Goal: Task Accomplishment & Management: Manage account settings

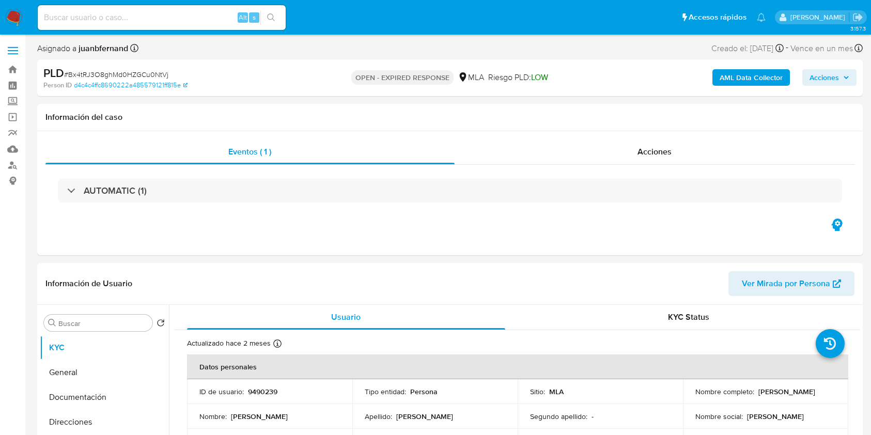
select select "10"
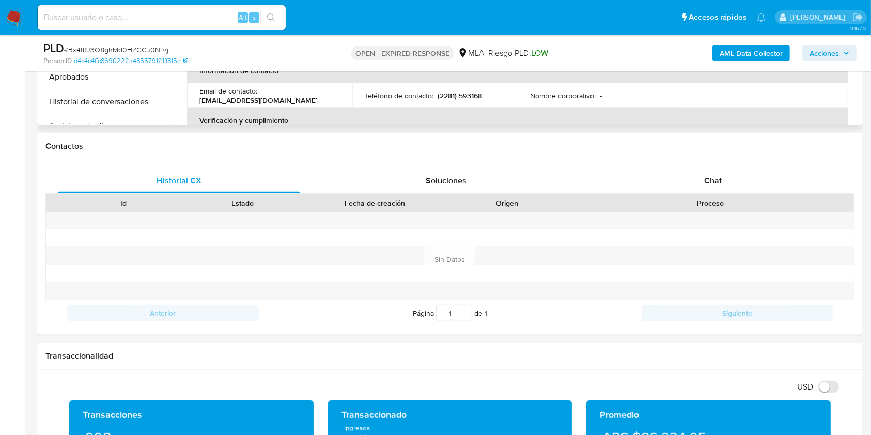
scroll to position [413, 0]
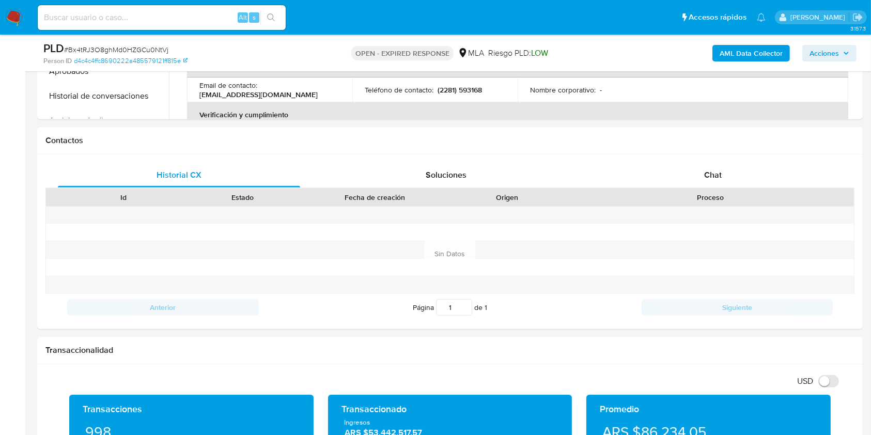
click at [227, 17] on input at bounding box center [162, 17] width 248 height 13
paste input "Yz1Wx2VM8ncn45PepQyeyvuD"
click at [260, 17] on input "Yz1Wx2VM8ncn45PepQyeyvuD" at bounding box center [162, 17] width 248 height 13
type input "Yz1Wx2VM8ncn45PepQyeyvuD"
click at [274, 17] on icon "search-icon" at bounding box center [271, 17] width 8 height 8
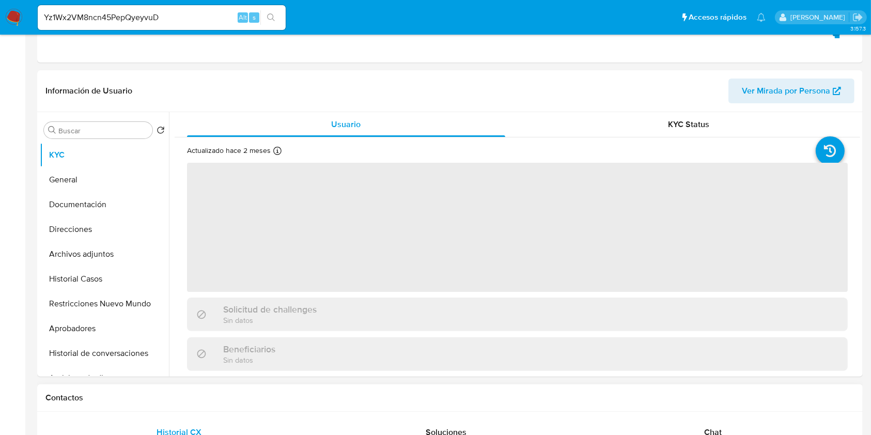
scroll to position [344, 0]
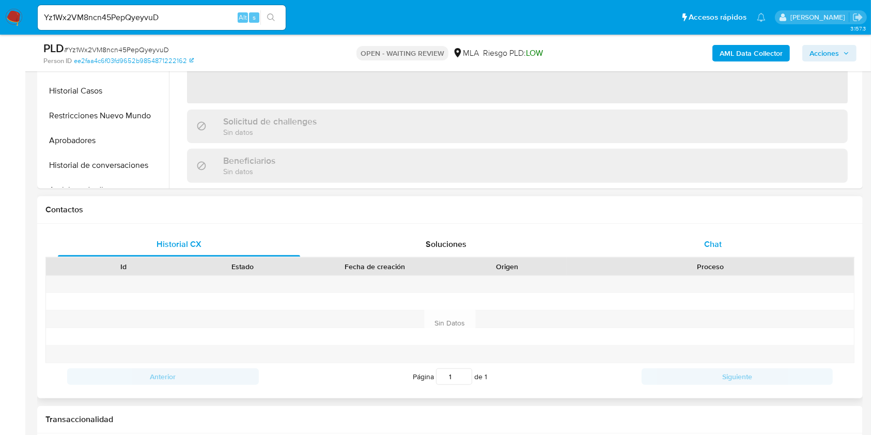
click at [714, 252] on div "Historial CX Soluciones Chat Id Estado Fecha de creación Origen Proceso Anterio…" at bounding box center [449, 311] width 809 height 158
click at [716, 244] on span "Chat" at bounding box center [713, 244] width 18 height 12
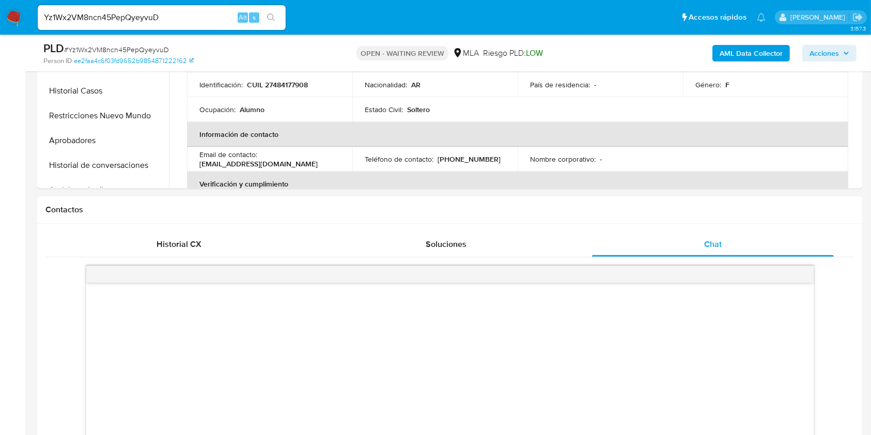
select select "10"
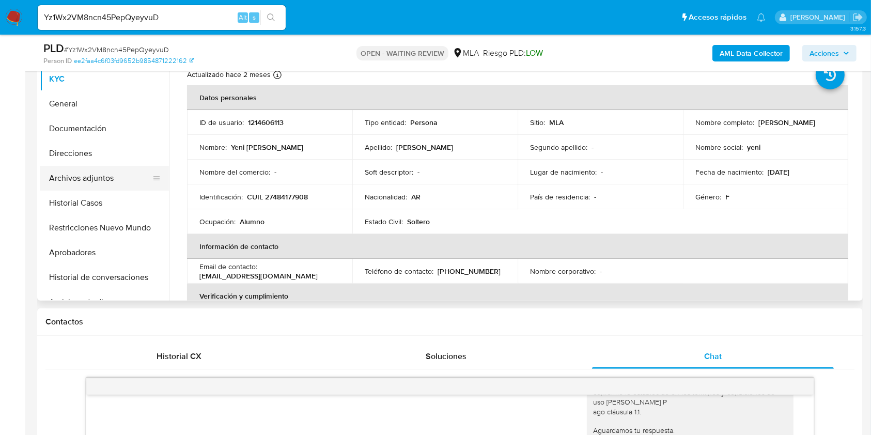
scroll to position [137, 0]
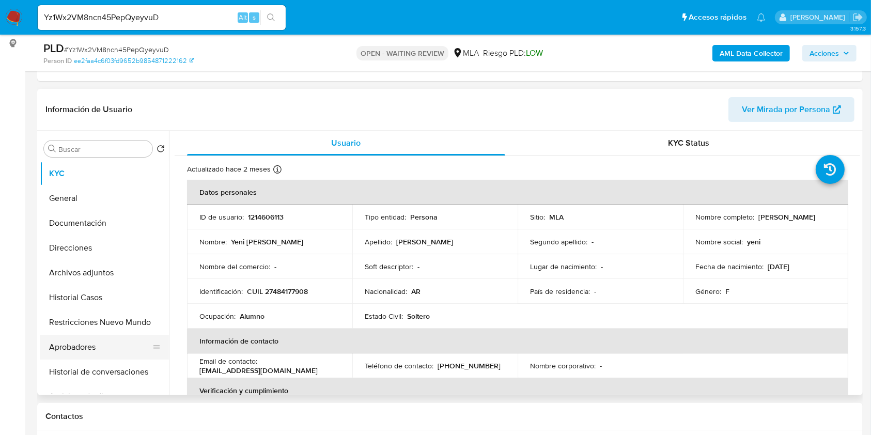
click at [85, 350] on button "Aprobadores" at bounding box center [100, 347] width 121 height 25
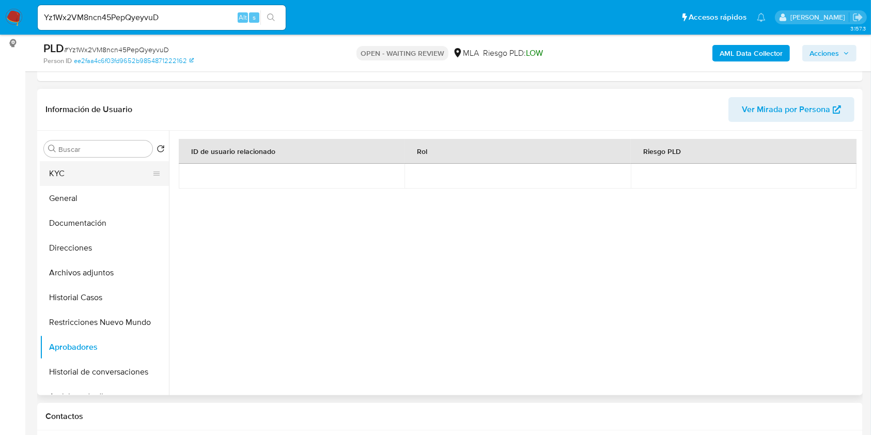
click at [73, 174] on button "KYC" at bounding box center [100, 173] width 121 height 25
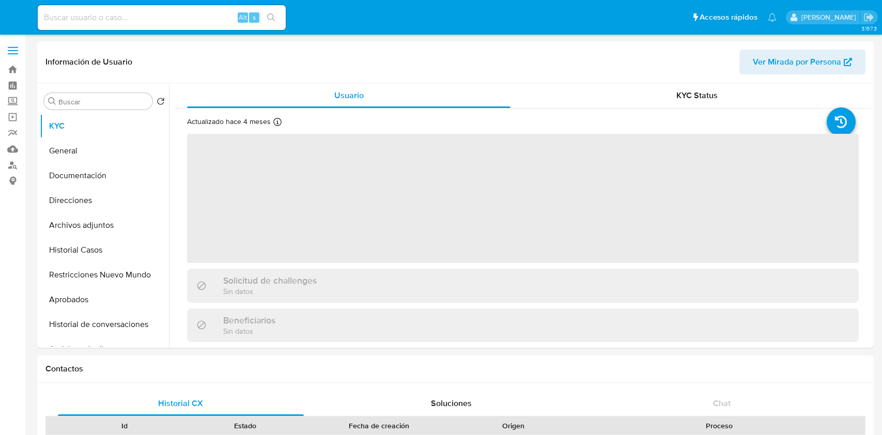
select select "10"
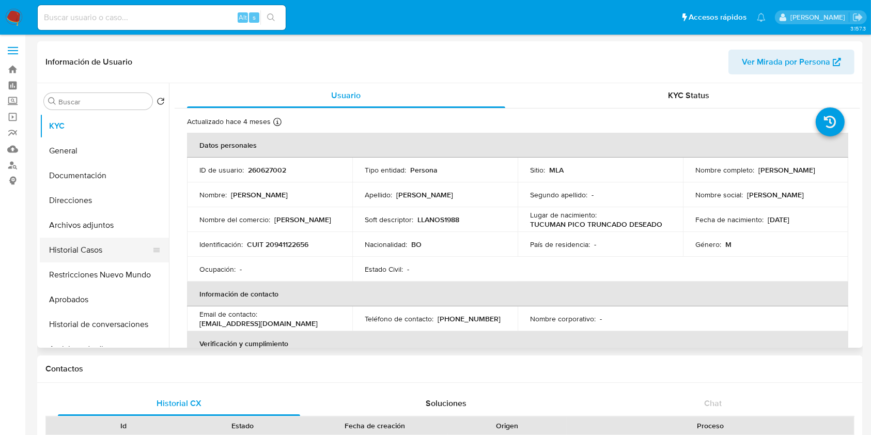
click at [102, 249] on button "Historial Casos" at bounding box center [100, 250] width 121 height 25
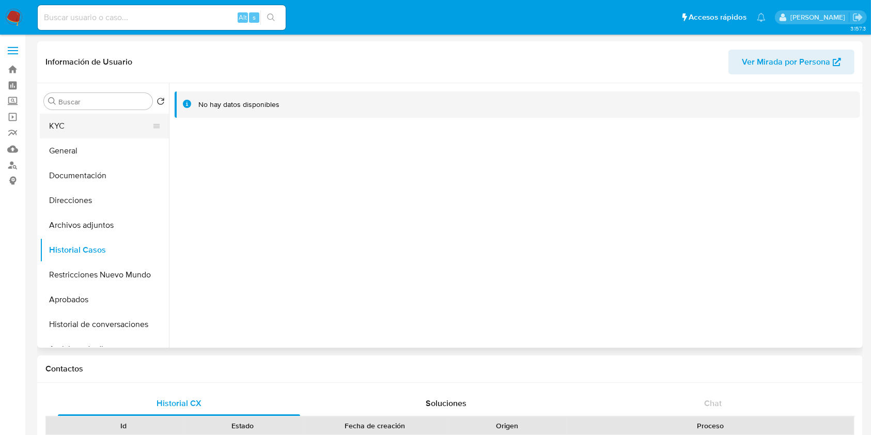
click at [96, 122] on button "KYC" at bounding box center [100, 126] width 121 height 25
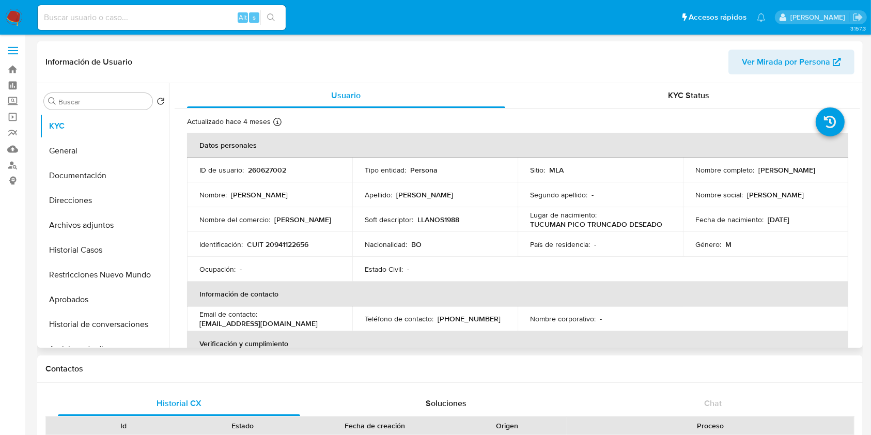
click at [779, 171] on p "Walter Ismael Llanos Chambi" at bounding box center [787, 169] width 57 height 9
drag, startPoint x: 779, startPoint y: 170, endPoint x: 698, endPoint y: 178, distance: 81.0
click at [759, 175] on p "Walter Ismael Llanos Chambi" at bounding box center [787, 169] width 57 height 9
copy p "Walter Ismael Llanos Chambi"
click at [305, 241] on p "CUIT 20941122656" at bounding box center [278, 244] width 62 height 9
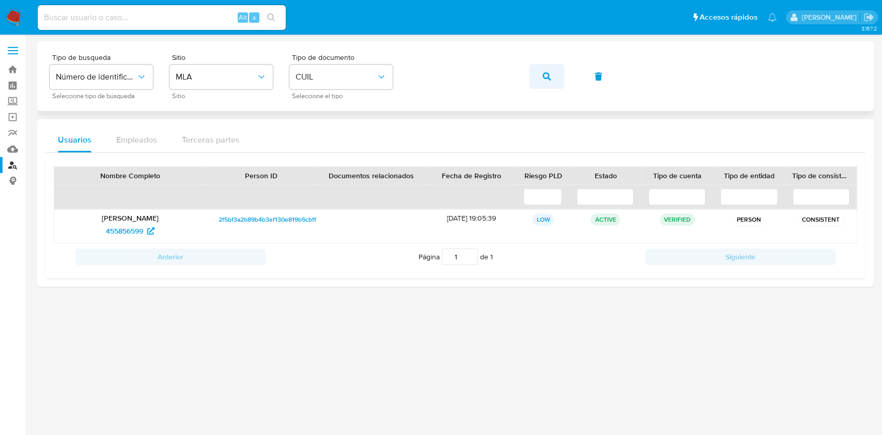
click at [545, 81] on span "button" at bounding box center [547, 76] width 8 height 23
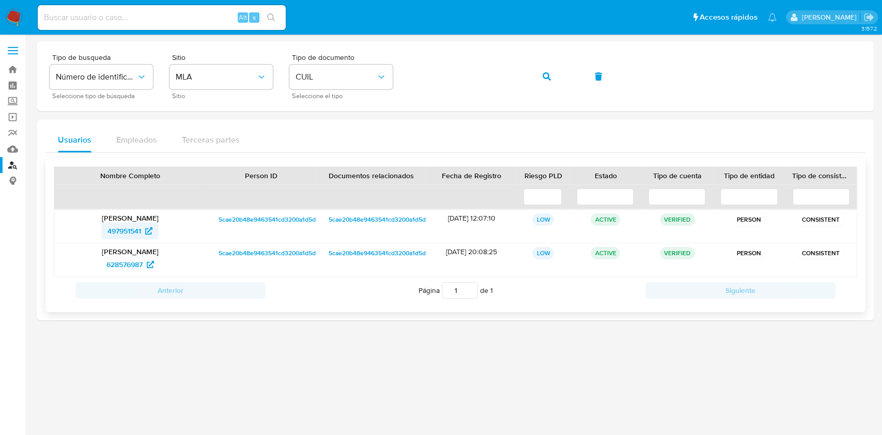
click at [140, 232] on span "497951541" at bounding box center [125, 231] width 34 height 17
click at [513, 80] on div "Tipo de busqueda Número de identificación Seleccione tipo de búsqueda Sitio MLA…" at bounding box center [456, 76] width 812 height 45
click at [545, 79] on icon "button" at bounding box center [547, 76] width 8 height 8
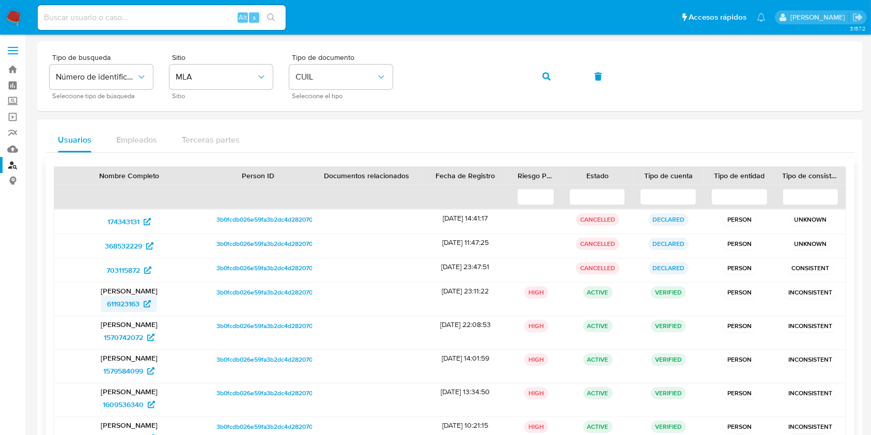
click at [131, 300] on span "611923163" at bounding box center [123, 304] width 33 height 17
click at [550, 74] on icon "button" at bounding box center [547, 76] width 8 height 8
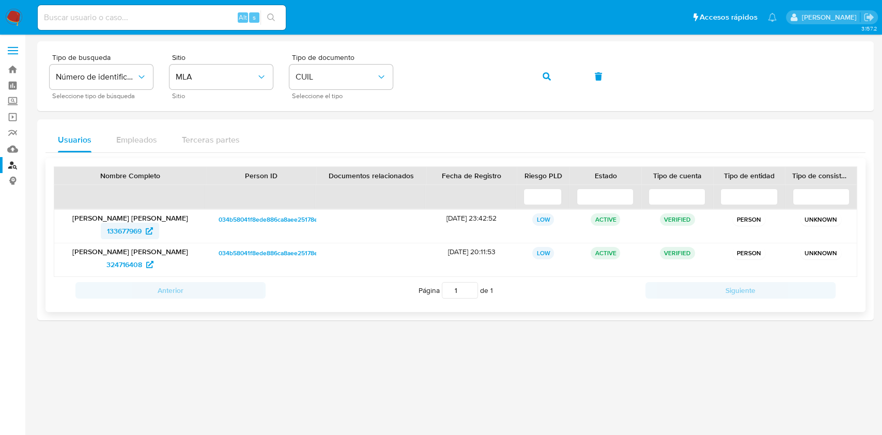
click at [125, 231] on span "133677969" at bounding box center [124, 231] width 35 height 17
click at [546, 82] on span "button" at bounding box center [547, 76] width 8 height 23
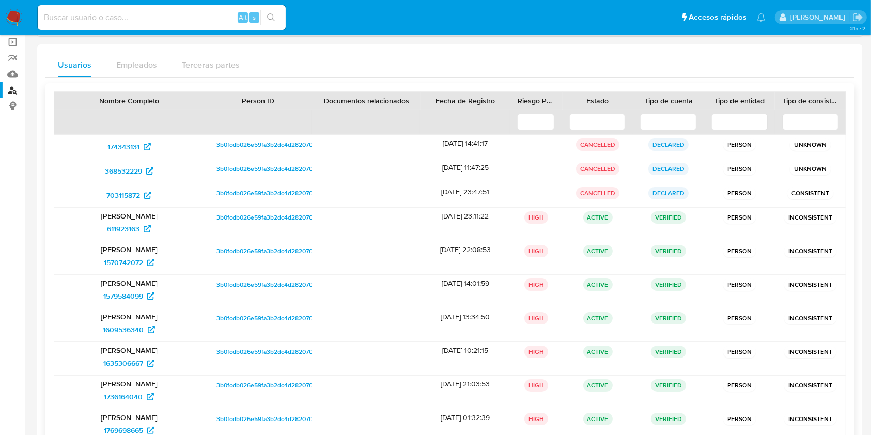
scroll to position [141, 0]
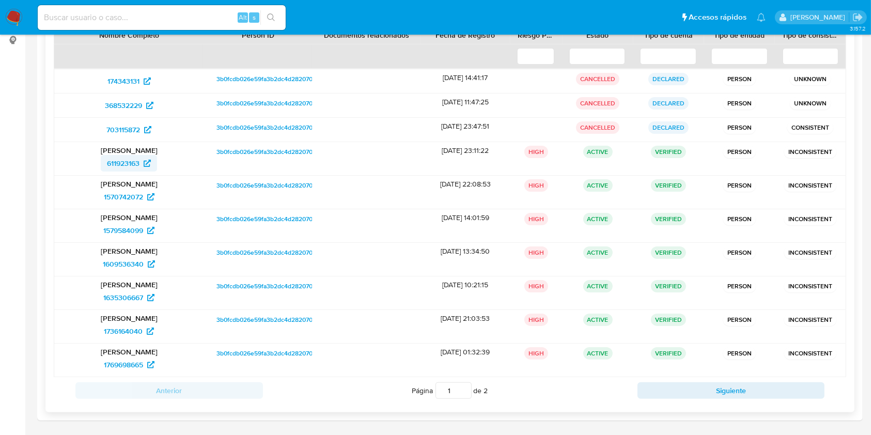
click at [131, 162] on span "611923163" at bounding box center [123, 163] width 33 height 17
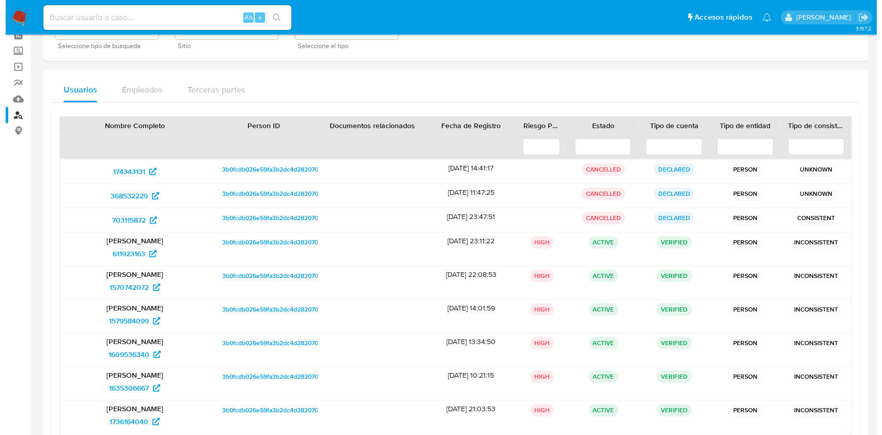
scroll to position [0, 0]
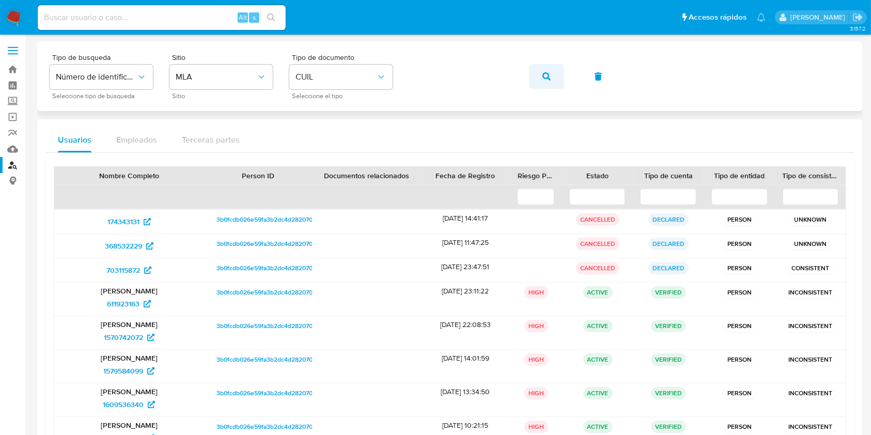
click at [532, 74] on button "button" at bounding box center [546, 76] width 35 height 25
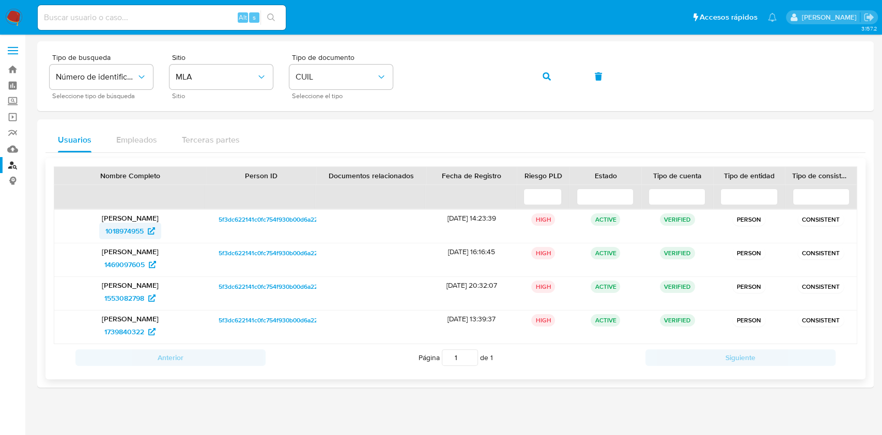
click at [137, 228] on span "1018974955" at bounding box center [124, 231] width 38 height 17
click at [543, 76] on icon "button" at bounding box center [547, 76] width 8 height 8
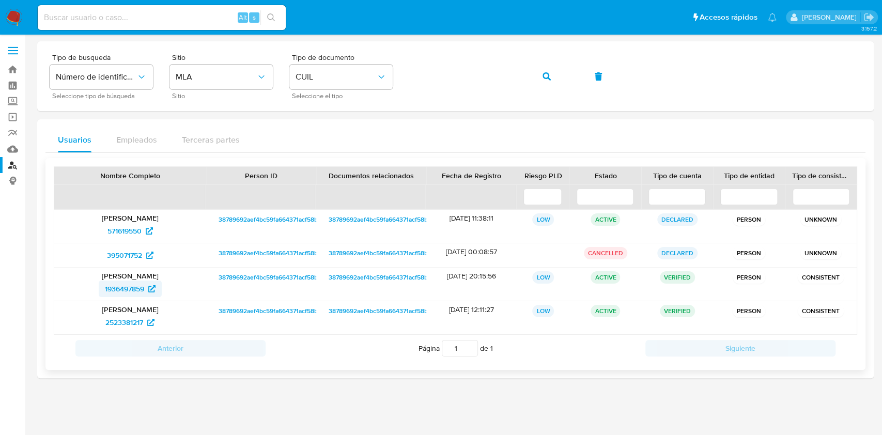
click at [121, 287] on span "1936497859" at bounding box center [124, 289] width 39 height 17
click at [539, 81] on button "button" at bounding box center [546, 76] width 35 height 25
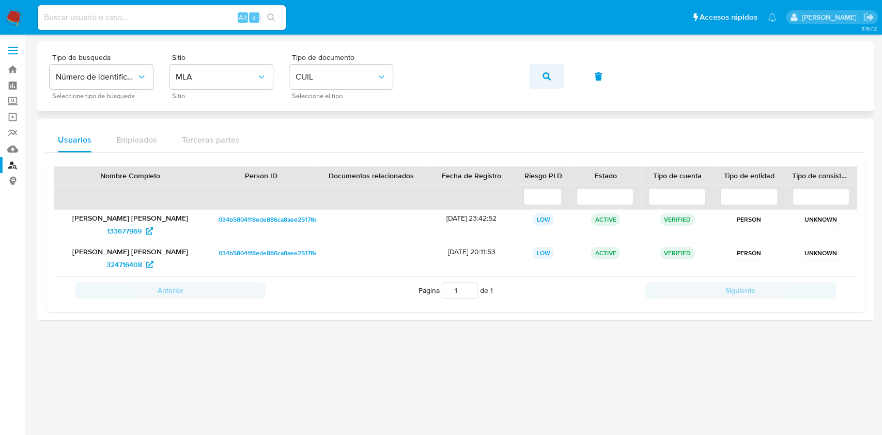
click at [541, 79] on button "button" at bounding box center [546, 76] width 35 height 25
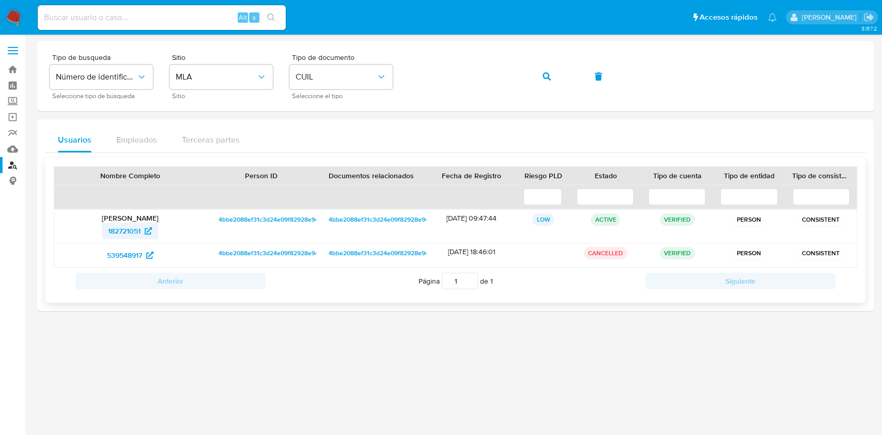
click at [129, 229] on span "182721051" at bounding box center [124, 231] width 33 height 17
click at [537, 74] on button "button" at bounding box center [546, 76] width 35 height 25
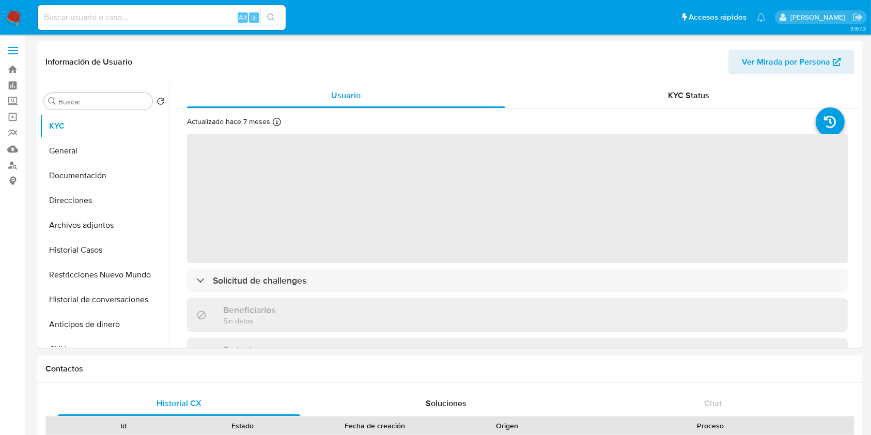
select select "10"
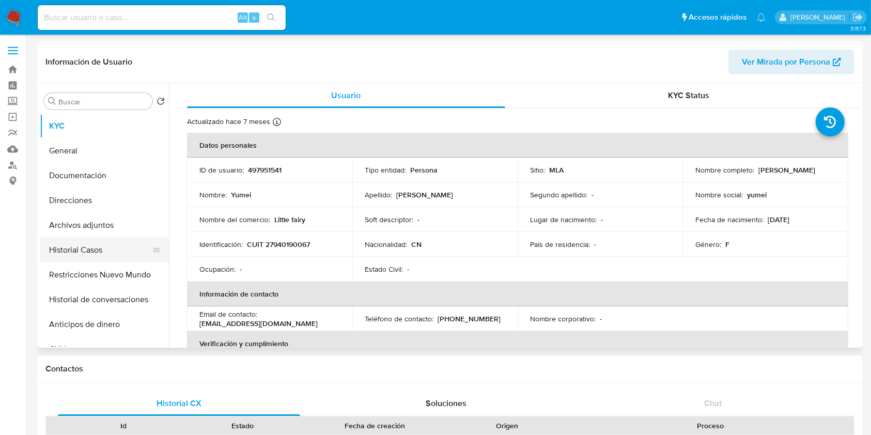
drag, startPoint x: 99, startPoint y: 252, endPoint x: 48, endPoint y: 257, distance: 51.9
click at [99, 252] on button "Historial Casos" at bounding box center [100, 250] width 121 height 25
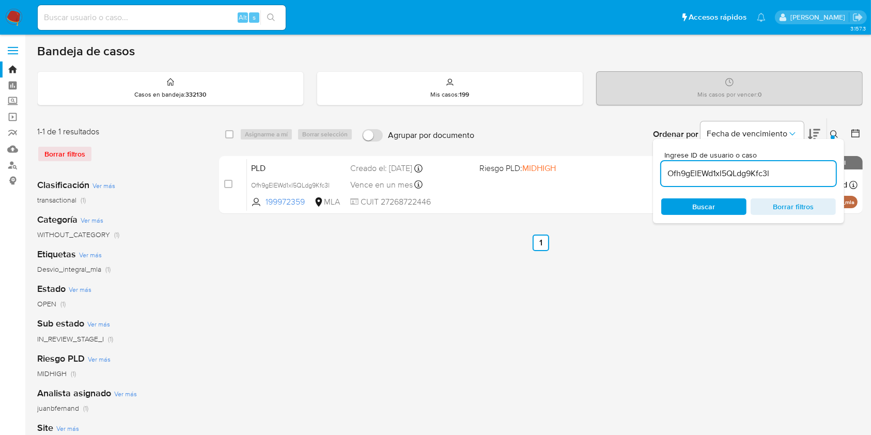
click at [809, 172] on input "Ofh9gElEWd1xl5QLdg9Kfc3l" at bounding box center [749, 173] width 175 height 13
paste input "Yz1Wx2VM8ncn45PepQyeyvuD"
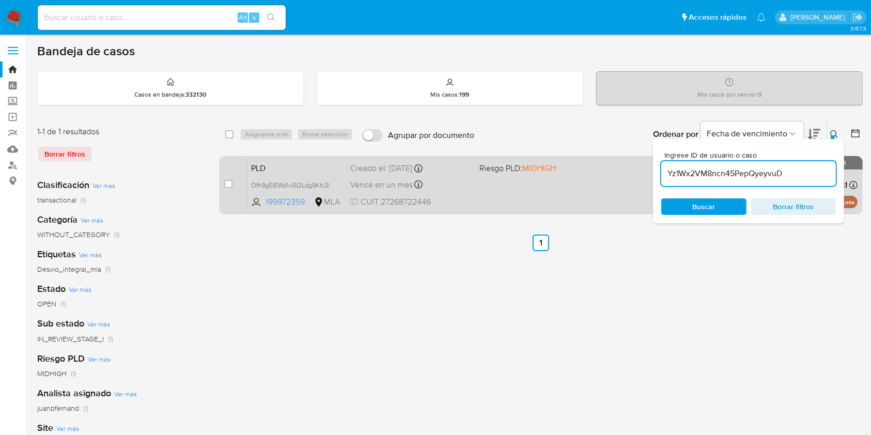
type input "Yz1Wx2VM8ncn45PepQyeyvuD"
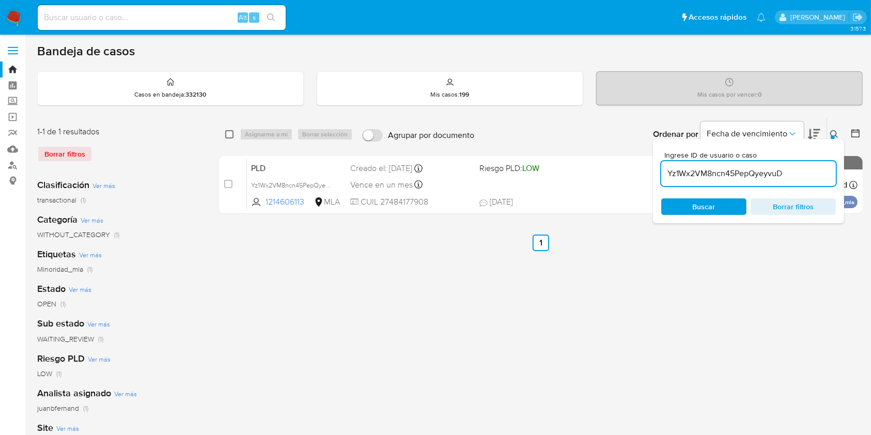
click at [230, 134] on input "checkbox" at bounding box center [229, 134] width 8 height 8
checkbox input "true"
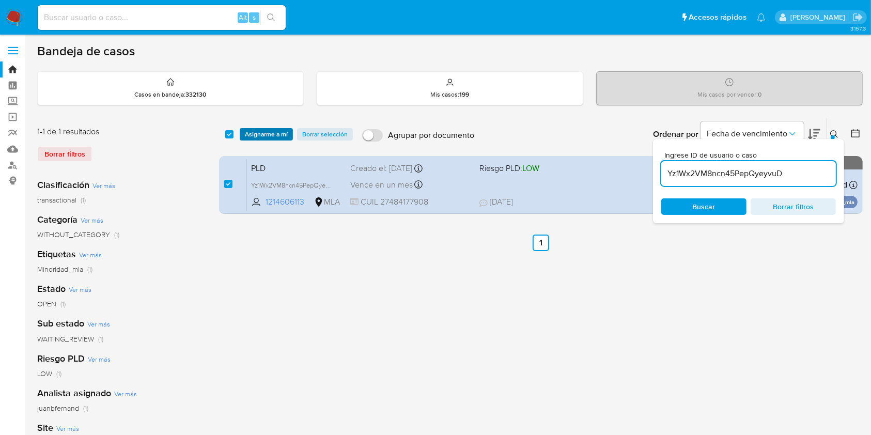
click at [255, 134] on span "Asignarme a mí" at bounding box center [266, 134] width 43 height 10
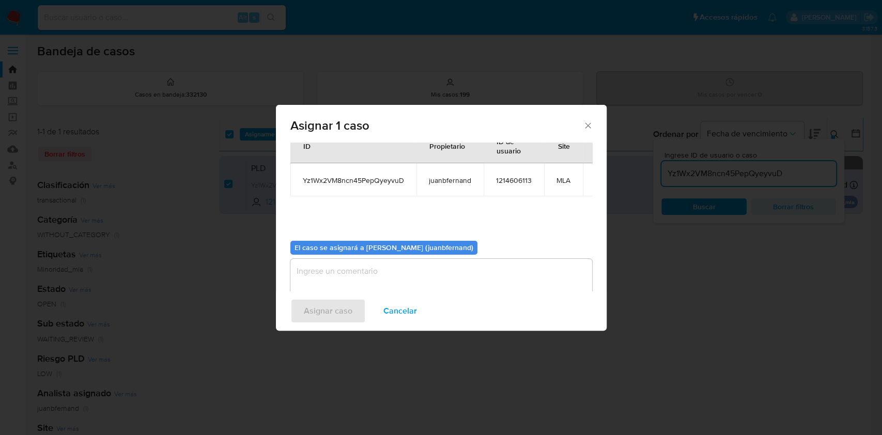
scroll to position [53, 0]
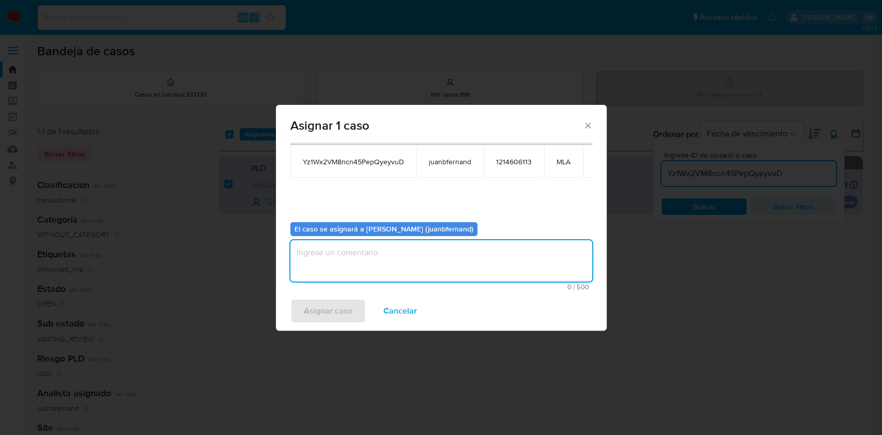
click at [389, 267] on textarea "assign-modal" at bounding box center [441, 260] width 302 height 41
click at [345, 302] on span "Asignar caso" at bounding box center [328, 311] width 49 height 23
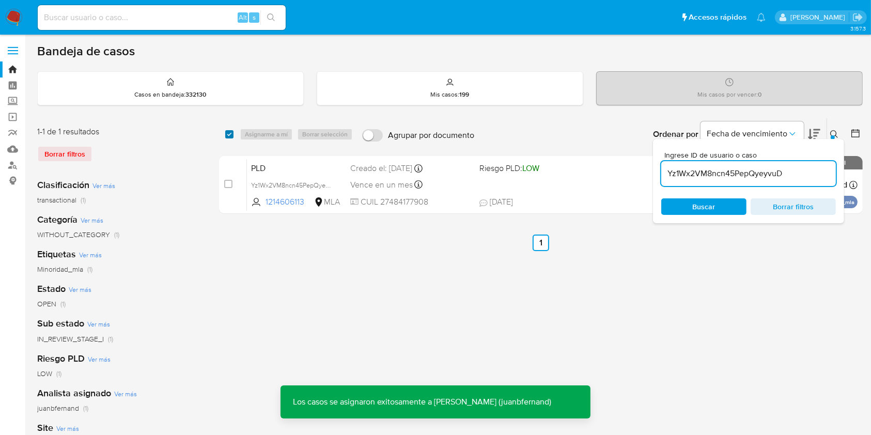
click at [228, 134] on input "checkbox" at bounding box center [229, 134] width 8 height 8
checkbox input "true"
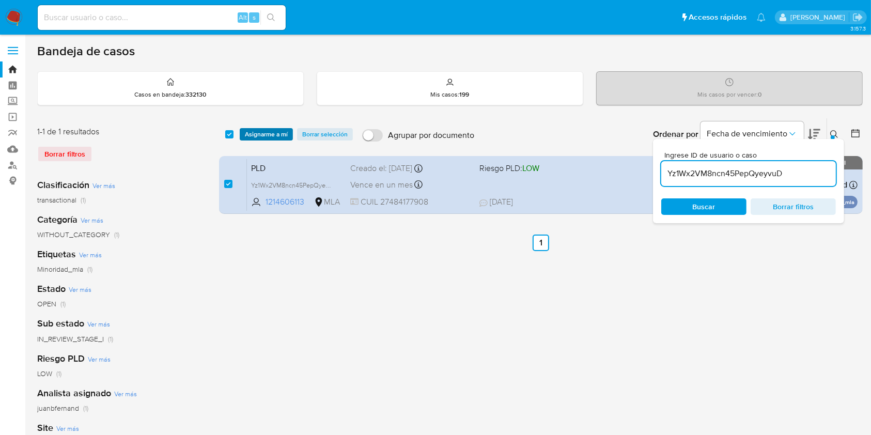
drag, startPoint x: 264, startPoint y: 128, endPoint x: 262, endPoint y: 134, distance: 7.0
click at [263, 129] on span "Asignarme a mí" at bounding box center [266, 134] width 43 height 10
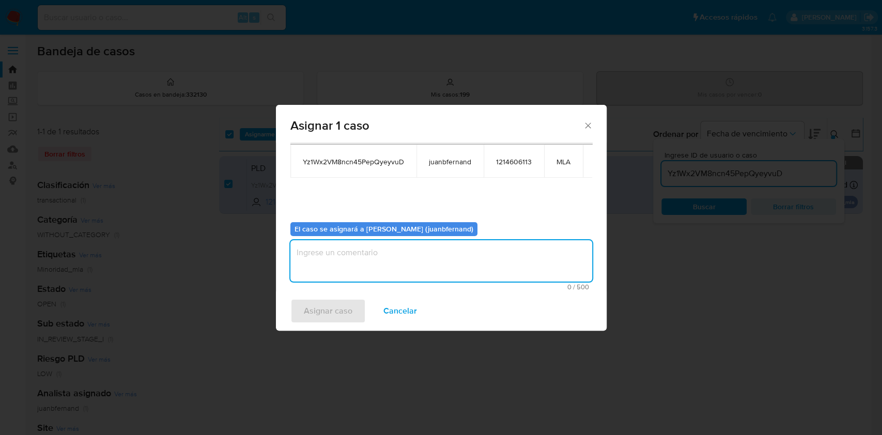
click at [393, 250] on textarea "assign-modal" at bounding box center [441, 260] width 302 height 41
click at [316, 308] on span "Asignar caso" at bounding box center [328, 311] width 49 height 23
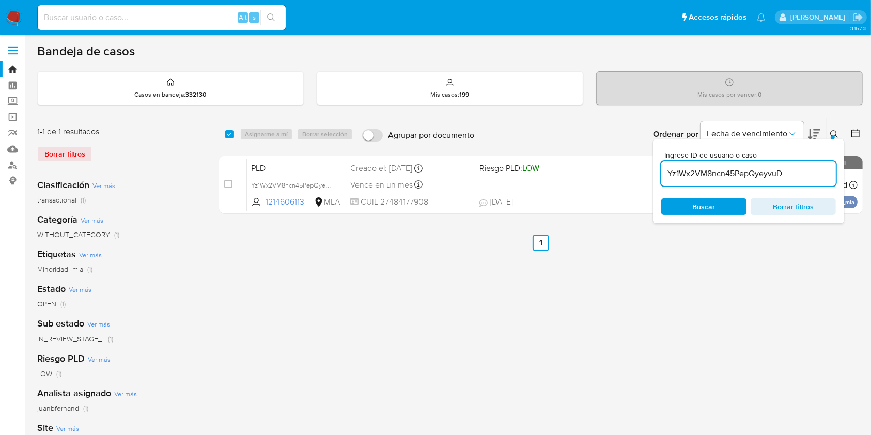
click at [810, 176] on input "Yz1Wx2VM8ncn45PepQyeyvuD" at bounding box center [749, 173] width 175 height 13
paste input "4tPxBfJUxtgnLZYMcQYIg6yU"
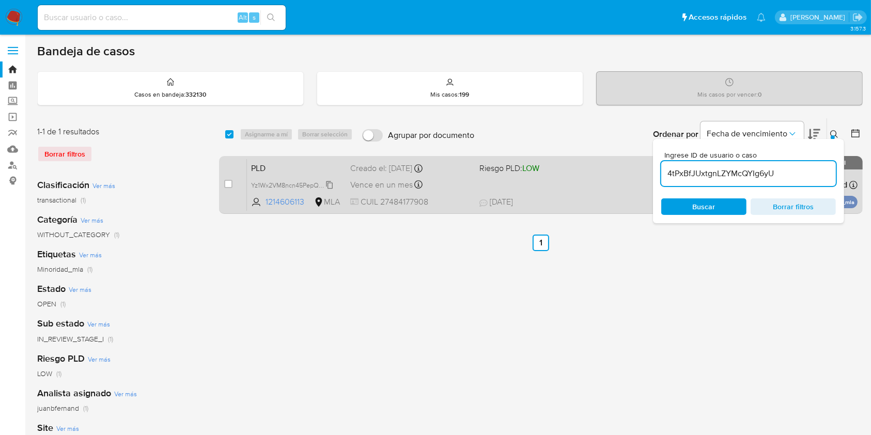
type input "4tPxBfJUxtgnLZYMcQYIg6yU"
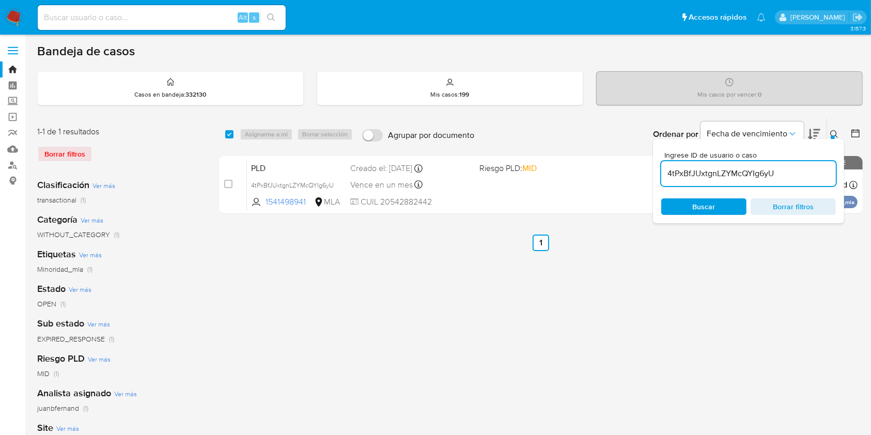
drag, startPoint x: 230, startPoint y: 130, endPoint x: 249, endPoint y: 138, distance: 20.6
click at [231, 130] on input "checkbox" at bounding box center [229, 134] width 8 height 8
checkbox input "true"
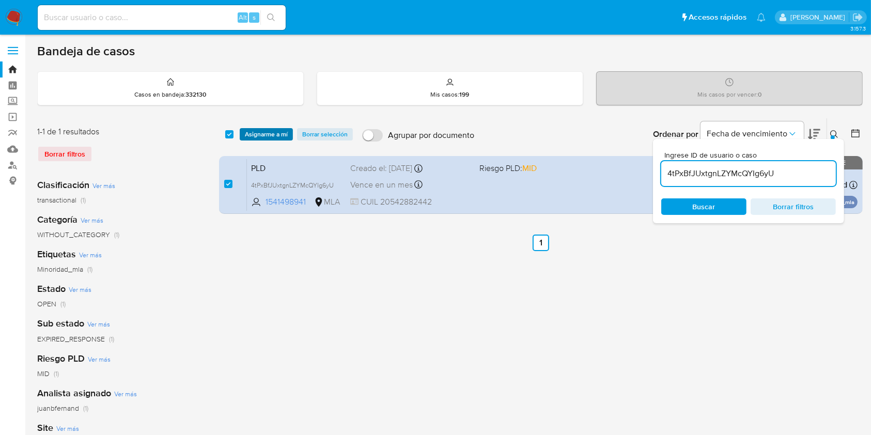
click at [256, 138] on span "Asignarme a mí" at bounding box center [266, 134] width 43 height 10
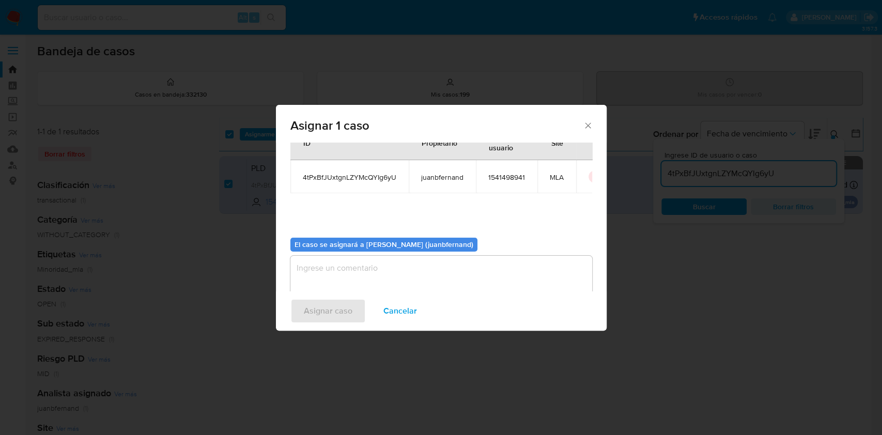
scroll to position [53, 0]
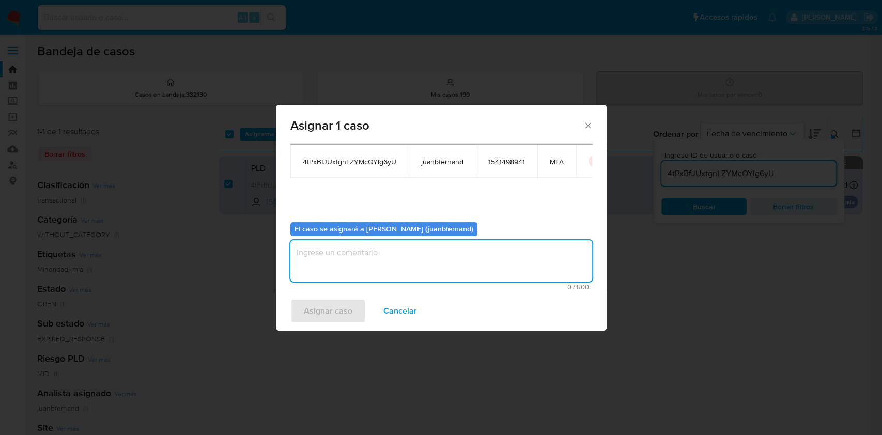
click at [455, 266] on textarea "assign-modal" at bounding box center [441, 260] width 302 height 41
click at [366, 310] on div "Asignar caso Cancelar" at bounding box center [441, 311] width 331 height 39
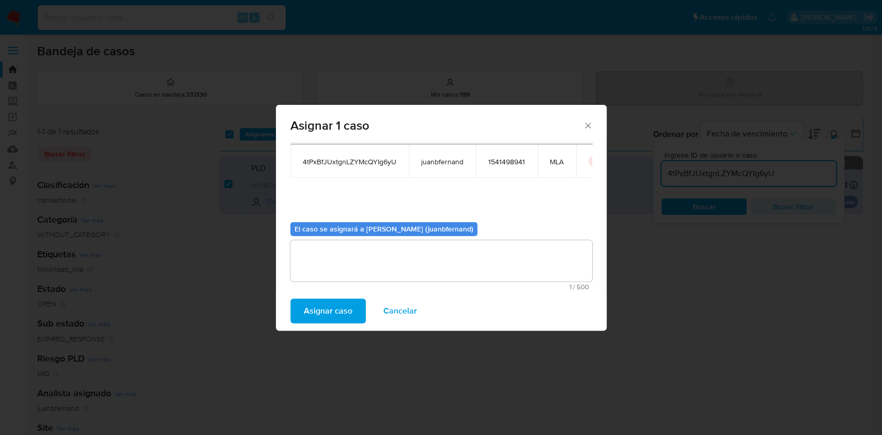
click at [358, 311] on button "Asignar caso" at bounding box center [327, 311] width 75 height 25
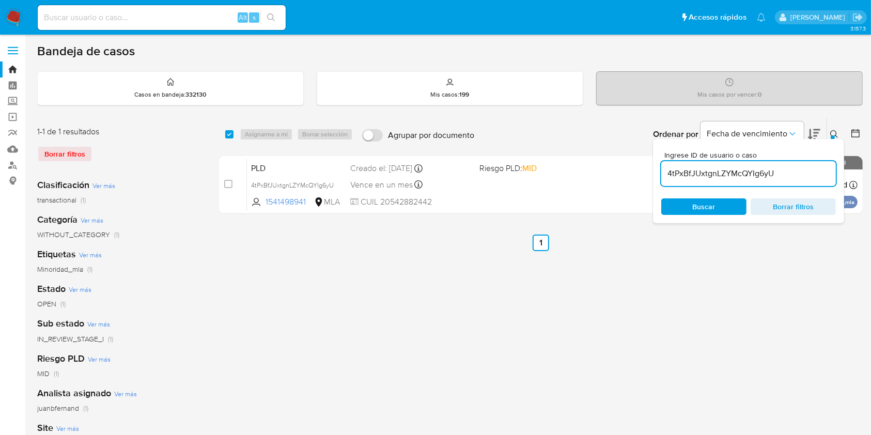
click at [798, 173] on input "4tPxBfJUxtgnLZYMcQYIg6yU" at bounding box center [749, 173] width 175 height 13
paste input "X5qtuACjjaeC9dlDr7BGZRb8"
type input "X5qtuACjjaeC9dlDr7BGZRb8"
click at [227, 135] on input "checkbox" at bounding box center [229, 134] width 8 height 8
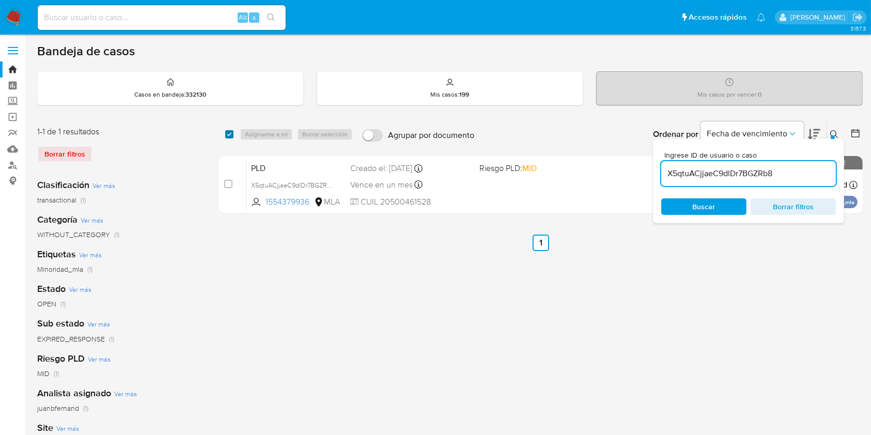
checkbox input "true"
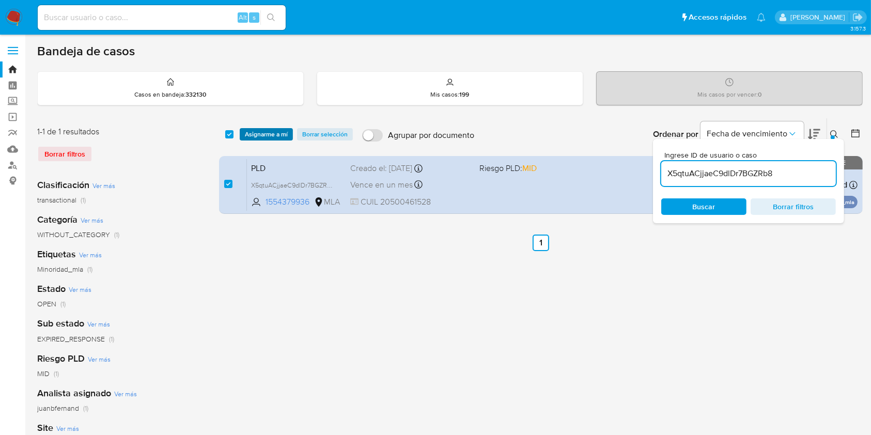
click at [249, 133] on span "Asignarme a mí" at bounding box center [266, 134] width 43 height 10
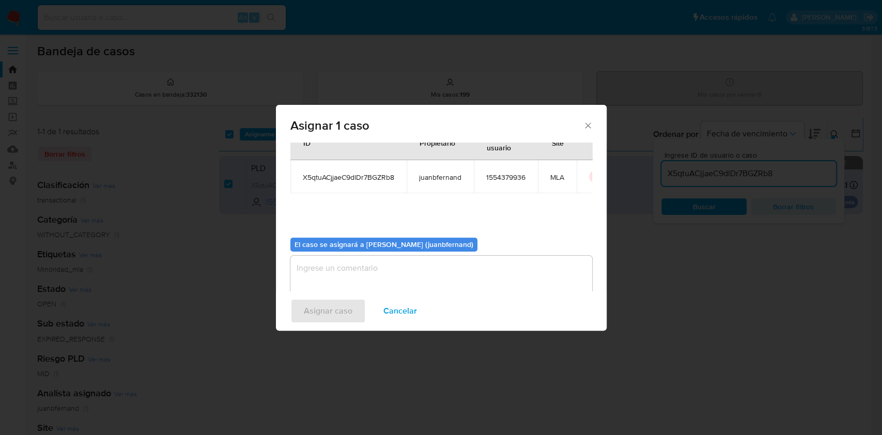
scroll to position [53, 0]
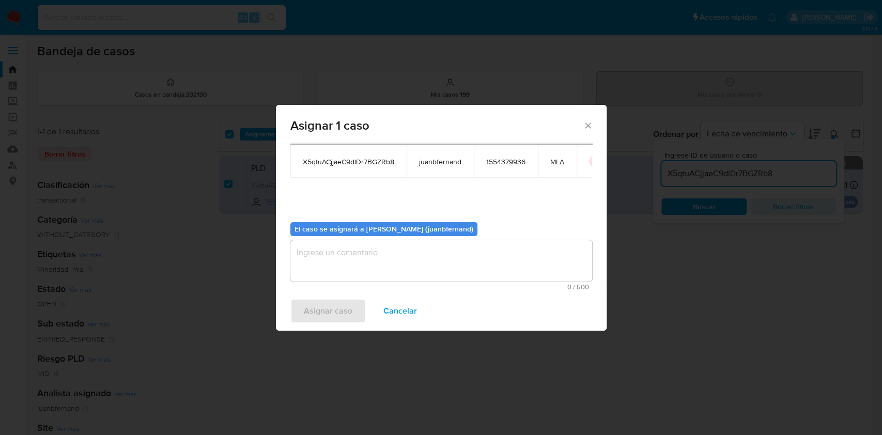
click at [403, 253] on textarea "assign-modal" at bounding box center [441, 260] width 302 height 41
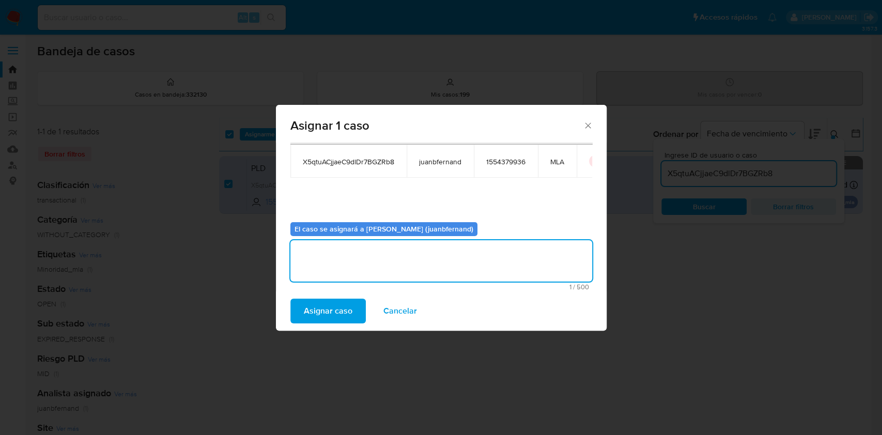
click at [335, 309] on span "Asignar caso" at bounding box center [328, 311] width 49 height 23
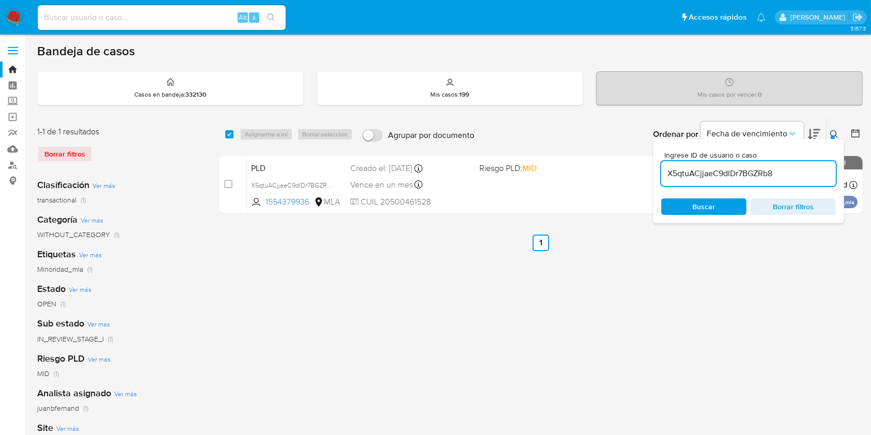
click at [787, 180] on div "X5qtuACjjaeC9dlDr7BGZRb8" at bounding box center [749, 173] width 175 height 25
drag, startPoint x: 787, startPoint y: 180, endPoint x: 794, endPoint y: 177, distance: 7.2
click at [789, 180] on div "X5qtuACjjaeC9dlDr7BGZRb8" at bounding box center [749, 173] width 175 height 25
click at [794, 177] on input "X5qtuACjjaeC9dlDr7BGZRb8" at bounding box center [749, 173] width 175 height 13
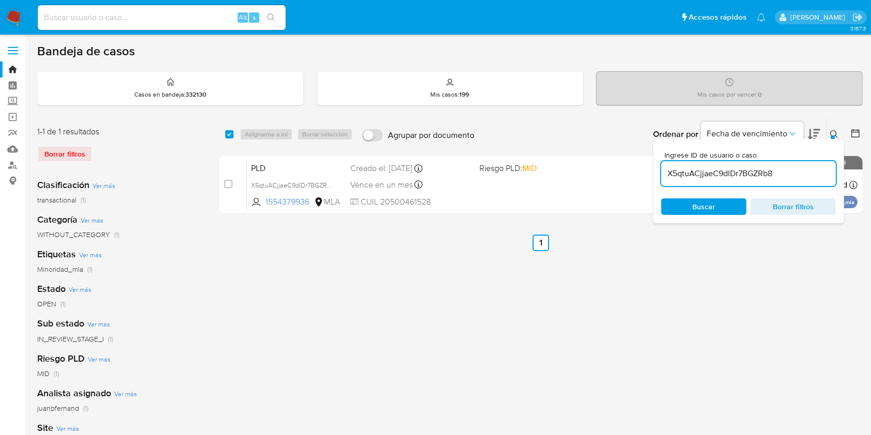
paste input "odTdD5Ifi5qUSTlZvamspTVM"
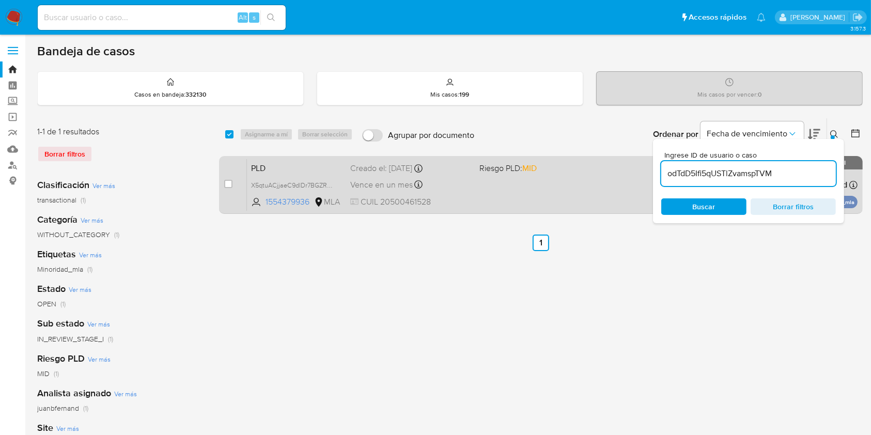
type input "odTdD5Ifi5qUSTlZvamspTVM"
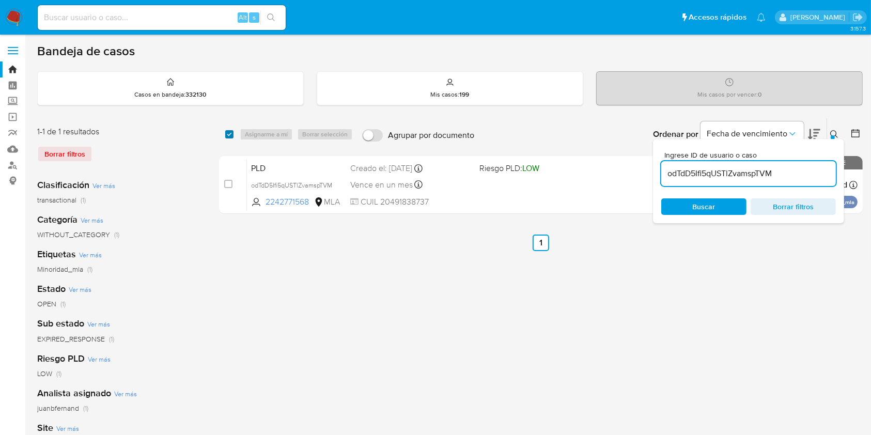
click at [232, 133] on input "checkbox" at bounding box center [229, 134] width 8 height 8
checkbox input "true"
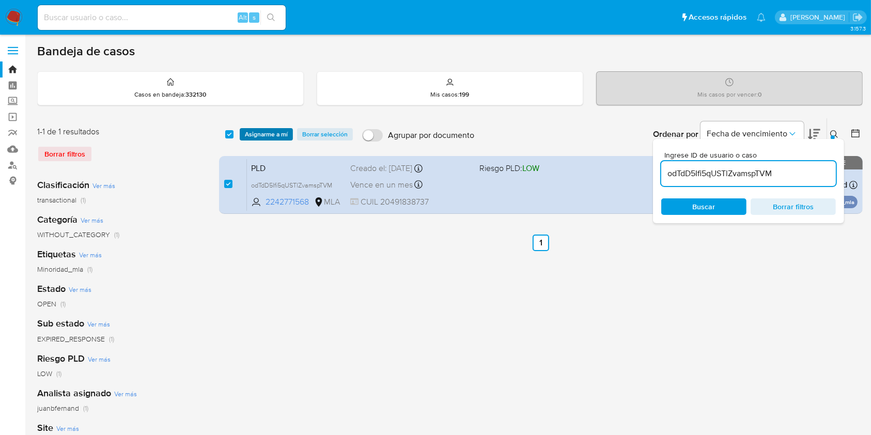
click at [262, 133] on span "Asignarme a mí" at bounding box center [266, 134] width 43 height 10
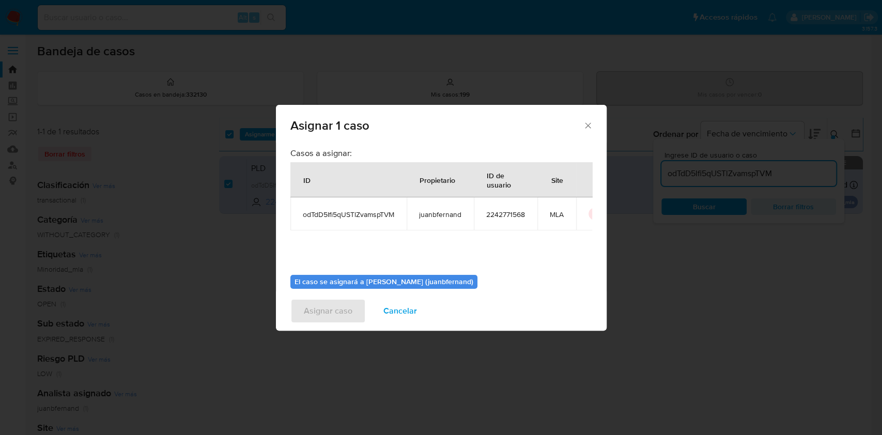
scroll to position [53, 0]
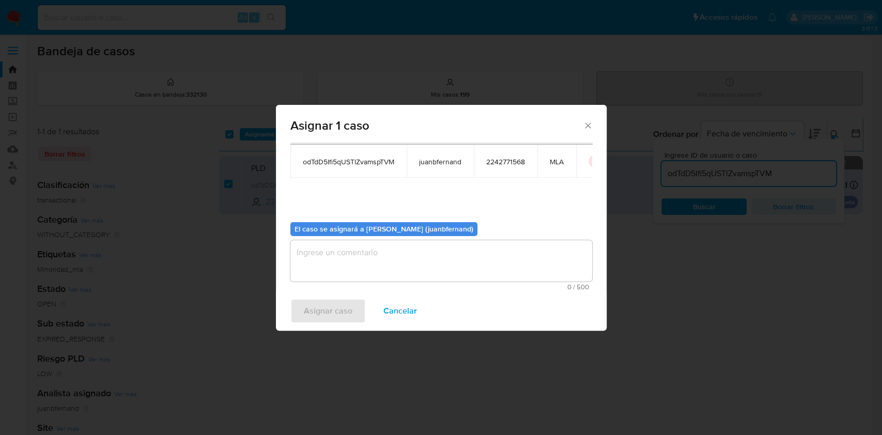
click at [363, 263] on textarea "assign-modal" at bounding box center [441, 260] width 302 height 41
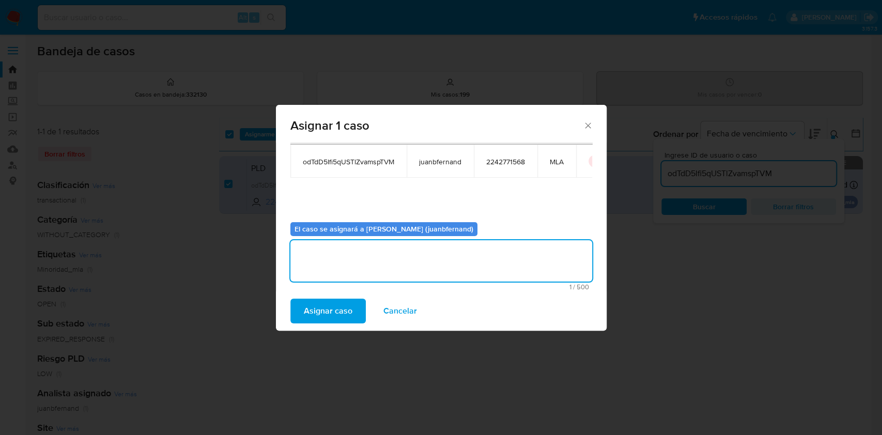
click at [325, 316] on span "Asignar caso" at bounding box center [328, 311] width 49 height 23
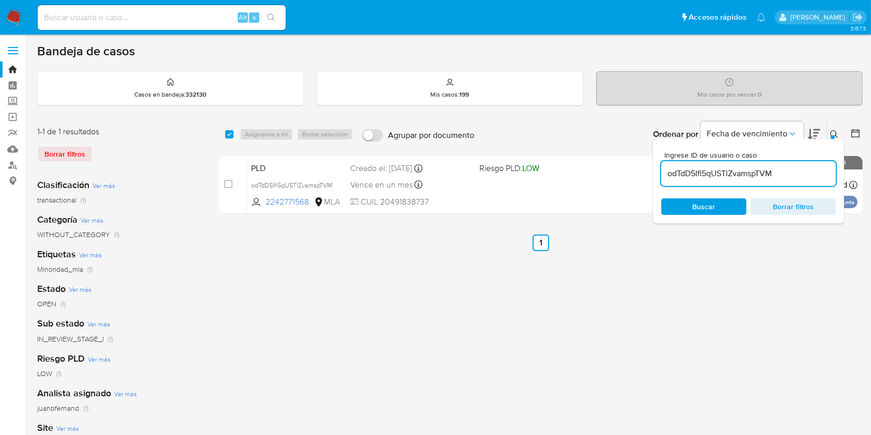
click at [761, 167] on input "odTdD5Ifi5qUSTlZvamspTVM" at bounding box center [749, 173] width 175 height 13
paste input "3Dpl65Vbc4TmPTf8Y9ElHE5d"
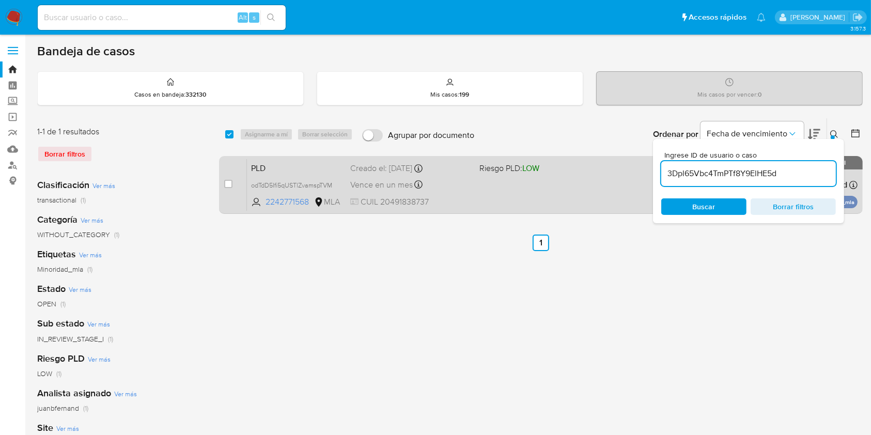
type input "3Dpl65Vbc4TmPTf8Y9ElHE5d"
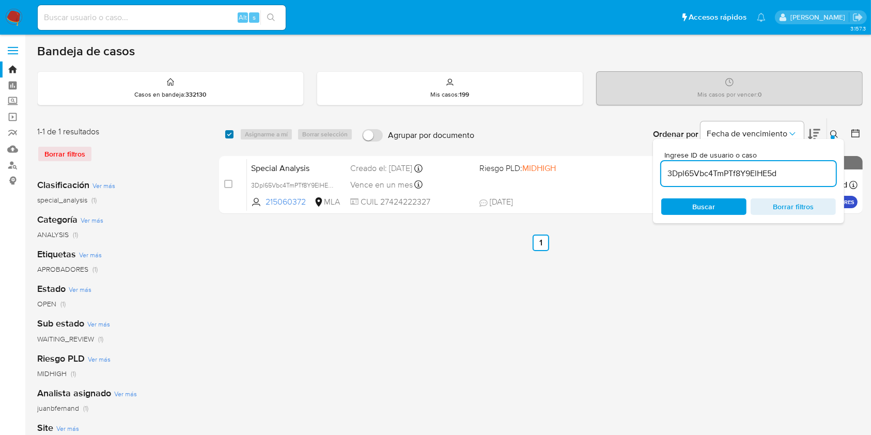
click at [232, 130] on input "checkbox" at bounding box center [229, 134] width 8 height 8
checkbox input "true"
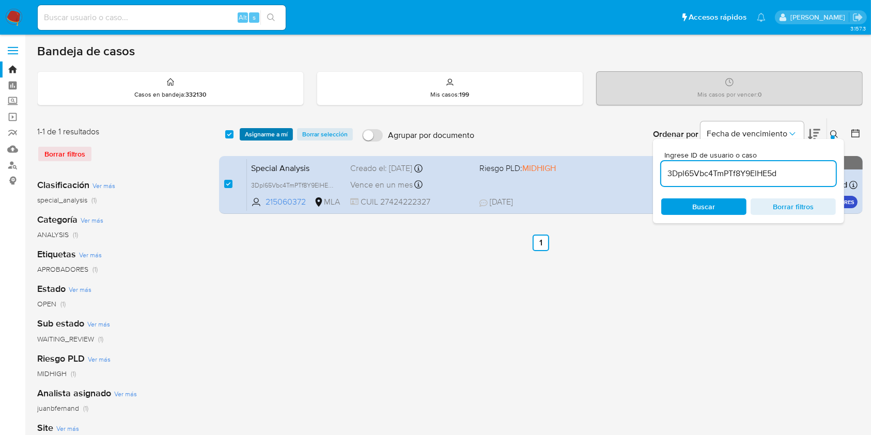
click at [258, 134] on span "Asignarme a mí" at bounding box center [266, 134] width 43 height 10
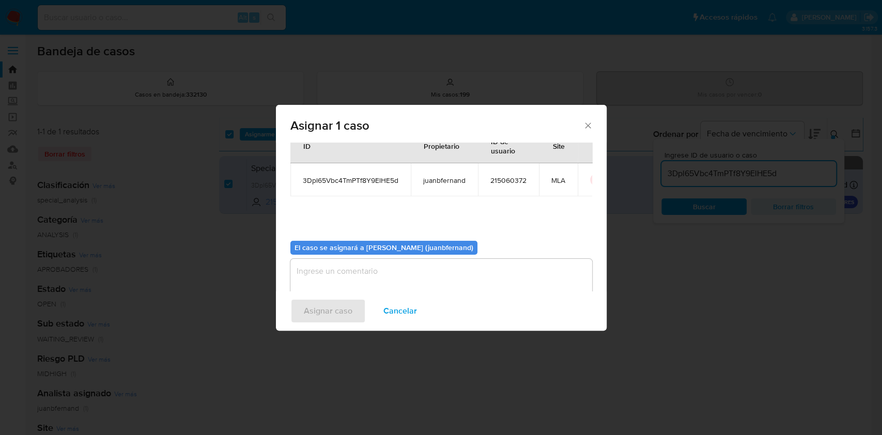
scroll to position [53, 0]
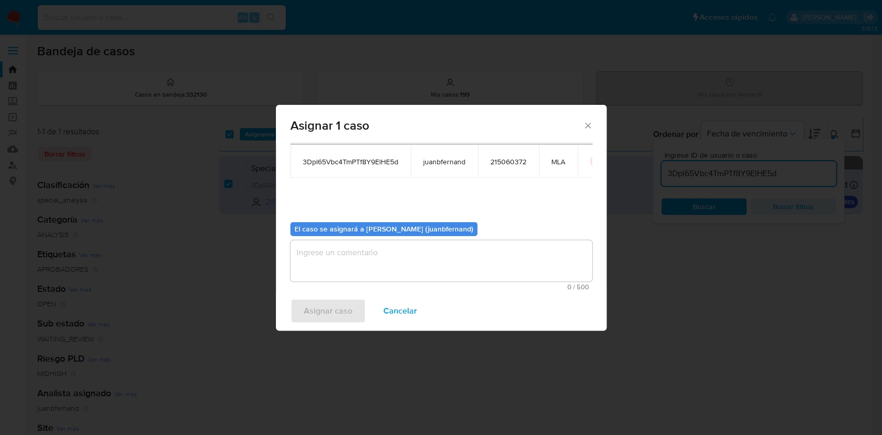
click at [381, 252] on textarea "assign-modal" at bounding box center [441, 260] width 302 height 41
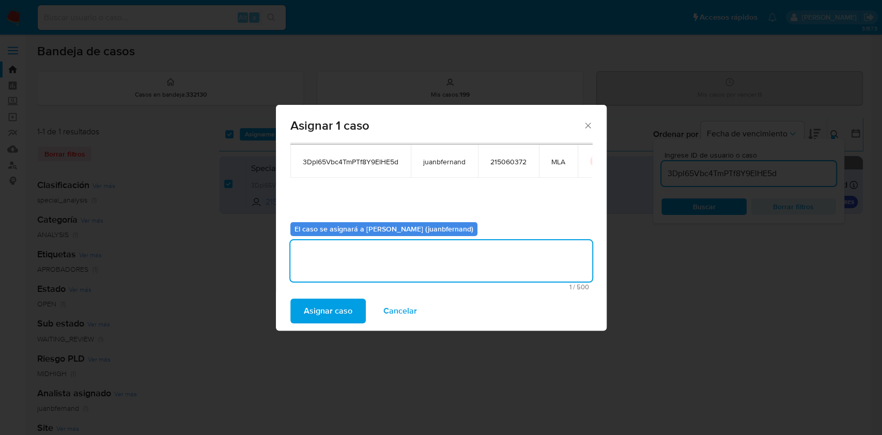
click at [338, 306] on span "Asignar caso" at bounding box center [328, 311] width 49 height 23
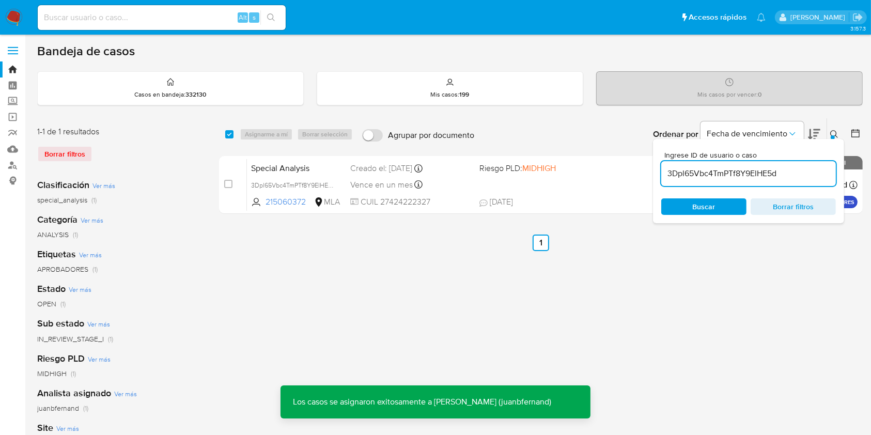
drag, startPoint x: 229, startPoint y: 134, endPoint x: 249, endPoint y: 134, distance: 20.2
click at [229, 134] on input "checkbox" at bounding box center [229, 134] width 8 height 8
checkbox input "true"
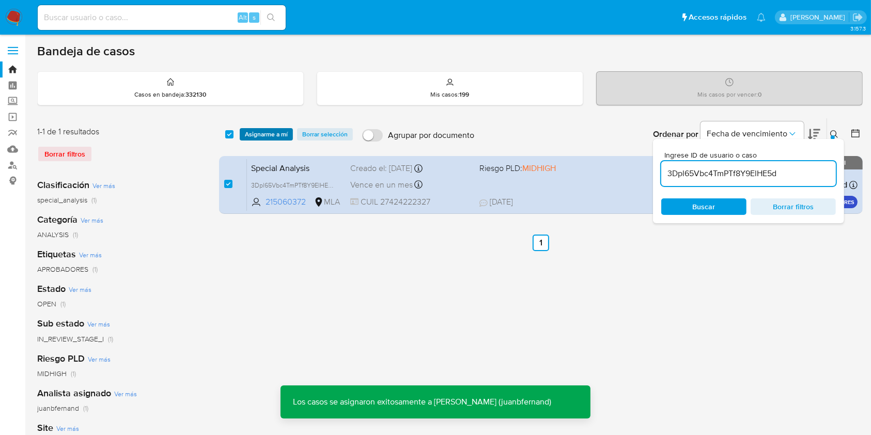
click at [254, 133] on span "Asignarme a mí" at bounding box center [266, 134] width 43 height 10
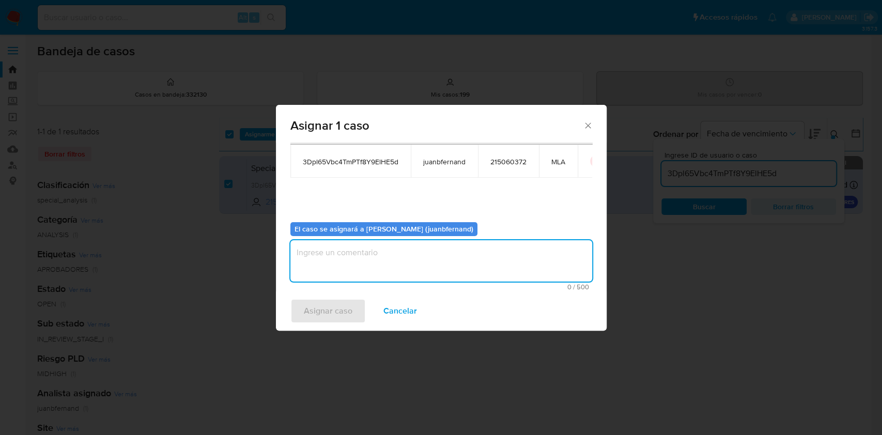
click at [386, 270] on textarea "assign-modal" at bounding box center [441, 260] width 302 height 41
click at [316, 295] on div "Asignar caso Cancelar" at bounding box center [441, 311] width 331 height 39
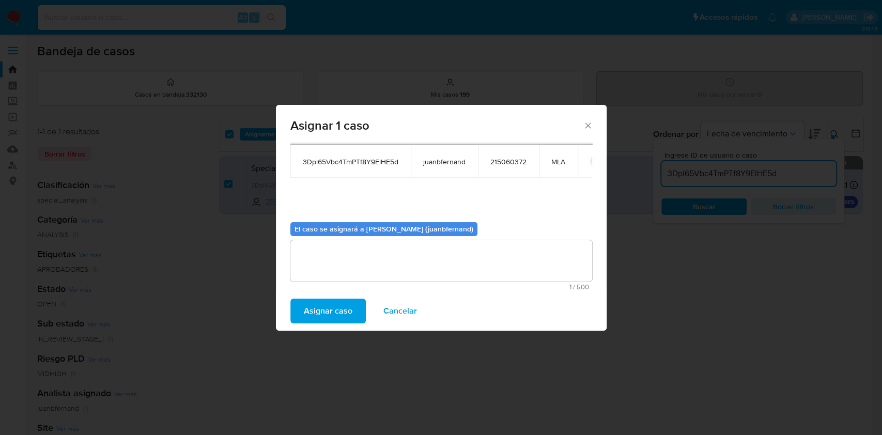
click at [316, 304] on span "Asignar caso" at bounding box center [328, 311] width 49 height 23
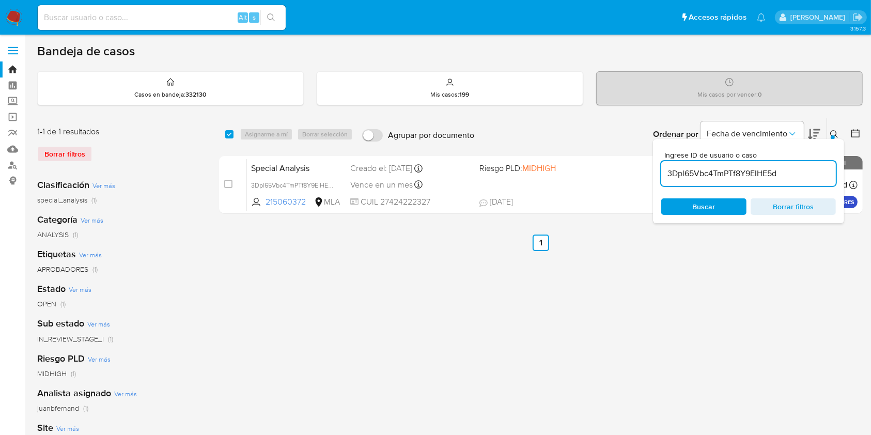
click at [765, 168] on input "3Dpl65Vbc4TmPTf8Y9ElHE5d" at bounding box center [749, 173] width 175 height 13
paste input "QOphJnzqLr3z8yPBJ5gw8rHX"
type input "QOphJnzqLr3z8yPBJ5gw8rHX"
drag, startPoint x: 226, startPoint y: 133, endPoint x: 268, endPoint y: 133, distance: 41.9
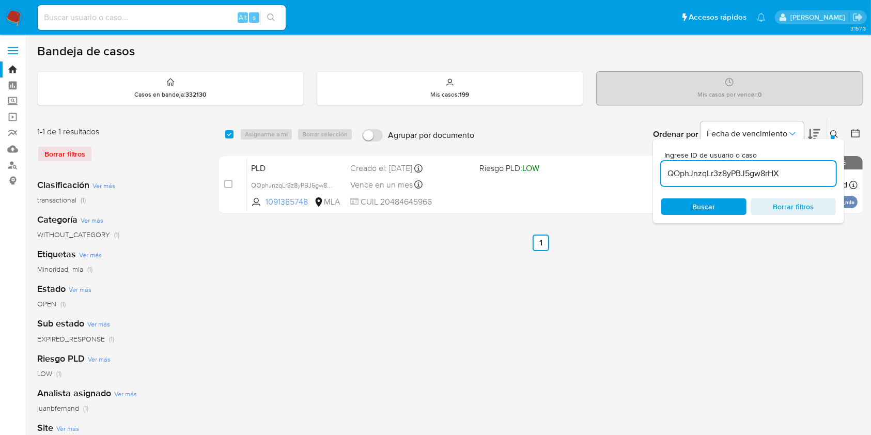
click at [226, 133] on input "checkbox" at bounding box center [229, 134] width 8 height 8
checkbox input "true"
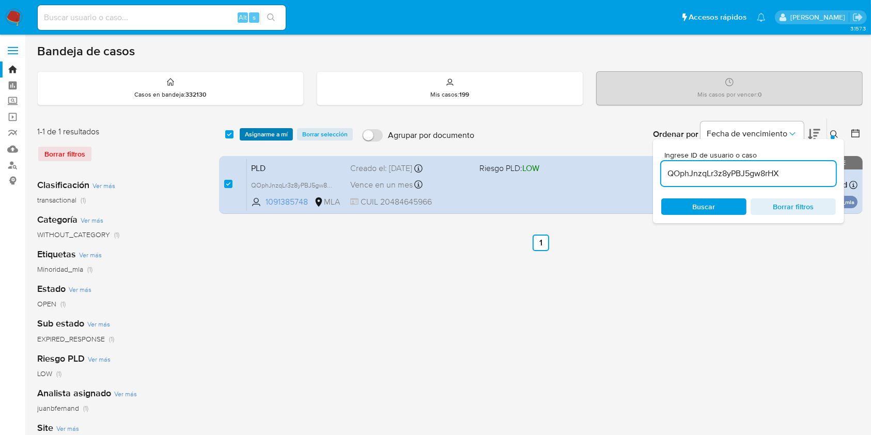
click at [273, 132] on span "Asignarme a mí" at bounding box center [266, 134] width 43 height 10
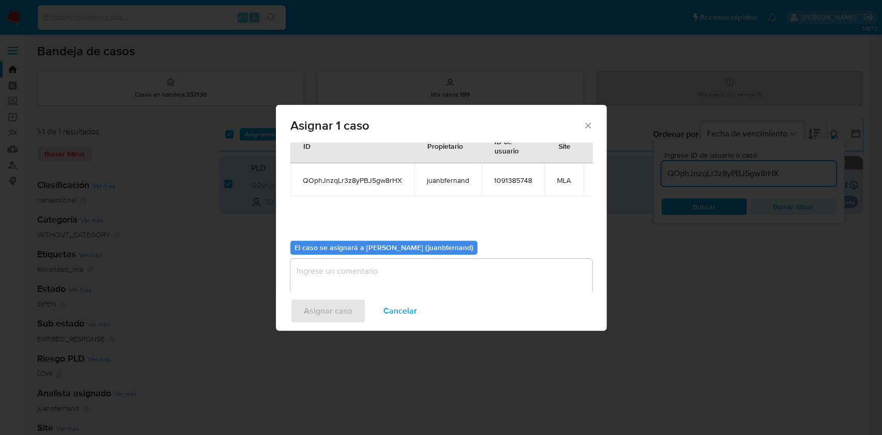
scroll to position [53, 0]
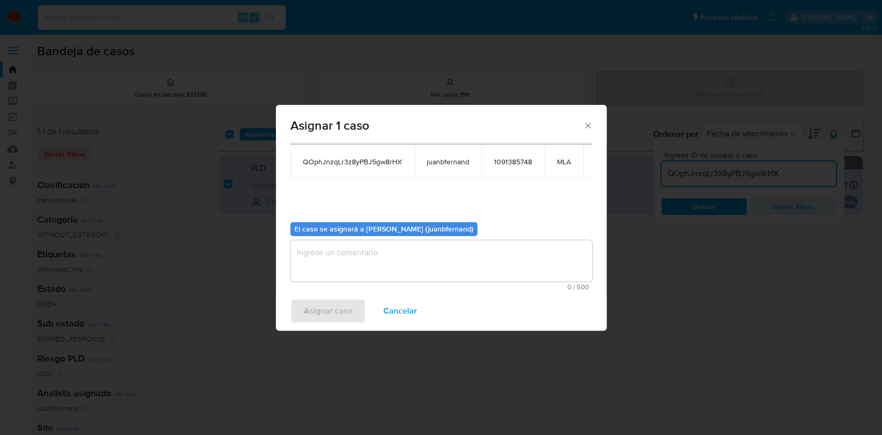
click at [401, 263] on textarea "assign-modal" at bounding box center [441, 260] width 302 height 41
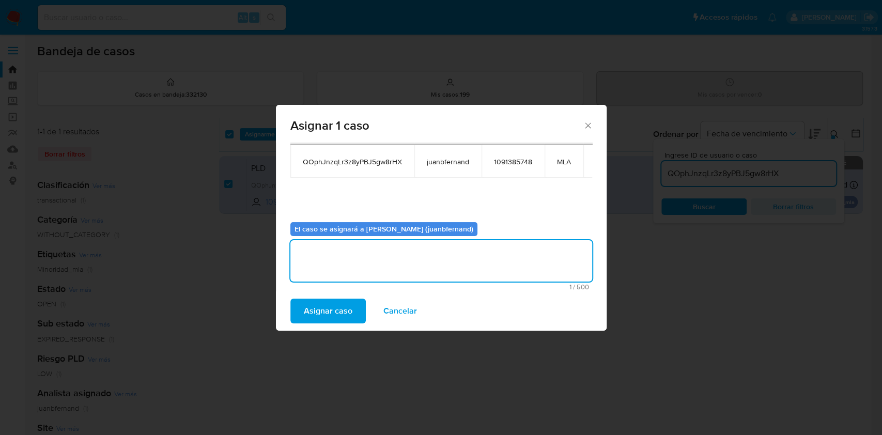
click at [326, 316] on span "Asignar caso" at bounding box center [328, 311] width 49 height 23
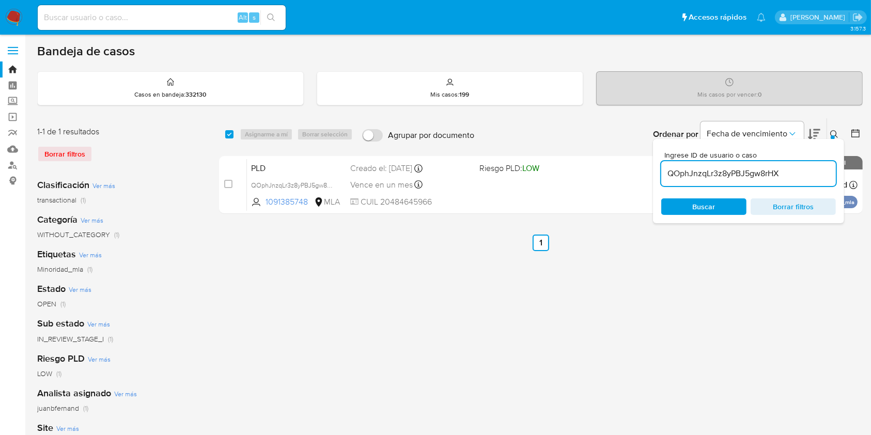
click at [769, 176] on input "QOphJnzqLr3z8yPBJ5gw8rHX" at bounding box center [749, 173] width 175 height 13
paste input "BiRdfYm6JvuWRVRRbirAKcCq"
type input "BiRdfYm6JvuWRVRRbirAKcCq"
click at [231, 134] on input "checkbox" at bounding box center [229, 134] width 8 height 8
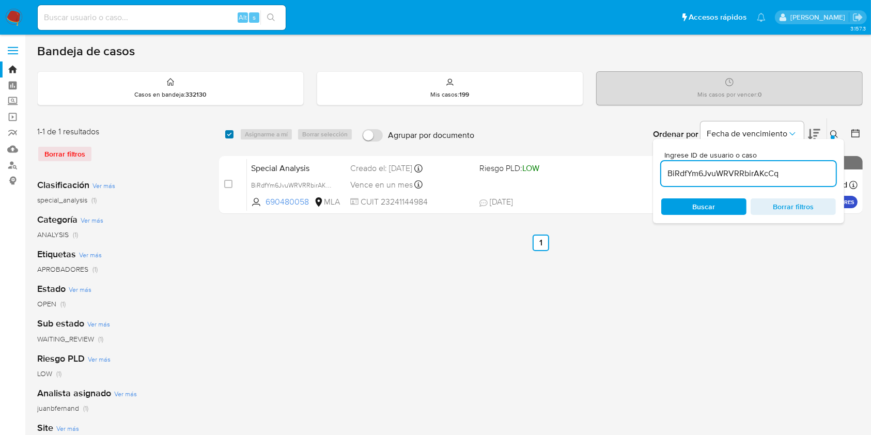
checkbox input "true"
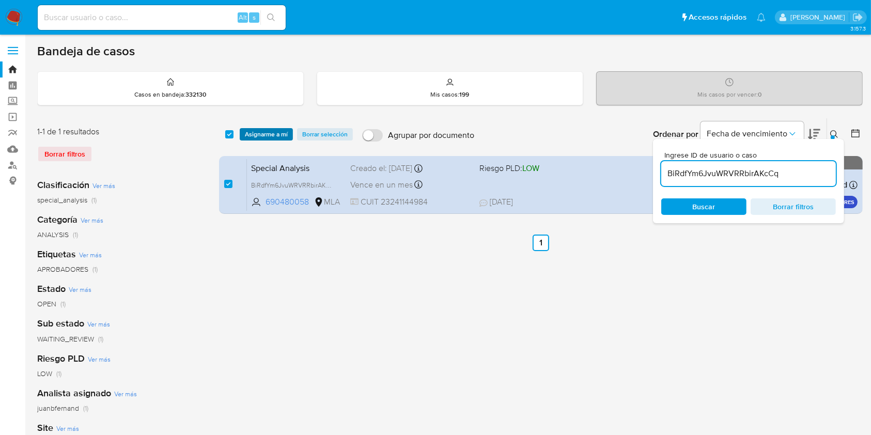
click at [255, 134] on span "Asignarme a mí" at bounding box center [266, 134] width 43 height 10
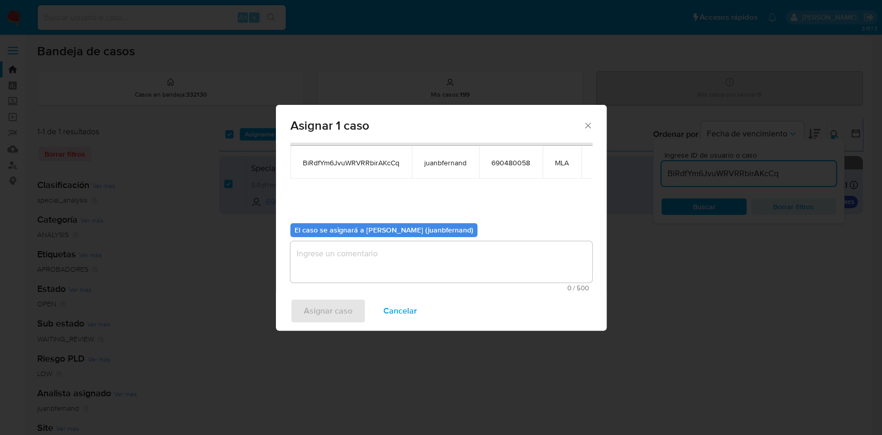
scroll to position [53, 0]
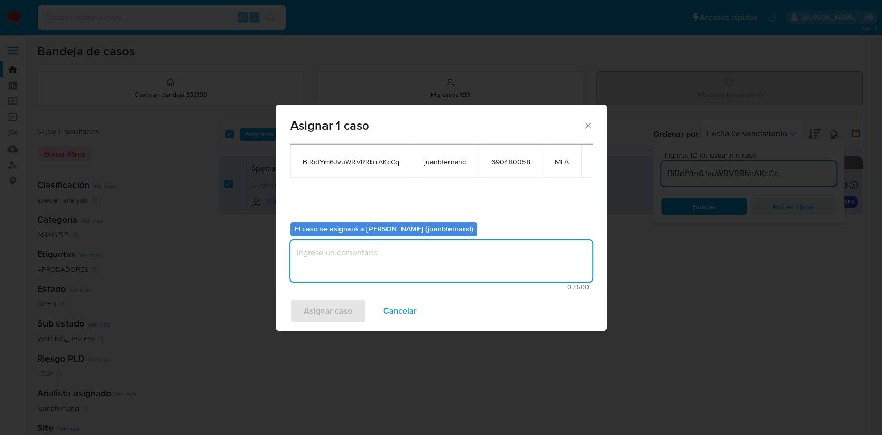
drag, startPoint x: 373, startPoint y: 253, endPoint x: 366, endPoint y: 275, distance: 22.7
click at [373, 254] on textarea "assign-modal" at bounding box center [441, 260] width 302 height 41
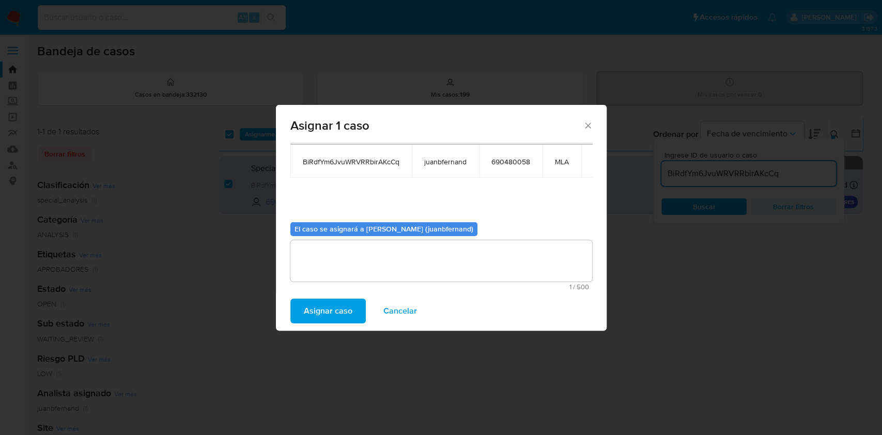
click at [345, 312] on span "Asignar caso" at bounding box center [328, 311] width 49 height 23
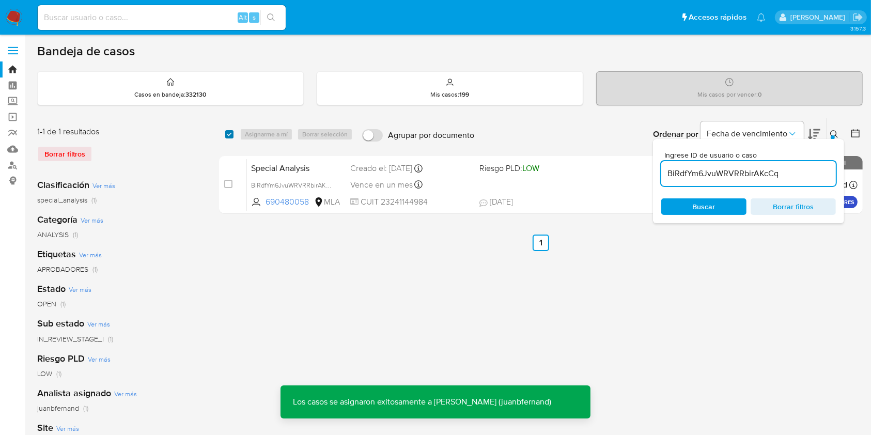
click at [227, 132] on input "checkbox" at bounding box center [229, 134] width 8 height 8
checkbox input "true"
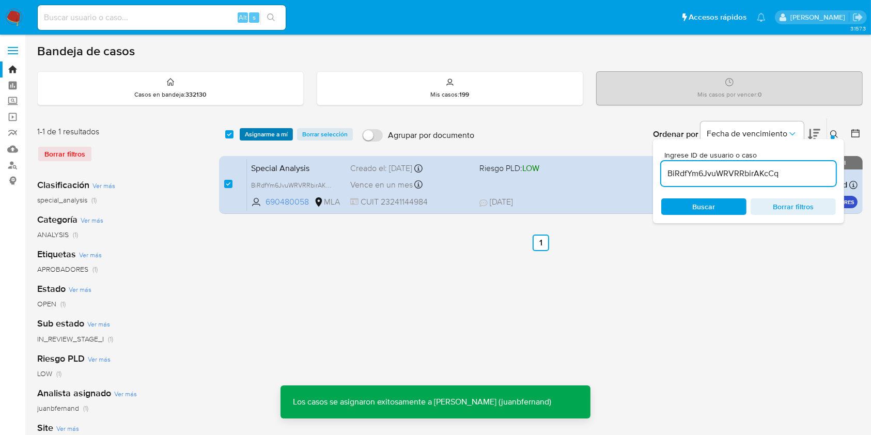
click at [251, 134] on span "Asignarme a mí" at bounding box center [266, 134] width 43 height 10
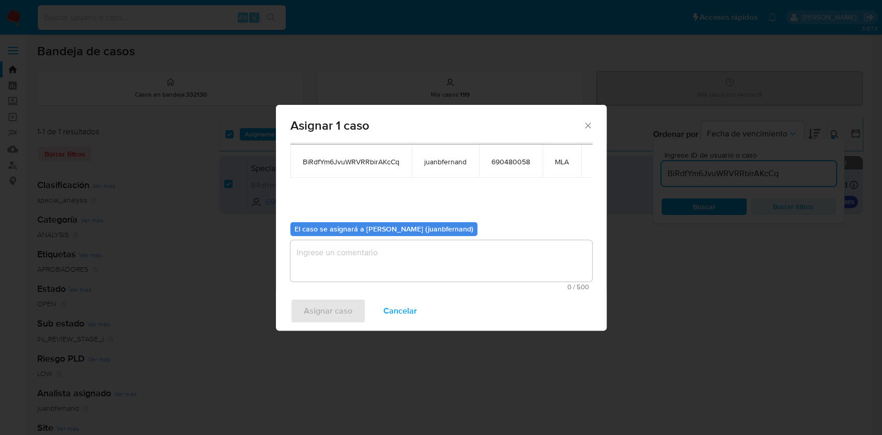
click at [360, 260] on textarea "assign-modal" at bounding box center [441, 260] width 302 height 41
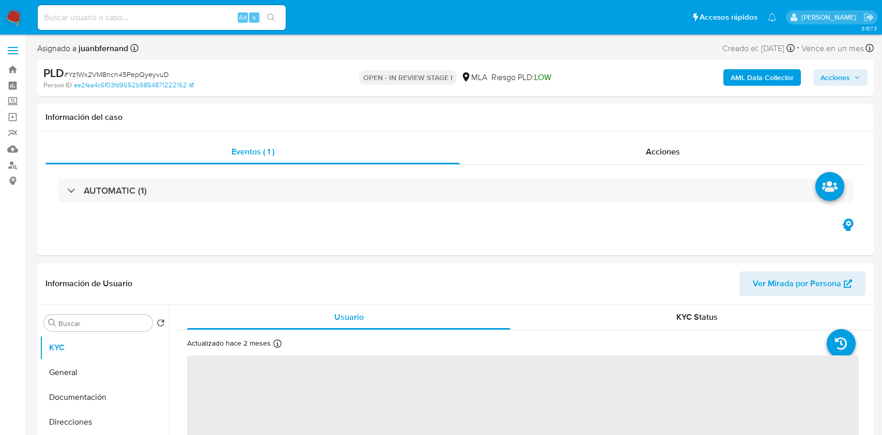
select select "10"
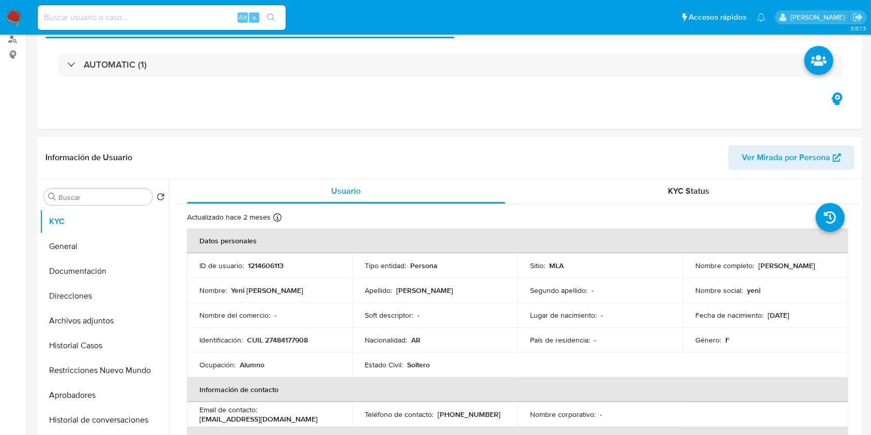
scroll to position [413, 0]
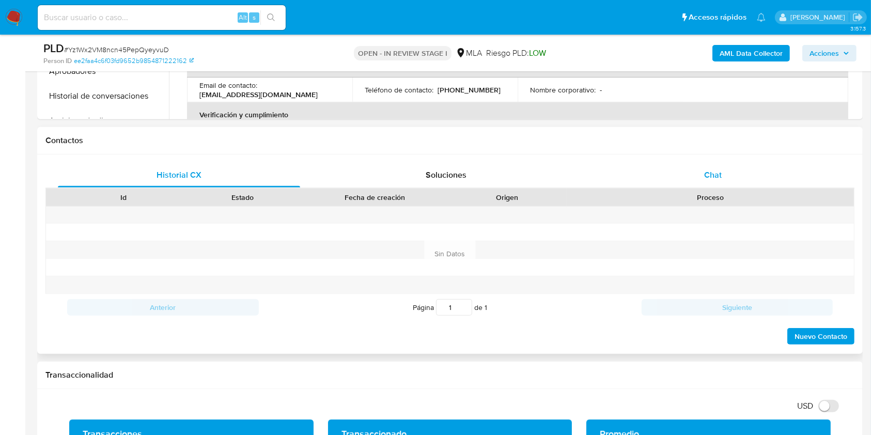
click at [742, 171] on div "Chat" at bounding box center [713, 175] width 242 height 25
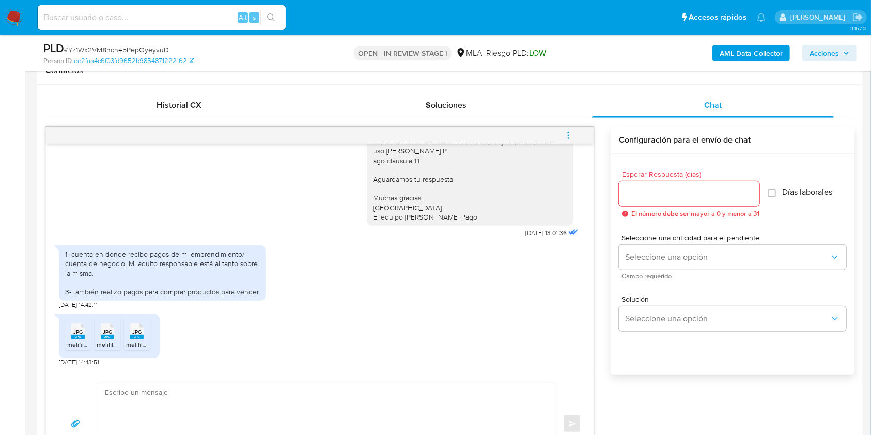
scroll to position [551, 0]
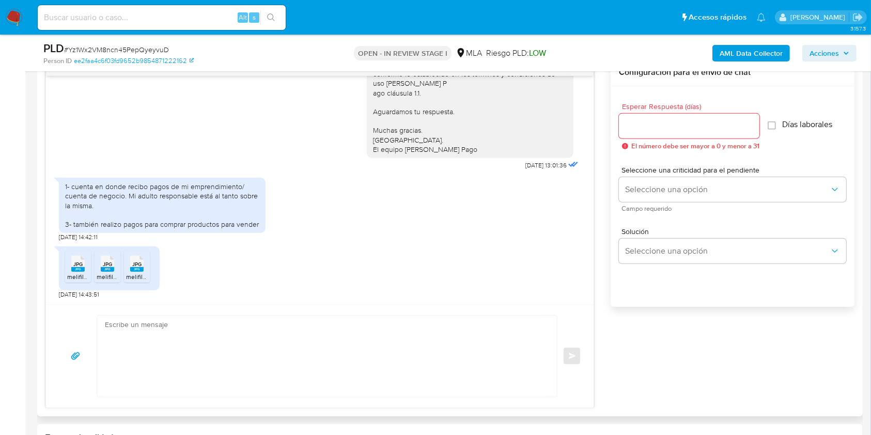
click at [165, 359] on textarea at bounding box center [324, 356] width 439 height 81
paste textarea "Hola XXX, Muchas gracias por tu respuesta. Analizamos tu caso y verificamos que…"
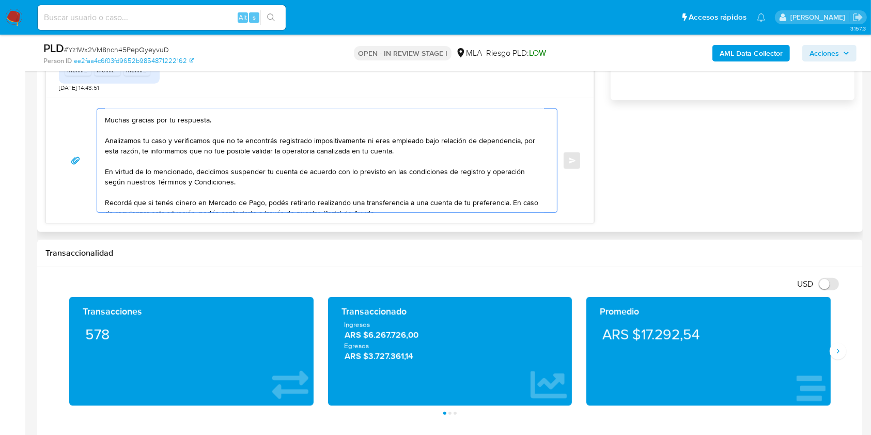
scroll to position [0, 0]
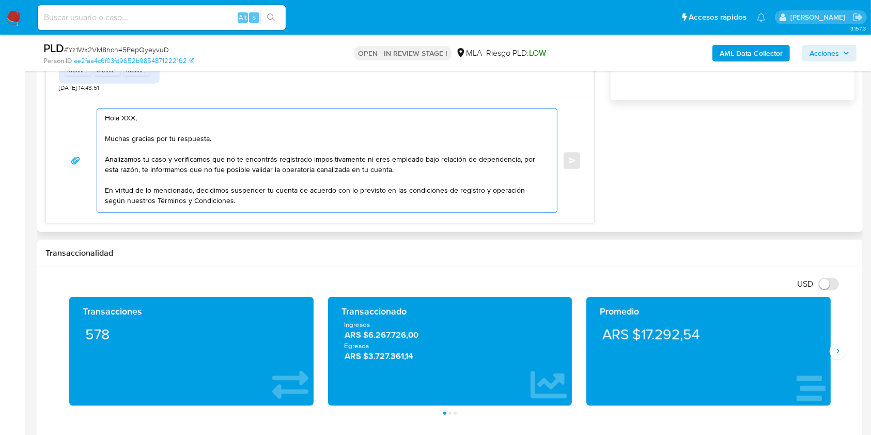
click at [132, 118] on textarea "Hola XXX, Muchas gracias por tu respuesta. Analizamos tu caso y verificamos que…" at bounding box center [324, 160] width 439 height 103
click at [149, 130] on textarea "Hola. Muchas gracias por tu respuesta. Analizamos tu caso y verificamos que no …" at bounding box center [324, 160] width 439 height 103
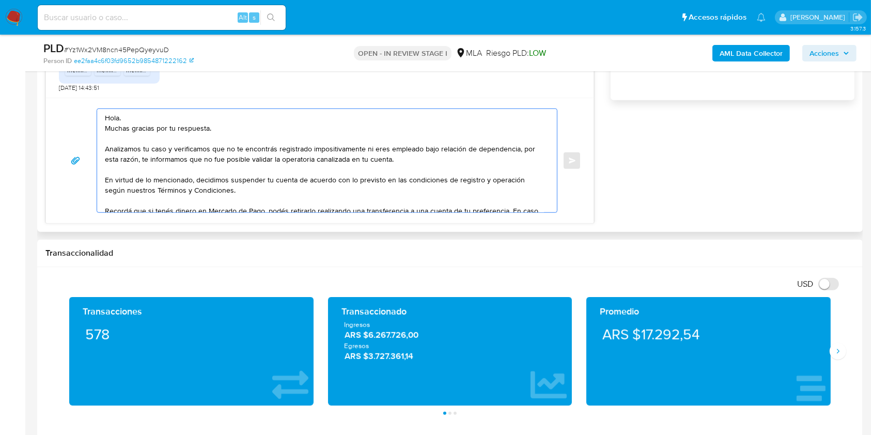
click at [419, 158] on textarea "Hola. Muchas gracias por tu respuesta. Analizamos tu caso y verificamos que no …" at bounding box center [324, 160] width 439 height 103
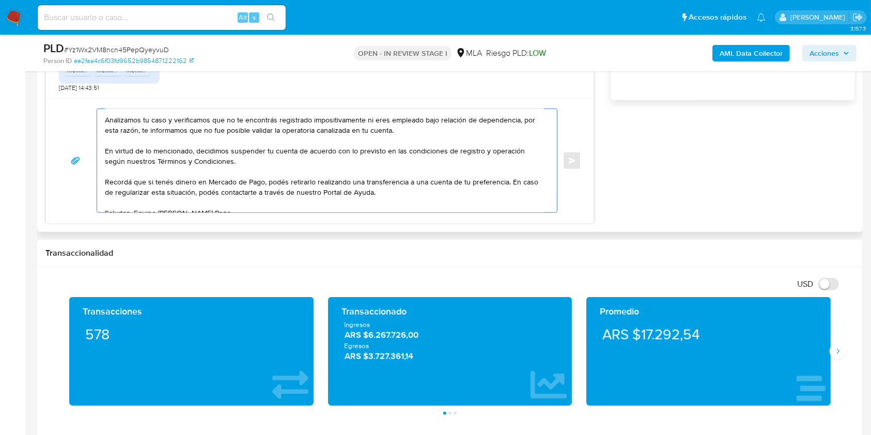
scroll to position [52, 0]
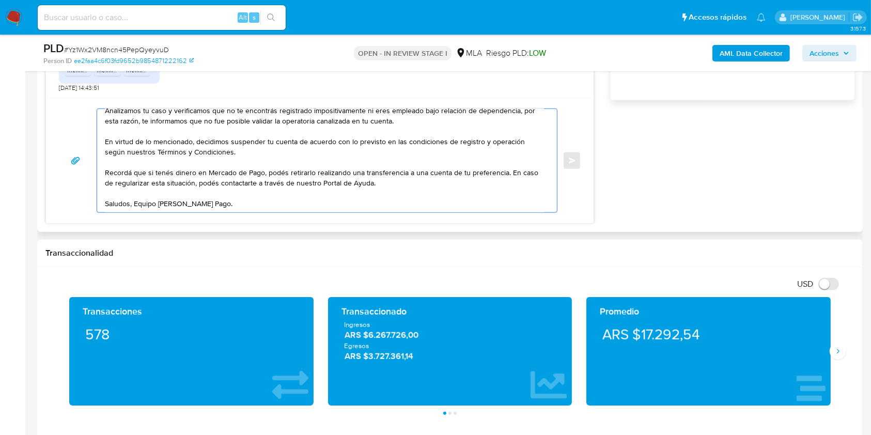
click at [317, 142] on textarea "Hola. Muchas gracias por tu respuesta. Analizamos tu caso y verificamos que no …" at bounding box center [324, 160] width 439 height 103
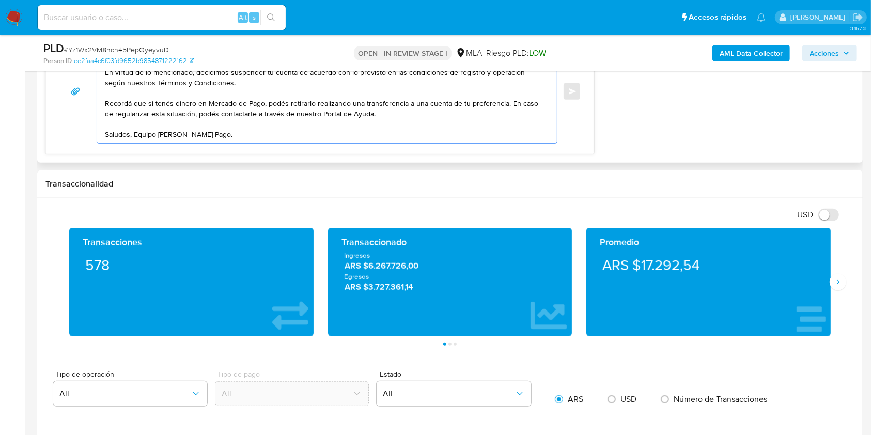
click at [265, 125] on textarea "Hola. Muchas gracias por tu respuesta. Analizamos tu caso y verificamos que no …" at bounding box center [324, 91] width 439 height 103
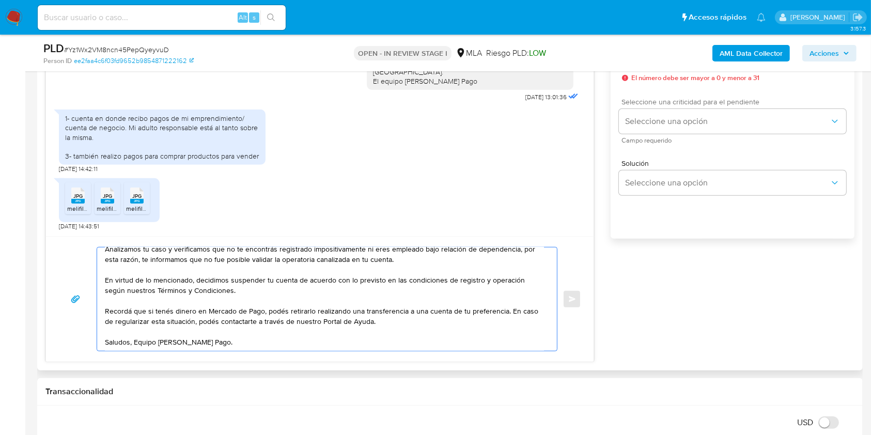
scroll to position [551, 0]
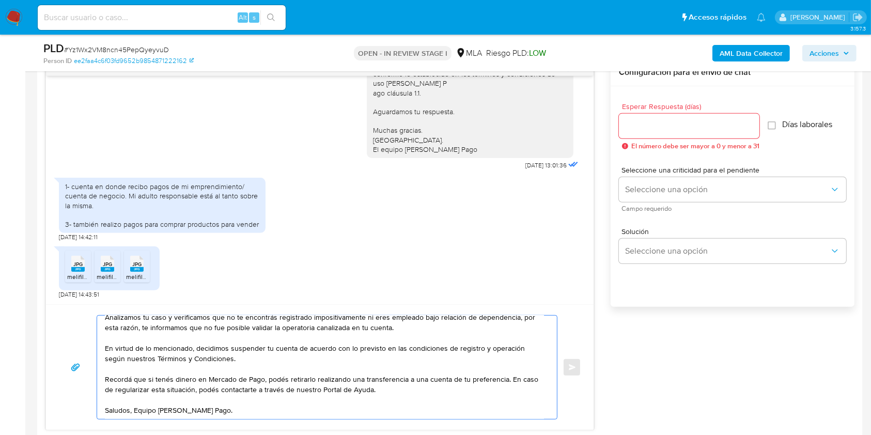
type textarea "Hola. Muchas gracias por tu respuesta. Analizamos tu caso y verificamos que no …"
click at [670, 130] on input "Esperar Respuesta (días)" at bounding box center [689, 125] width 141 height 13
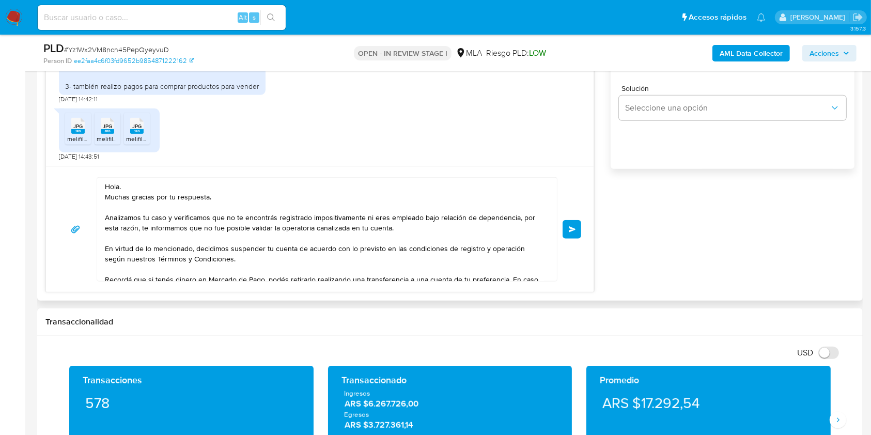
scroll to position [52, 0]
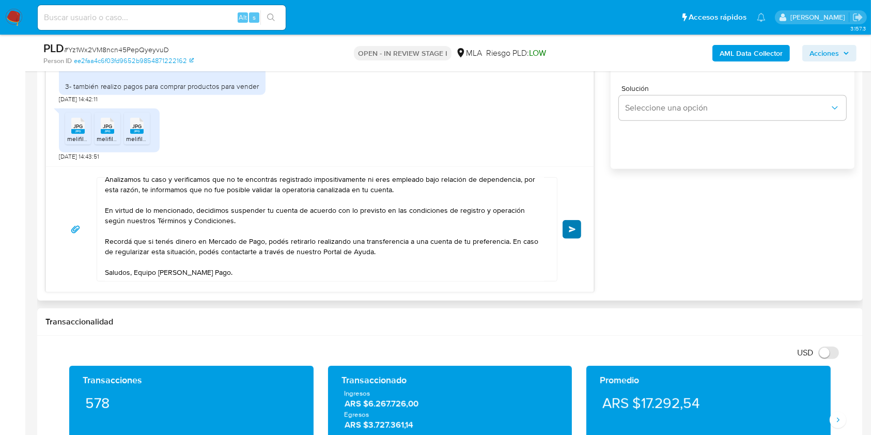
type input "0"
click at [570, 234] on button "Enviar" at bounding box center [572, 229] width 19 height 19
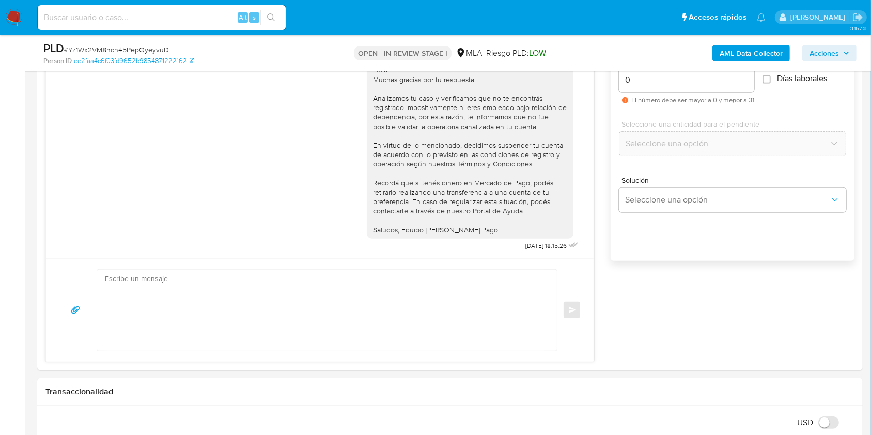
scroll to position [551, 0]
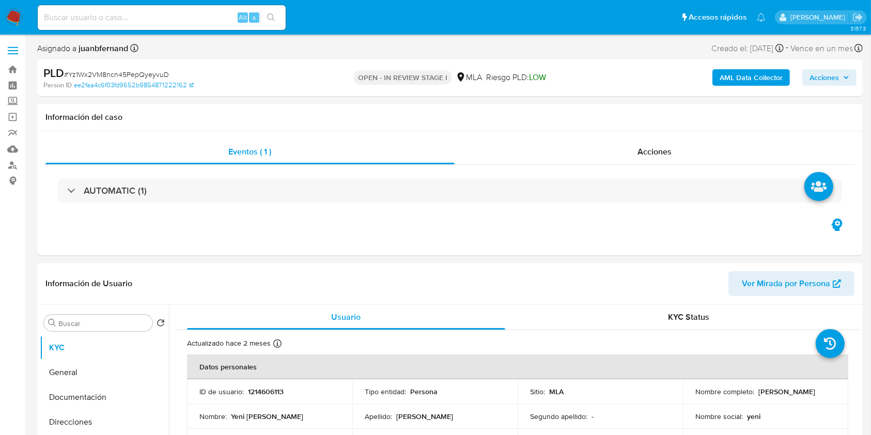
select select "10"
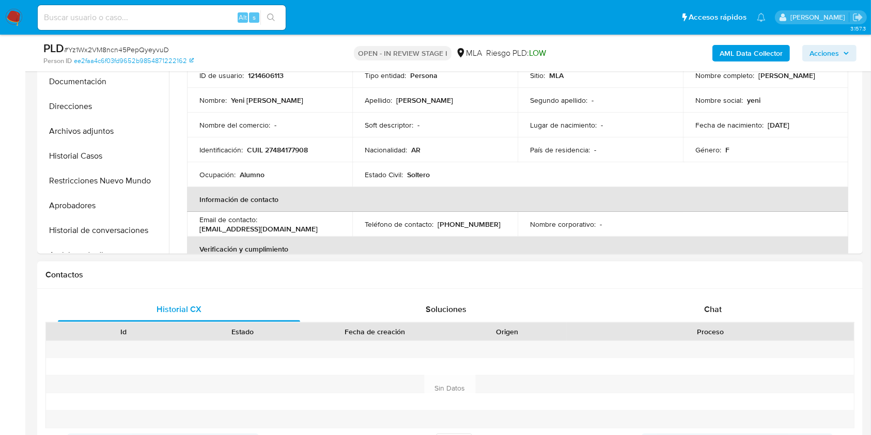
scroll to position [344, 0]
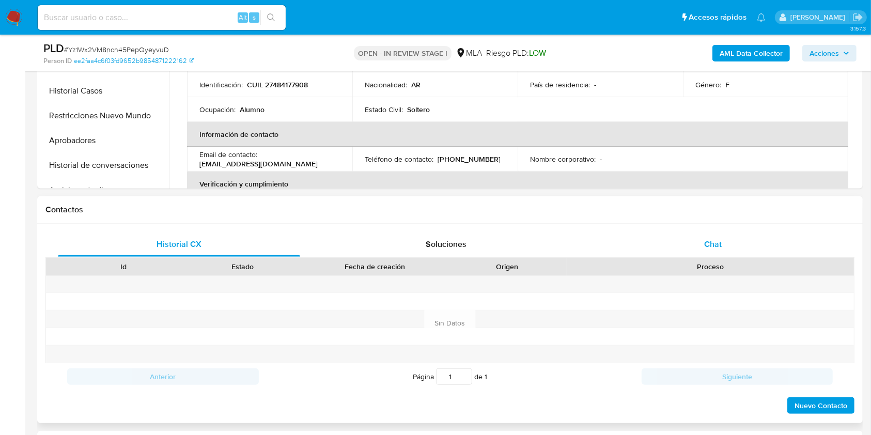
click at [702, 234] on div "Historial CX Soluciones Chat Id Estado Fecha de creación Origen Proceso Anterio…" at bounding box center [450, 324] width 826 height 200
click at [706, 243] on span "Chat" at bounding box center [713, 244] width 18 height 12
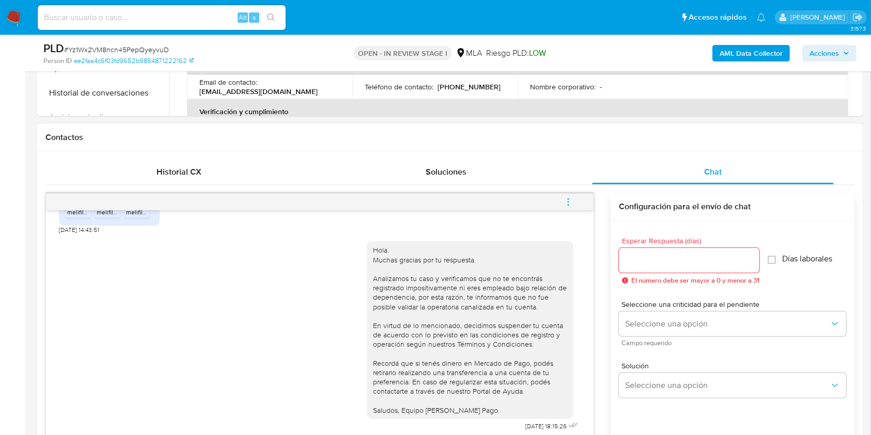
scroll to position [482, 0]
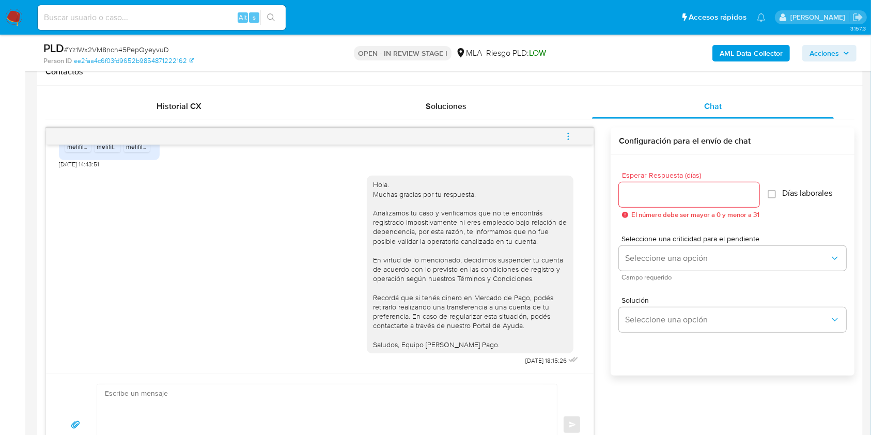
click at [571, 126] on span "menu-action" at bounding box center [568, 136] width 9 height 25
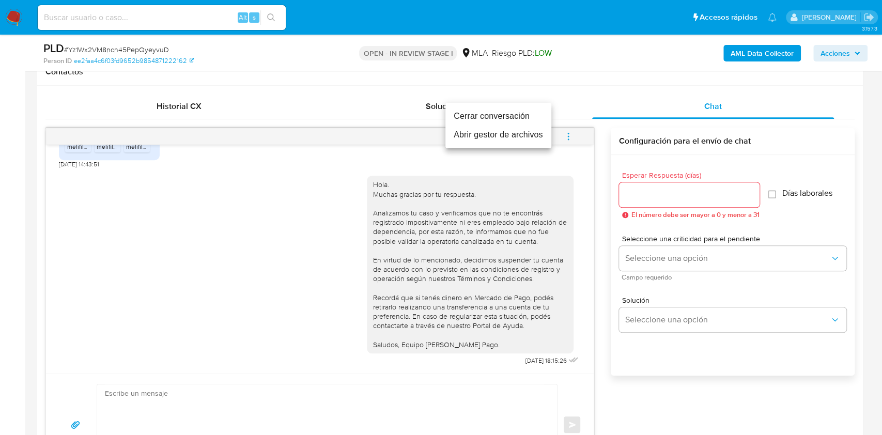
click at [505, 115] on li "Cerrar conversación" at bounding box center [499, 116] width 106 height 19
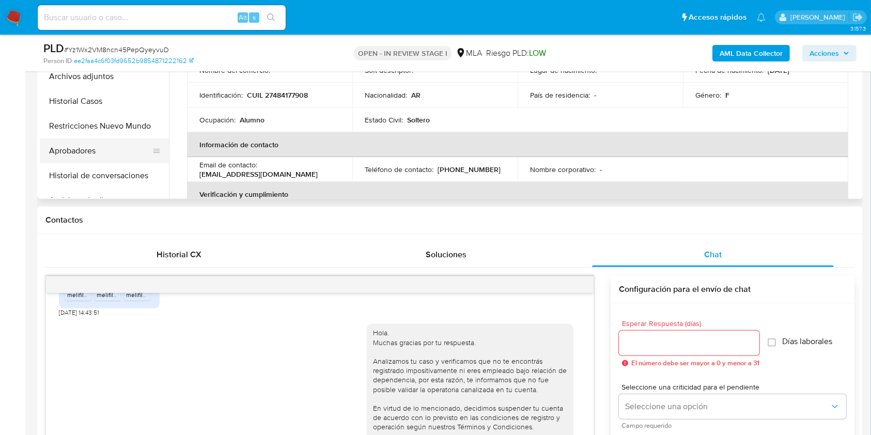
scroll to position [275, 0]
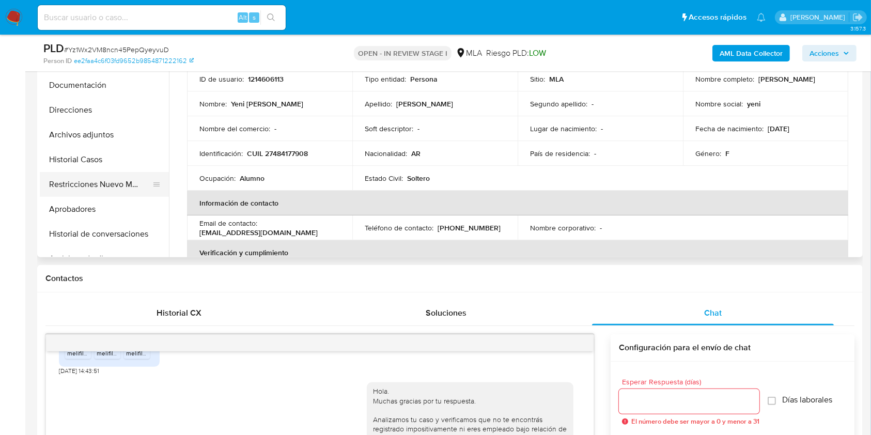
click at [102, 184] on button "Restricciones Nuevo Mundo" at bounding box center [100, 184] width 121 height 25
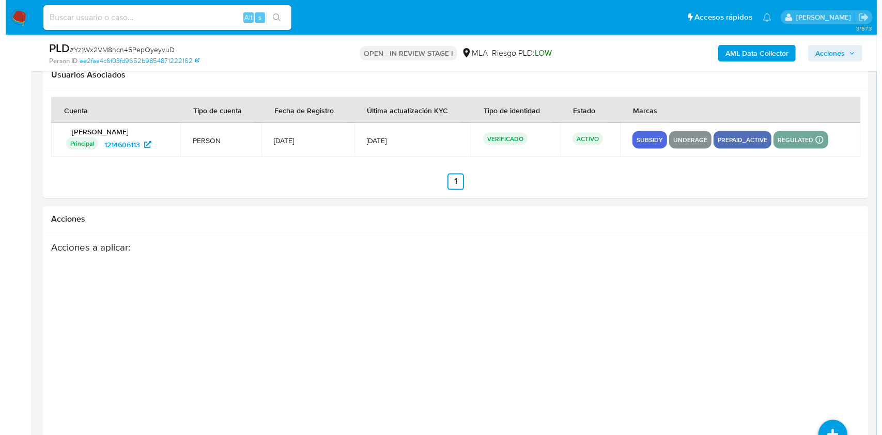
scroll to position [1818, 0]
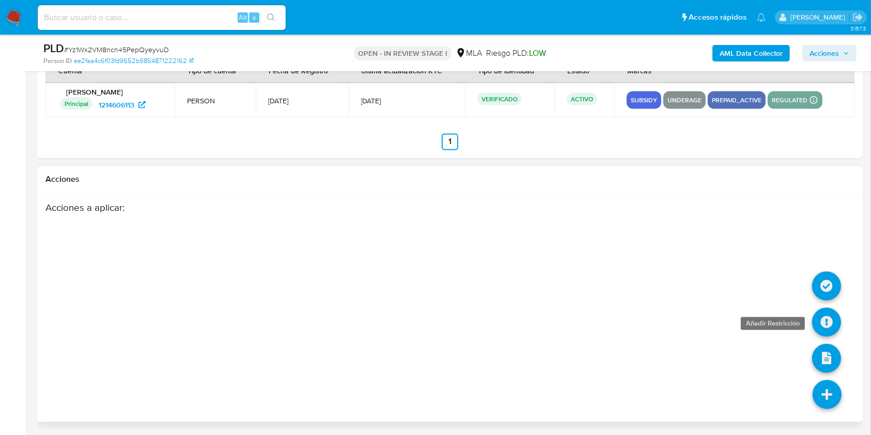
click at [832, 323] on icon at bounding box center [827, 322] width 29 height 29
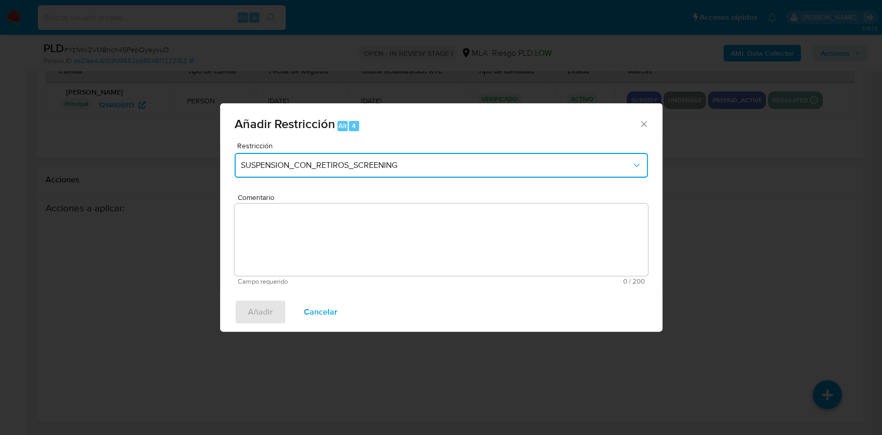
click at [432, 161] on span "SUSPENSION_CON_RETIROS_SCREENING" at bounding box center [436, 165] width 391 height 10
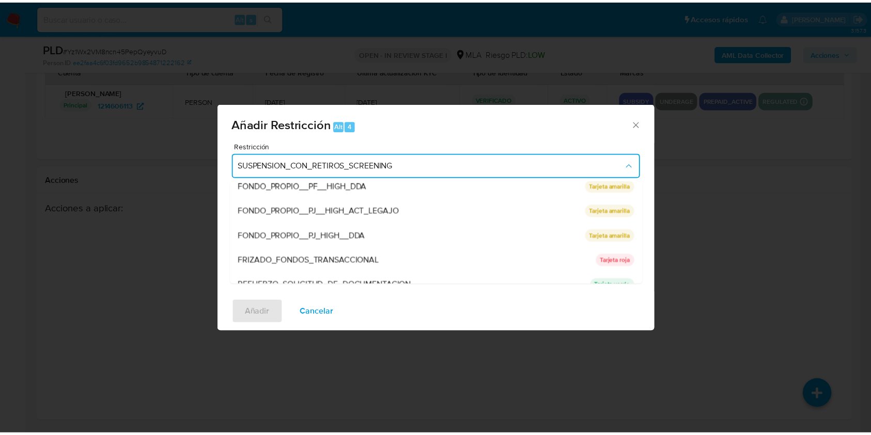
scroll to position [219, 0]
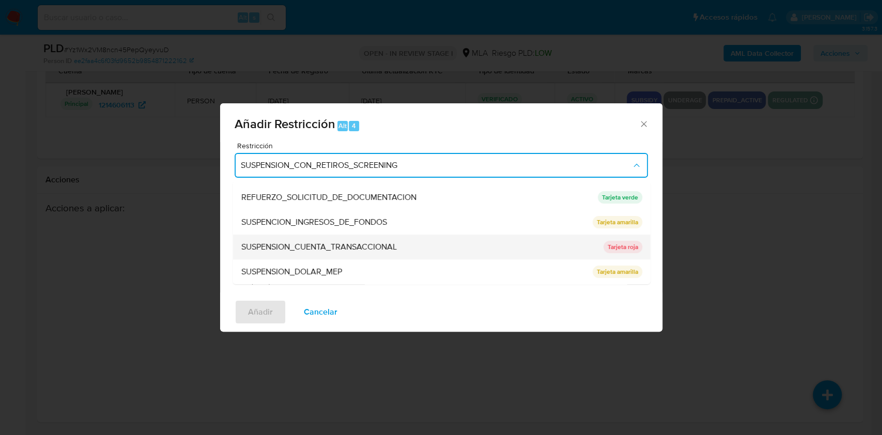
click at [337, 249] on span "SUSPENSION_CUENTA_TRANSACCIONAL" at bounding box center [319, 247] width 156 height 10
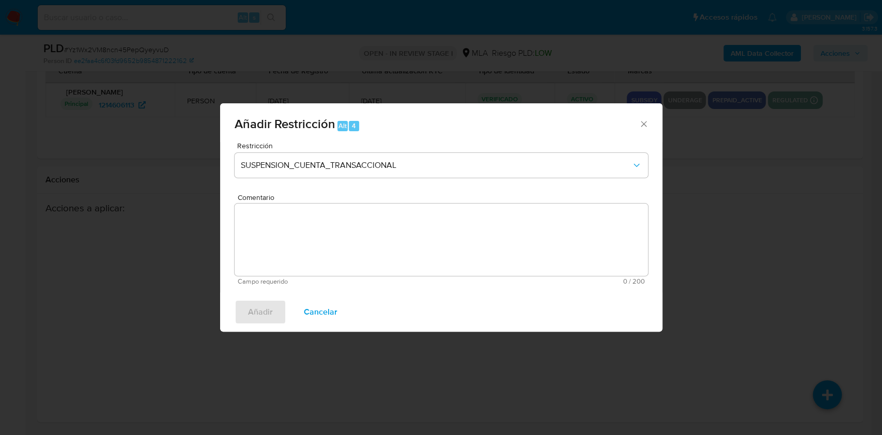
click at [327, 264] on textarea "Comentario" at bounding box center [441, 240] width 413 height 72
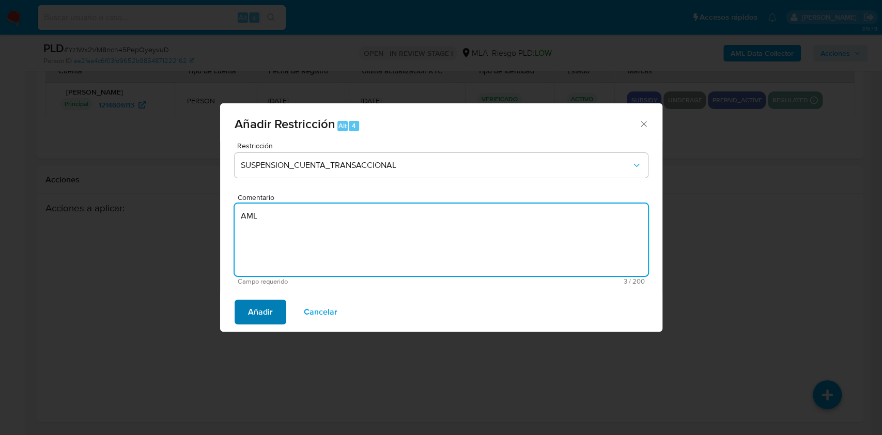
type textarea "AML"
click at [247, 304] on button "Añadir" at bounding box center [261, 312] width 52 height 25
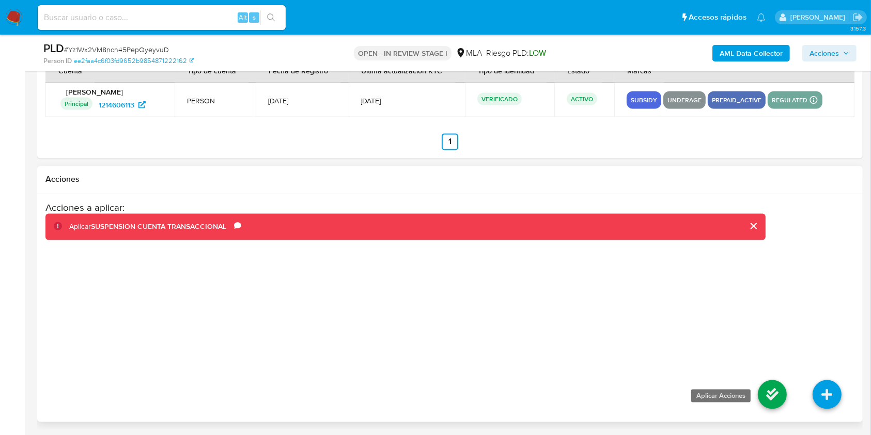
click at [781, 403] on icon at bounding box center [772, 394] width 29 height 29
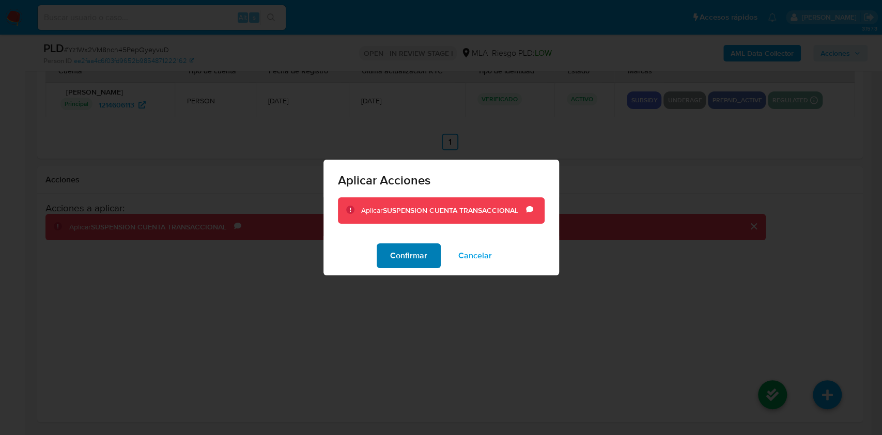
click at [401, 254] on span "Confirmar" at bounding box center [408, 255] width 37 height 23
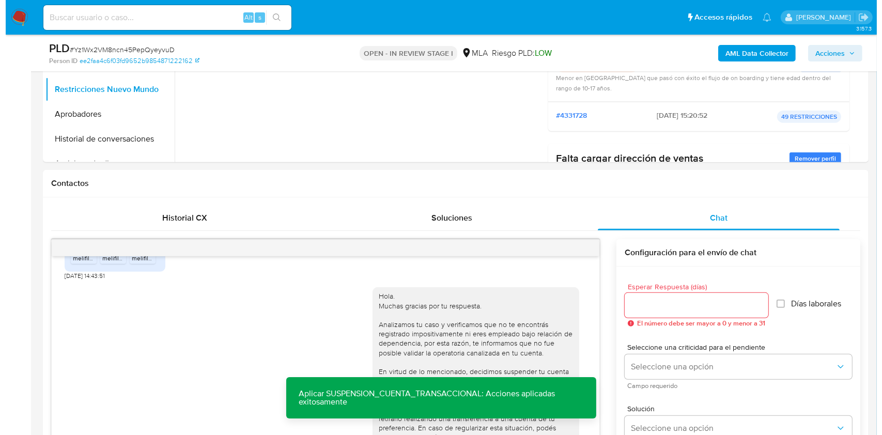
scroll to position [164, 0]
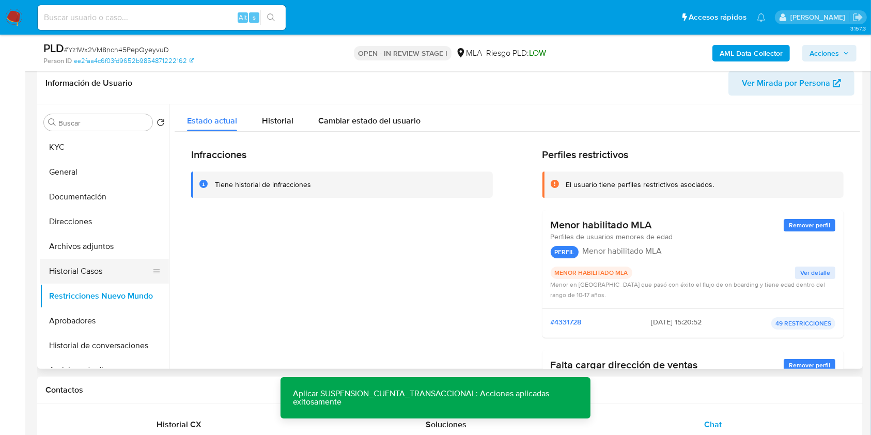
click at [80, 272] on button "Historial Casos" at bounding box center [100, 271] width 121 height 25
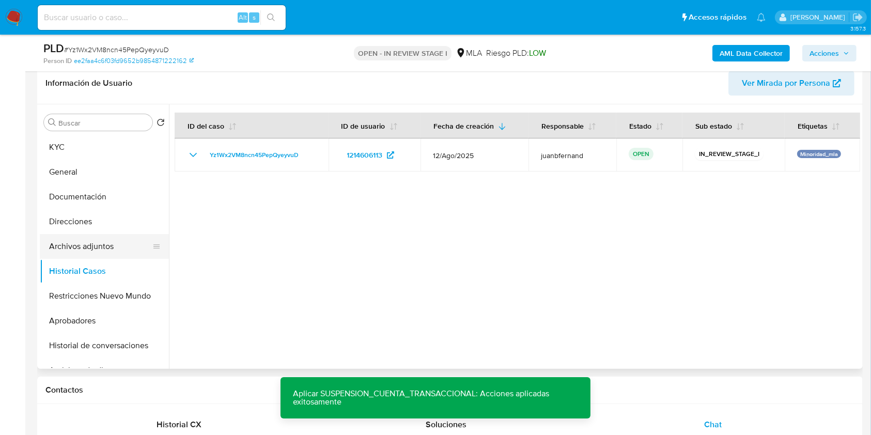
click at [91, 249] on button "Archivos adjuntos" at bounding box center [100, 246] width 121 height 25
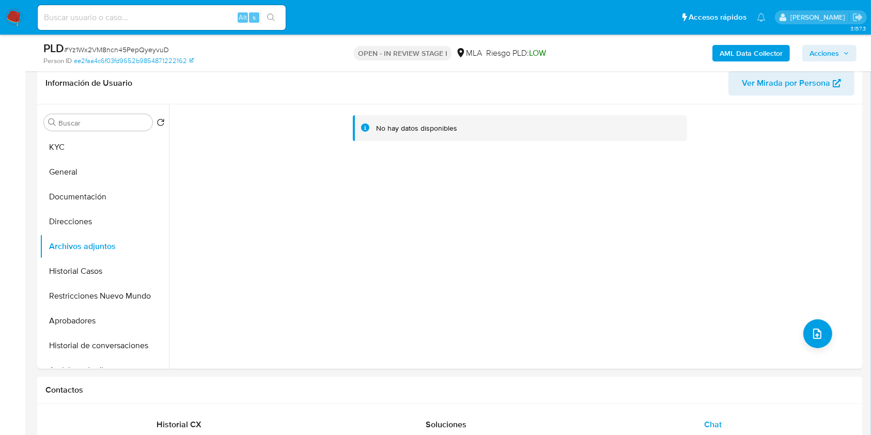
click at [735, 49] on b "AML Data Collector" at bounding box center [751, 53] width 63 height 17
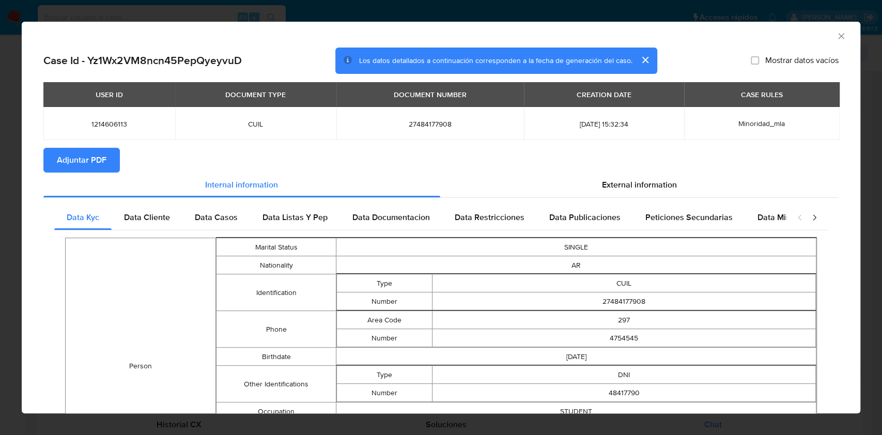
click at [838, 35] on icon "Cerrar ventana" at bounding box center [841, 36] width 6 height 6
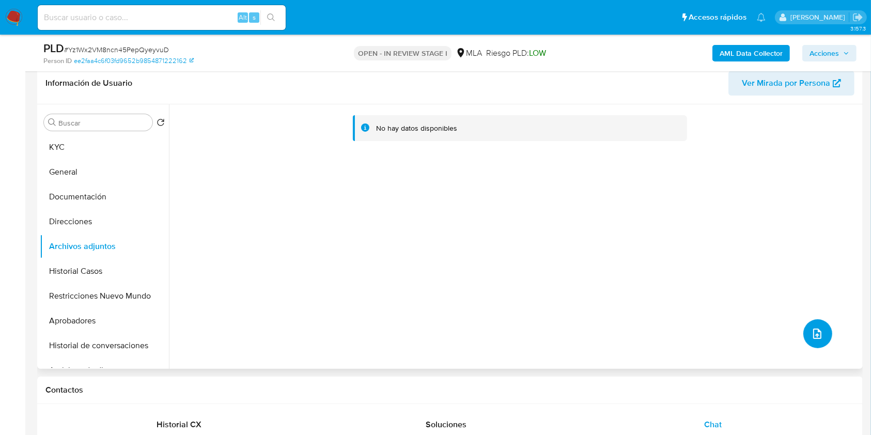
click at [806, 330] on button "upload-file" at bounding box center [818, 333] width 29 height 29
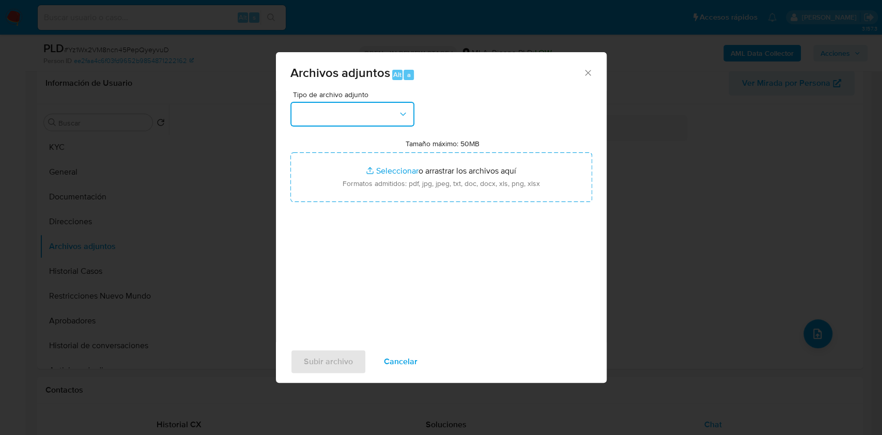
click at [358, 122] on button "button" at bounding box center [352, 114] width 124 height 25
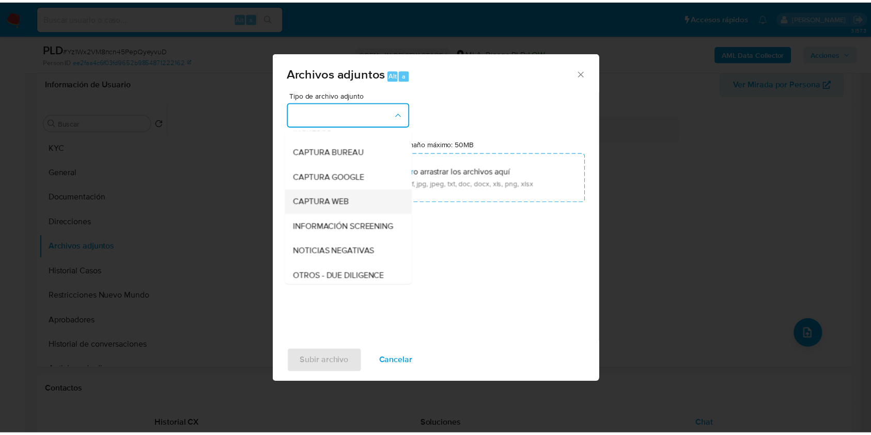
scroll to position [69, 0]
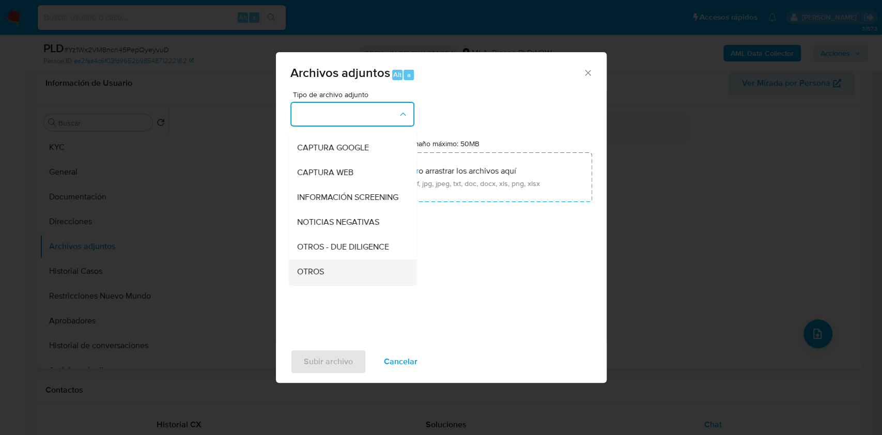
click at [337, 269] on div "OTROS" at bounding box center [349, 271] width 105 height 25
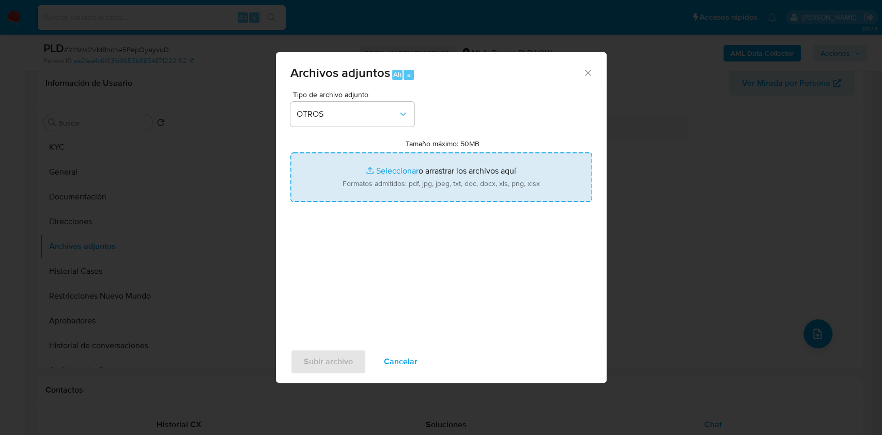
type input "C:\fakepath\Caselog Yz1Wx2VM8ncn45PepQyeyvuD_2025_08_18_16_09_29.docx"
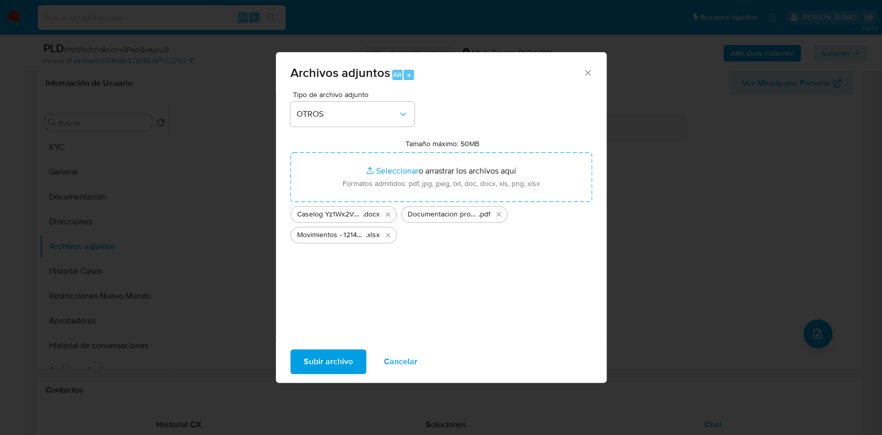
click at [318, 362] on span "Subir archivo" at bounding box center [328, 361] width 49 height 23
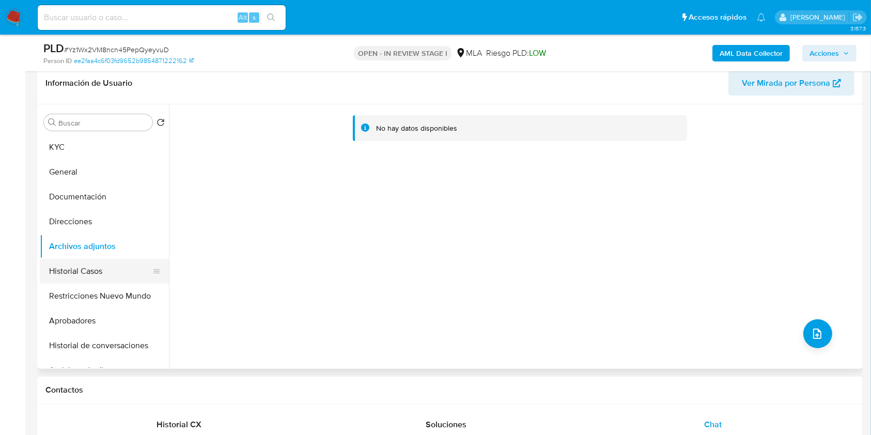
click at [82, 277] on button "Historial Casos" at bounding box center [100, 271] width 121 height 25
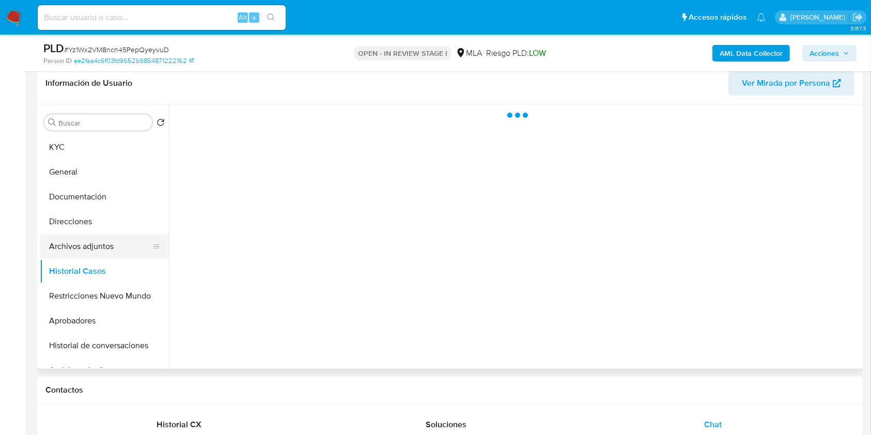
click at [91, 246] on button "Archivos adjuntos" at bounding box center [100, 246] width 121 height 25
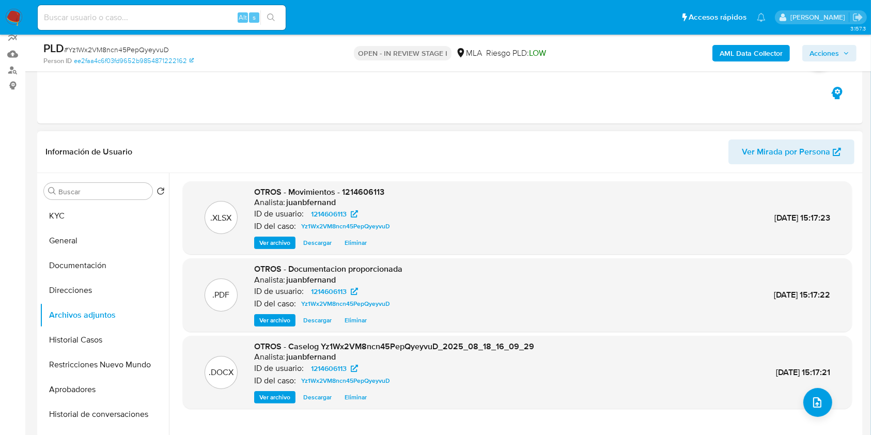
scroll to position [233, 0]
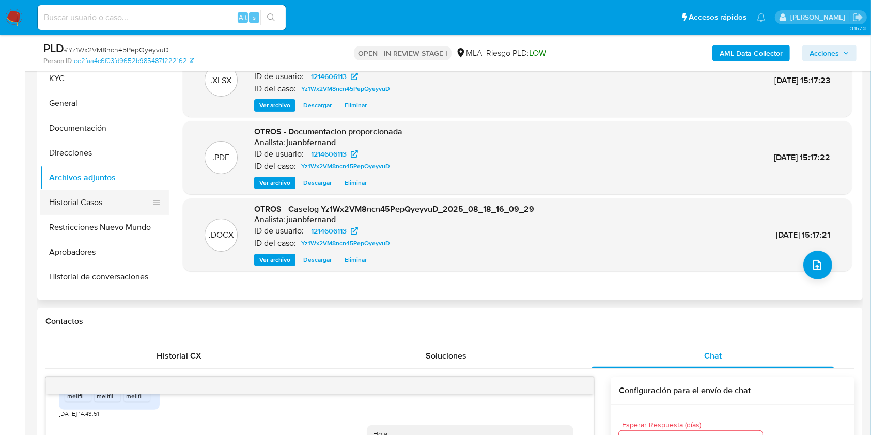
click at [88, 213] on button "Historial Casos" at bounding box center [100, 202] width 121 height 25
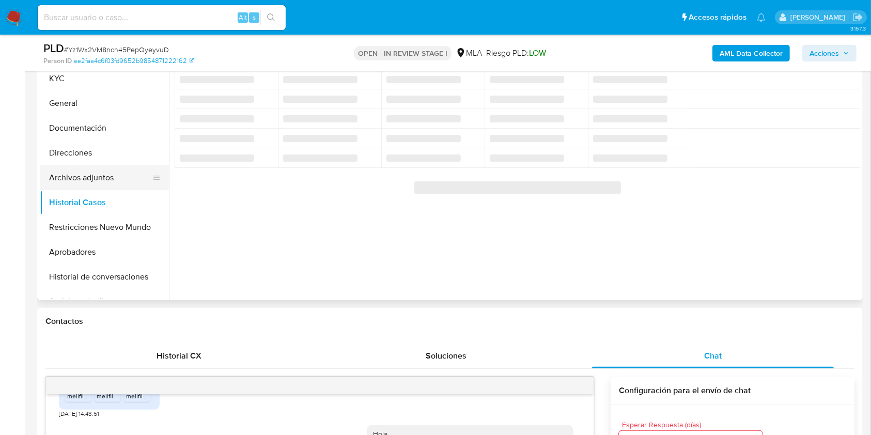
click at [102, 180] on button "Archivos adjuntos" at bounding box center [100, 177] width 121 height 25
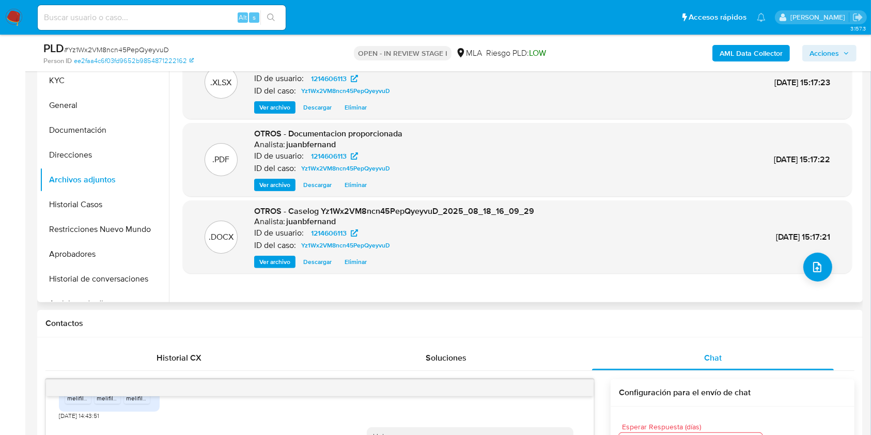
scroll to position [164, 0]
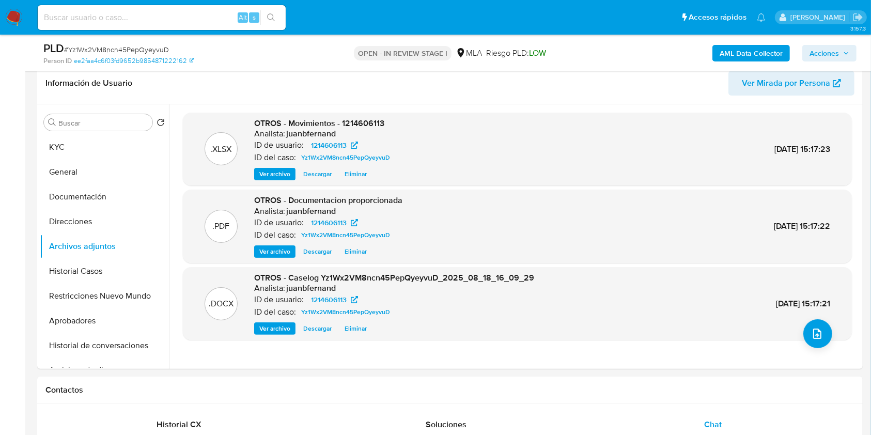
click at [752, 52] on b "AML Data Collector" at bounding box center [751, 53] width 63 height 17
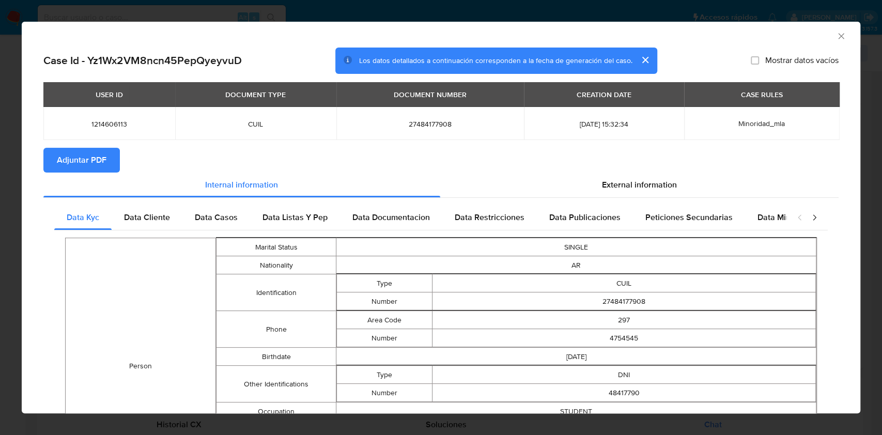
click at [90, 157] on span "Adjuntar PDF" at bounding box center [82, 160] width 50 height 23
click at [836, 37] on icon "Cerrar ventana" at bounding box center [841, 36] width 10 height 10
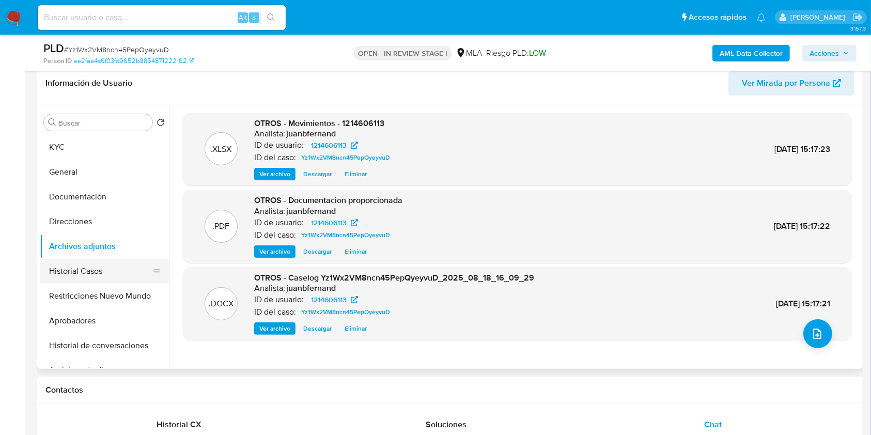
click at [99, 263] on button "Historial Casos" at bounding box center [100, 271] width 121 height 25
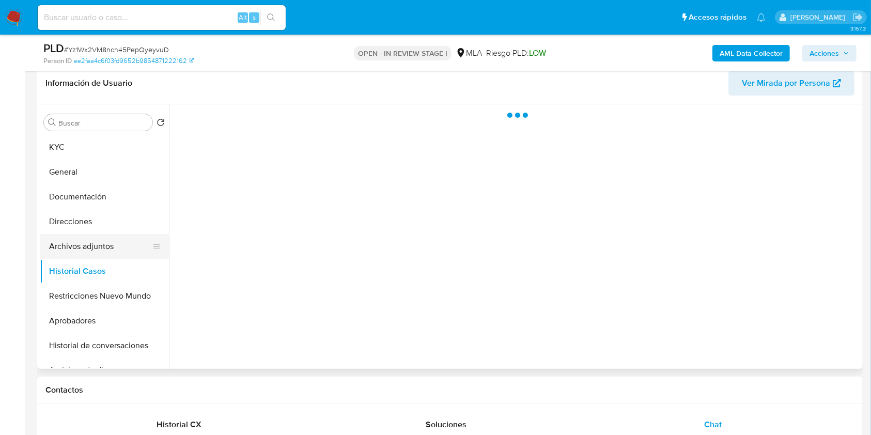
click at [97, 250] on button "Archivos adjuntos" at bounding box center [100, 246] width 121 height 25
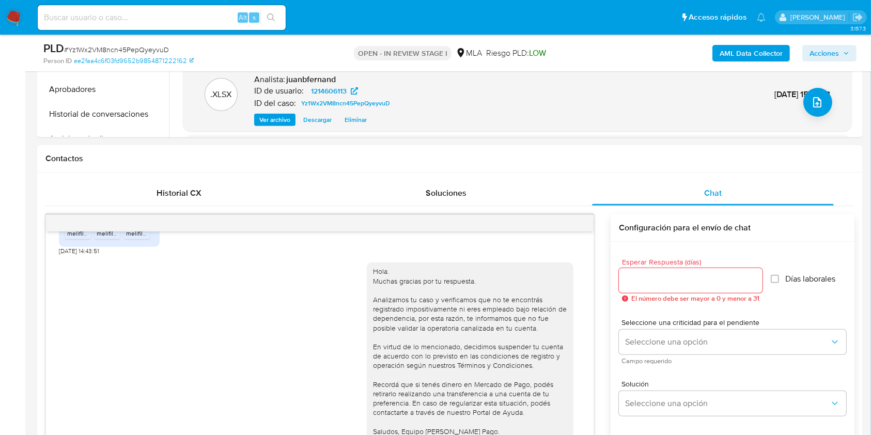
scroll to position [302, 0]
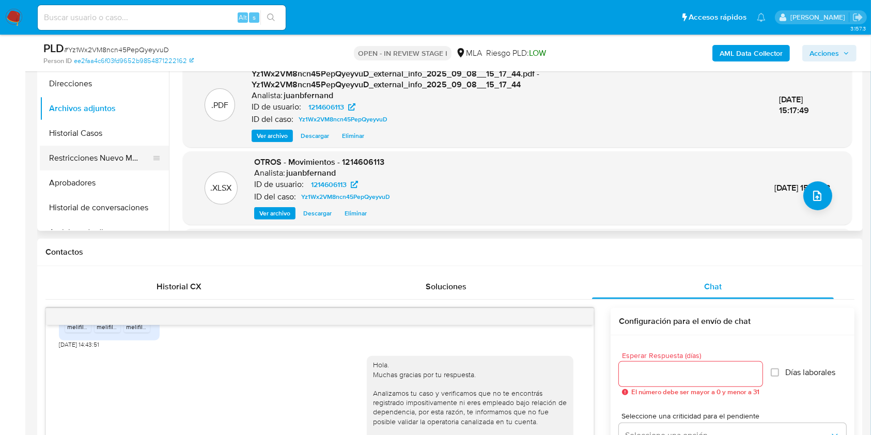
click at [91, 159] on button "Restricciones Nuevo Mundo" at bounding box center [100, 158] width 121 height 25
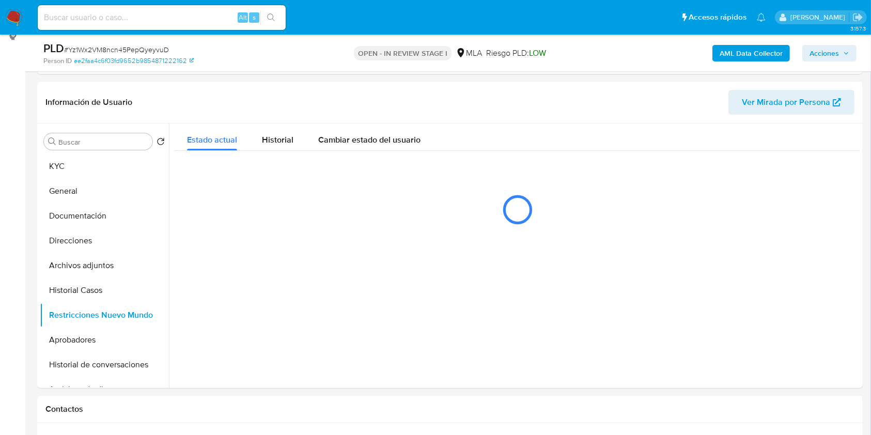
scroll to position [164, 0]
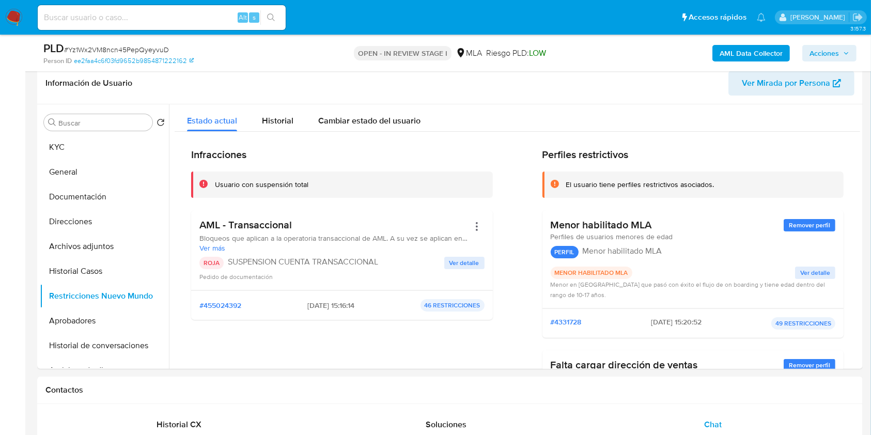
click at [821, 53] on span "Acciones" at bounding box center [824, 53] width 29 height 17
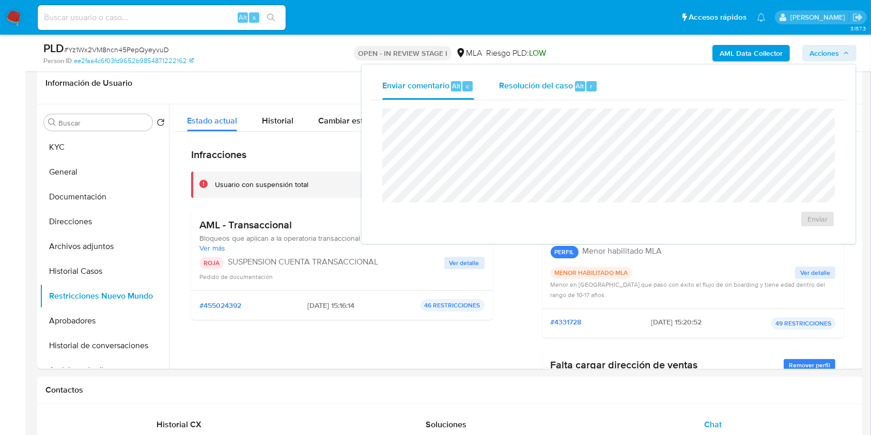
click at [553, 88] on span "Resolución del caso" at bounding box center [536, 86] width 74 height 12
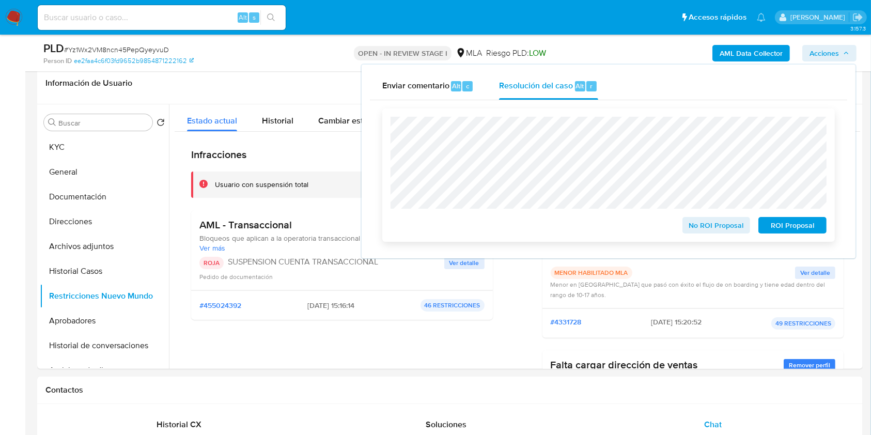
click at [787, 226] on span "ROI Proposal" at bounding box center [793, 225] width 54 height 14
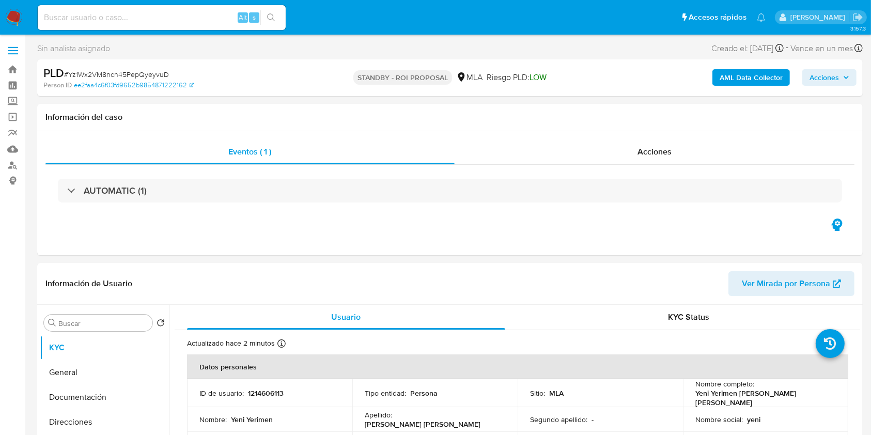
select select "10"
click at [208, 19] on input at bounding box center [162, 17] width 248 height 13
paste input "4tPxBfJUxtgnLZYMcQYIg6yU"
click at [260, 21] on input "4tPxBfJUxtgnLZYMcQYIg6yU" at bounding box center [162, 17] width 248 height 13
type input "4tPxBfJUxtgnLZYMcQYIg6yU"
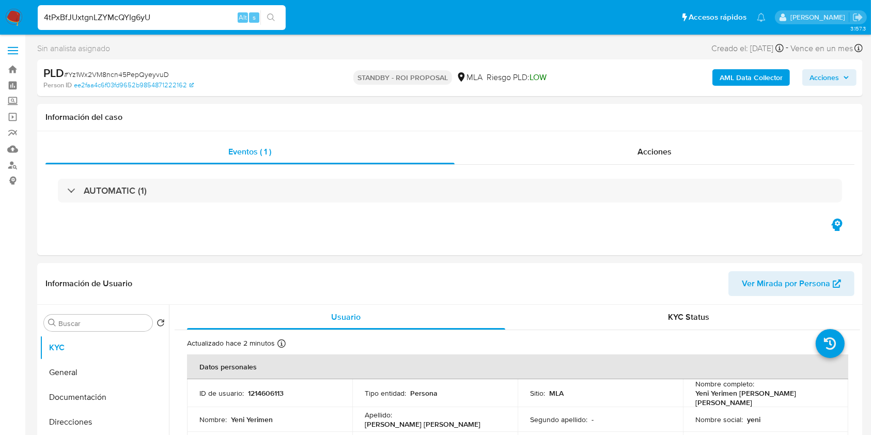
click at [269, 21] on icon "search-icon" at bounding box center [271, 17] width 8 height 8
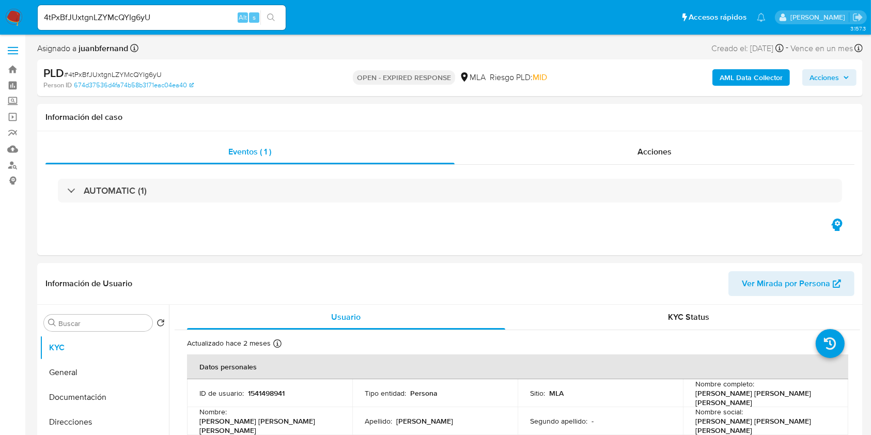
select select "10"
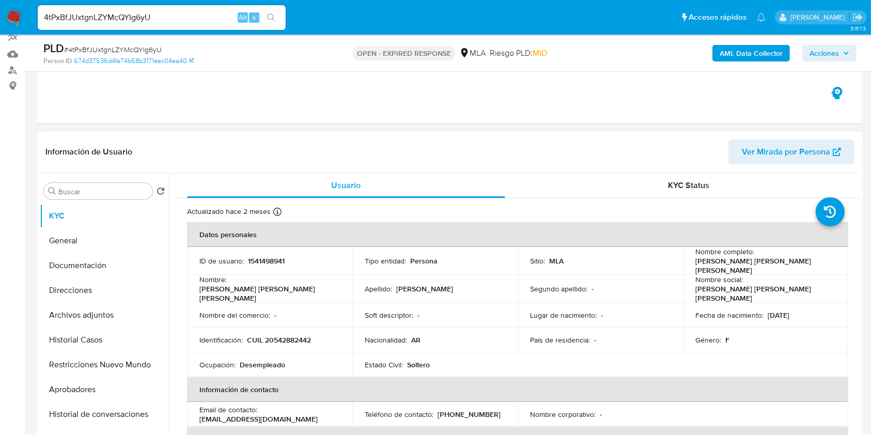
scroll to position [275, 0]
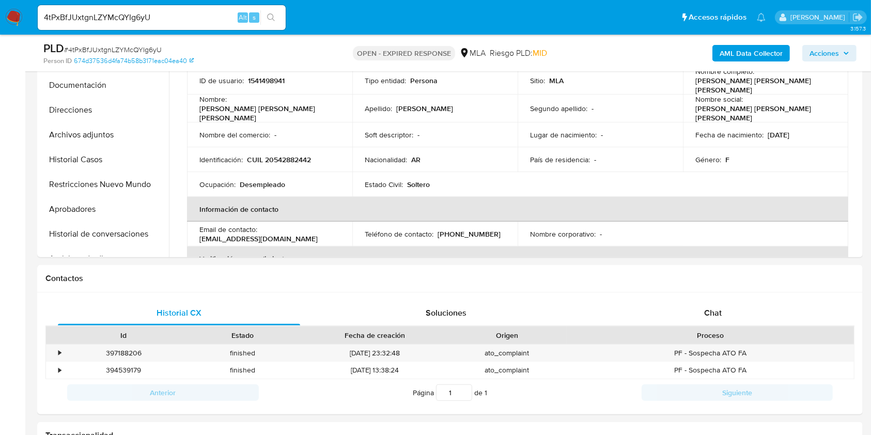
drag, startPoint x: 66, startPoint y: 209, endPoint x: 30, endPoint y: 212, distance: 36.4
click at [66, 209] on button "Aprobadores" at bounding box center [104, 209] width 129 height 25
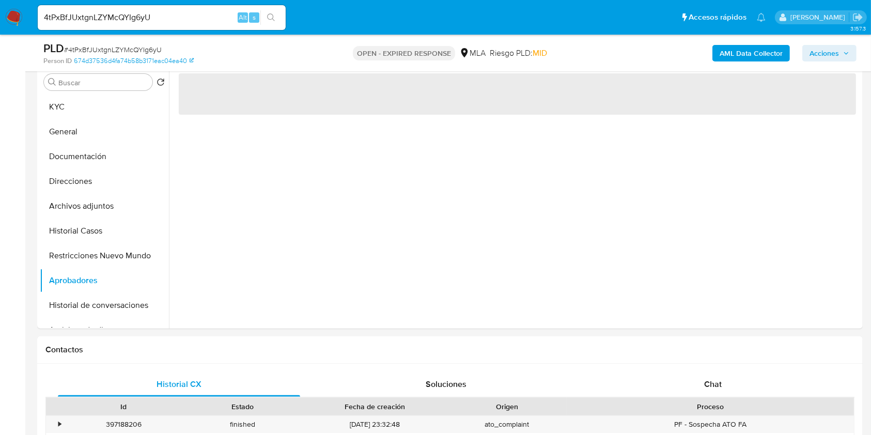
scroll to position [137, 0]
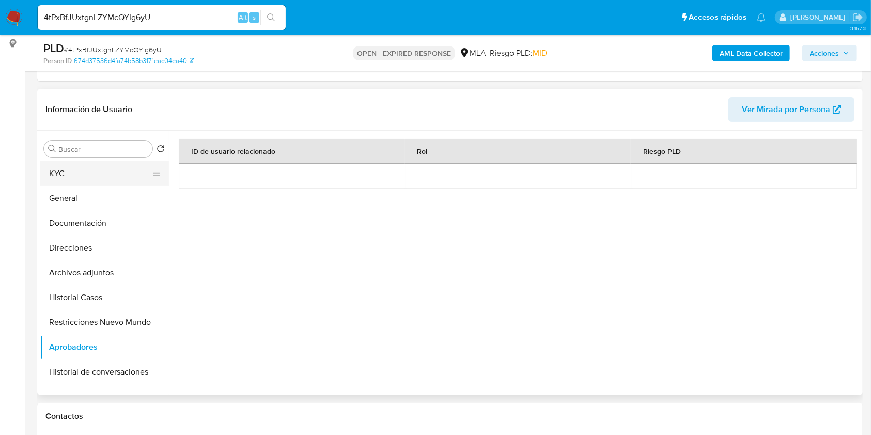
click at [63, 172] on button "KYC" at bounding box center [100, 173] width 121 height 25
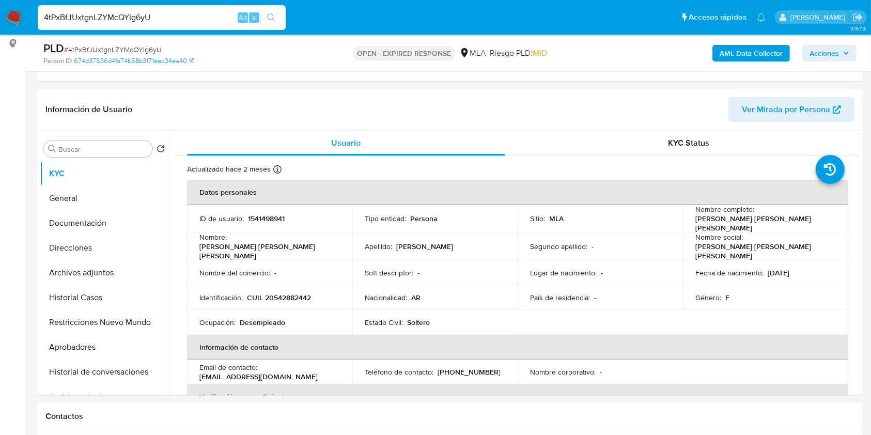
click at [198, 16] on input "4tPxBfJUxtgnLZYMcQYIg6yU" at bounding box center [162, 17] width 248 height 13
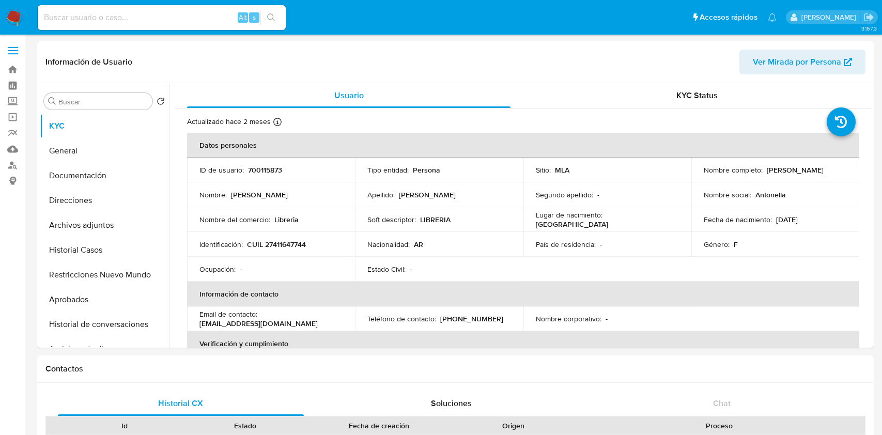
select select "10"
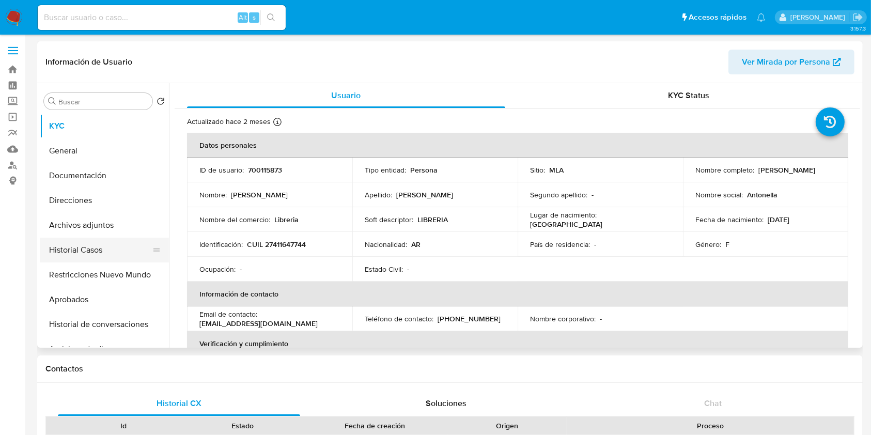
drag, startPoint x: 94, startPoint y: 296, endPoint x: 102, endPoint y: 248, distance: 48.8
click at [102, 248] on ul "KYC General Documentación Direcciones Archivos adjuntos Historial Casos Restric…" at bounding box center [104, 230] width 129 height 233
click at [102, 248] on button "Historial Casos" at bounding box center [100, 250] width 121 height 25
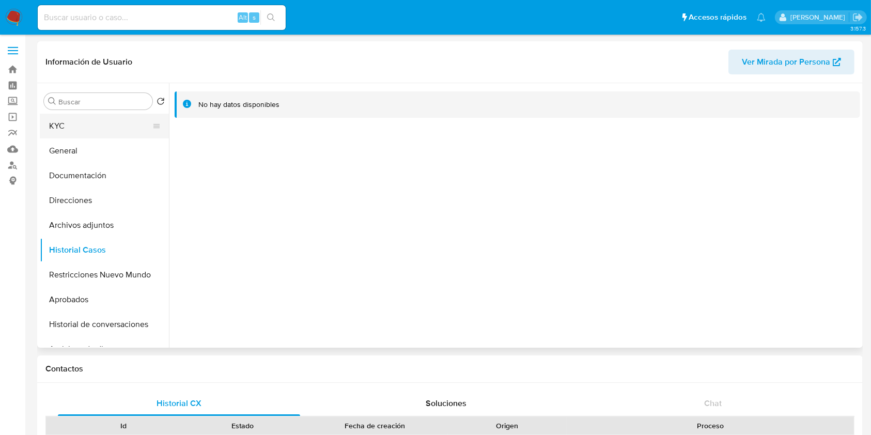
click at [83, 128] on button "KYC" at bounding box center [100, 126] width 121 height 25
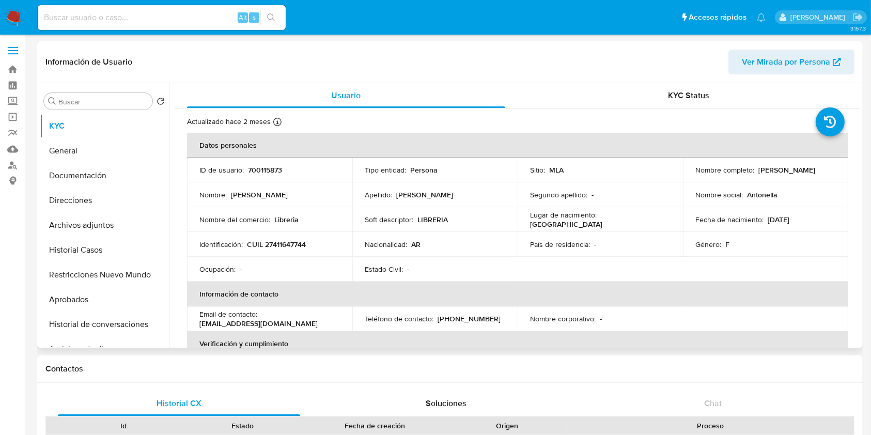
click at [759, 171] on p "[PERSON_NAME]" at bounding box center [787, 169] width 57 height 9
drag, startPoint x: 703, startPoint y: 172, endPoint x: 758, endPoint y: 173, distance: 54.3
click at [759, 173] on p "[PERSON_NAME]" at bounding box center [787, 169] width 57 height 9
copy p "[PERSON_NAME]"
click at [290, 242] on p "CUIL 27411647744" at bounding box center [276, 244] width 59 height 9
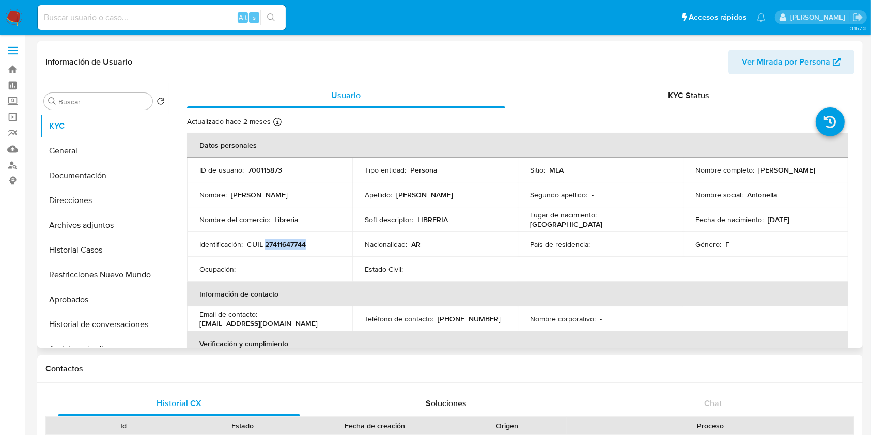
click at [290, 243] on p "CUIL 27411647744" at bounding box center [276, 244] width 59 height 9
copy p "27411647744"
drag, startPoint x: 108, startPoint y: 168, endPoint x: 109, endPoint y: 174, distance: 5.8
click at [108, 168] on button "Documentación" at bounding box center [100, 175] width 121 height 25
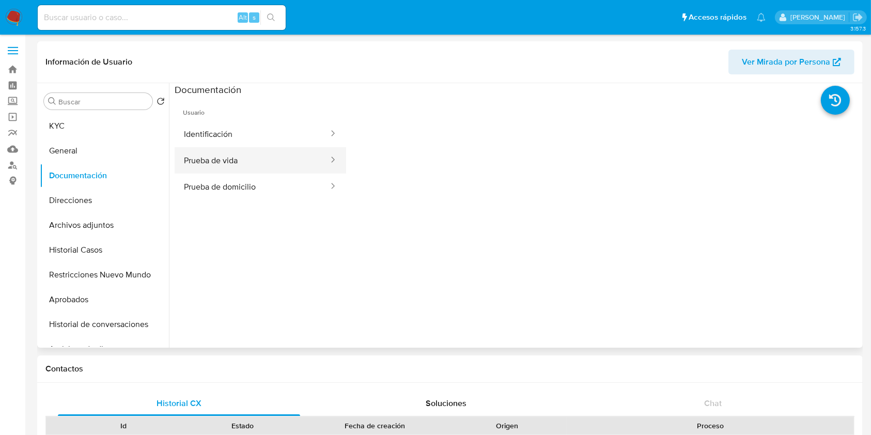
click at [252, 158] on button "Prueba de vida" at bounding box center [252, 160] width 155 height 26
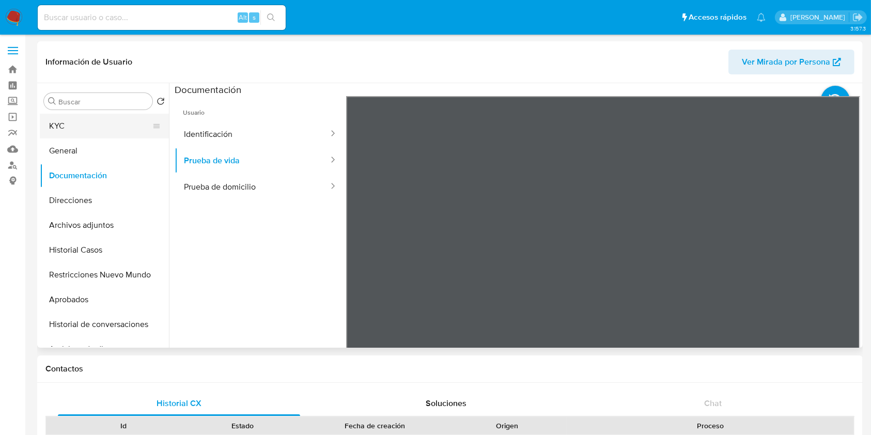
click at [98, 122] on button "KYC" at bounding box center [100, 126] width 121 height 25
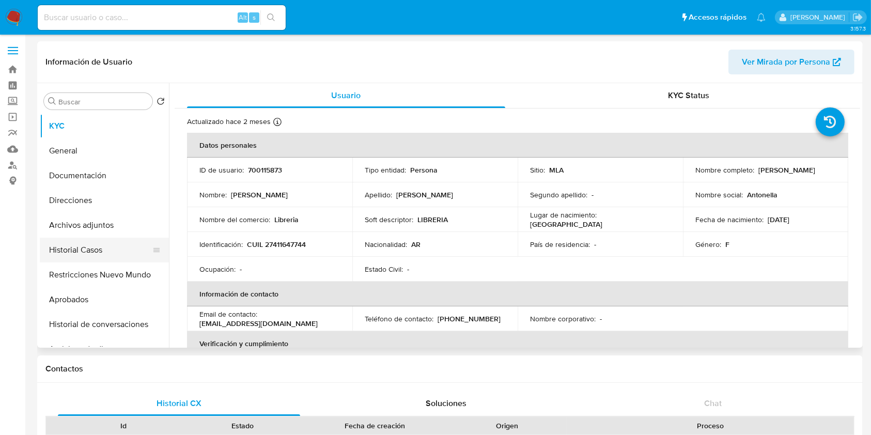
click at [87, 242] on button "Historial Casos" at bounding box center [100, 250] width 121 height 25
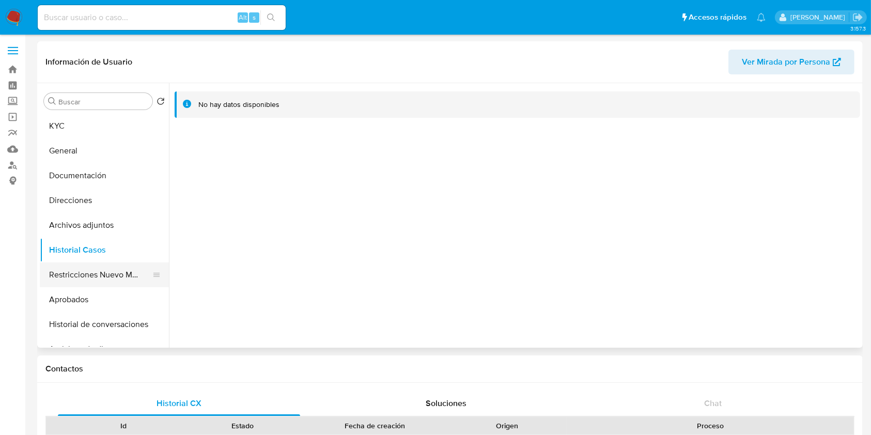
click at [119, 272] on button "Restricciones Nuevo Mundo" at bounding box center [100, 275] width 121 height 25
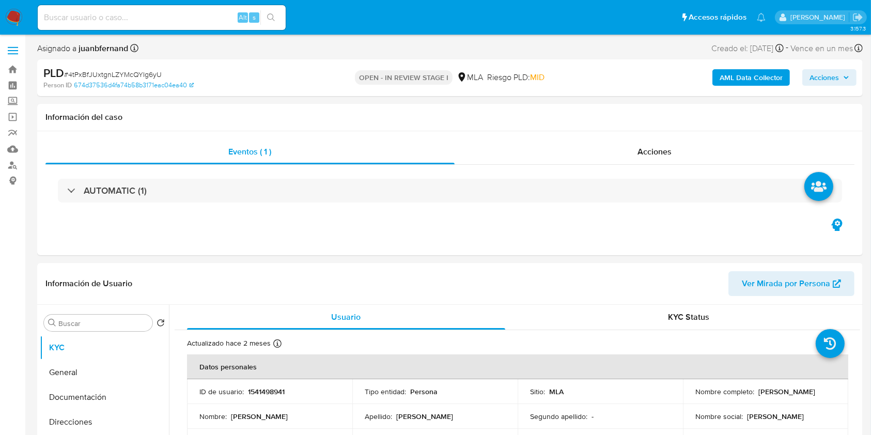
select select "10"
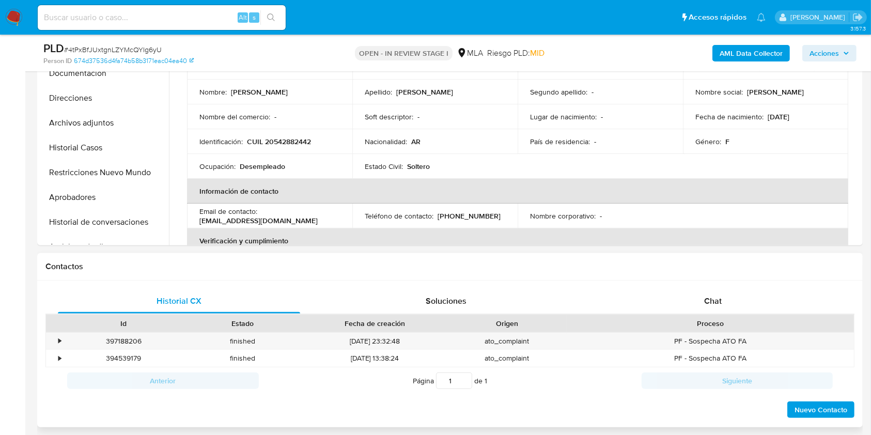
scroll to position [482, 0]
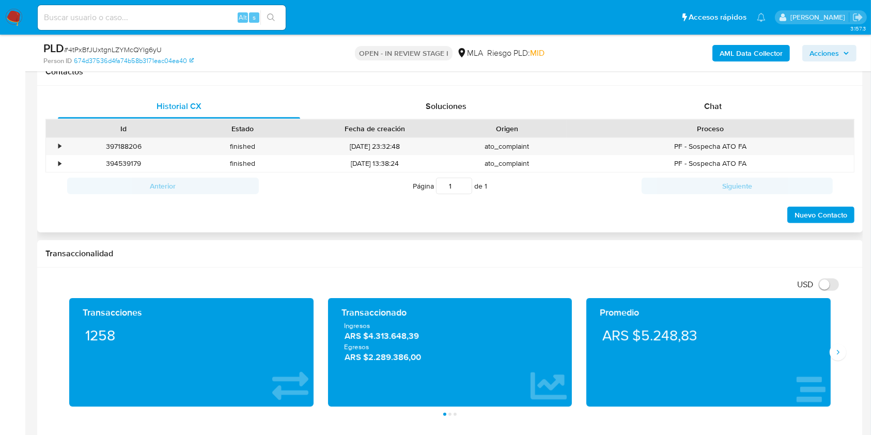
click at [711, 91] on div "Historial CX Soluciones Chat Id Estado Fecha de creación Origen Proceso • 39718…" at bounding box center [450, 159] width 826 height 147
click at [708, 114] on div "Chat" at bounding box center [713, 106] width 242 height 25
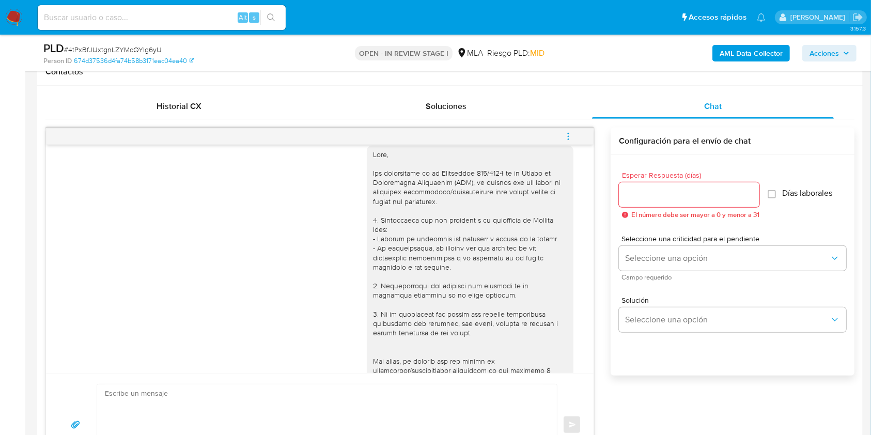
scroll to position [0, 0]
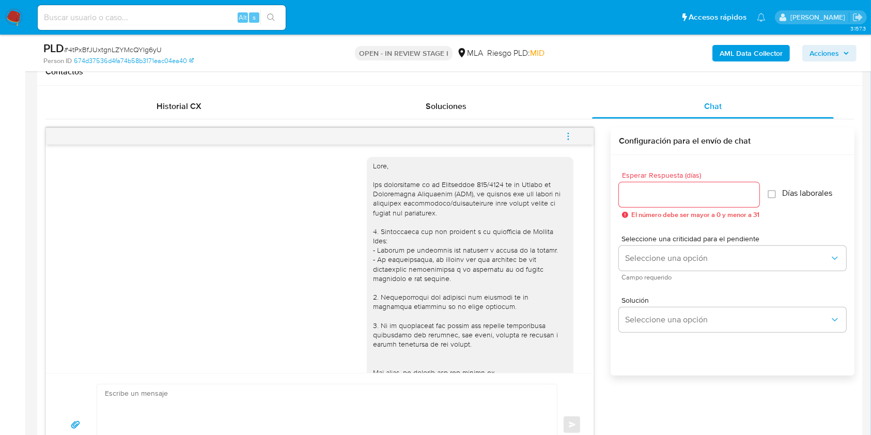
click at [570, 136] on icon "menu-action" at bounding box center [568, 136] width 9 height 9
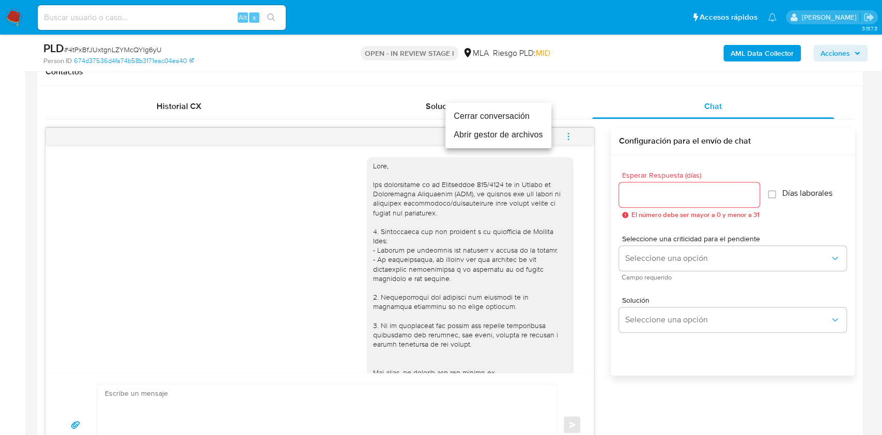
click at [498, 118] on li "Cerrar conversación" at bounding box center [499, 116] width 106 height 19
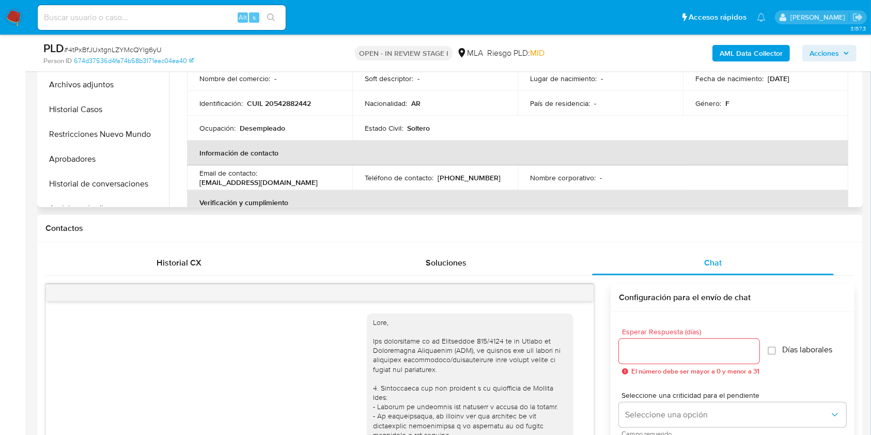
scroll to position [275, 0]
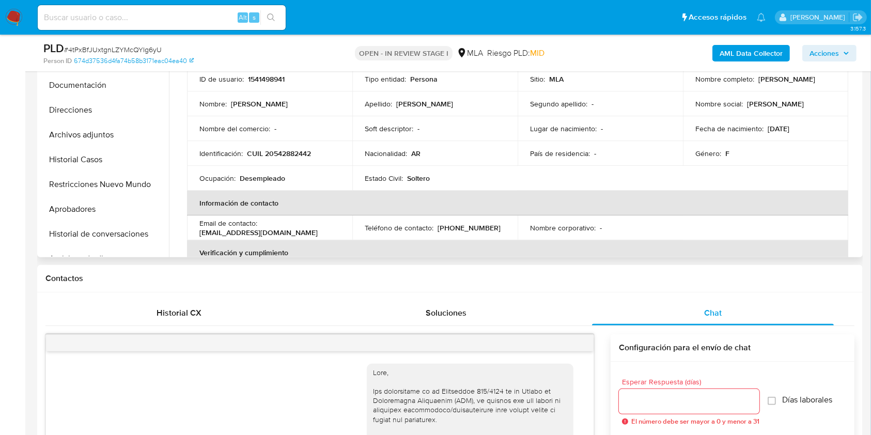
click at [787, 130] on p "31/01/2011" at bounding box center [779, 128] width 22 height 9
drag, startPoint x: 787, startPoint y: 130, endPoint x: 768, endPoint y: 130, distance: 19.1
click at [768, 130] on p "31/01/2011" at bounding box center [779, 128] width 22 height 9
copy p "31/01/2011"
click at [112, 81] on button "Documentación" at bounding box center [100, 85] width 121 height 25
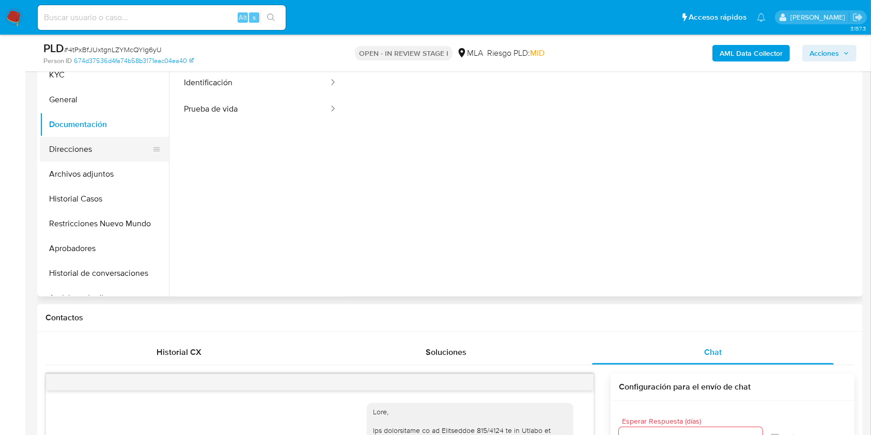
scroll to position [207, 0]
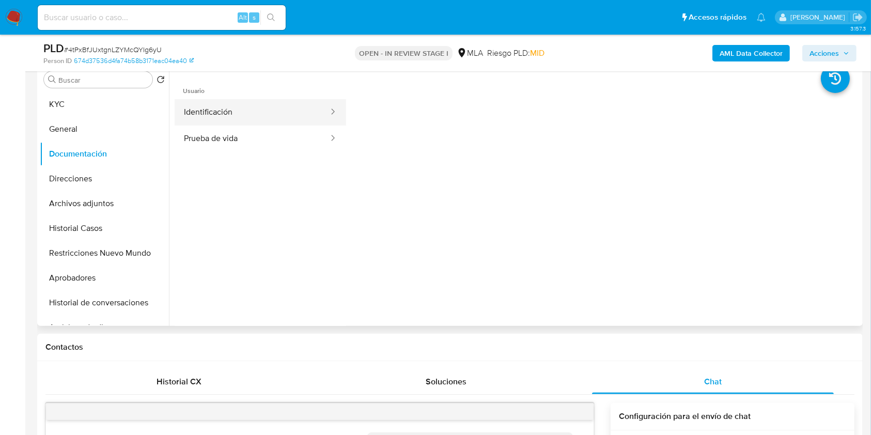
click at [286, 116] on button "Identificación" at bounding box center [252, 112] width 155 height 26
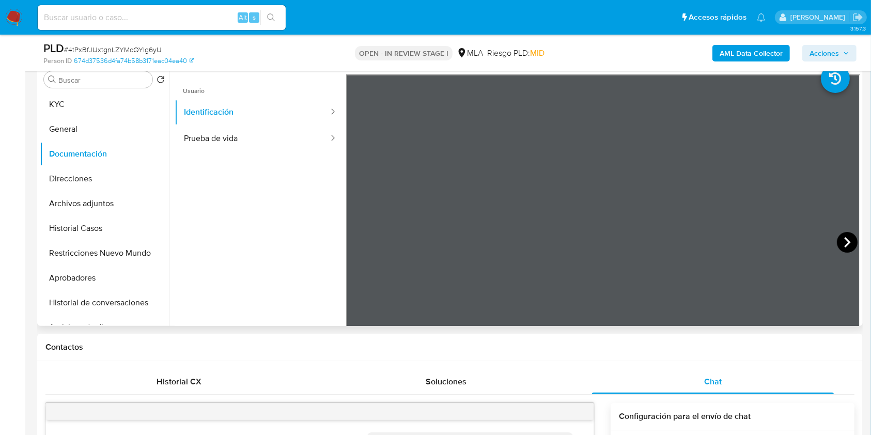
click at [841, 239] on icon at bounding box center [847, 242] width 21 height 21
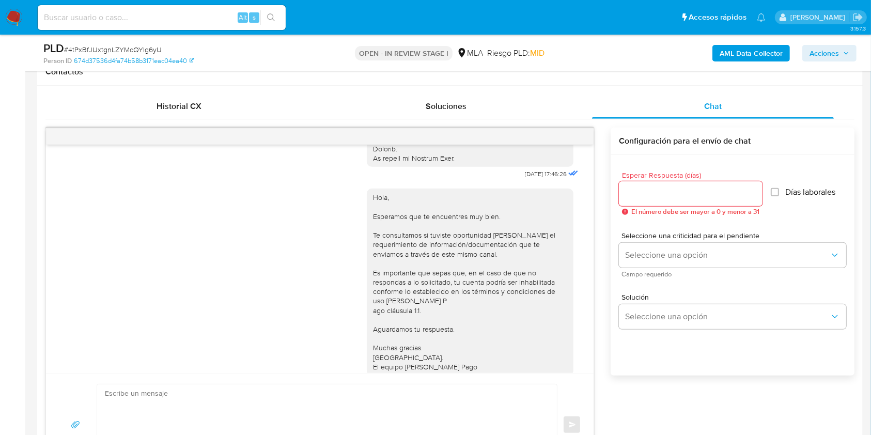
scroll to position [403, 0]
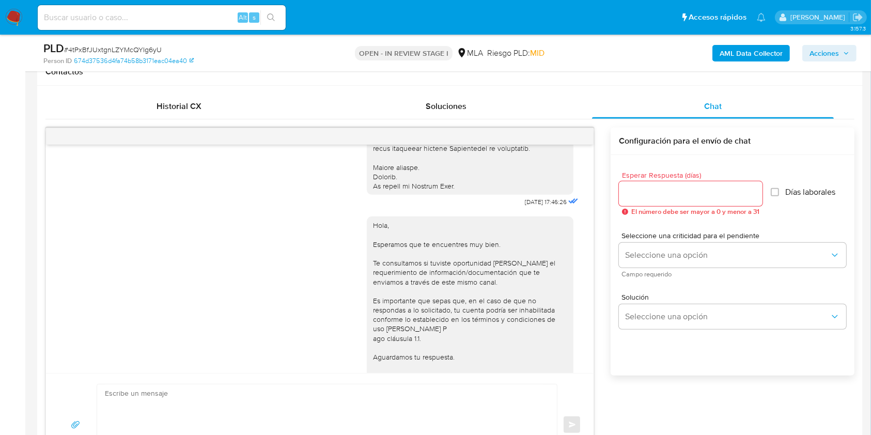
click at [525, 206] on span "18/08/2025 17:46:26" at bounding box center [546, 202] width 42 height 8
drag, startPoint x: 504, startPoint y: 210, endPoint x: 525, endPoint y: 206, distance: 21.2
click at [525, 206] on span "18/08/2025 17:46:26" at bounding box center [546, 202] width 42 height 8
drag, startPoint x: 504, startPoint y: 213, endPoint x: 525, endPoint y: 213, distance: 20.2
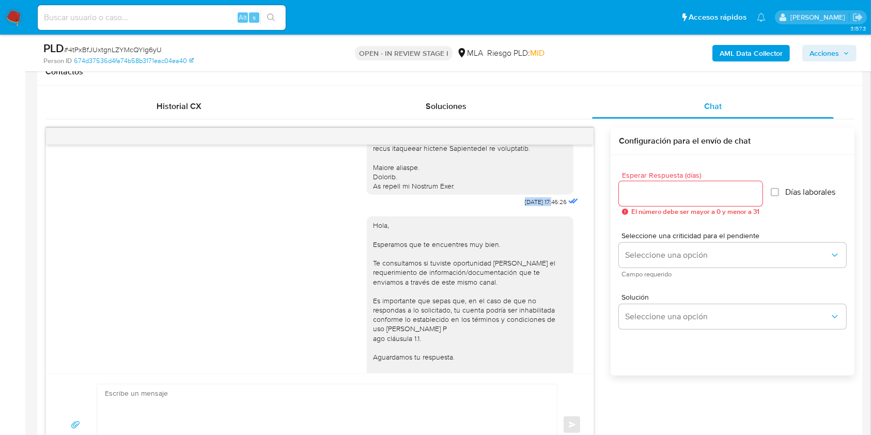
click at [525, 206] on span "18/08/2025 17:46:26" at bounding box center [546, 202] width 42 height 8
drag, startPoint x: 504, startPoint y: 210, endPoint x: 523, endPoint y: 209, distance: 18.6
click at [525, 206] on span "18/08/2025 17:46:26" at bounding box center [546, 202] width 42 height 8
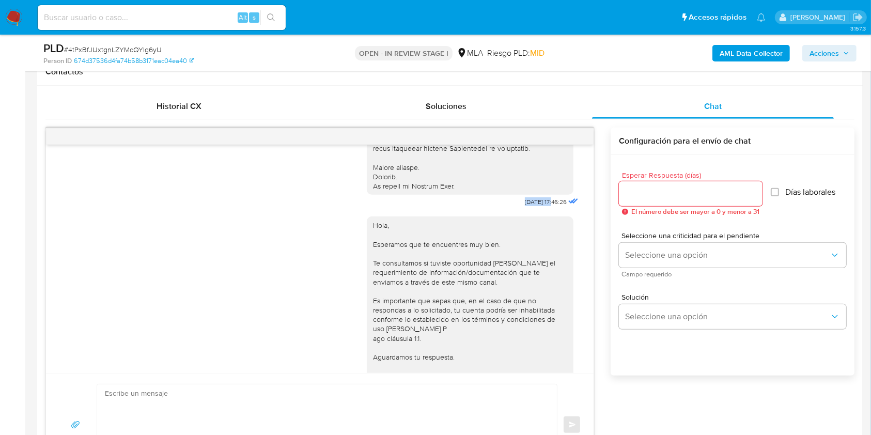
copy span "18/08/2025"
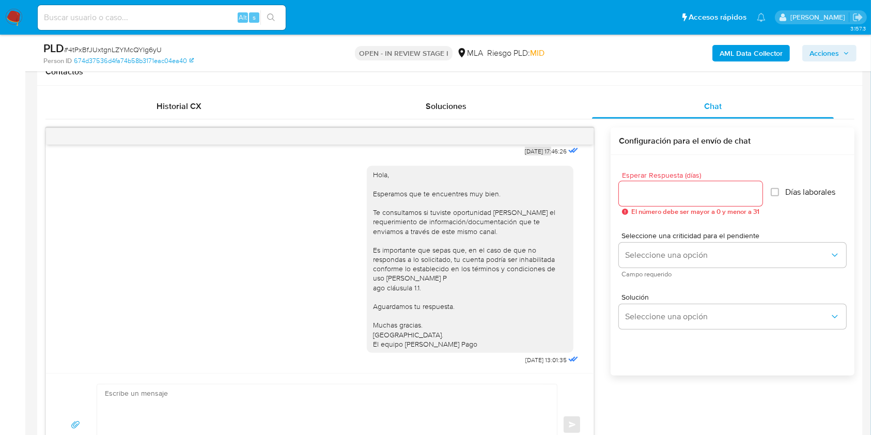
scroll to position [471, 0]
click at [526, 360] on span "22/08/2025 13:01:35" at bounding box center [546, 360] width 41 height 8
drag, startPoint x: 503, startPoint y: 360, endPoint x: 524, endPoint y: 358, distance: 20.2
click at [526, 358] on span "22/08/2025 13:01:35" at bounding box center [546, 360] width 41 height 8
copy span "22/08/2025"
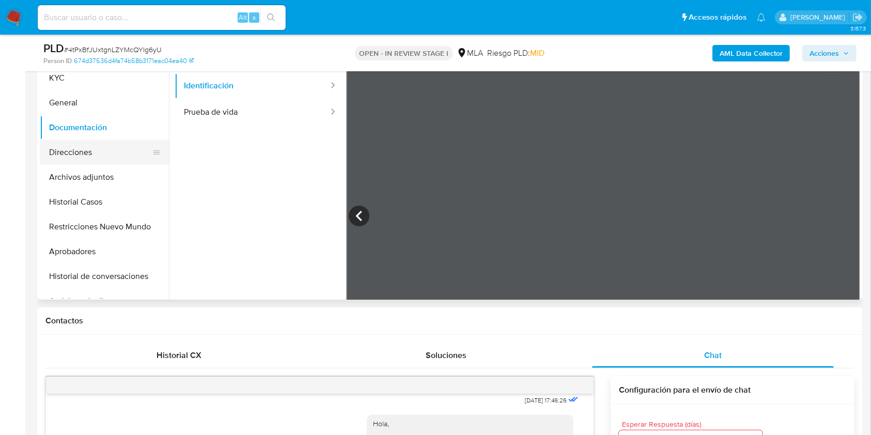
scroll to position [207, 0]
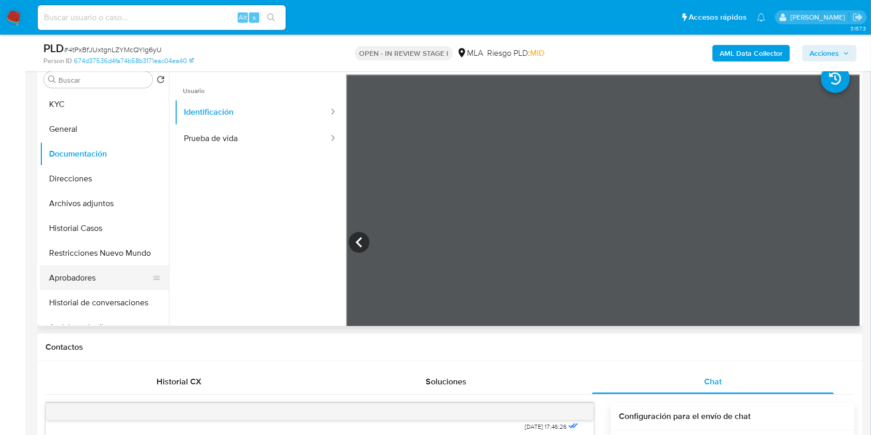
click at [95, 282] on button "Aprobadores" at bounding box center [100, 278] width 121 height 25
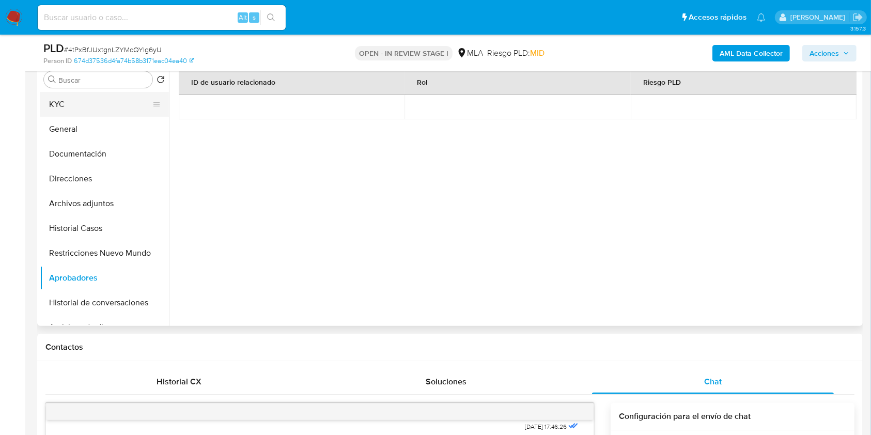
click at [95, 100] on button "KYC" at bounding box center [100, 104] width 121 height 25
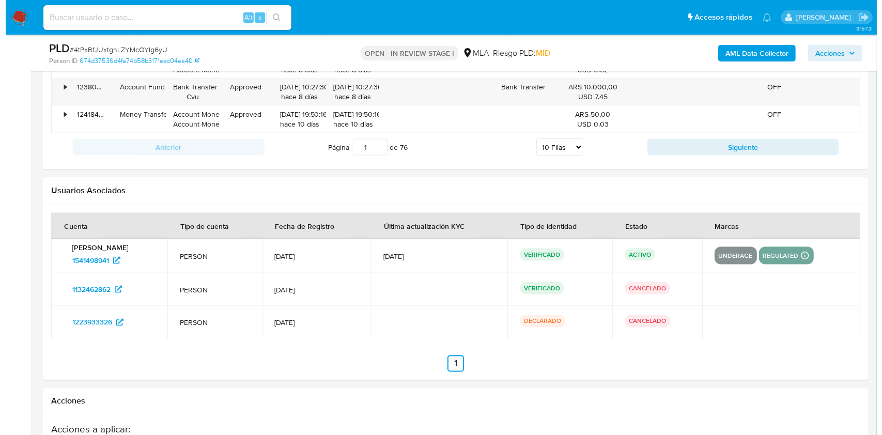
scroll to position [1861, 0]
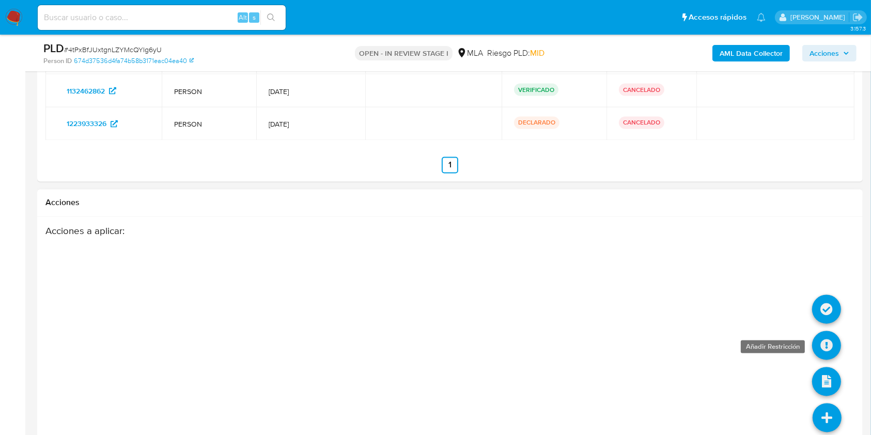
click at [823, 336] on icon at bounding box center [827, 345] width 29 height 29
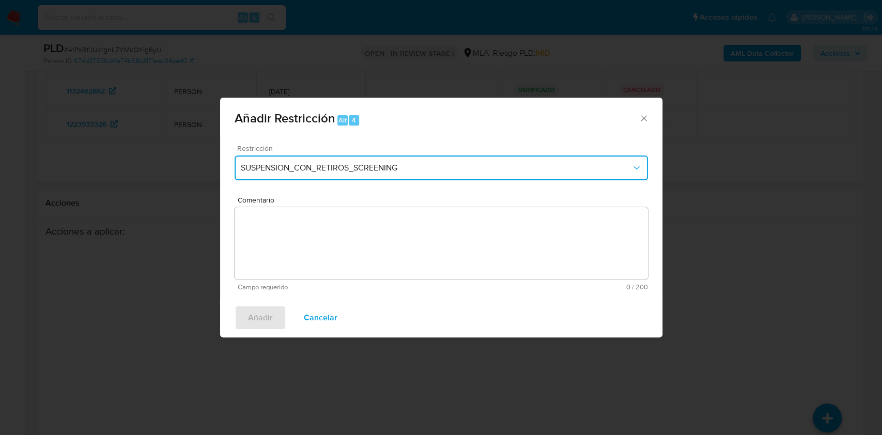
click at [309, 179] on button "SUSPENSION_CON_RETIROS_SCREENING" at bounding box center [441, 168] width 413 height 25
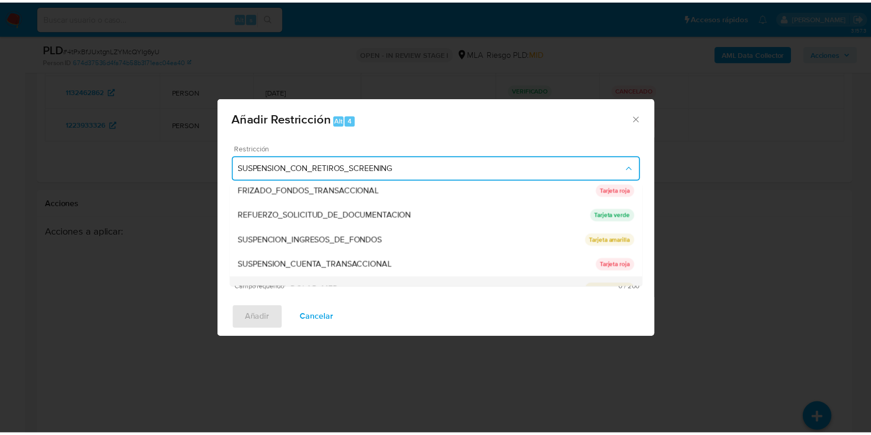
scroll to position [219, 0]
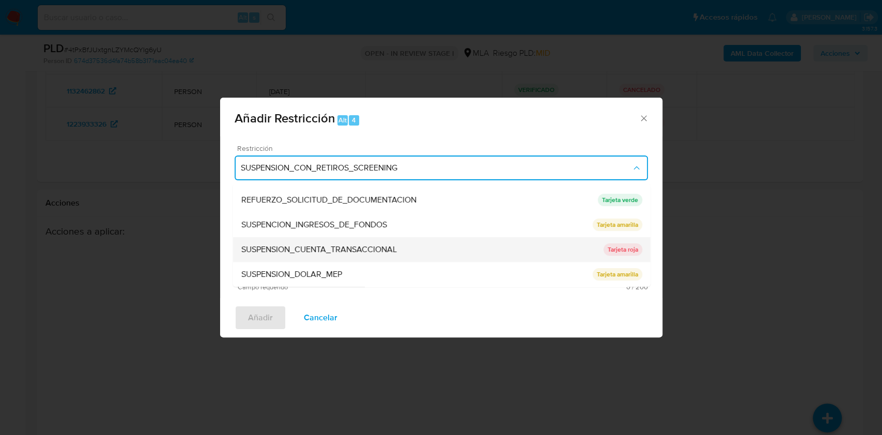
click at [347, 251] on span "SUSPENSION_CUENTA_TRANSACCIONAL" at bounding box center [319, 249] width 156 height 10
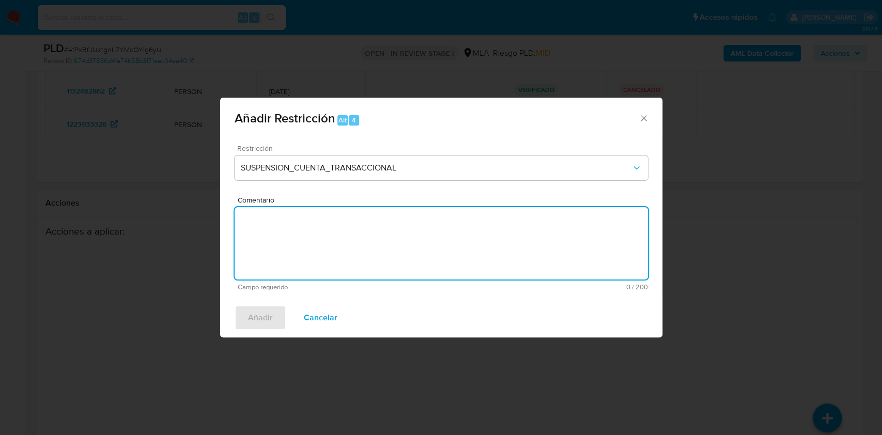
click at [359, 260] on textarea "Comentario" at bounding box center [441, 243] width 413 height 72
type textarea "AML"
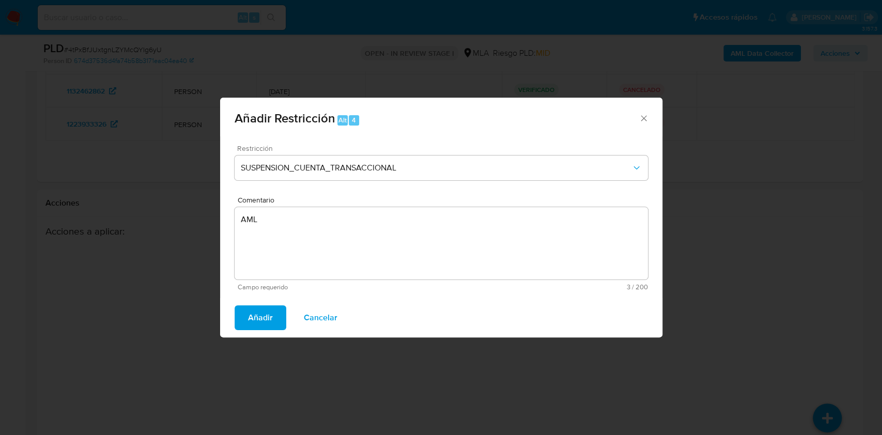
click at [278, 314] on button "Añadir" at bounding box center [261, 317] width 52 height 25
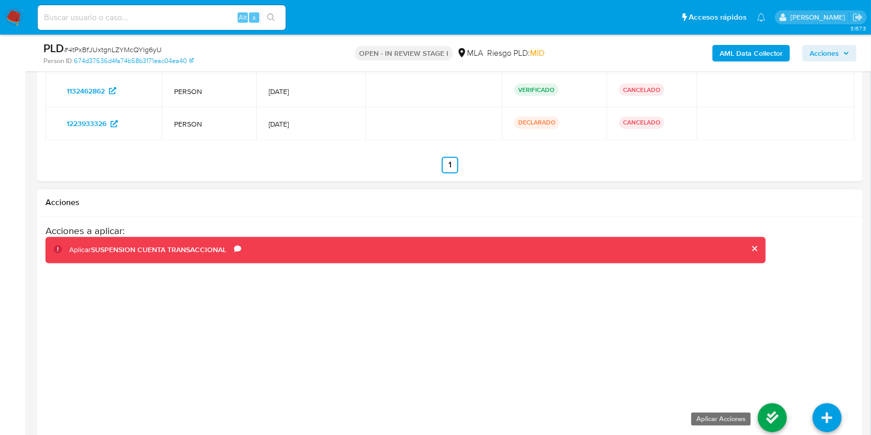
click at [774, 412] on icon at bounding box center [772, 418] width 29 height 29
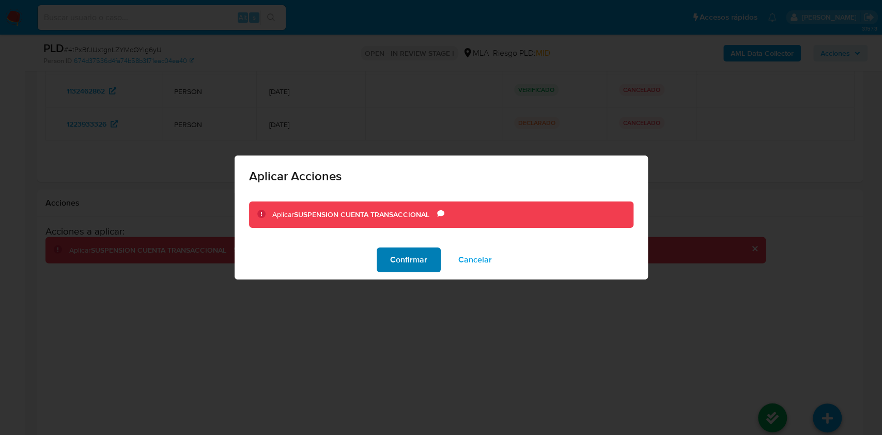
click at [404, 259] on span "Confirmar" at bounding box center [408, 260] width 37 height 23
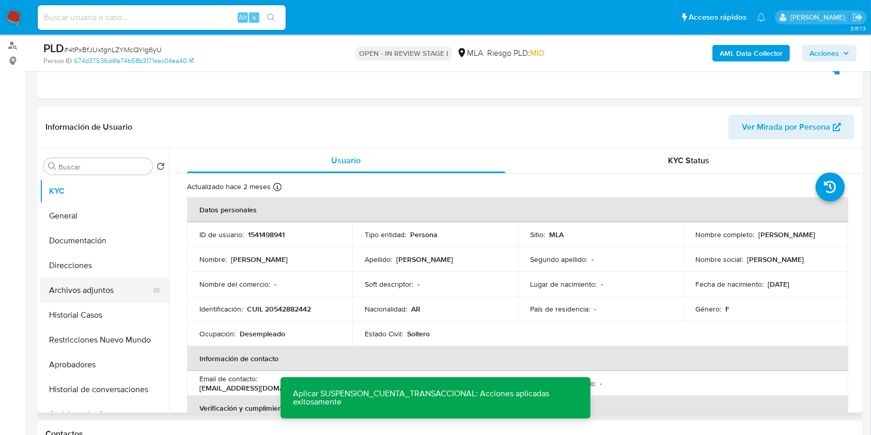
scroll to position [69, 0]
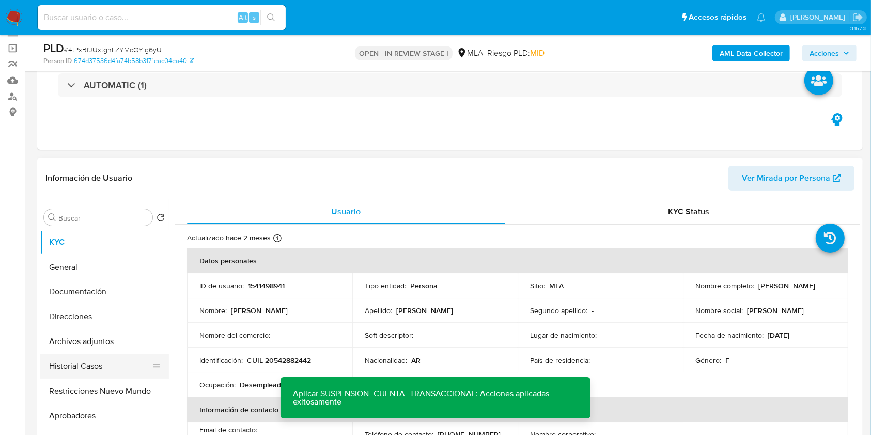
click at [81, 358] on button "Historial Casos" at bounding box center [100, 366] width 121 height 25
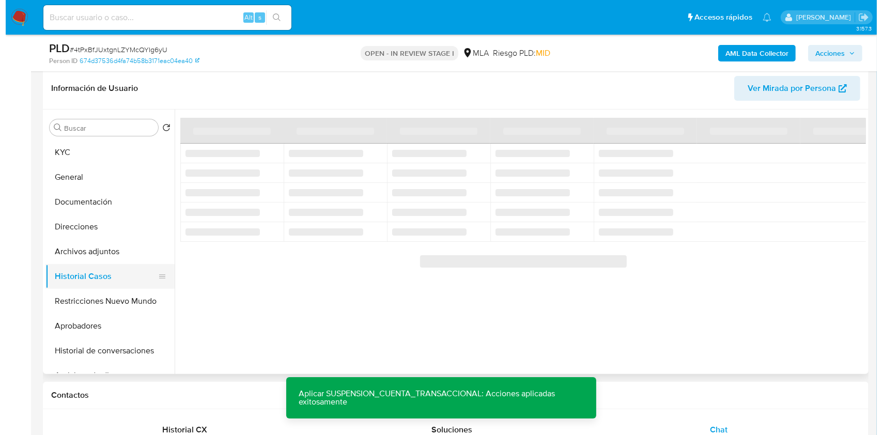
scroll to position [137, 0]
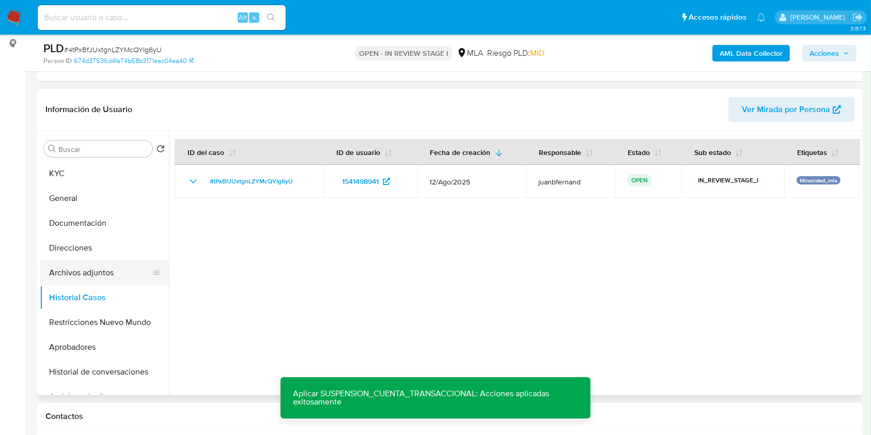
click at [92, 271] on button "Archivos adjuntos" at bounding box center [100, 273] width 121 height 25
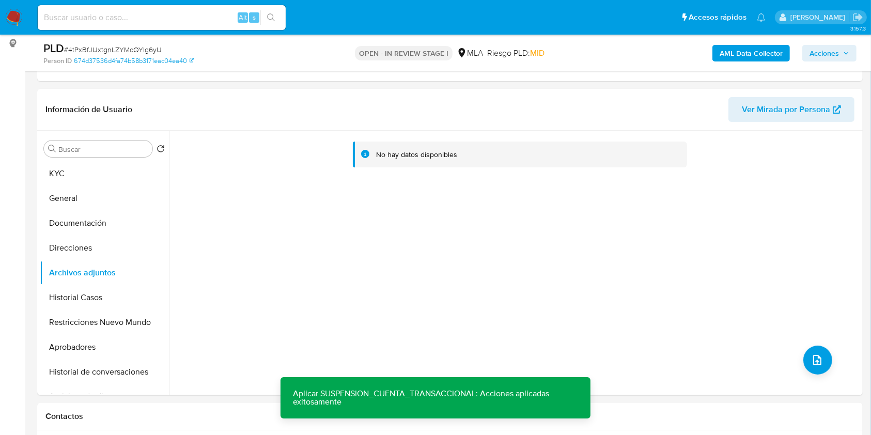
click at [746, 53] on b "AML Data Collector" at bounding box center [751, 53] width 63 height 17
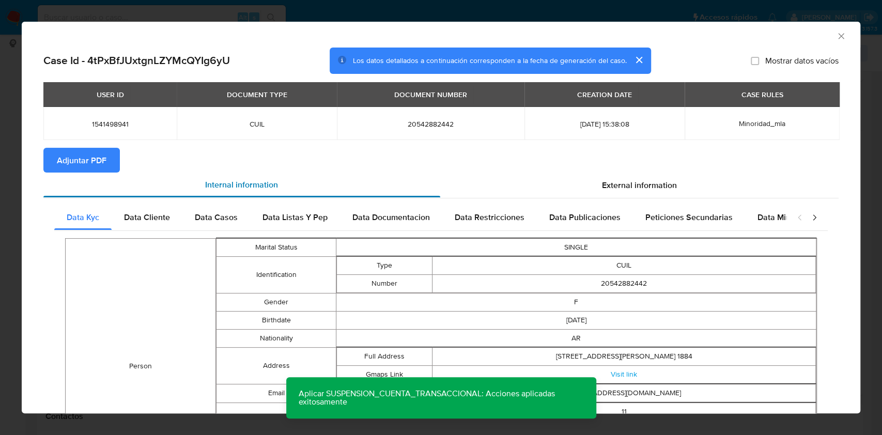
drag, startPoint x: 90, startPoint y: 163, endPoint x: 217, endPoint y: 185, distance: 129.0
click at [89, 163] on span "Adjuntar PDF" at bounding box center [82, 160] width 50 height 23
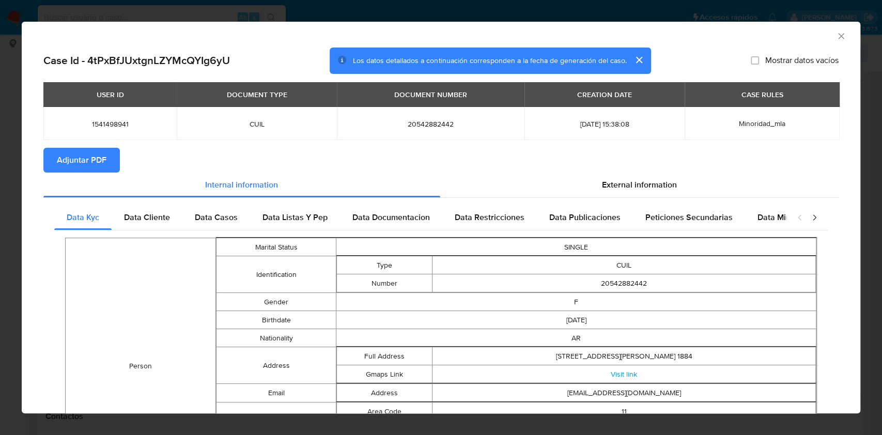
click at [838, 36] on icon "Cerrar ventana" at bounding box center [841, 36] width 6 height 6
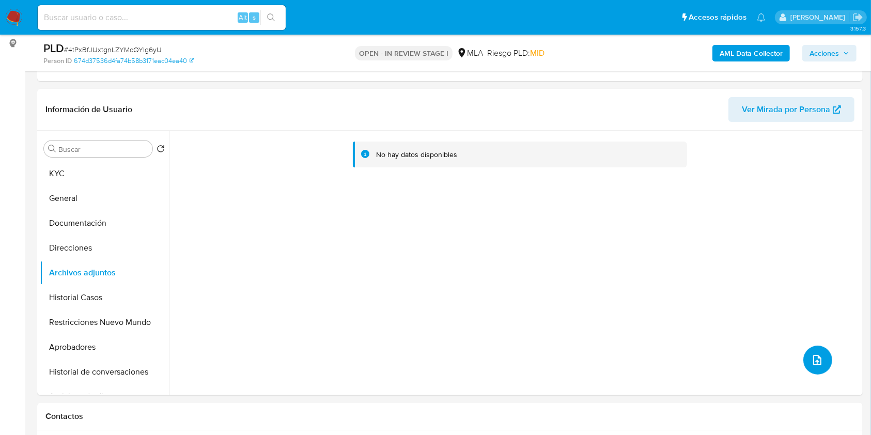
click at [816, 360] on icon "upload-file" at bounding box center [817, 360] width 12 height 12
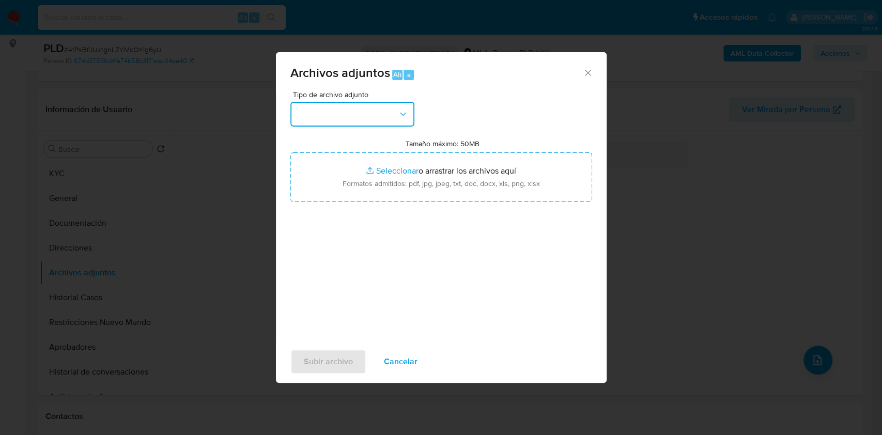
drag, startPoint x: 405, startPoint y: 103, endPoint x: 388, endPoint y: 126, distance: 28.8
click at [405, 102] on button "button" at bounding box center [352, 114] width 124 height 25
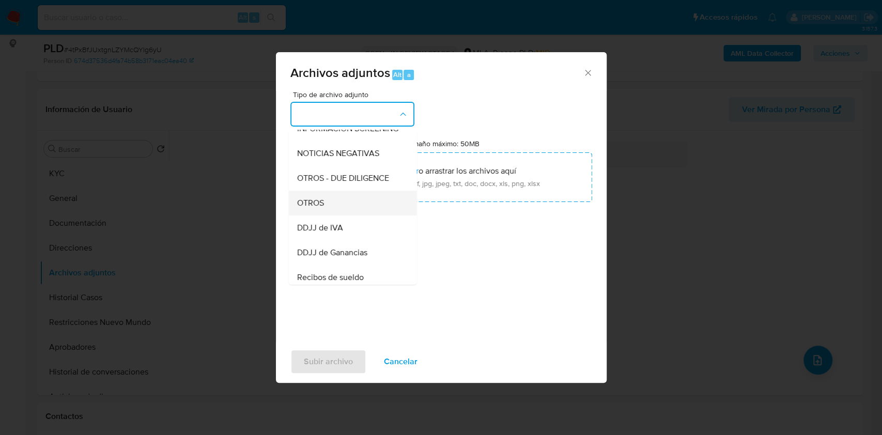
click at [352, 216] on div "OTROS" at bounding box center [349, 203] width 105 height 25
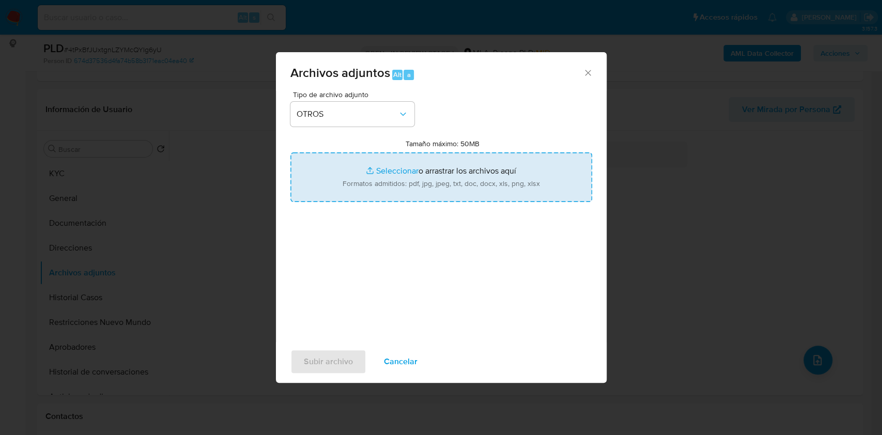
type input "C:\fakepath\Caselog 4tPxBfJUxtgnLZYMcQYIg6yU_2025_08_19_02_18_21.docx"
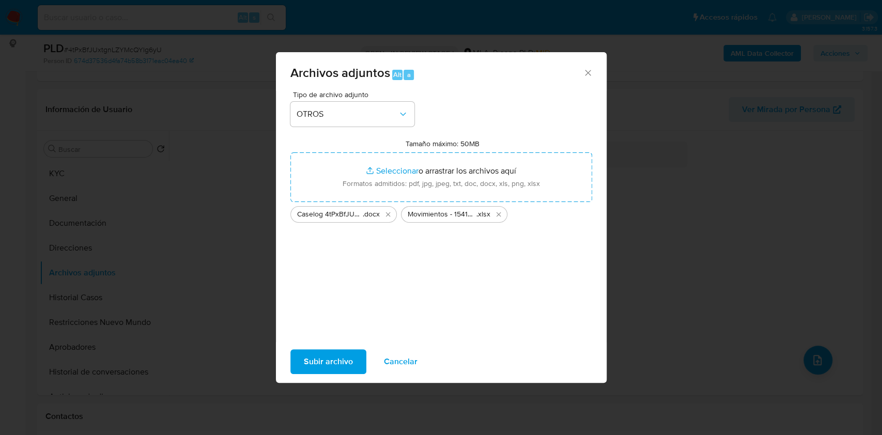
click at [331, 362] on span "Subir archivo" at bounding box center [328, 361] width 49 height 23
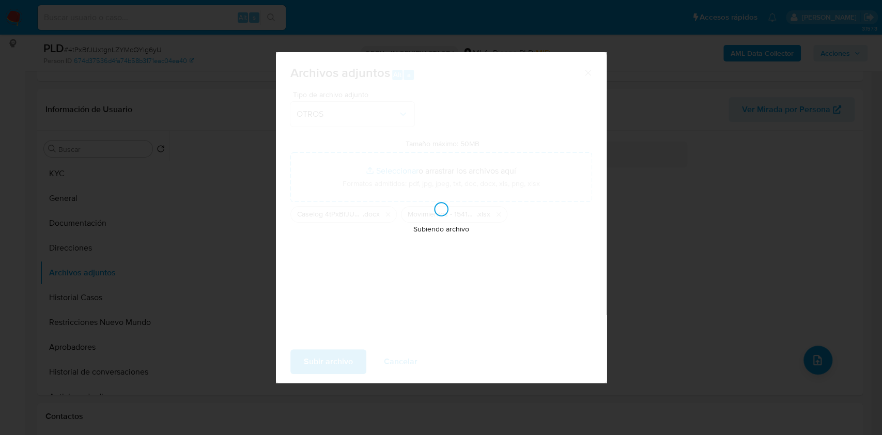
click at [98, 323] on div "Archivos adjuntos Alt a Tipo de archivo adjunto OTROS Tamaño máximo: 50MB Selec…" at bounding box center [441, 217] width 882 height 435
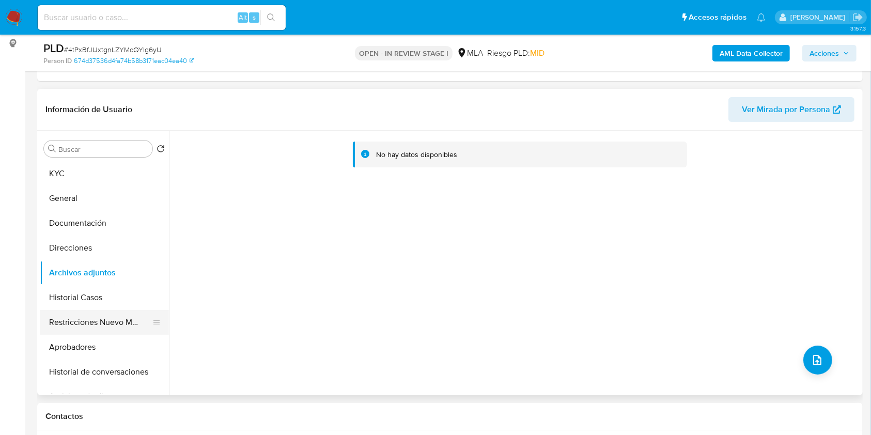
click at [97, 319] on button "Restricciones Nuevo Mundo" at bounding box center [100, 322] width 121 height 25
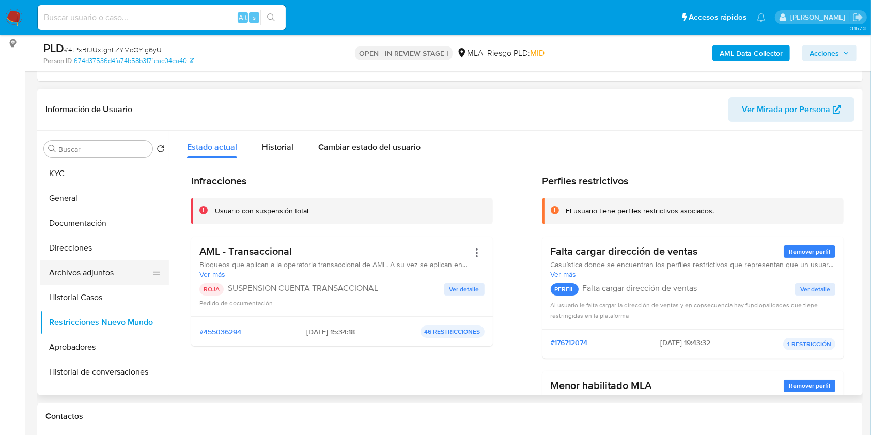
click at [84, 275] on button "Archivos adjuntos" at bounding box center [100, 273] width 121 height 25
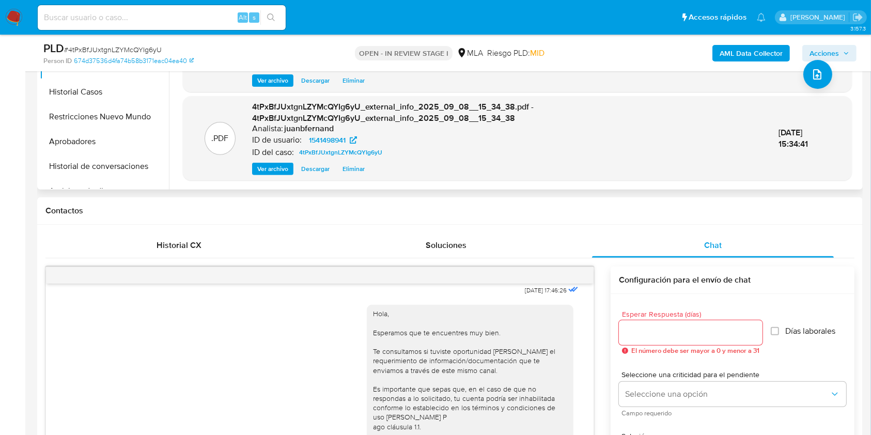
scroll to position [275, 0]
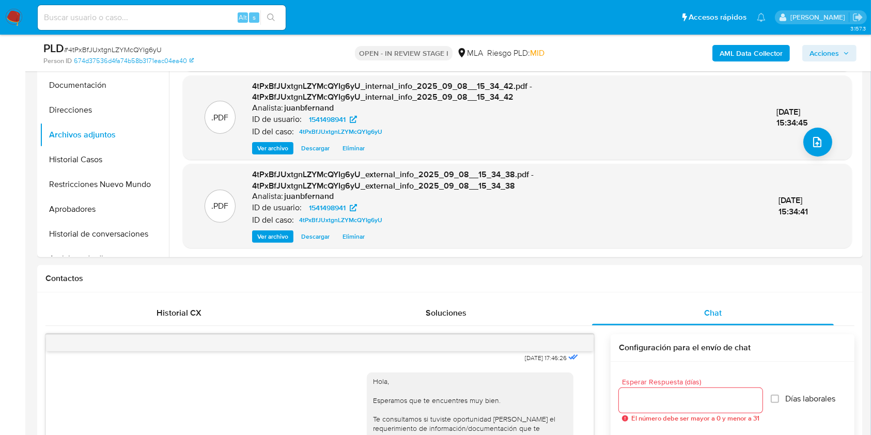
click at [811, 51] on span "Acciones" at bounding box center [824, 53] width 29 height 17
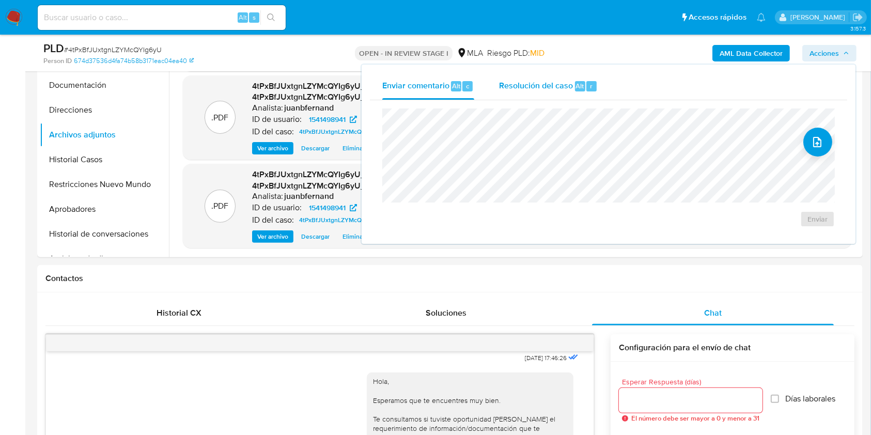
click at [538, 88] on span "Resolución del caso" at bounding box center [536, 86] width 74 height 12
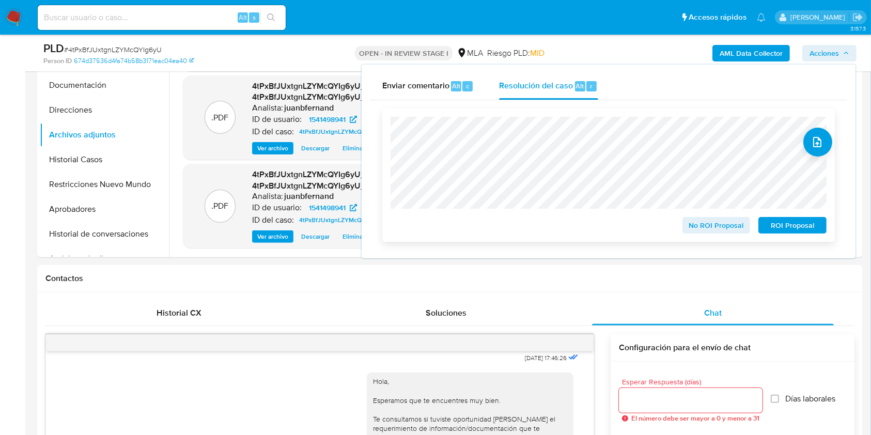
click at [810, 225] on span "ROI Proposal" at bounding box center [793, 225] width 54 height 14
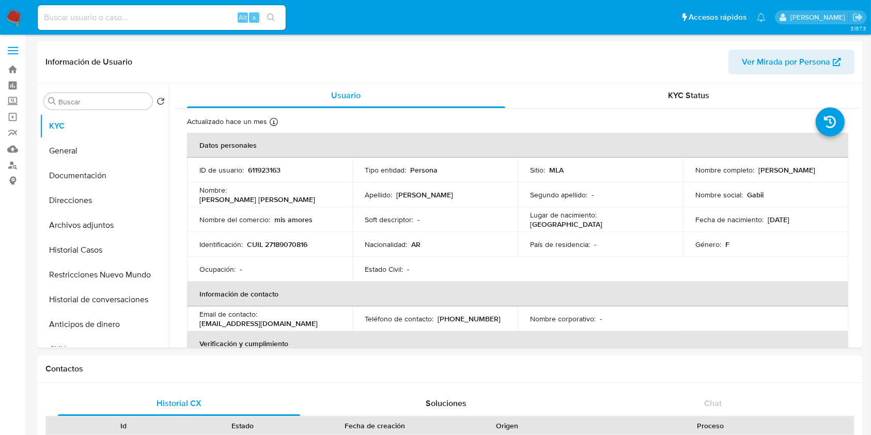
drag, startPoint x: 235, startPoint y: 30, endPoint x: 298, endPoint y: 0, distance: 69.8
click at [234, 29] on div "Alt s" at bounding box center [162, 17] width 248 height 29
select select "10"
click at [764, 67] on span "Ver Mirada por Persona" at bounding box center [786, 62] width 88 height 25
select select "10"
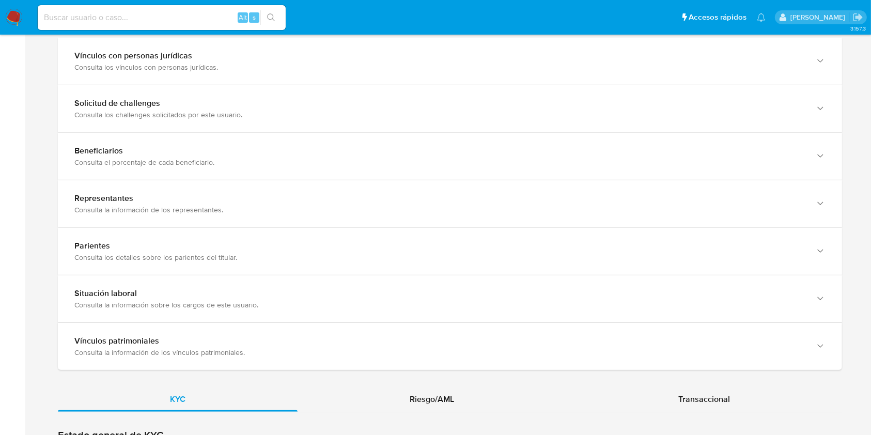
scroll to position [758, 0]
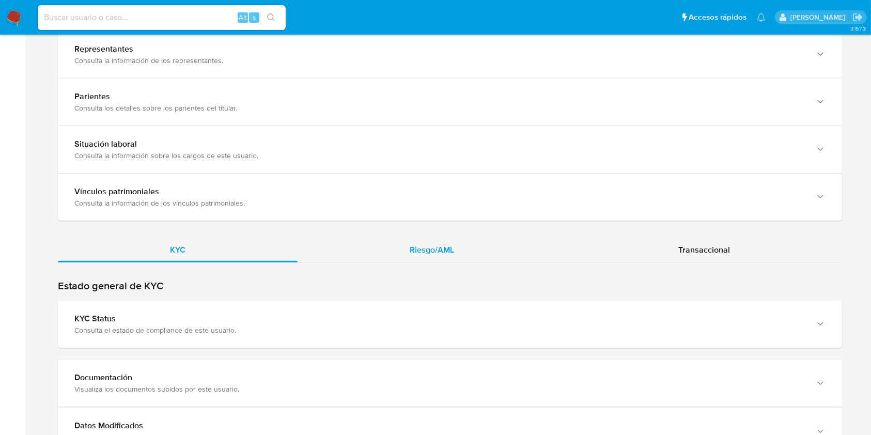
click at [434, 244] on span "Riesgo/AML" at bounding box center [432, 250] width 44 height 12
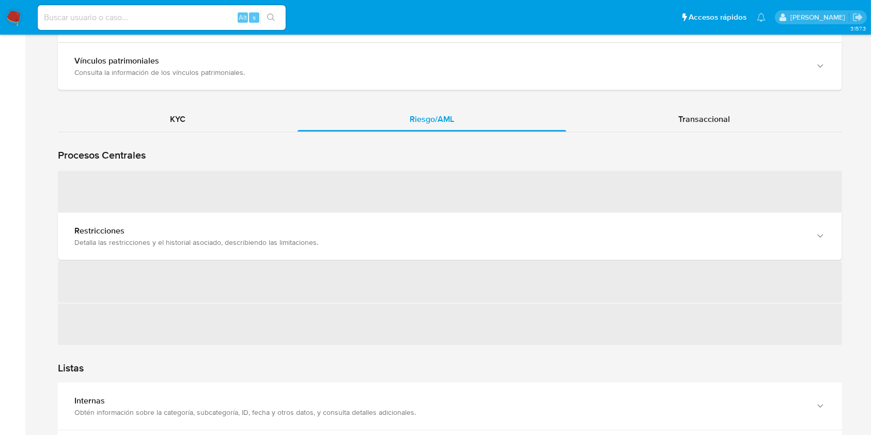
scroll to position [964, 0]
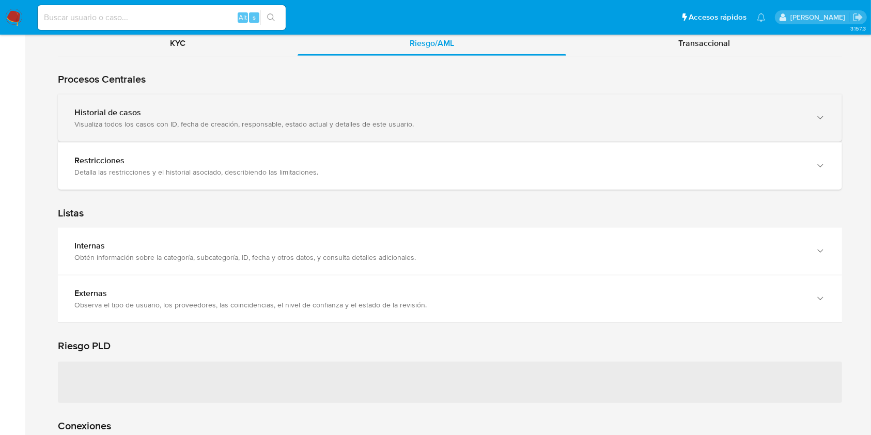
click at [151, 130] on div "Historial de casos Visualiza todos los casos con ID, fecha de creación, respons…" at bounding box center [450, 118] width 785 height 47
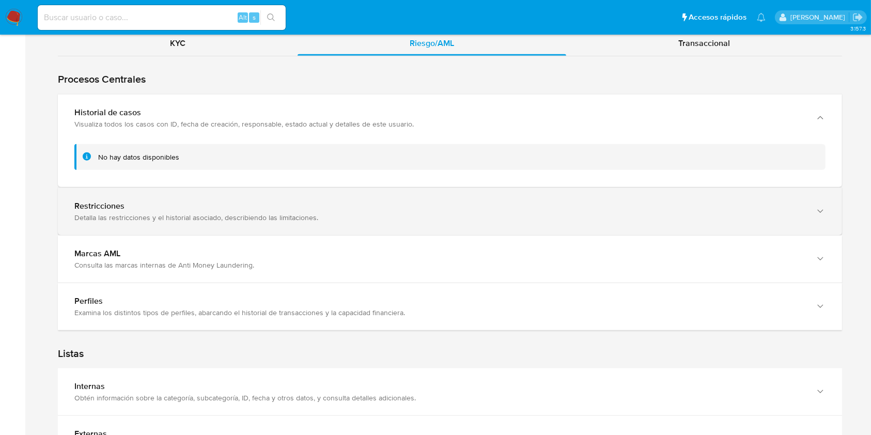
click at [162, 206] on div "Restricciones" at bounding box center [439, 206] width 731 height 10
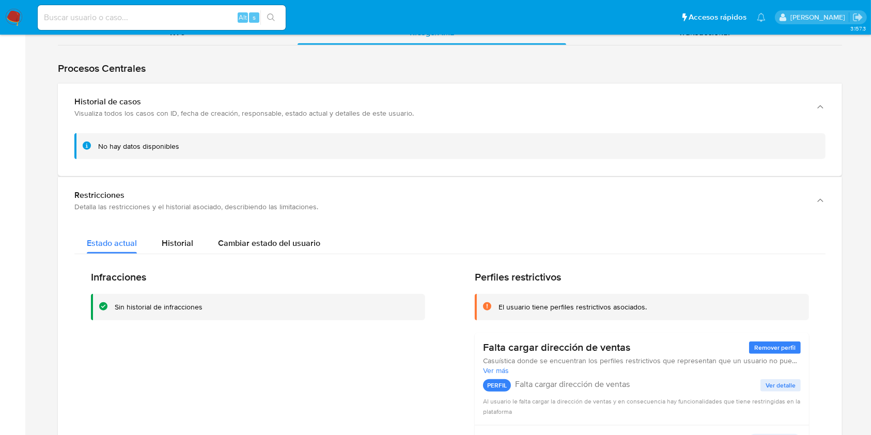
scroll to position [896, 0]
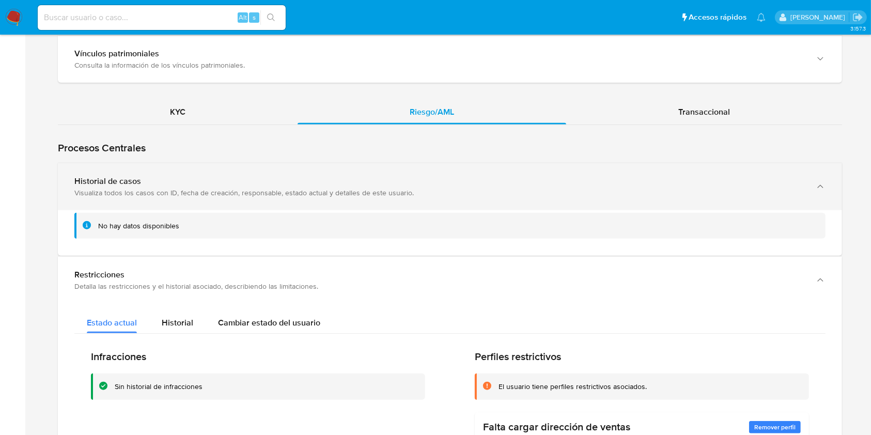
click at [246, 190] on div "Visualiza todos los casos con ID, fecha de creación, responsable, estado actual…" at bounding box center [439, 192] width 731 height 9
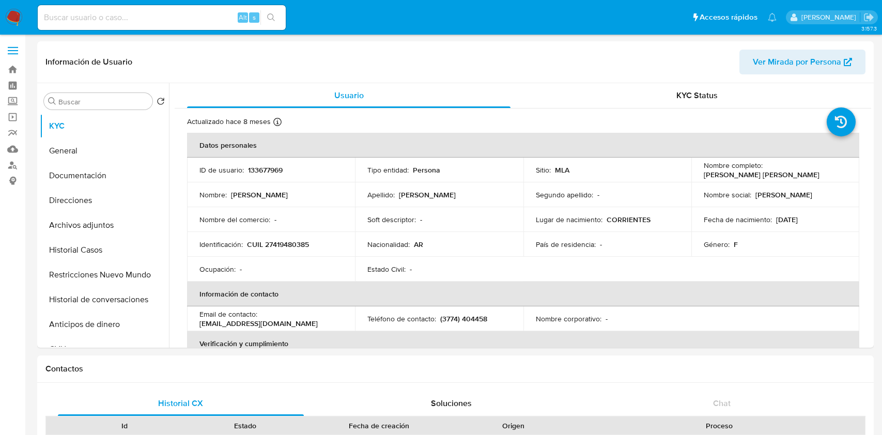
select select "10"
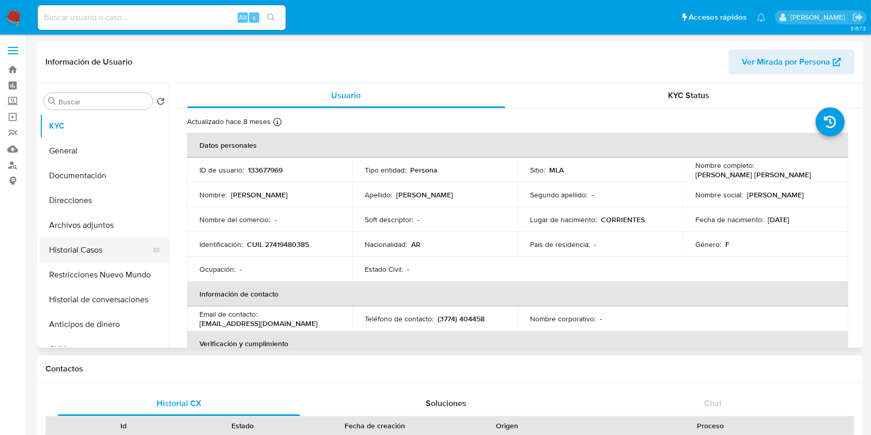
click at [101, 259] on button "Historial Casos" at bounding box center [100, 250] width 121 height 25
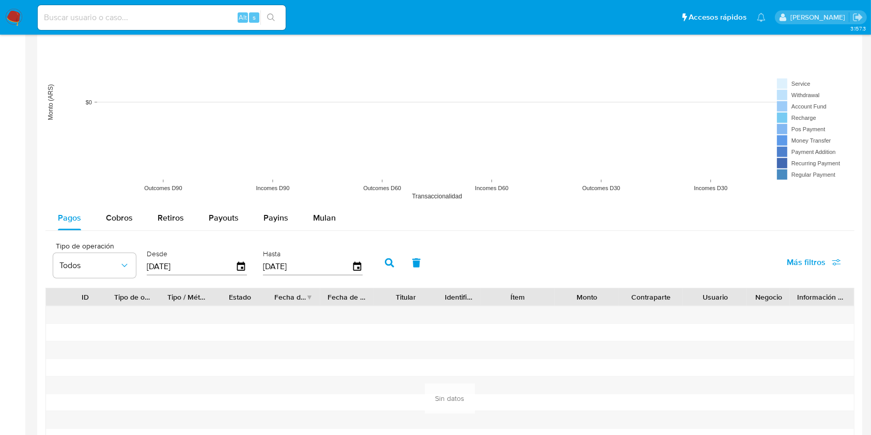
scroll to position [1082, 0]
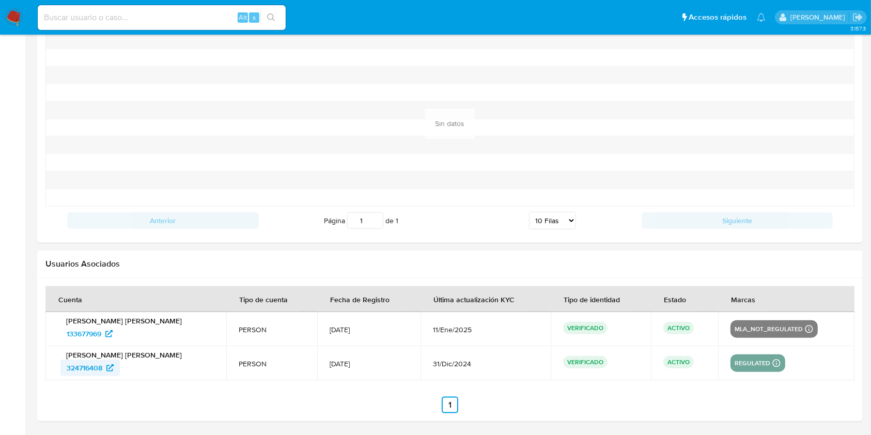
click at [99, 368] on span "324716408" at bounding box center [85, 368] width 36 height 17
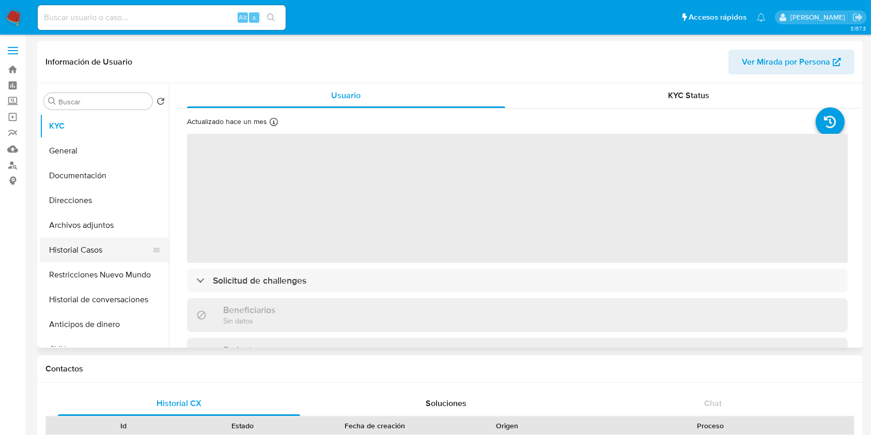
select select "10"
click at [95, 242] on button "Historial Casos" at bounding box center [100, 250] width 121 height 25
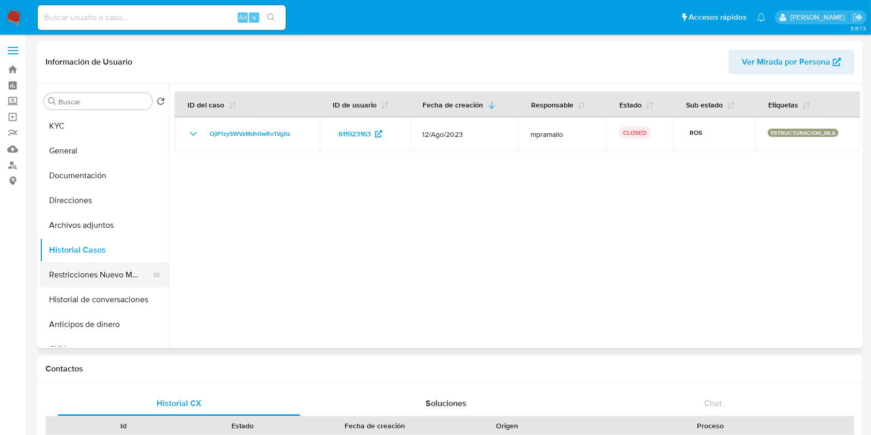
click at [95, 275] on button "Restricciones Nuevo Mundo" at bounding box center [100, 275] width 121 height 25
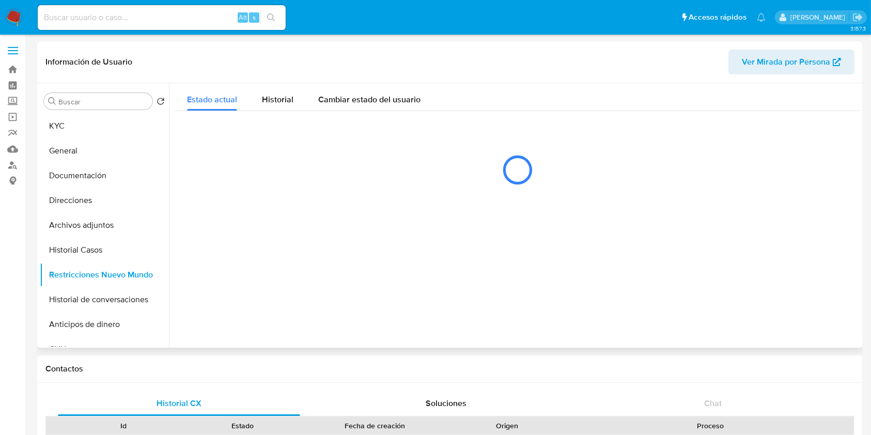
click at [772, 58] on span "Ver Mirada por Persona" at bounding box center [786, 62] width 88 height 25
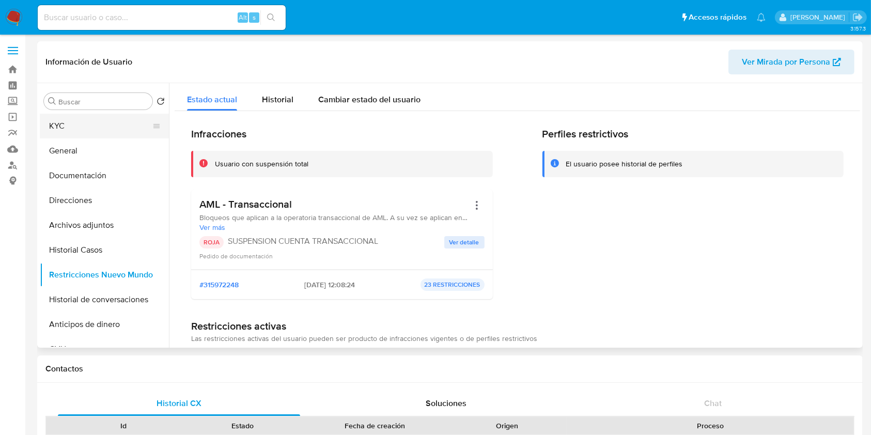
drag, startPoint x: 130, startPoint y: 112, endPoint x: 121, endPoint y: 124, distance: 15.2
click at [129, 112] on div "Buscar Volver al orden por defecto KYC General Documentación Direcciones Archiv…" at bounding box center [104, 216] width 129 height 263
click at [120, 125] on button "KYC" at bounding box center [100, 126] width 121 height 25
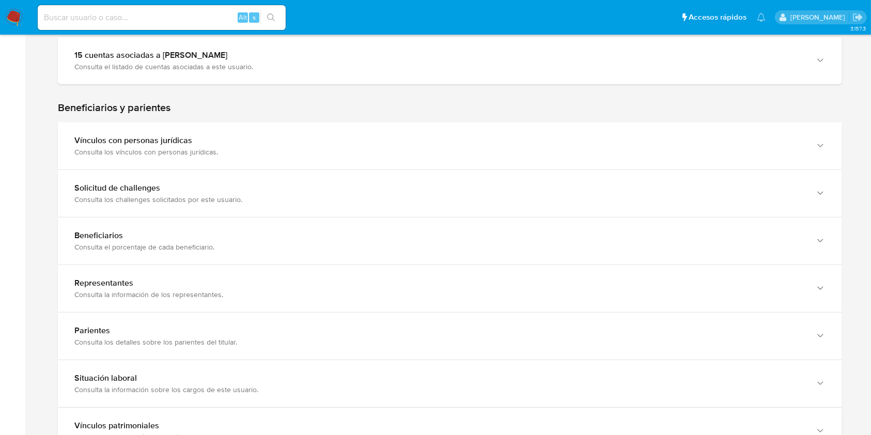
scroll to position [413, 0]
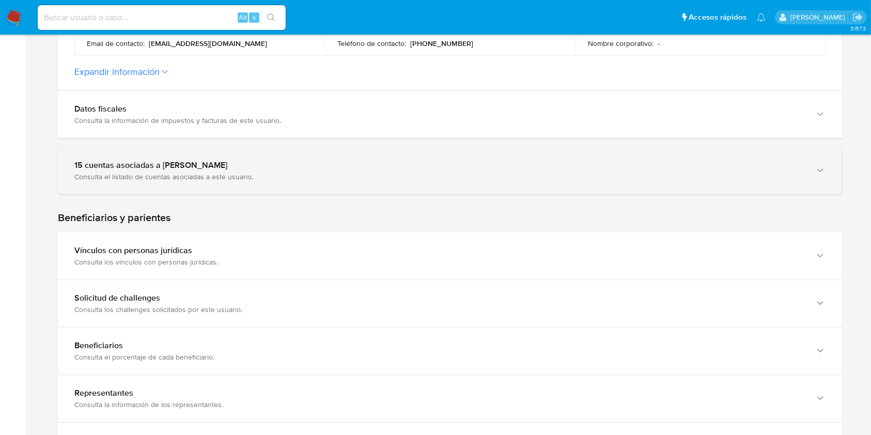
click at [331, 180] on div "Consulta el listado de cuentas asociadas a este usuario." at bounding box center [439, 176] width 731 height 9
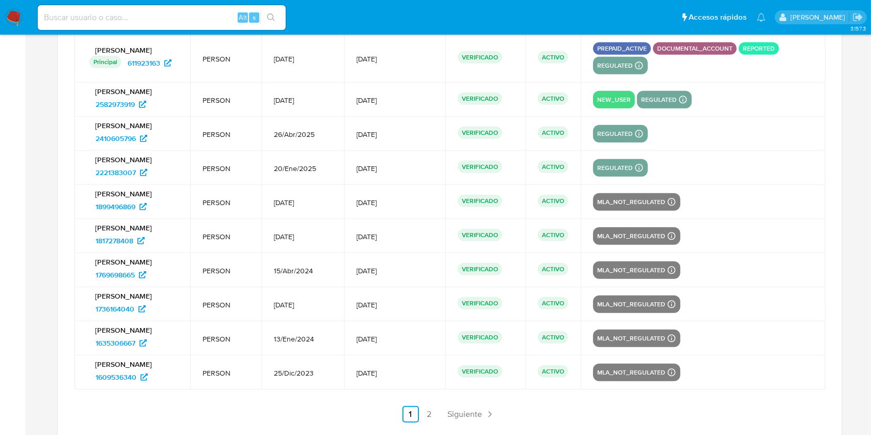
scroll to position [620, 0]
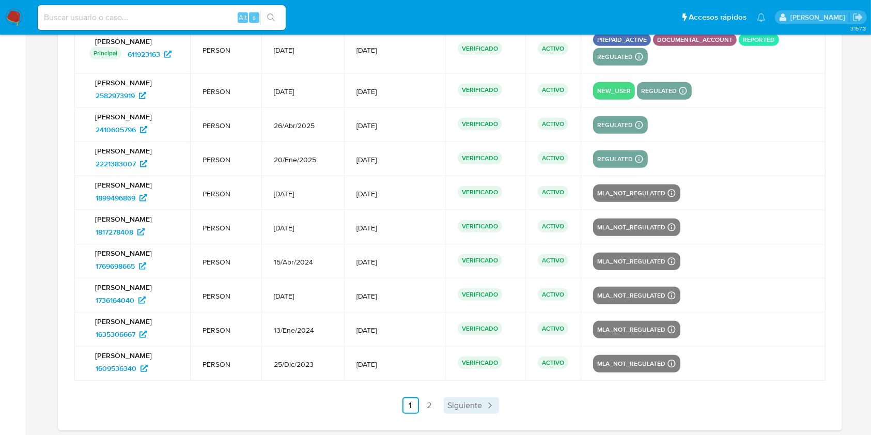
click at [471, 404] on span "Siguiente" at bounding box center [465, 406] width 35 height 8
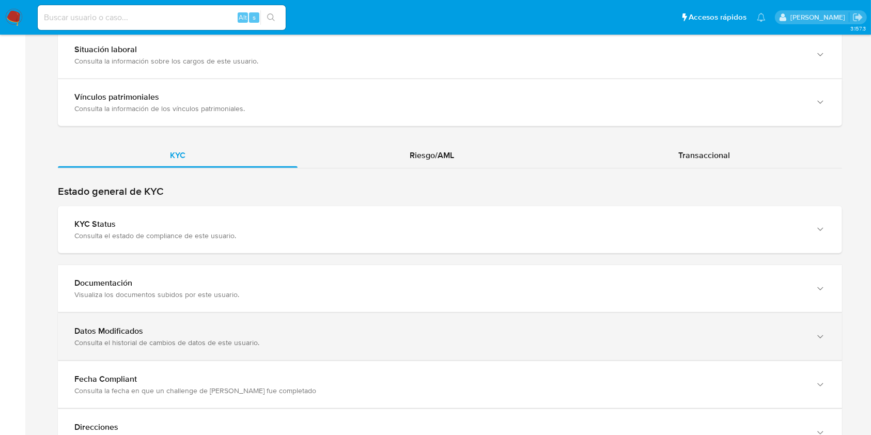
scroll to position [1150, 0]
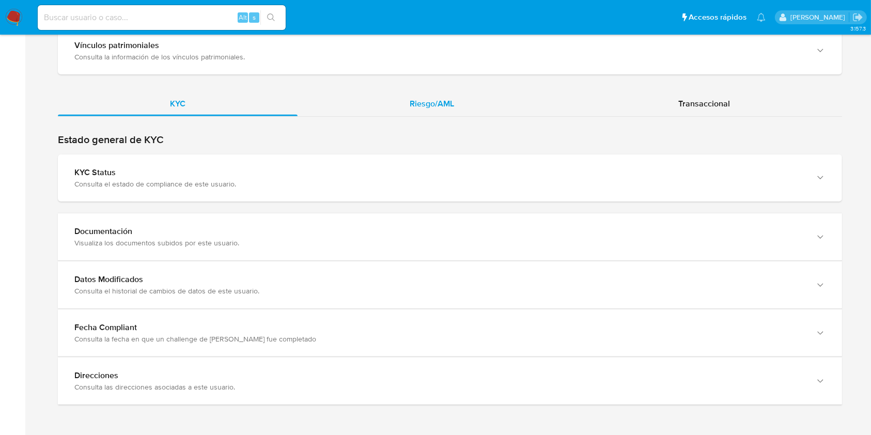
click at [475, 109] on div "Riesgo/AML" at bounding box center [432, 103] width 269 height 25
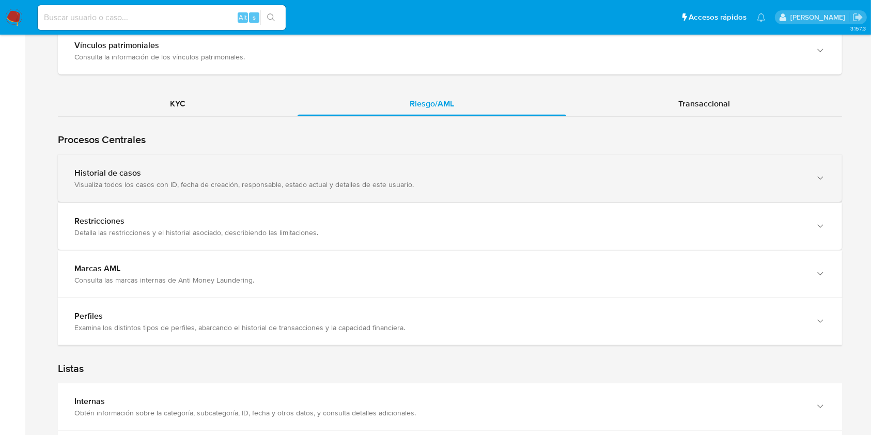
click at [321, 175] on div "Historial de casos" at bounding box center [439, 173] width 731 height 10
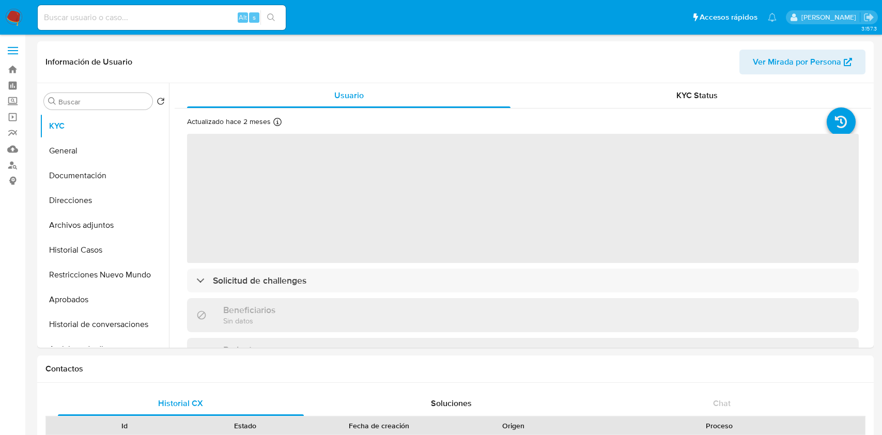
select select "10"
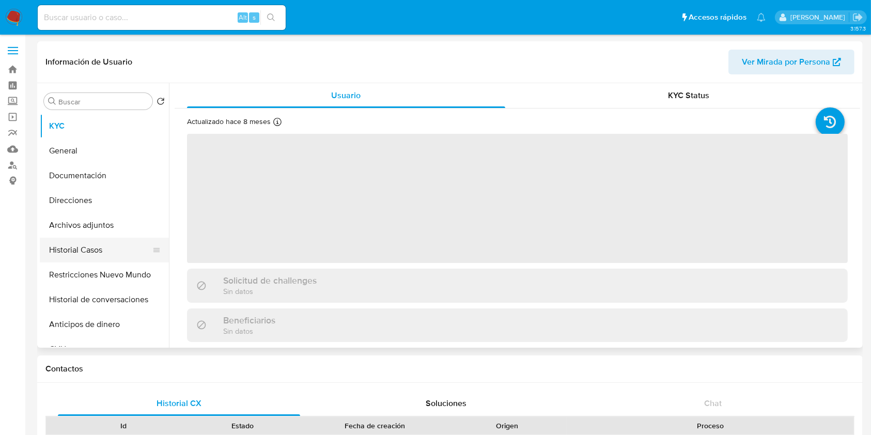
click at [90, 256] on button "Historial Casos" at bounding box center [100, 250] width 121 height 25
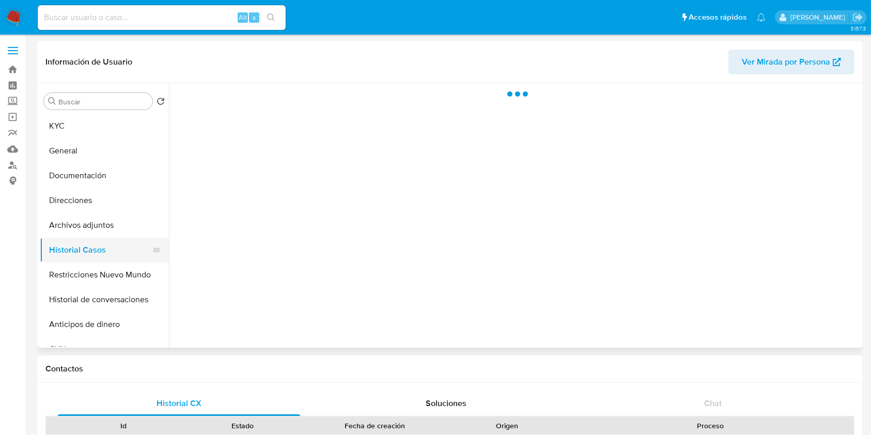
select select "10"
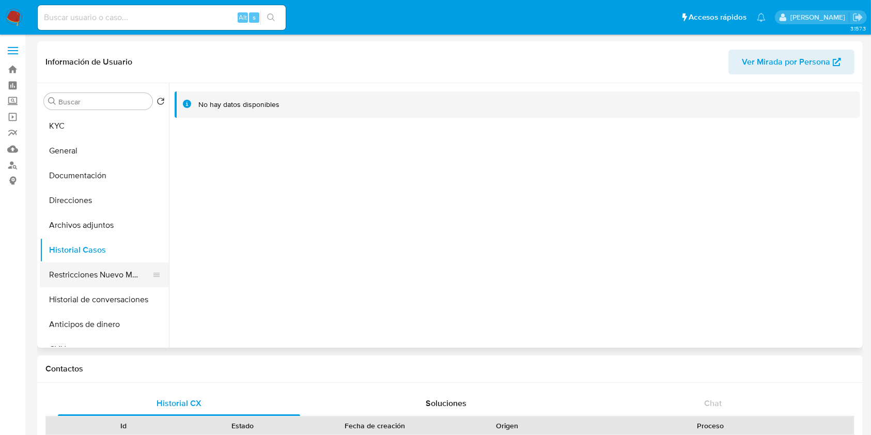
click at [68, 273] on button "Restricciones Nuevo Mundo" at bounding box center [100, 275] width 121 height 25
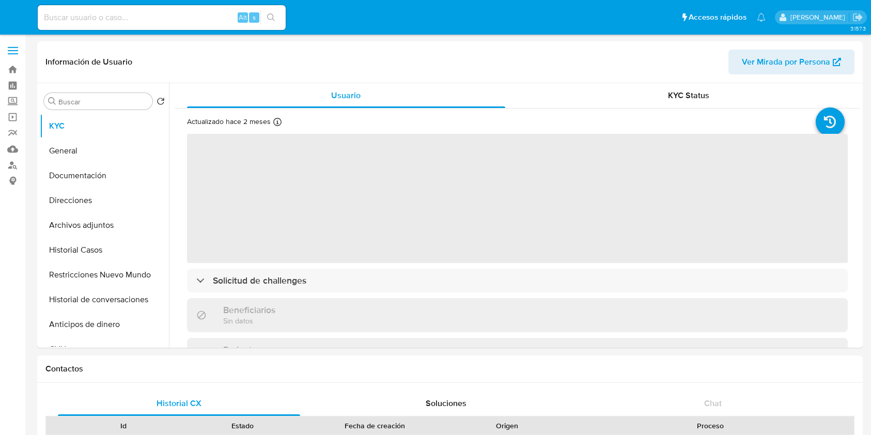
select select "10"
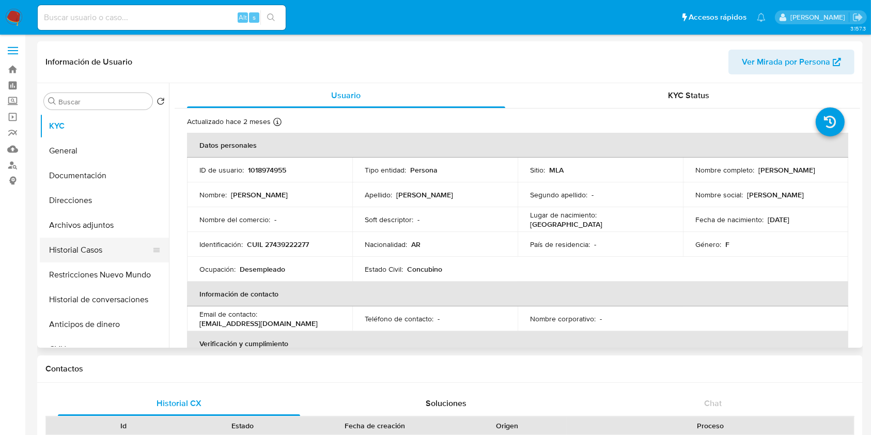
click at [103, 248] on button "Historial Casos" at bounding box center [100, 250] width 121 height 25
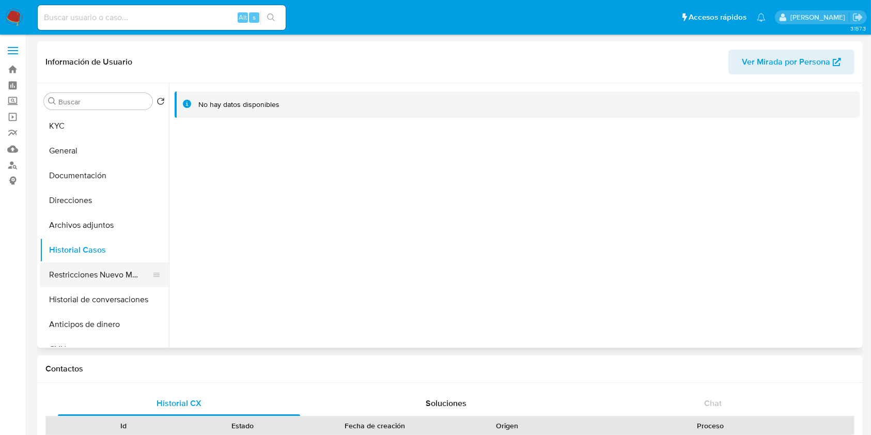
click at [65, 267] on button "Restricciones Nuevo Mundo" at bounding box center [100, 275] width 121 height 25
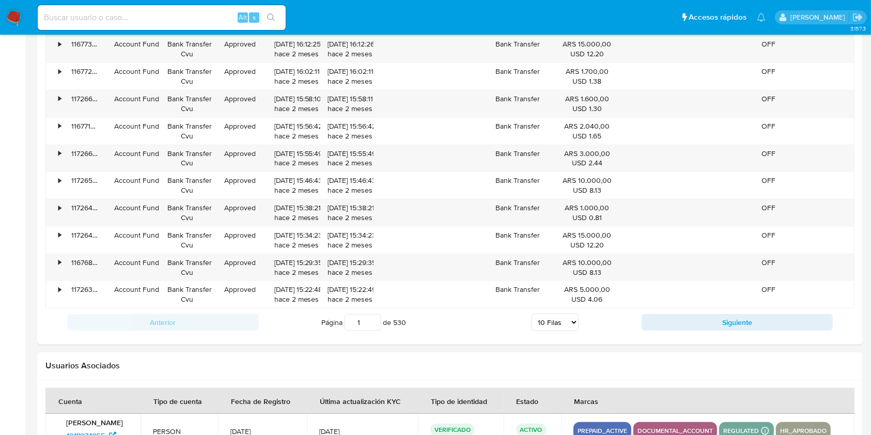
scroll to position [1195, 0]
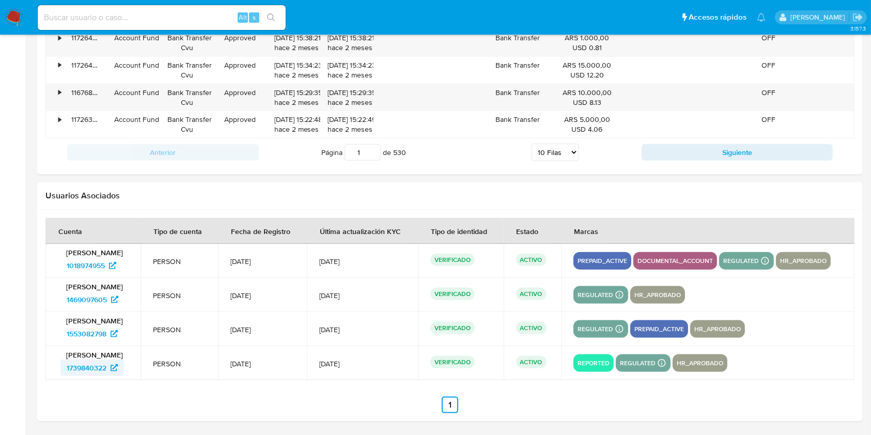
click at [89, 369] on span "1739840322" at bounding box center [87, 368] width 40 height 17
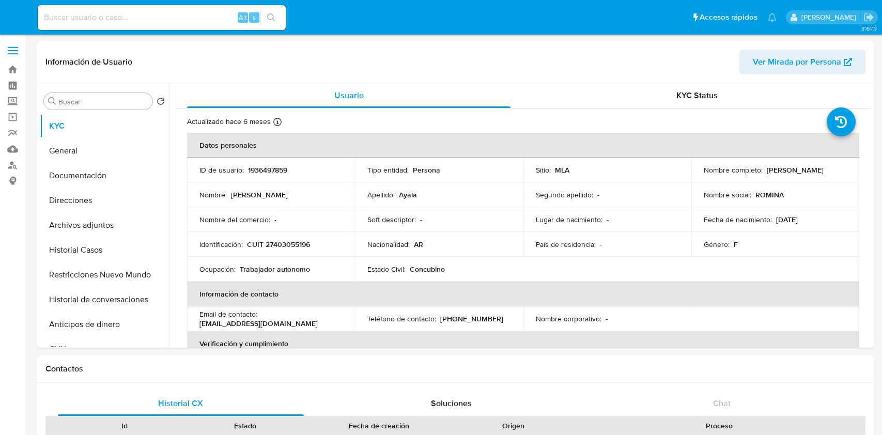
select select "10"
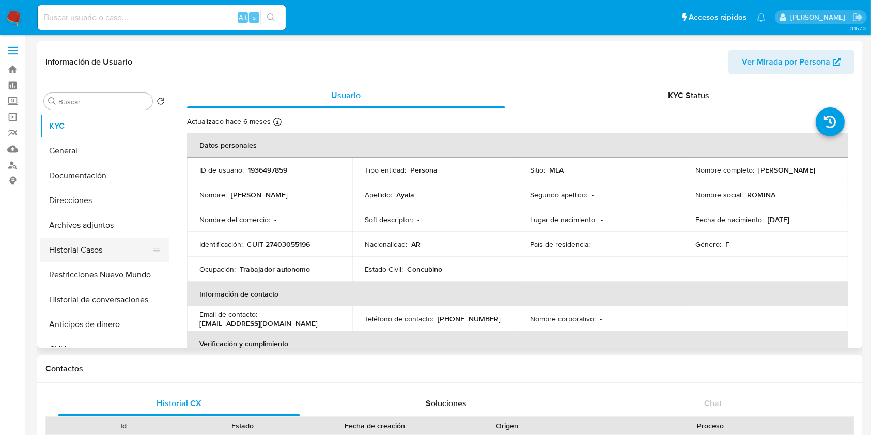
click at [94, 252] on button "Historial Casos" at bounding box center [100, 250] width 121 height 25
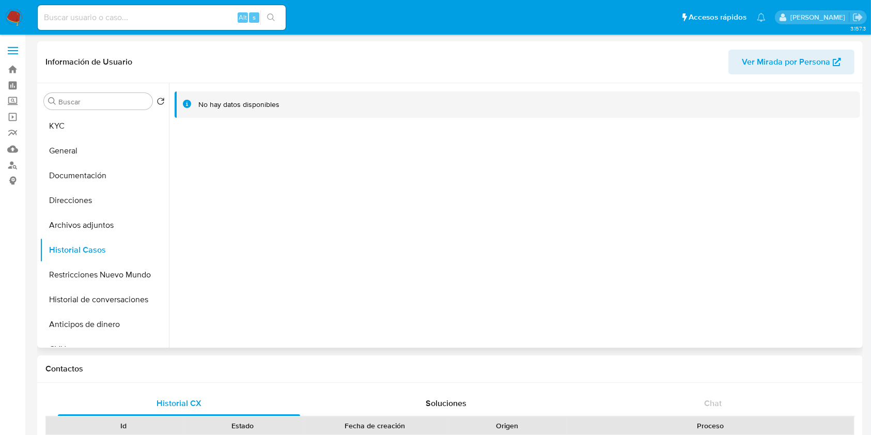
click at [788, 66] on span "Ver Mirada por Persona" at bounding box center [786, 62] width 88 height 25
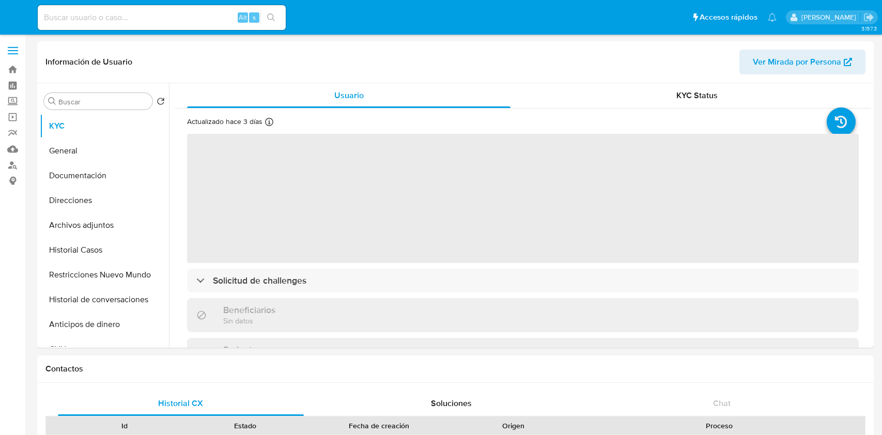
select select "10"
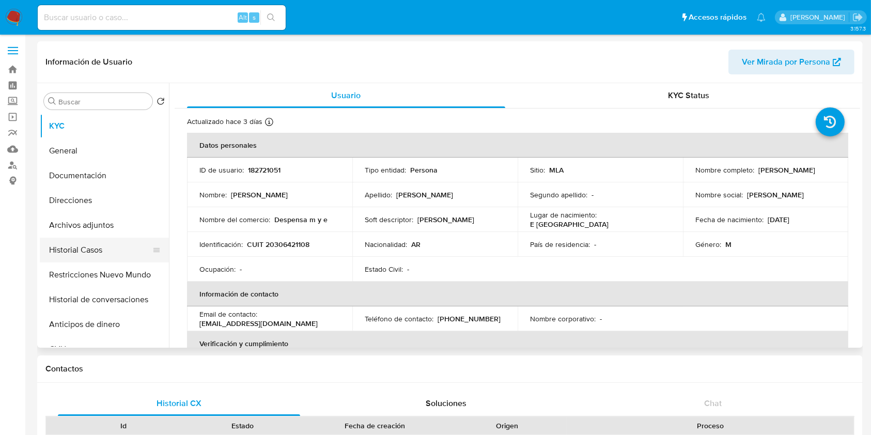
click at [104, 239] on button "Historial Casos" at bounding box center [100, 250] width 121 height 25
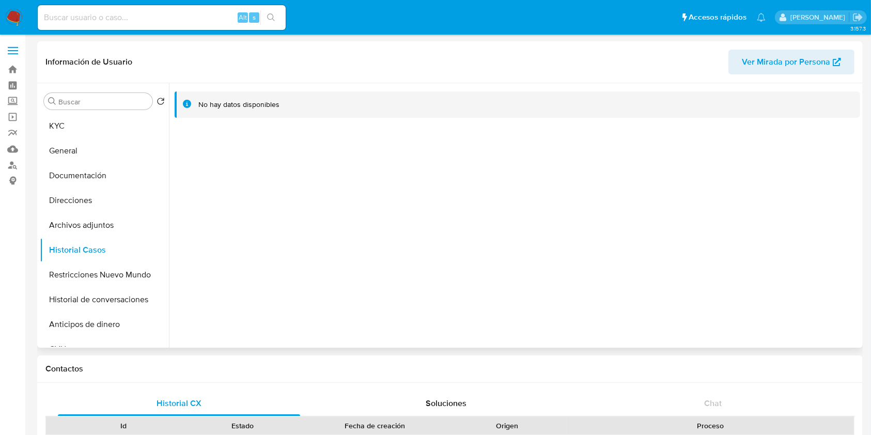
drag, startPoint x: 83, startPoint y: 275, endPoint x: 195, endPoint y: 227, distance: 121.6
click at [84, 275] on button "Restricciones Nuevo Mundo" at bounding box center [104, 275] width 129 height 25
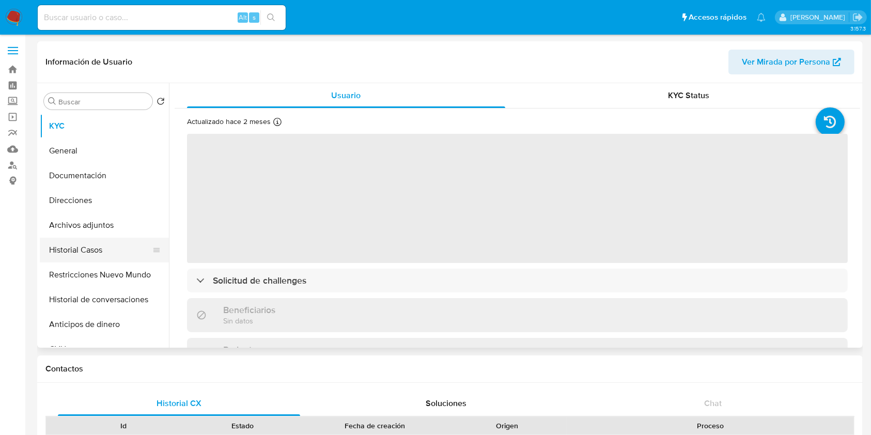
click at [64, 248] on button "Historial Casos" at bounding box center [100, 250] width 121 height 25
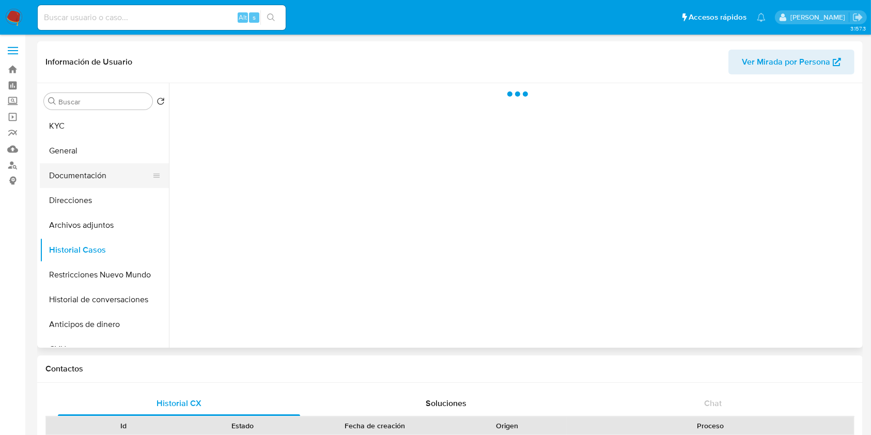
select select "10"
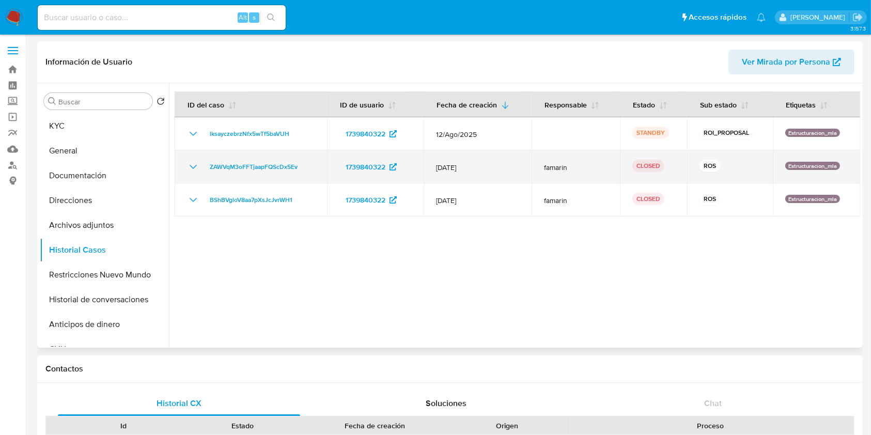
drag, startPoint x: 190, startPoint y: 168, endPoint x: 193, endPoint y: 172, distance: 5.5
click at [190, 168] on icon "Mostrar/Ocultar" at bounding box center [193, 167] width 12 height 12
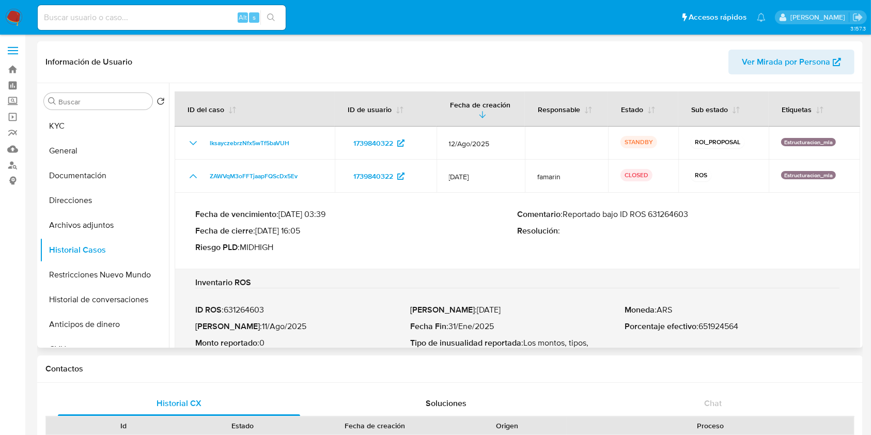
click at [662, 217] on p "Comentario : Reportado bajo ID ROS 631264603" at bounding box center [679, 214] width 323 height 10
click at [276, 328] on p "Fecha ROS : 11/Ago/2025" at bounding box center [302, 326] width 215 height 10
drag, startPoint x: 276, startPoint y: 328, endPoint x: 256, endPoint y: 332, distance: 20.0
click at [244, 326] on p "Fecha ROS : 11/Ago/2025" at bounding box center [302, 326] width 215 height 10
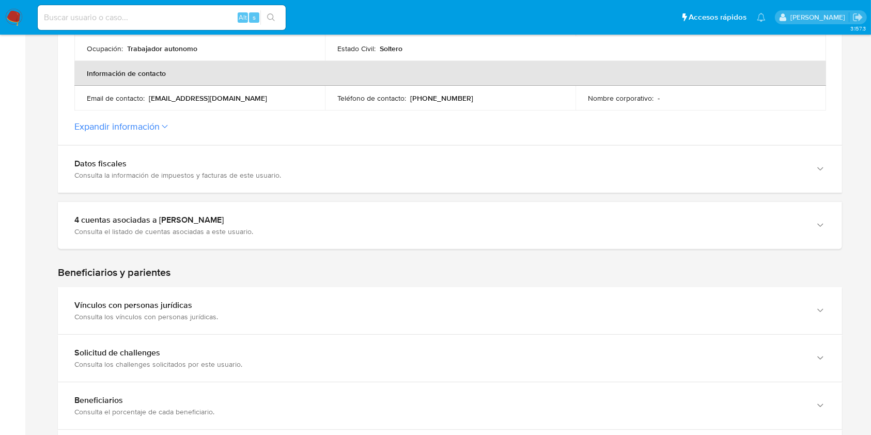
scroll to position [620, 0]
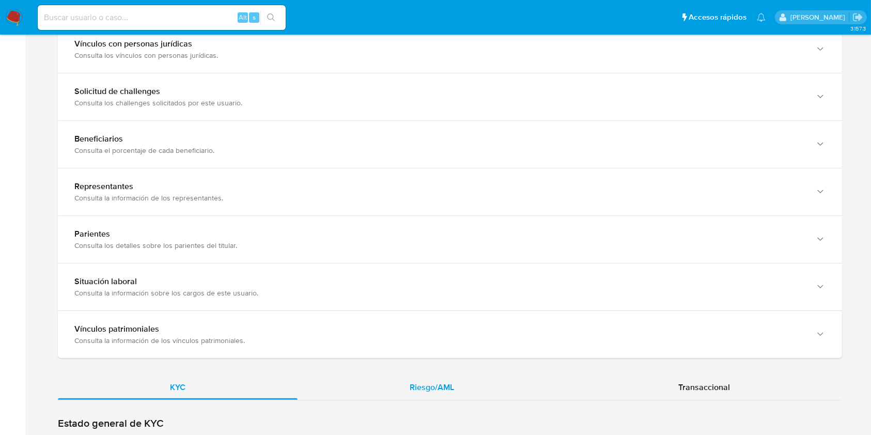
drag, startPoint x: 458, startPoint y: 371, endPoint x: 452, endPoint y: 380, distance: 11.3
click at [456, 372] on div "KYC Riesgo/AML Transaccional" at bounding box center [450, 94] width 785 height 1189
click at [452, 382] on span "Riesgo/AML" at bounding box center [432, 387] width 44 height 12
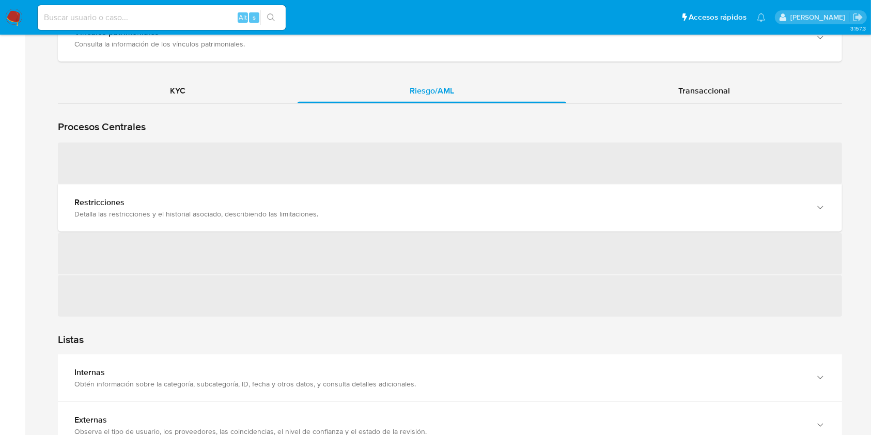
scroll to position [896, 0]
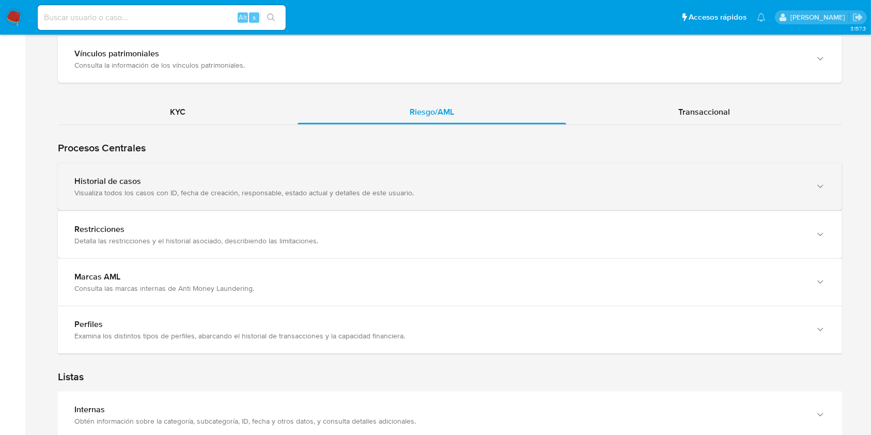
click at [261, 185] on div "Historial de casos" at bounding box center [439, 181] width 731 height 10
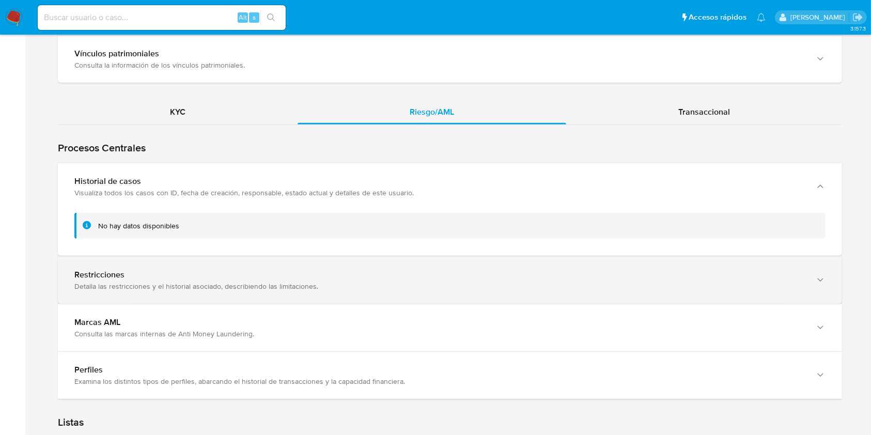
click at [254, 288] on div "Detalla las restricciones y el historial asociado, describiendo las limitacione…" at bounding box center [439, 286] width 731 height 9
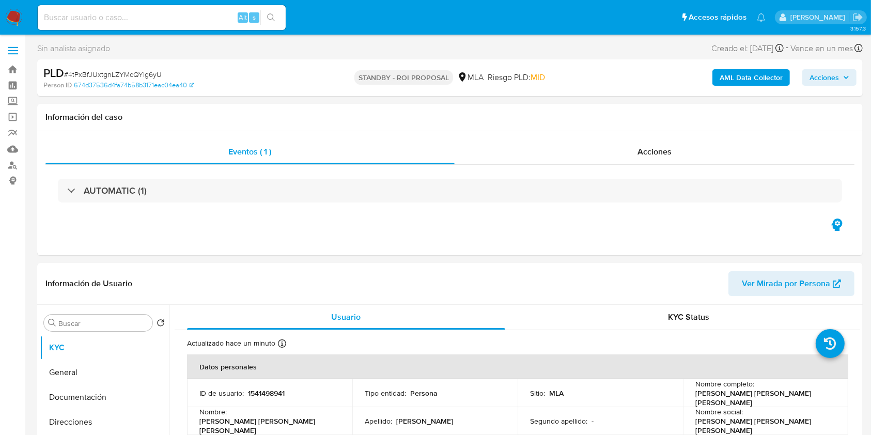
select select "10"
click at [216, 11] on input at bounding box center [162, 17] width 248 height 13
paste input "Yz1Wx2VM8ncn45PepQyeyvuD"
type input "Yz1Wx2VM8ncn45PepQyeyvuD"
click at [265, 15] on button "search-icon" at bounding box center [271, 17] width 21 height 14
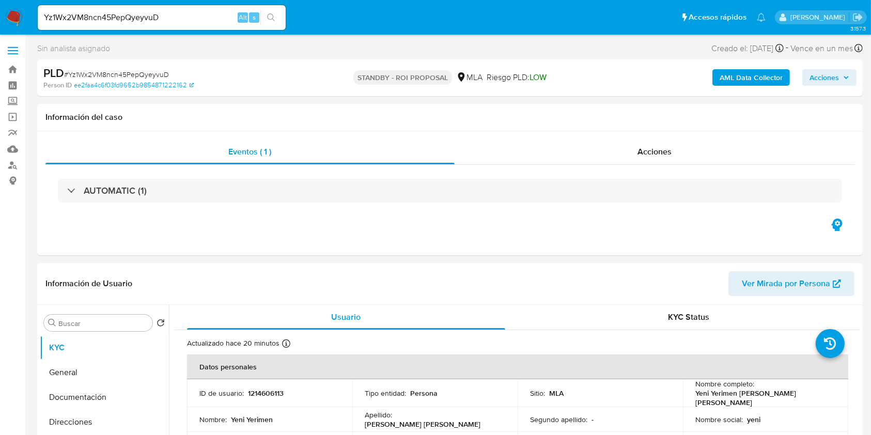
select select "10"
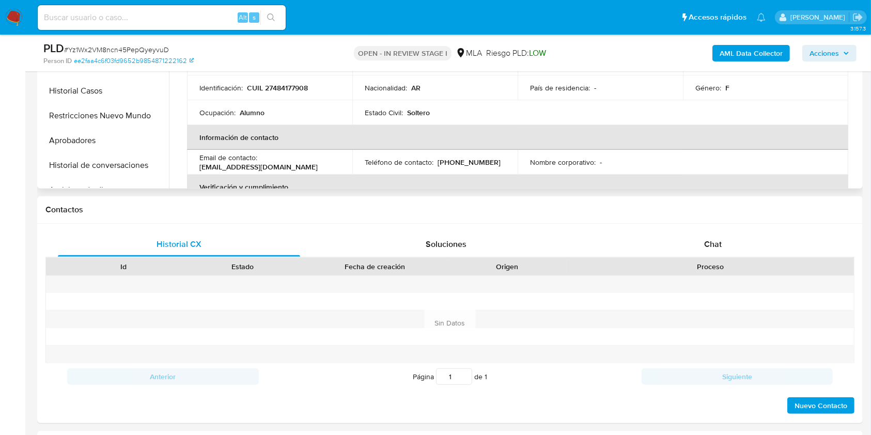
scroll to position [207, 0]
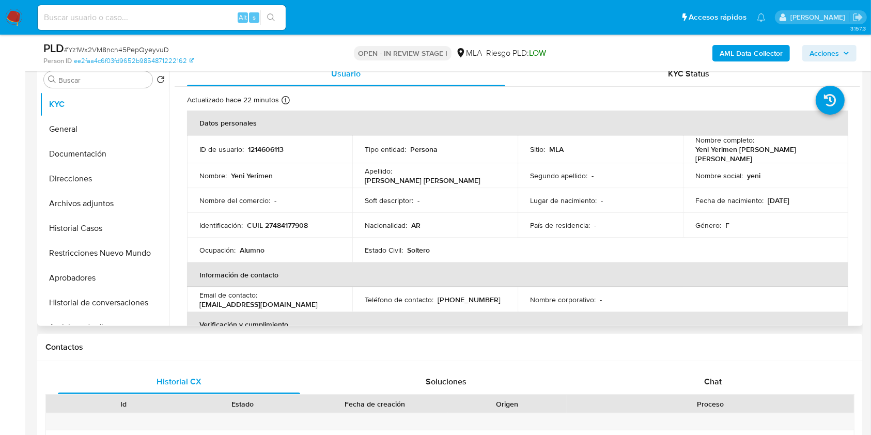
select select "10"
click at [96, 204] on button "Archivos adjuntos" at bounding box center [100, 203] width 121 height 25
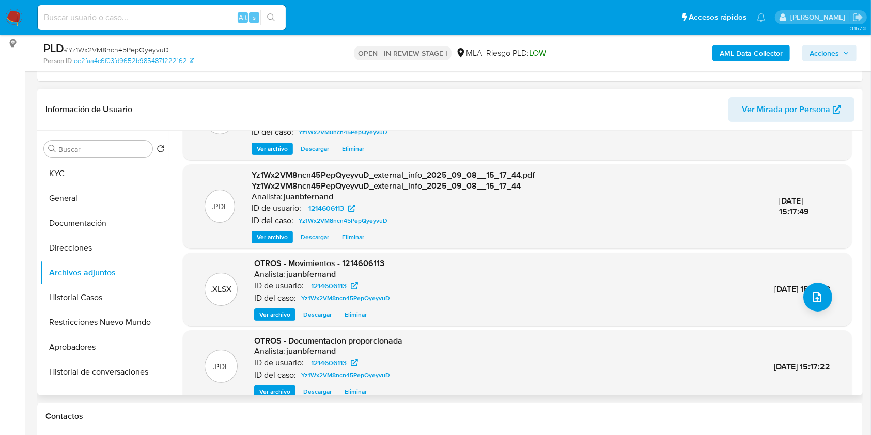
scroll to position [109, 0]
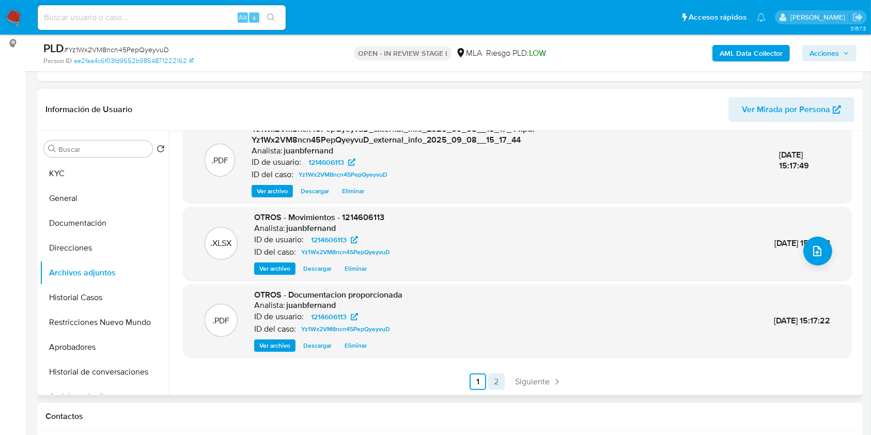
click at [496, 385] on link "2" at bounding box center [496, 382] width 17 height 17
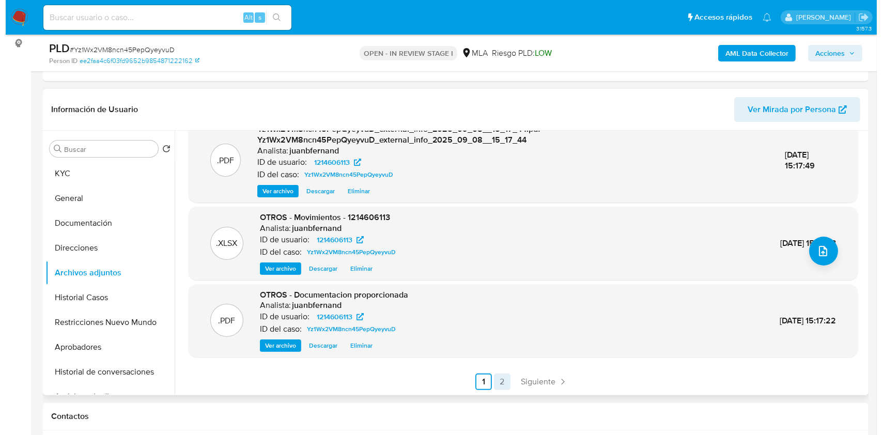
scroll to position [0, 0]
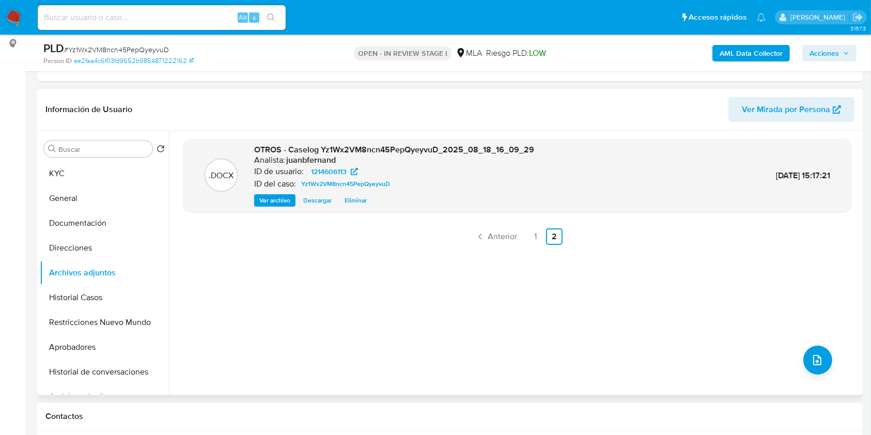
click at [342, 200] on button "Eliminar" at bounding box center [356, 200] width 33 height 12
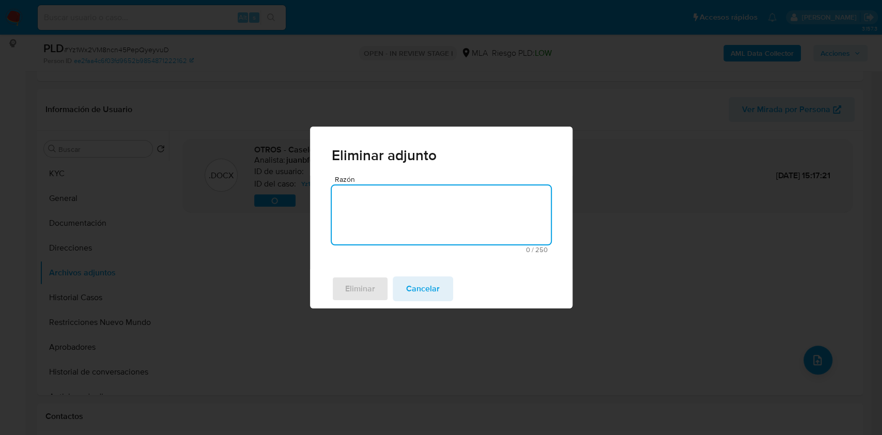
drag, startPoint x: 370, startPoint y: 212, endPoint x: 368, endPoint y: 221, distance: 9.0
click at [369, 217] on textarea "Razón" at bounding box center [441, 215] width 219 height 59
type textarea "se adjunta v2"
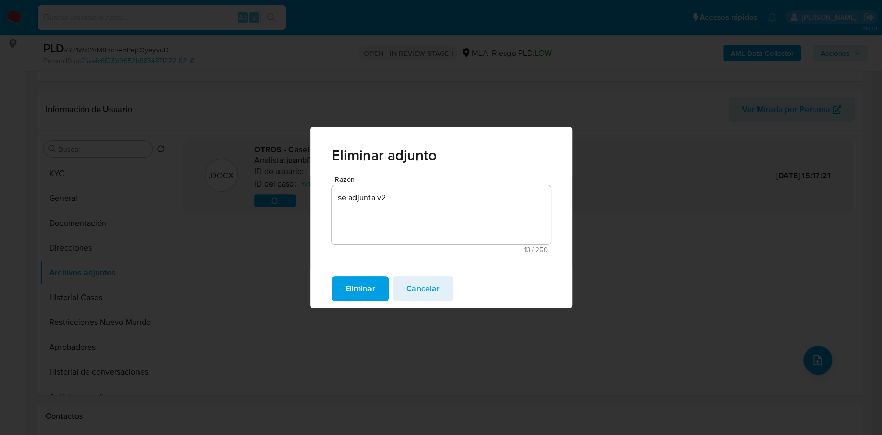
click at [366, 290] on span "Eliminar" at bounding box center [360, 289] width 30 height 23
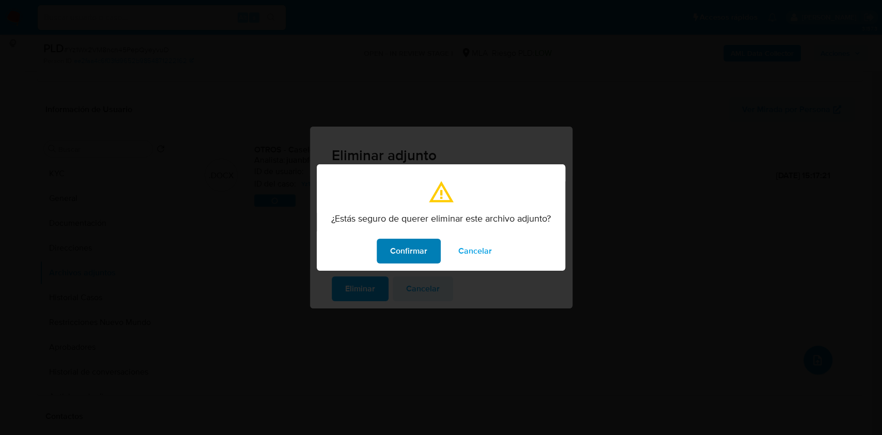
click at [401, 249] on span "Confirmar" at bounding box center [408, 251] width 37 height 23
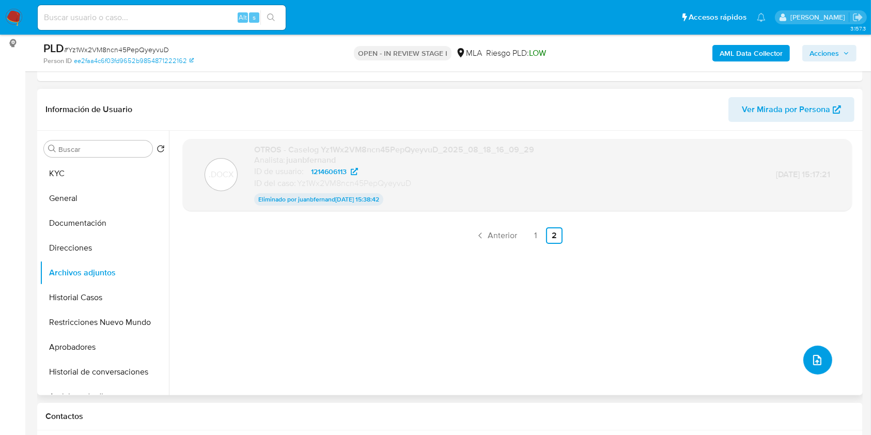
click at [815, 356] on icon "upload-file" at bounding box center [817, 360] width 12 height 12
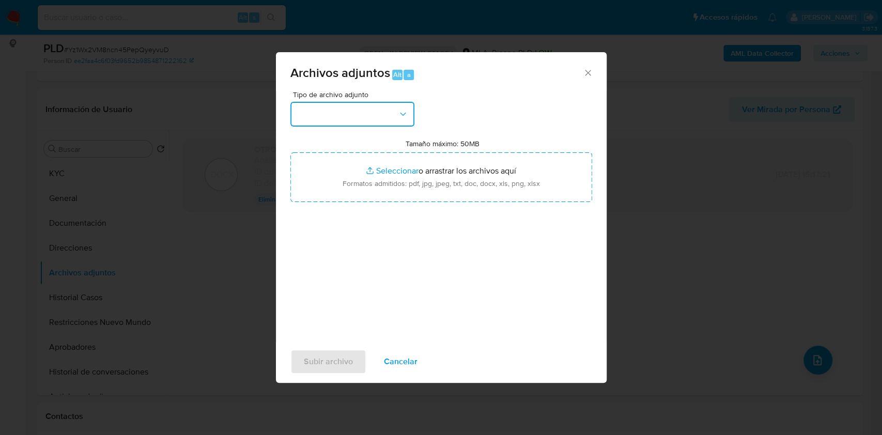
drag, startPoint x: 392, startPoint y: 112, endPoint x: 373, endPoint y: 126, distance: 23.7
click at [391, 112] on button "button" at bounding box center [352, 114] width 124 height 25
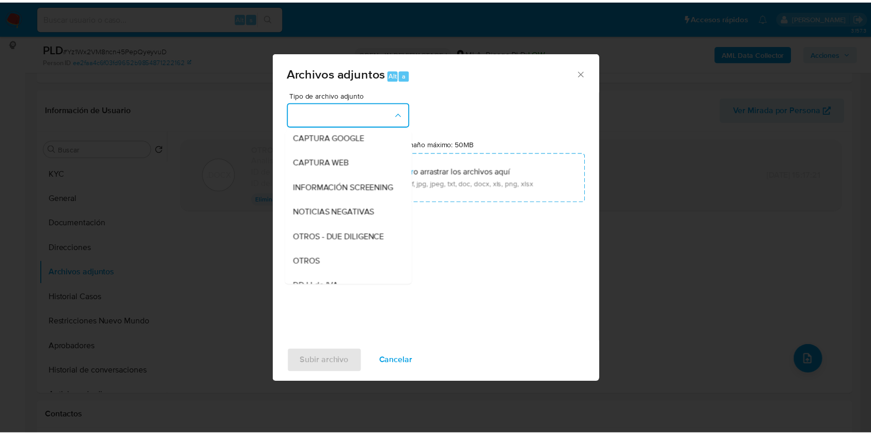
scroll to position [207, 0]
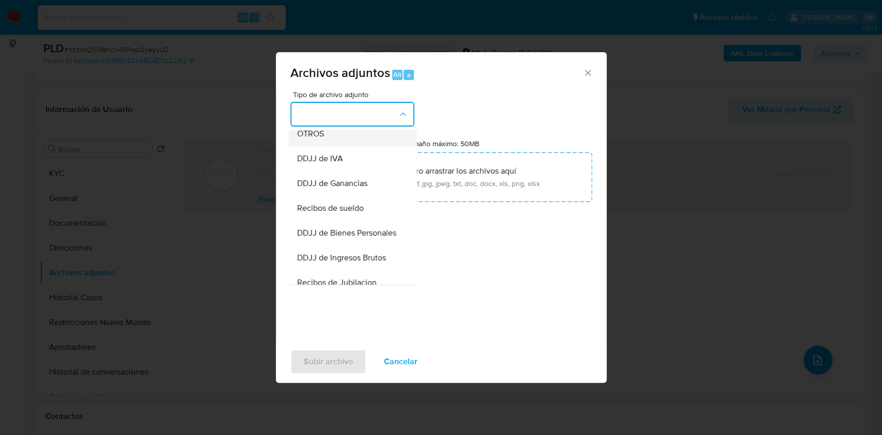
click at [342, 146] on div "OTROS" at bounding box center [349, 133] width 105 height 25
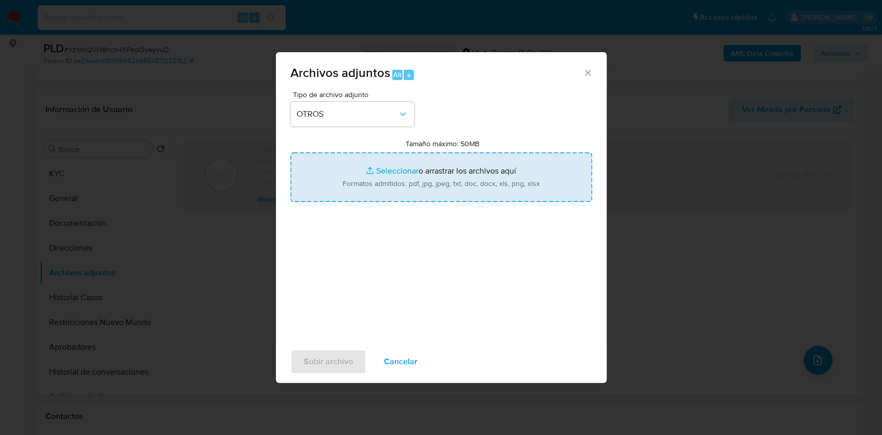
type input "C:\fakepath\Caselog Yz1Wx2VM8ncn45PepQyeyvuD V2.docx"
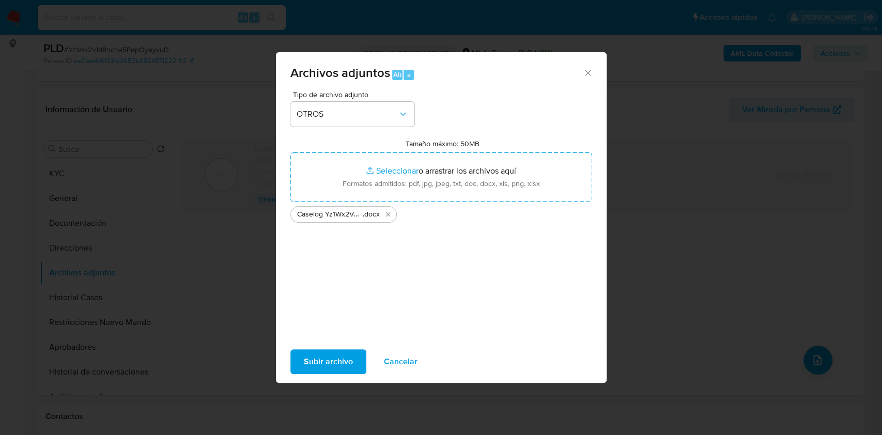
click at [344, 361] on span "Subir archivo" at bounding box center [328, 361] width 49 height 23
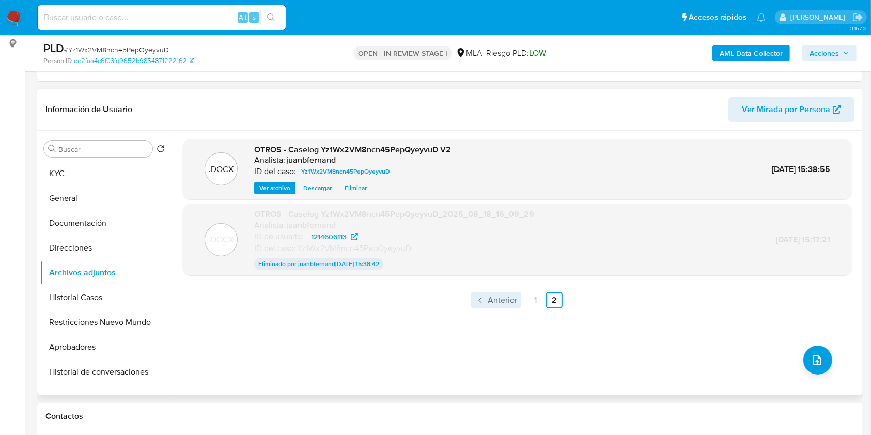
click at [495, 297] on span "Anterior" at bounding box center [502, 300] width 29 height 8
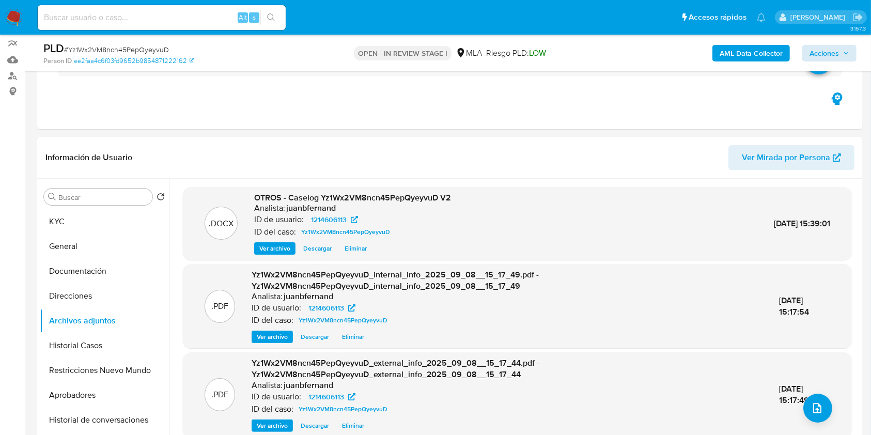
scroll to position [69, 0]
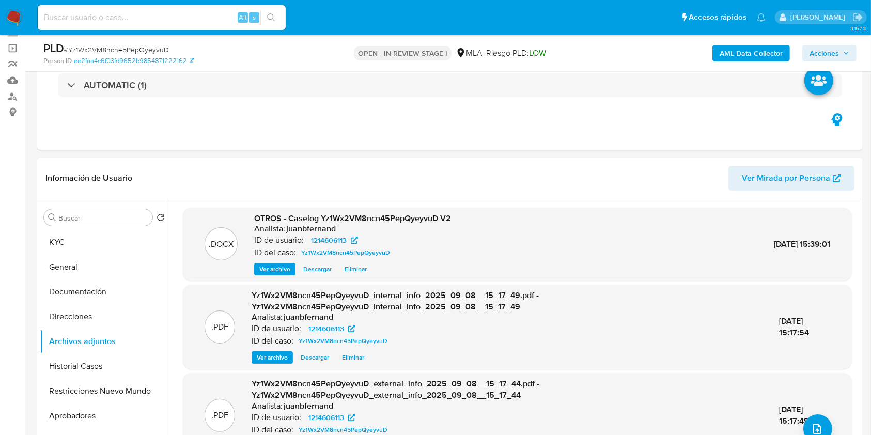
click at [830, 51] on span "Acciones" at bounding box center [824, 53] width 29 height 17
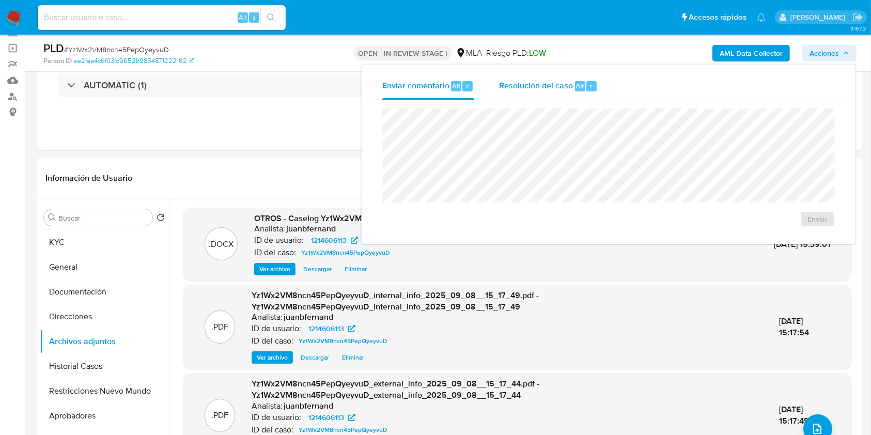
click at [530, 89] on span "Resolución del caso" at bounding box center [536, 86] width 74 height 12
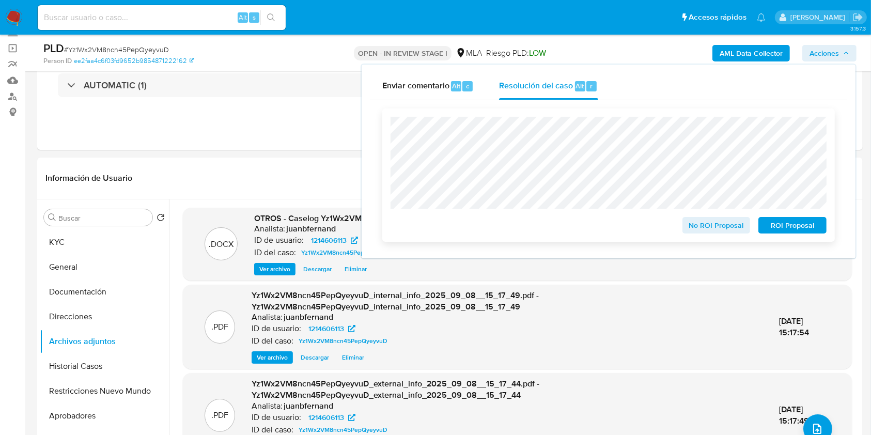
click at [783, 227] on span "ROI Proposal" at bounding box center [793, 225] width 54 height 14
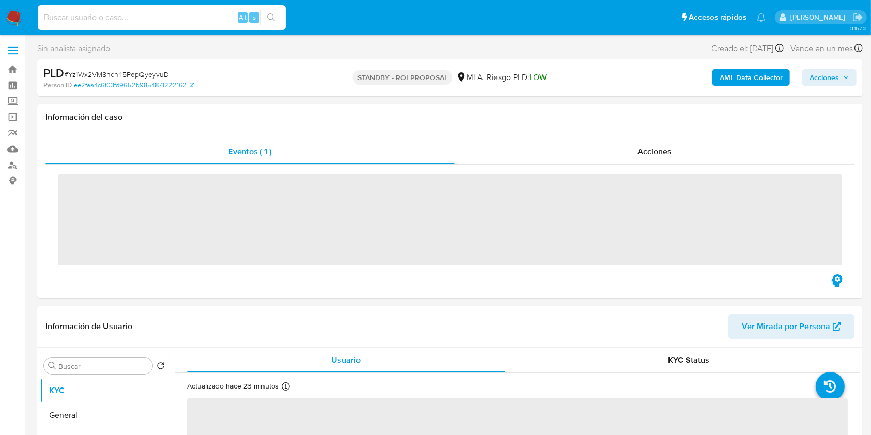
click at [199, 19] on input at bounding box center [162, 17] width 248 height 13
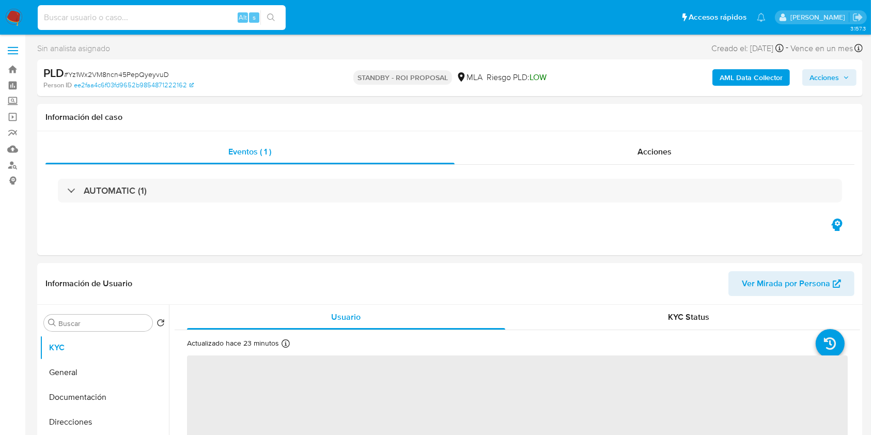
paste input "X5qtuACjjaeC9dlDr7BGZRb8"
type input "X5qtuACjjaeC9dlDr7BGZRb8"
click at [274, 20] on icon "search-icon" at bounding box center [271, 17] width 8 height 8
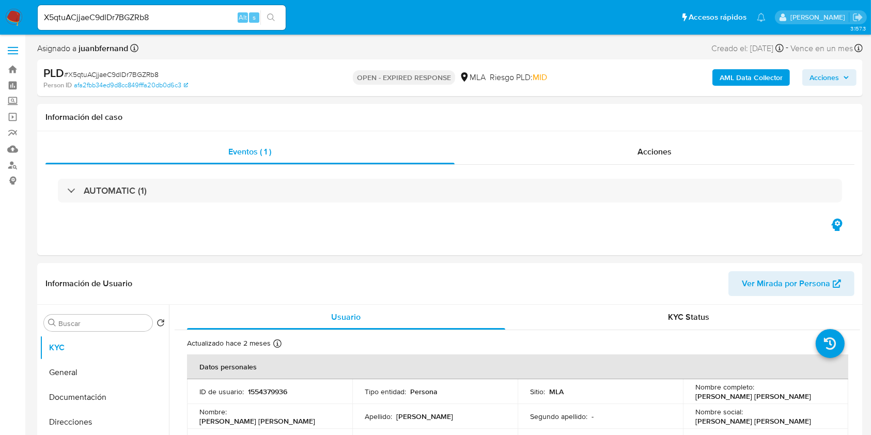
select select "10"
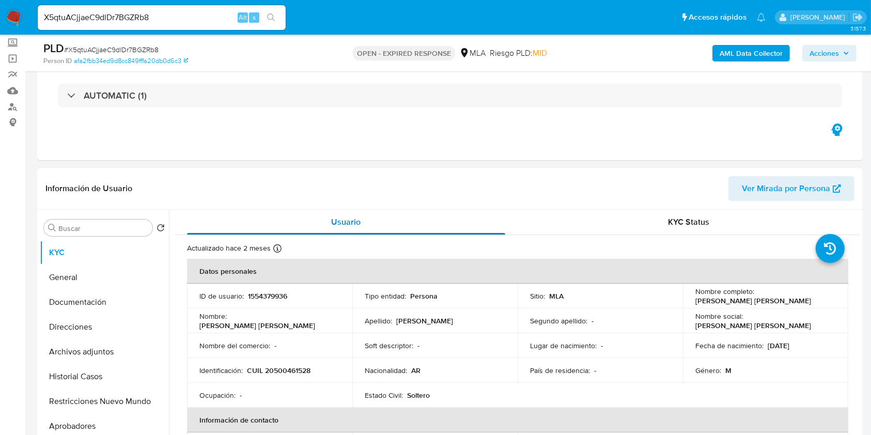
scroll to position [207, 0]
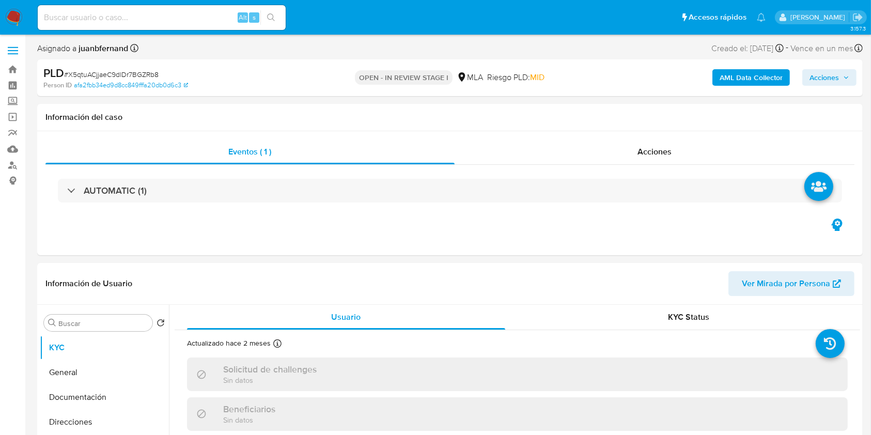
select select "10"
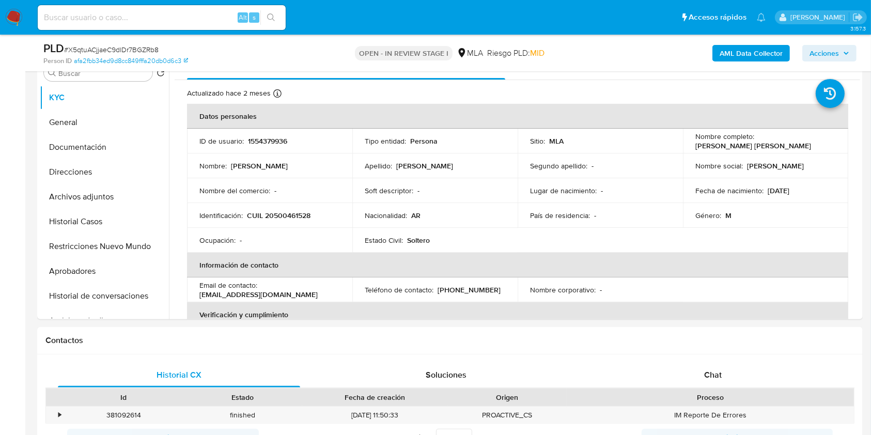
scroll to position [344, 0]
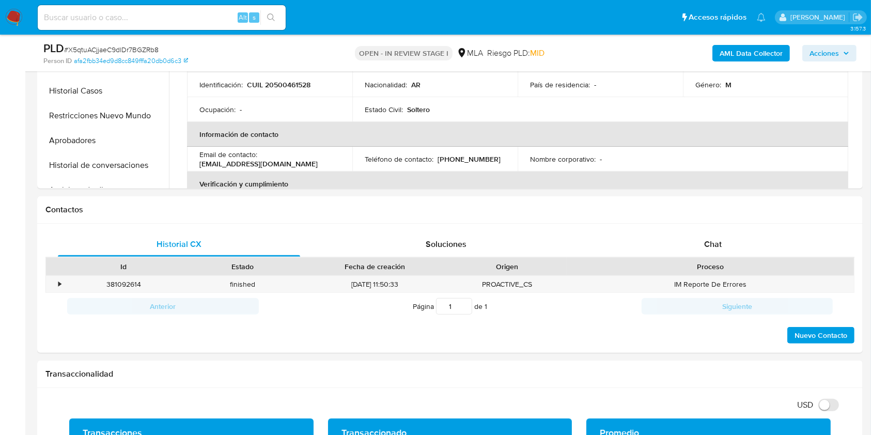
drag, startPoint x: 113, startPoint y: 139, endPoint x: 20, endPoint y: 176, distance: 100.2
click at [113, 139] on button "Aprobadores" at bounding box center [104, 140] width 129 height 25
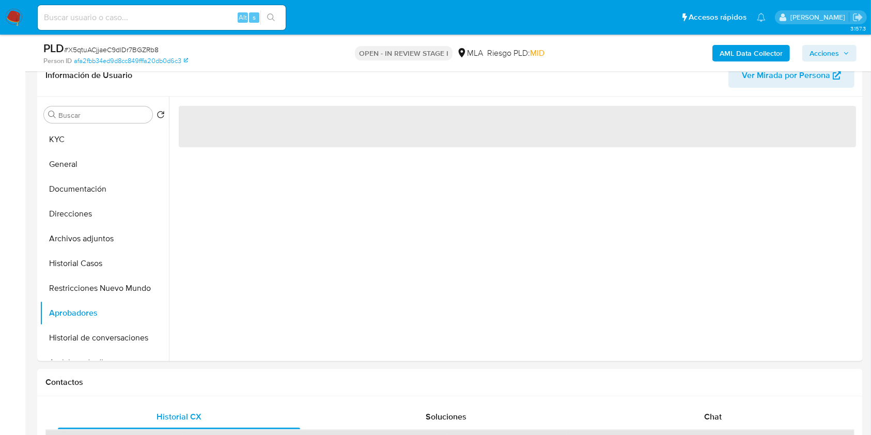
scroll to position [137, 0]
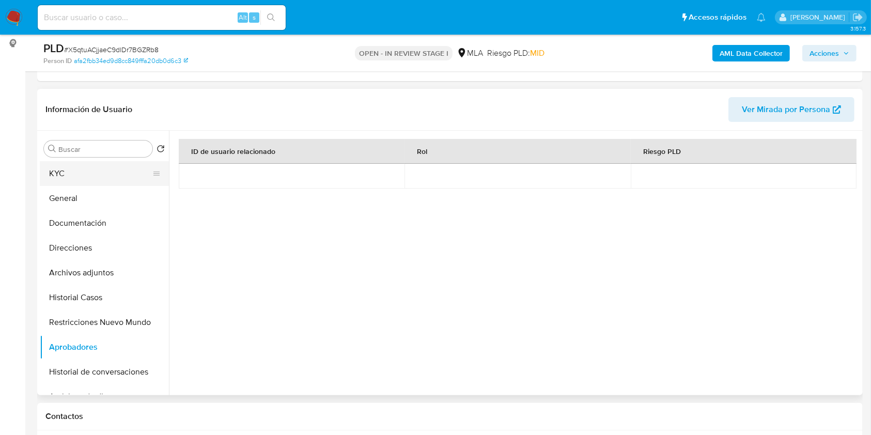
click at [86, 182] on button "KYC" at bounding box center [100, 173] width 121 height 25
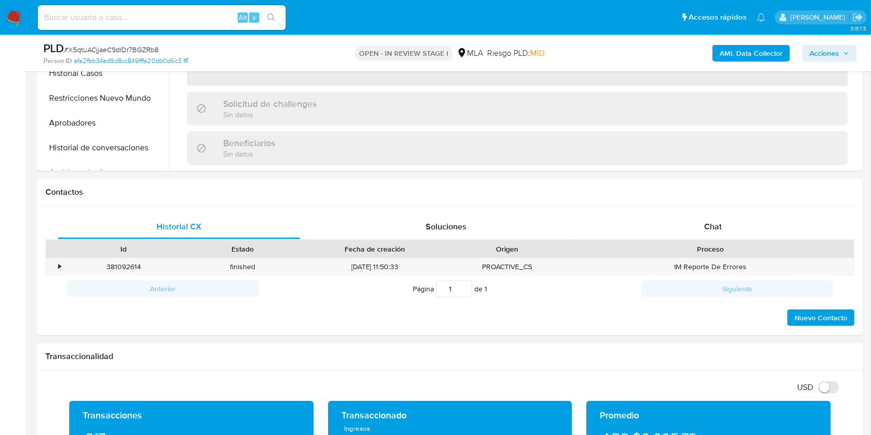
scroll to position [482, 0]
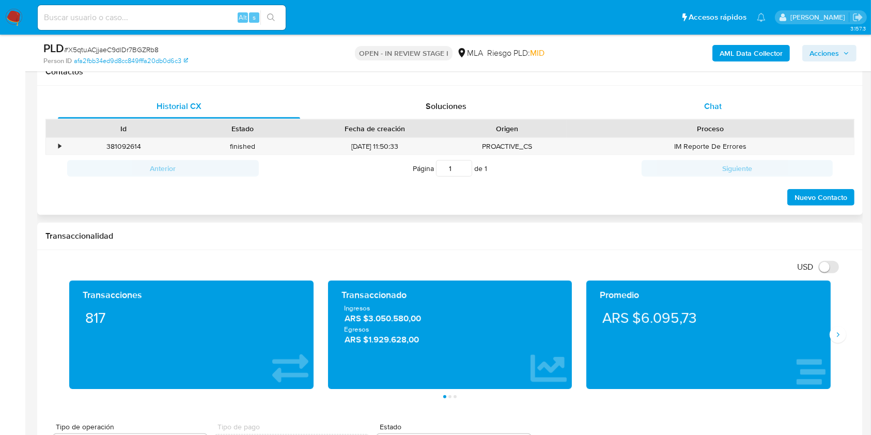
click at [734, 111] on div "Chat" at bounding box center [713, 106] width 242 height 25
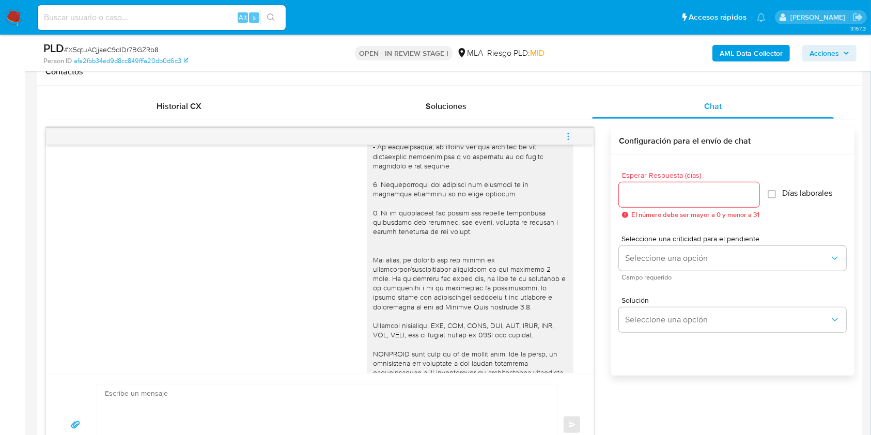
scroll to position [471, 0]
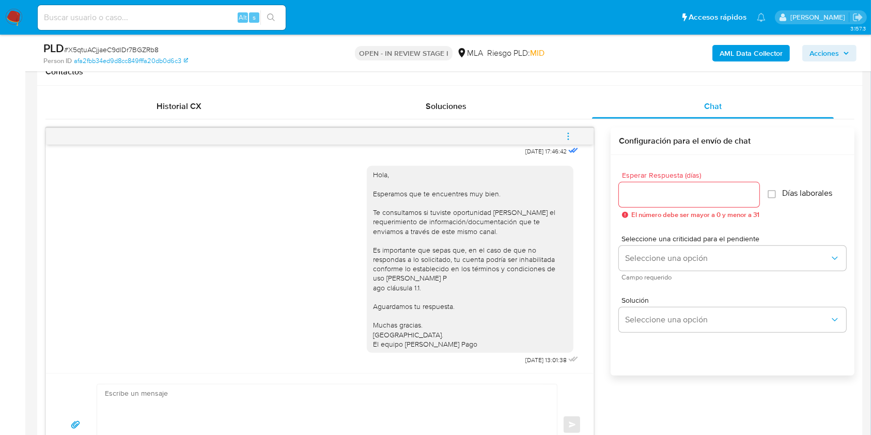
click at [566, 132] on icon "menu-action" at bounding box center [568, 136] width 9 height 9
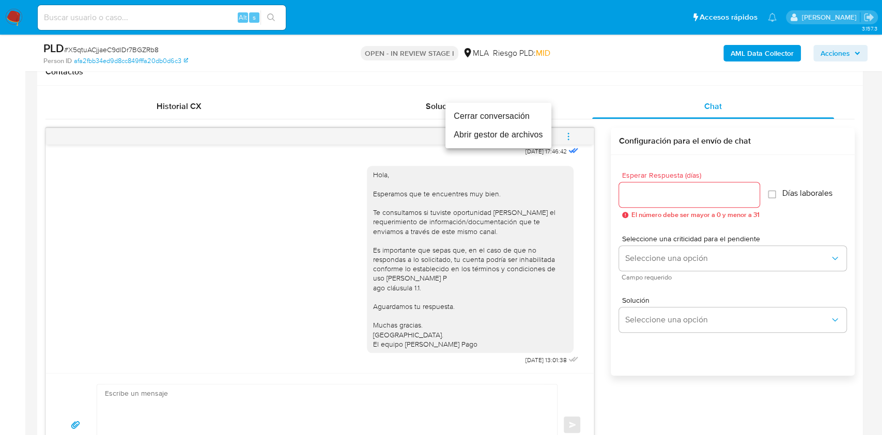
click at [495, 119] on li "Cerrar conversación" at bounding box center [499, 116] width 106 height 19
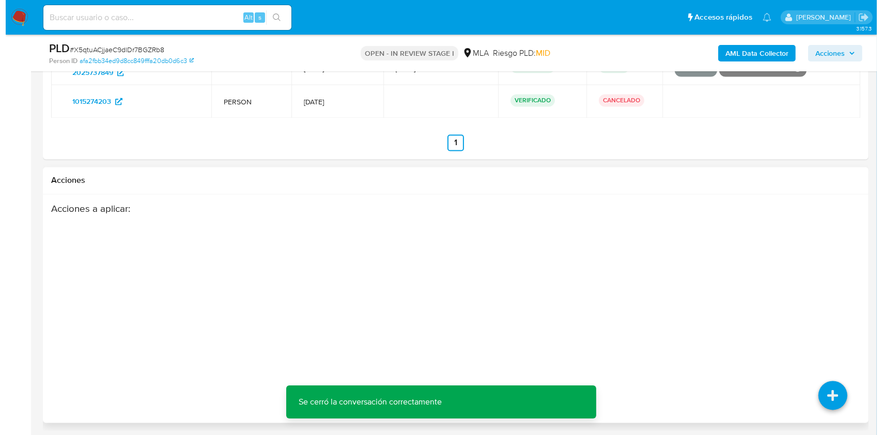
scroll to position [1987, 0]
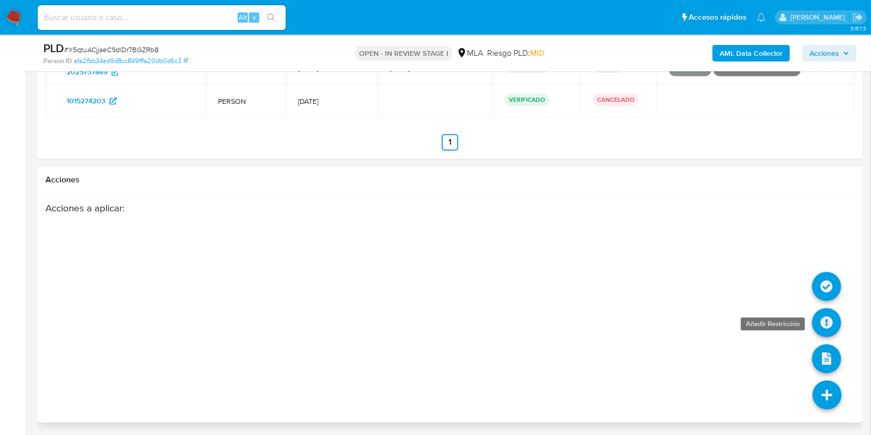
click at [828, 317] on icon at bounding box center [827, 322] width 29 height 29
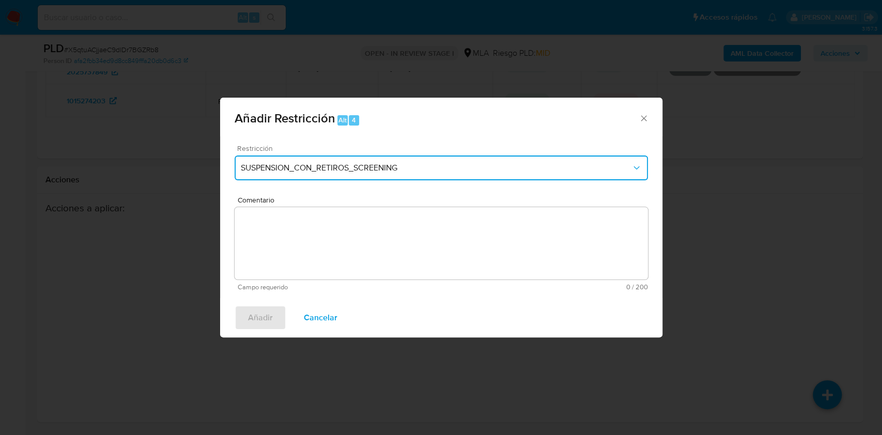
click at [428, 165] on span "SUSPENSION_CON_RETIROS_SCREENING" at bounding box center [436, 168] width 391 height 10
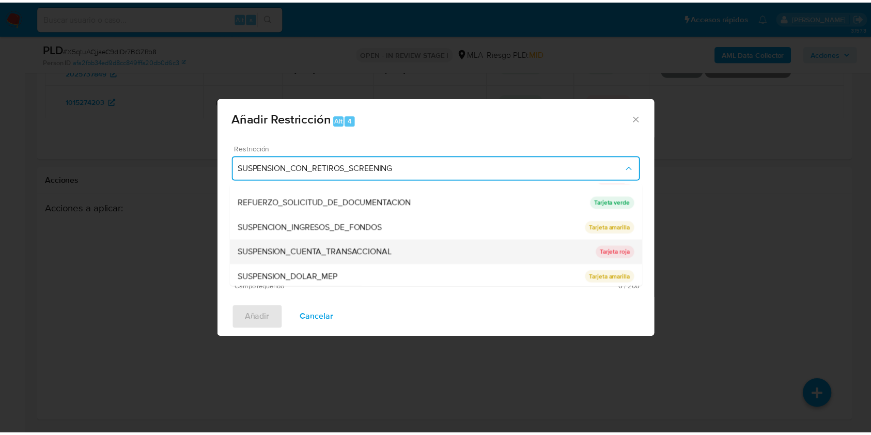
scroll to position [219, 0]
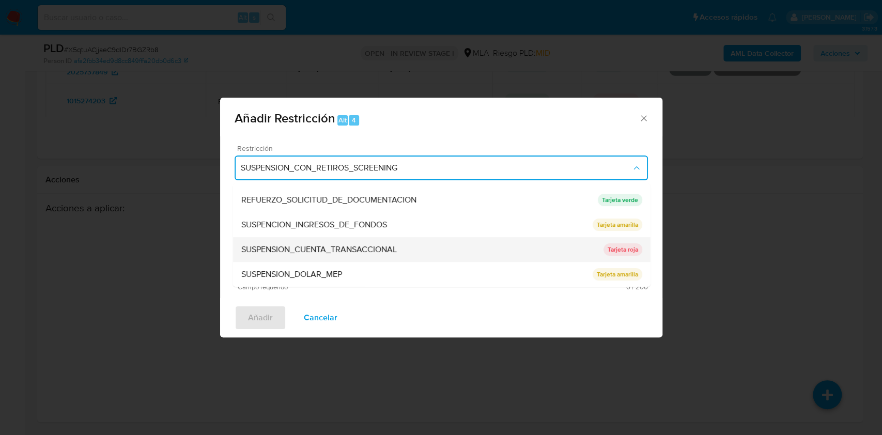
click at [326, 244] on span "SUSPENSION_CUENTA_TRANSACCIONAL" at bounding box center [319, 249] width 156 height 10
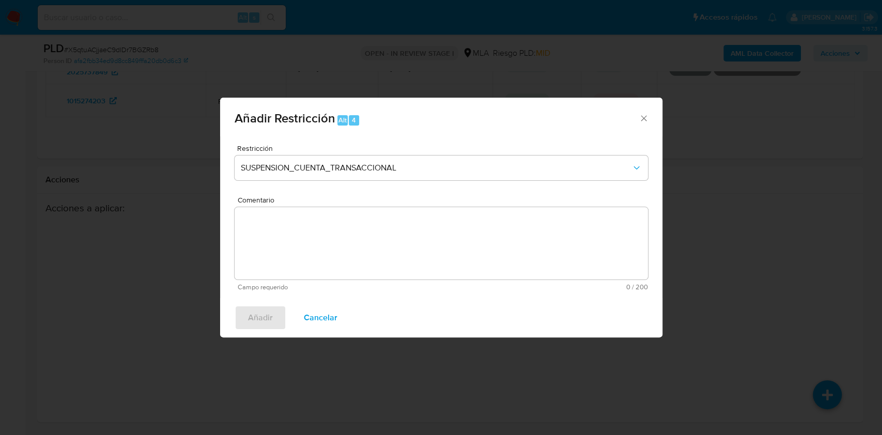
click at [400, 257] on textarea "Comentario" at bounding box center [441, 243] width 413 height 72
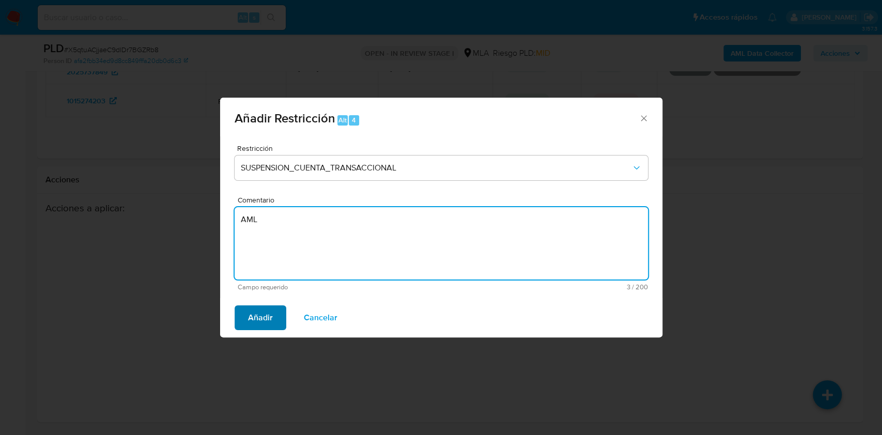
type textarea "AML"
click at [273, 316] on button "Añadir" at bounding box center [261, 317] width 52 height 25
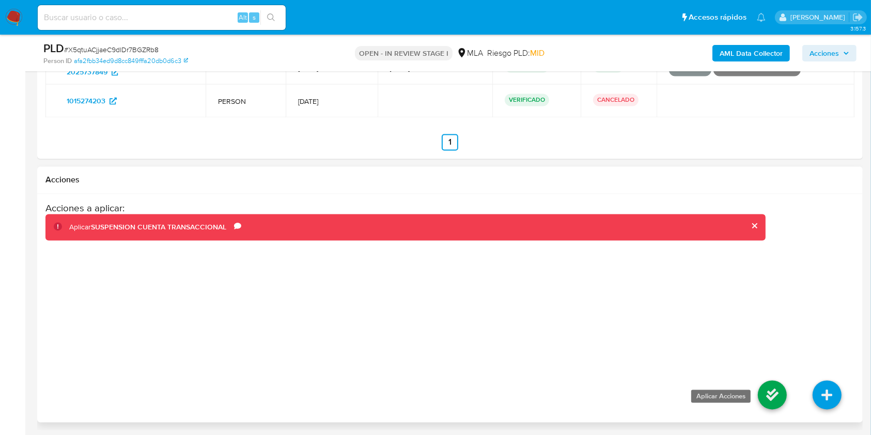
click at [765, 387] on icon at bounding box center [772, 394] width 29 height 29
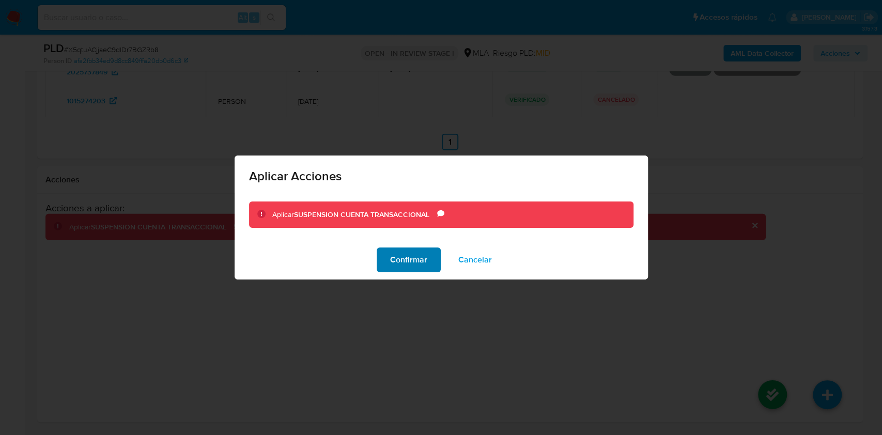
click at [417, 263] on span "Confirmar" at bounding box center [408, 260] width 37 height 23
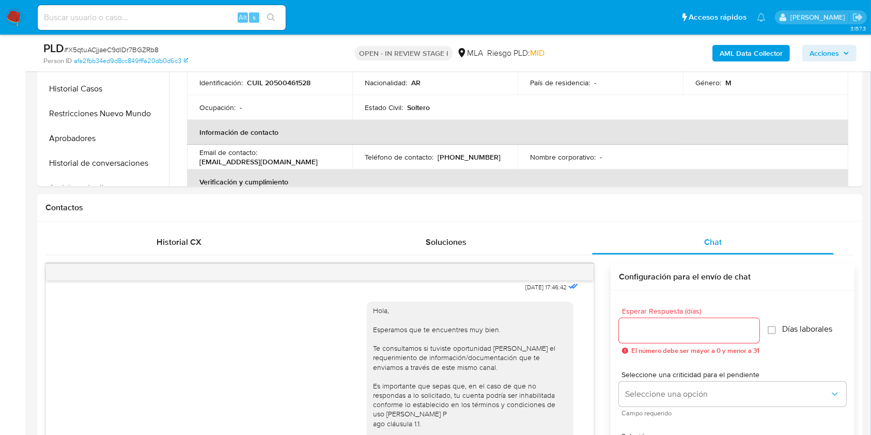
scroll to position [333, 0]
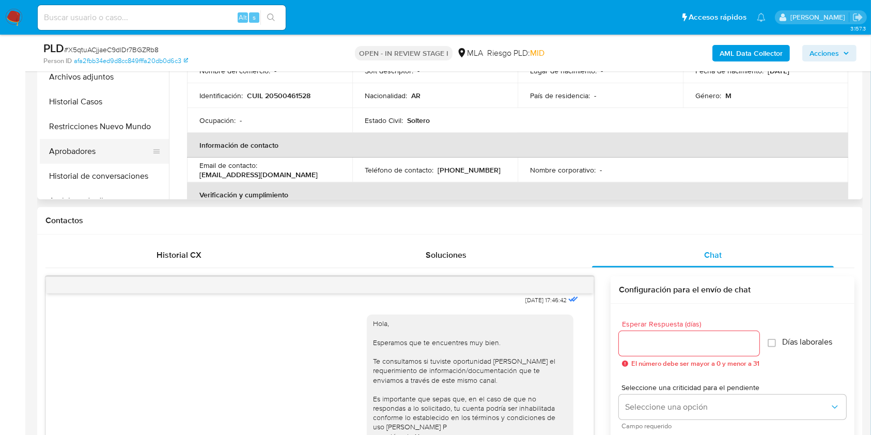
click at [82, 158] on button "Aprobadores" at bounding box center [100, 151] width 121 height 25
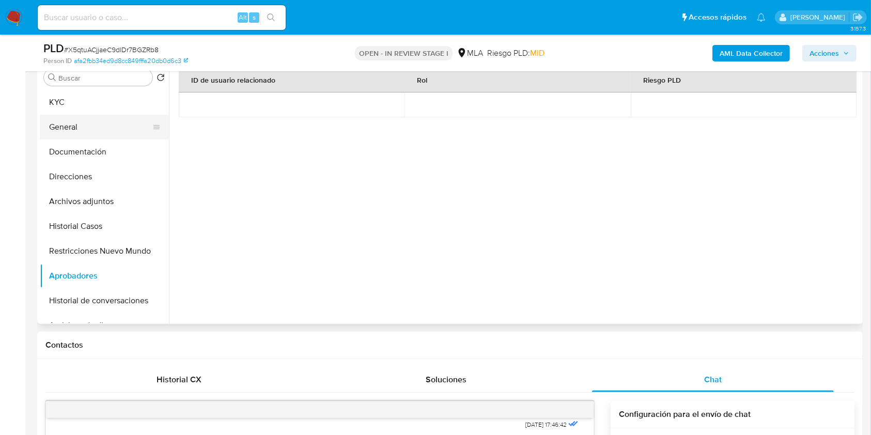
scroll to position [58, 0]
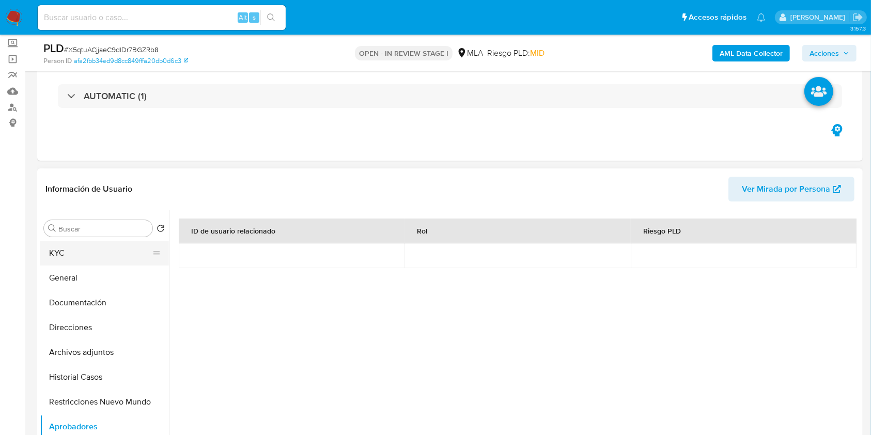
click at [66, 246] on button "KYC" at bounding box center [100, 253] width 121 height 25
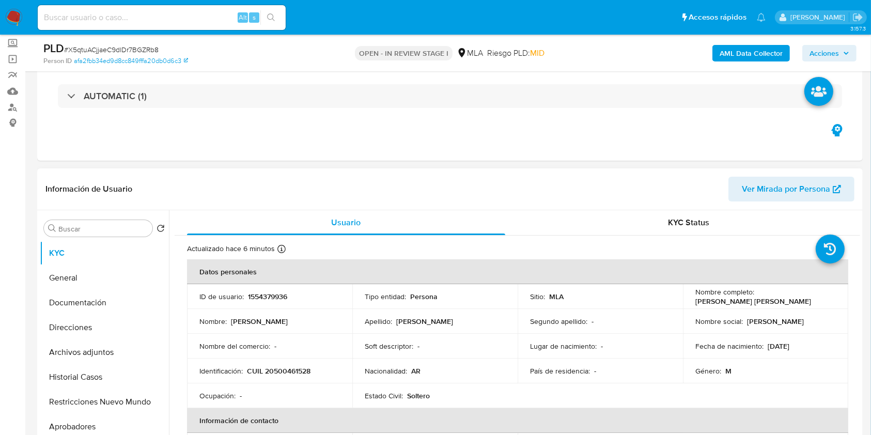
click at [790, 349] on p "[DATE]" at bounding box center [779, 346] width 22 height 9
drag, startPoint x: 793, startPoint y: 349, endPoint x: 768, endPoint y: 345, distance: 26.1
click at [768, 345] on p "[DATE]" at bounding box center [779, 346] width 22 height 9
copy p "[DATE]"
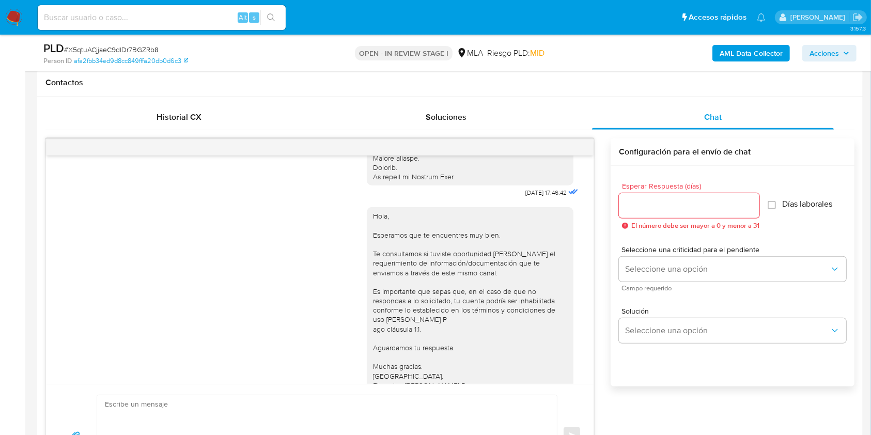
scroll to position [403, 0]
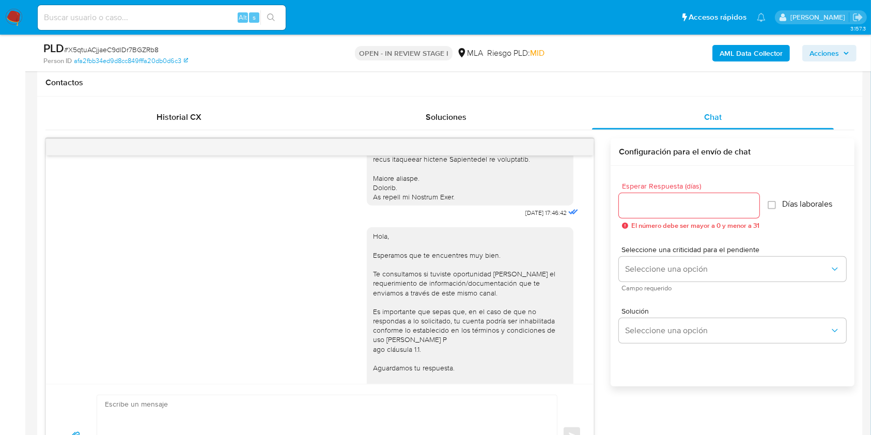
click at [526, 217] on span "18/08/2025 17:46:42" at bounding box center [546, 213] width 41 height 8
drag, startPoint x: 503, startPoint y: 222, endPoint x: 526, endPoint y: 224, distance: 22.9
click at [526, 217] on span "18/08/2025 17:46:42" at bounding box center [546, 213] width 41 height 8
copy span "18/08/2025"
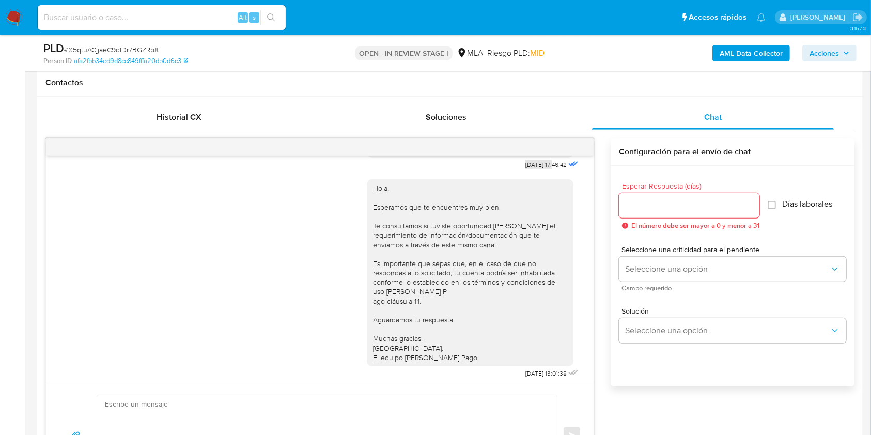
scroll to position [471, 0]
click at [526, 370] on span "22/08/2025 13:01:38" at bounding box center [546, 371] width 41 height 8
drag, startPoint x: 502, startPoint y: 370, endPoint x: 521, endPoint y: 367, distance: 19.3
click at [526, 367] on span "22/08/2025 13:01:38" at bounding box center [546, 371] width 41 height 8
copy span "[DATE]"
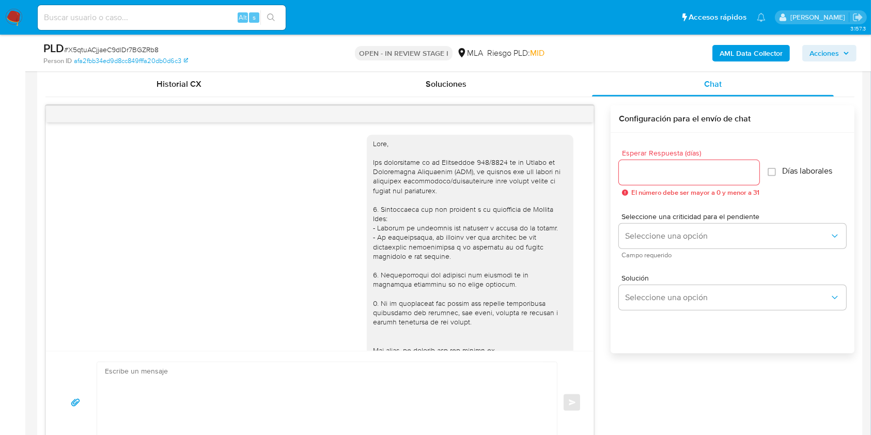
scroll to position [333, 0]
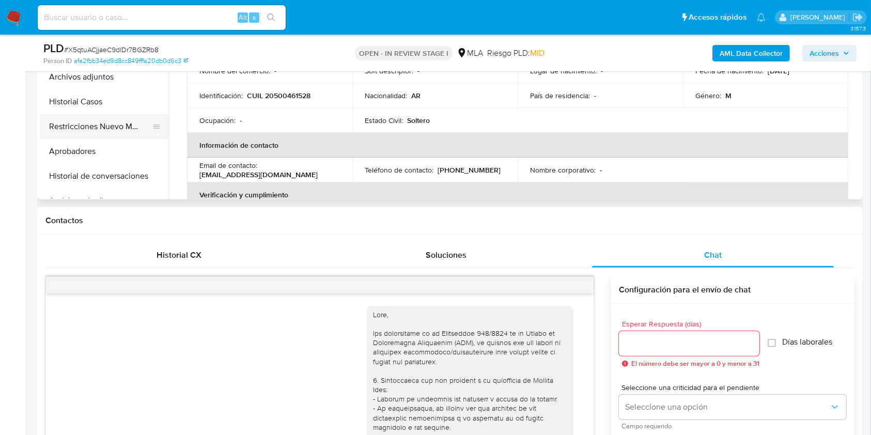
click at [94, 127] on button "Restricciones Nuevo Mundo" at bounding box center [100, 126] width 121 height 25
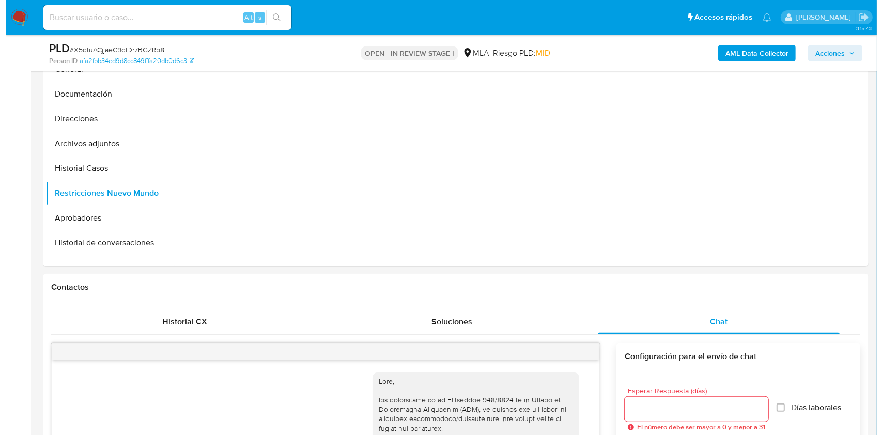
scroll to position [195, 0]
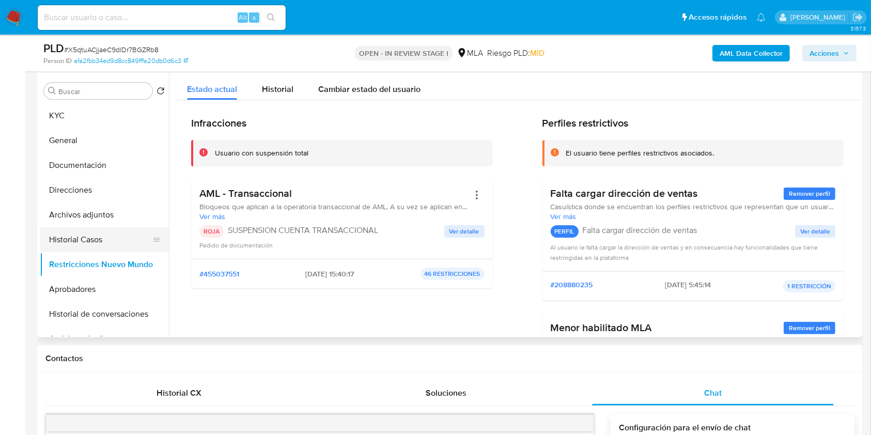
click at [111, 241] on button "Historial Casos" at bounding box center [100, 239] width 121 height 25
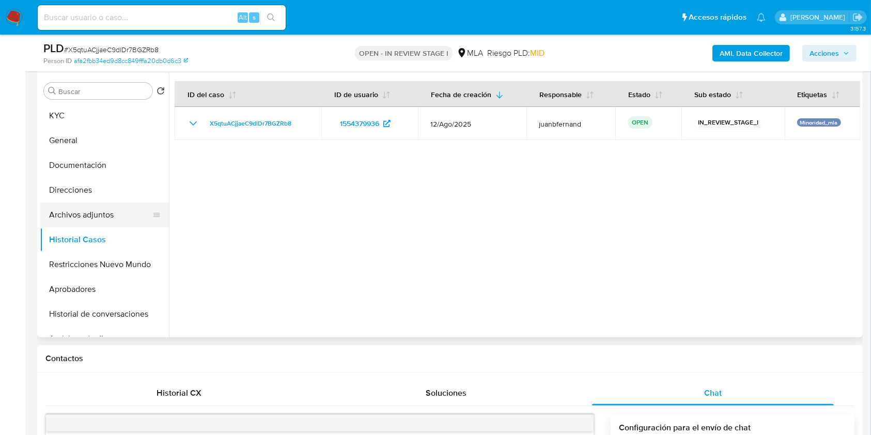
click at [104, 218] on button "Archivos adjuntos" at bounding box center [100, 215] width 121 height 25
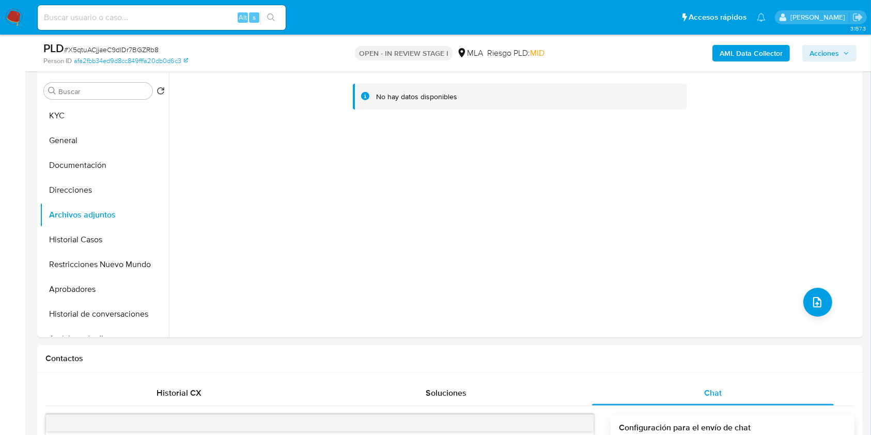
click at [742, 53] on b "AML Data Collector" at bounding box center [751, 53] width 63 height 17
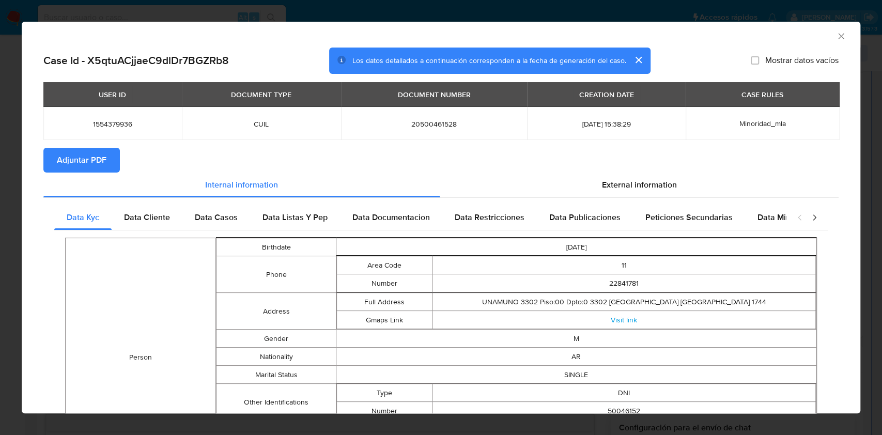
click at [80, 161] on span "Adjuntar PDF" at bounding box center [82, 160] width 50 height 23
click at [836, 36] on icon "Cerrar ventana" at bounding box center [841, 36] width 10 height 10
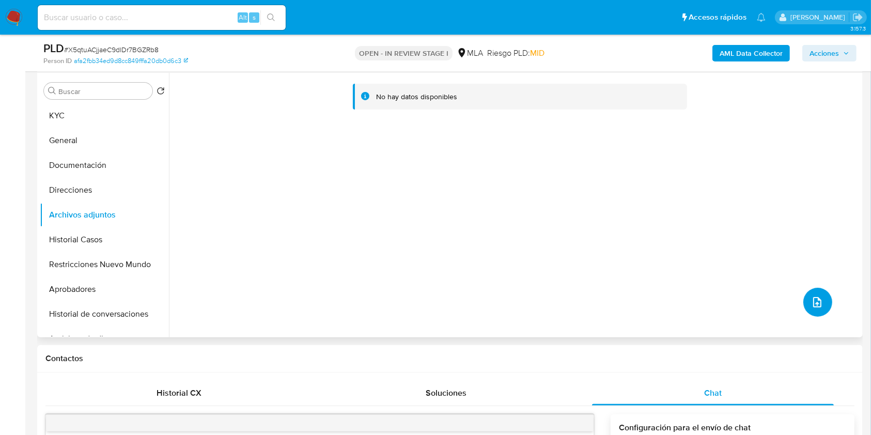
click at [804, 300] on button "upload-file" at bounding box center [818, 302] width 29 height 29
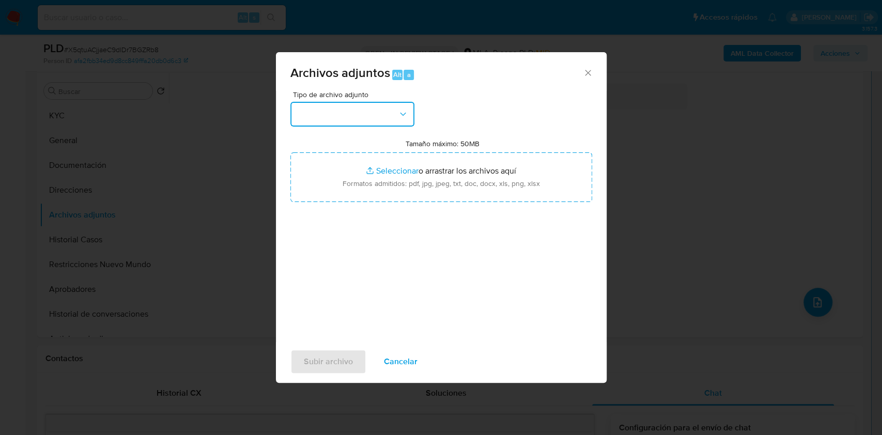
click at [377, 104] on button "button" at bounding box center [352, 114] width 124 height 25
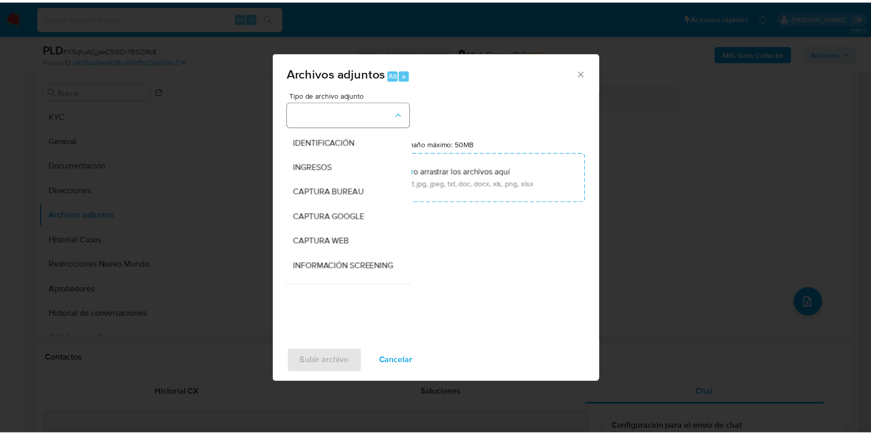
scroll to position [137, 0]
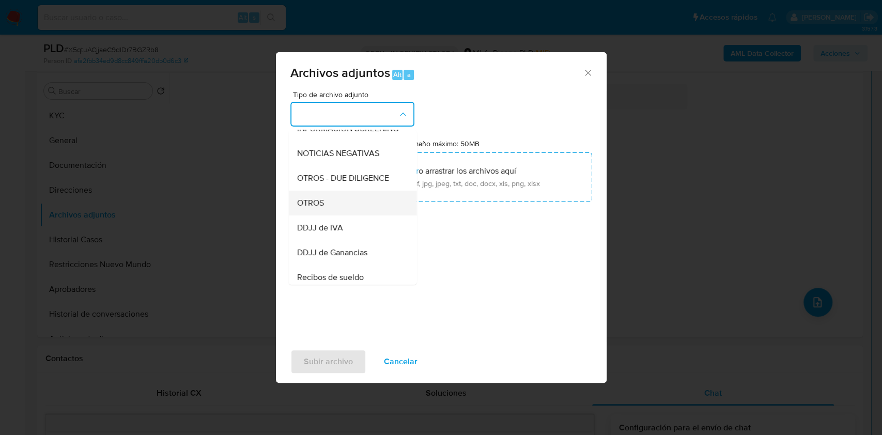
click at [331, 205] on div "OTROS" at bounding box center [349, 203] width 105 height 25
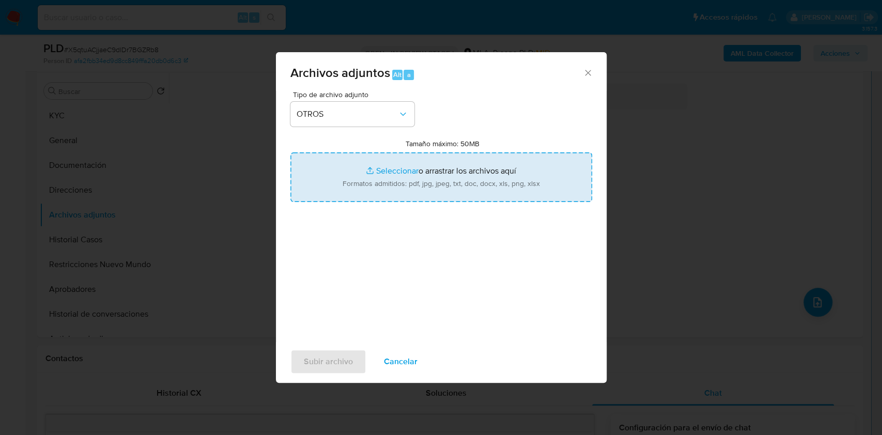
type input "C:\fakepath\Caselog X5qtuACjjaeC9dlDr7BGZRb8_2025_08_18_19_37_42.docx"
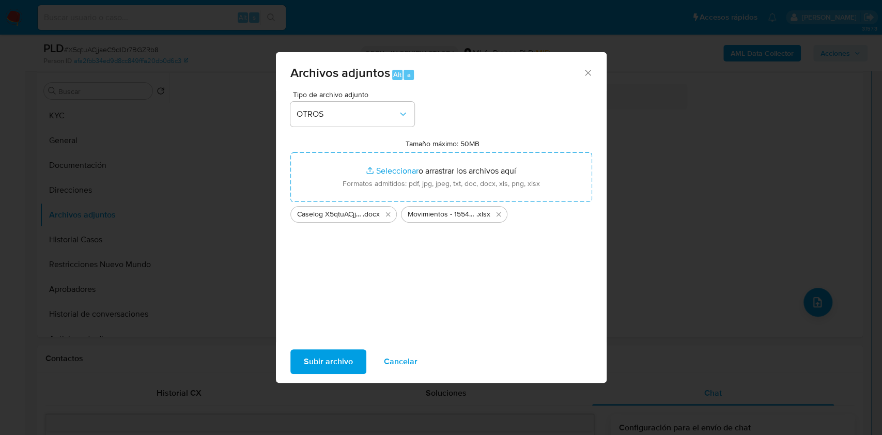
click at [318, 358] on span "Subir archivo" at bounding box center [328, 361] width 49 height 23
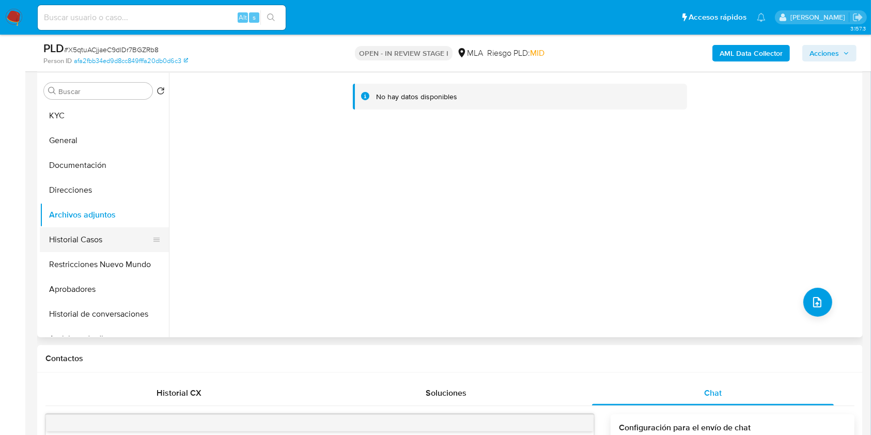
click at [113, 234] on button "Historial Casos" at bounding box center [100, 239] width 121 height 25
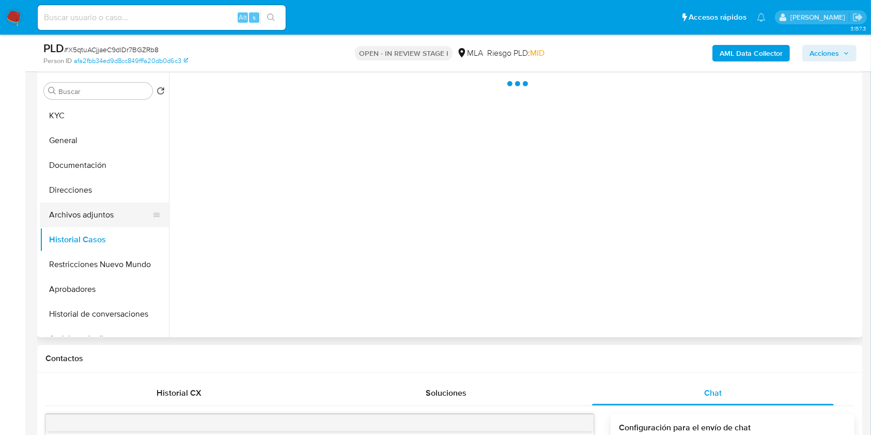
click at [64, 212] on button "Archivos adjuntos" at bounding box center [100, 215] width 121 height 25
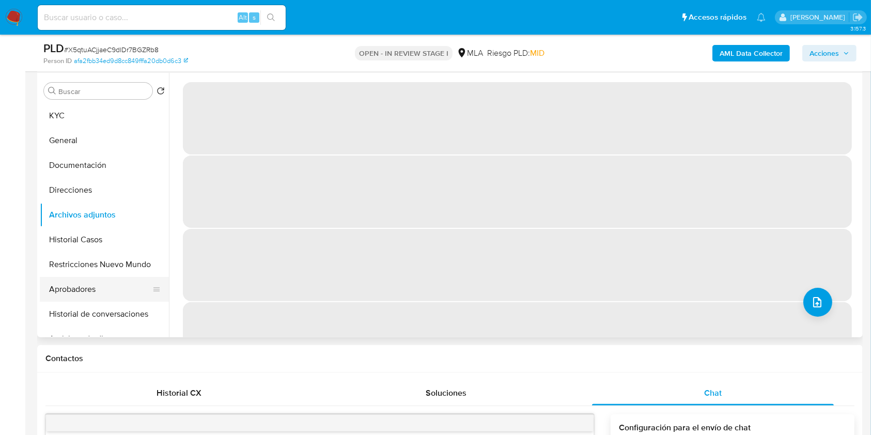
click at [73, 288] on button "Aprobadores" at bounding box center [100, 289] width 121 height 25
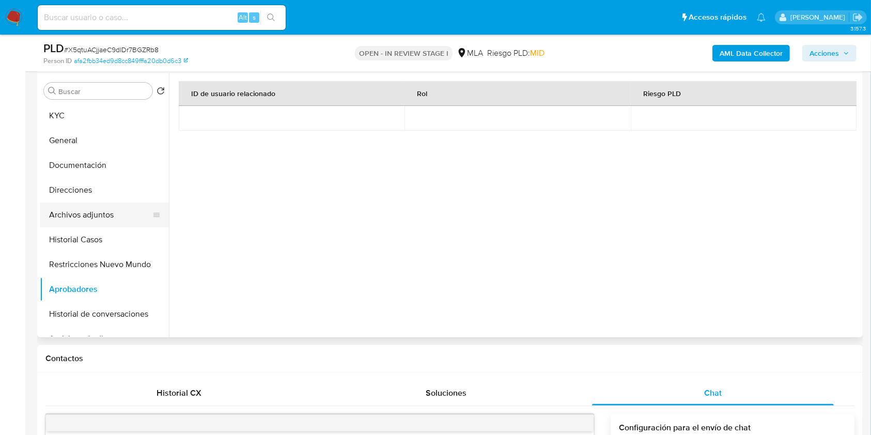
click at [86, 215] on button "Archivos adjuntos" at bounding box center [100, 215] width 121 height 25
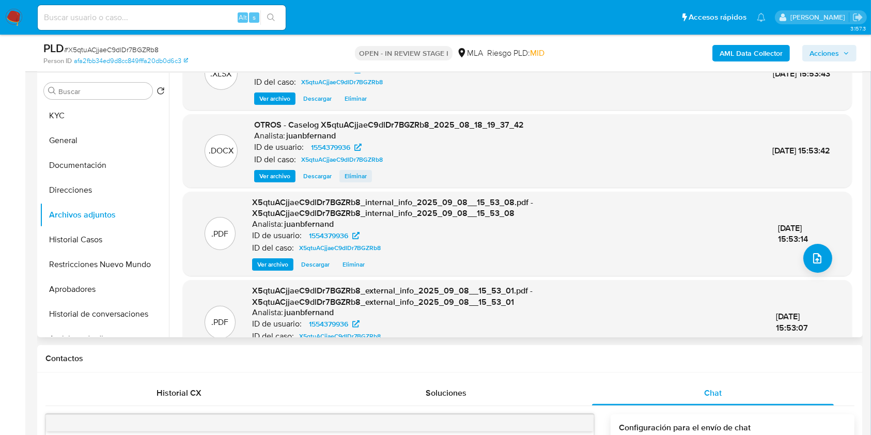
scroll to position [80, 0]
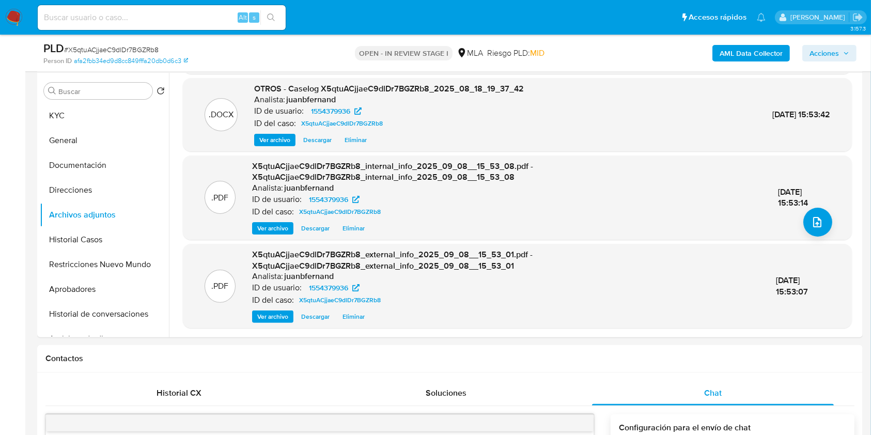
drag, startPoint x: 839, startPoint y: 52, endPoint x: 808, endPoint y: 60, distance: 32.1
click at [839, 52] on span "Acciones" at bounding box center [830, 53] width 40 height 14
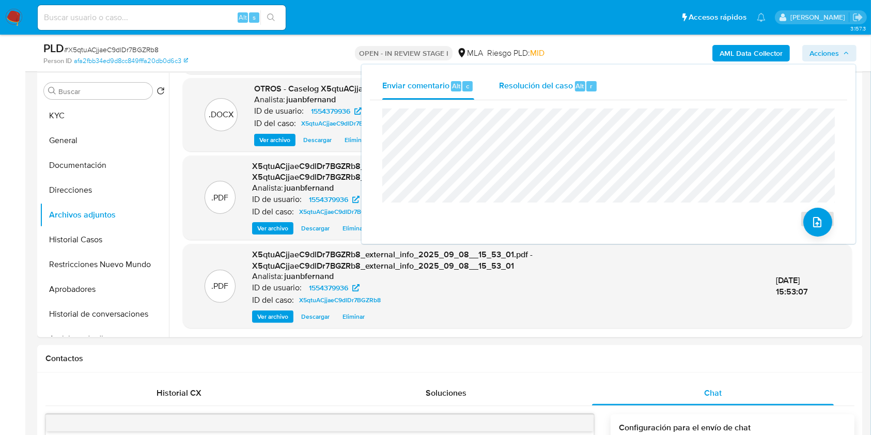
click at [546, 91] on span "Resolución del caso" at bounding box center [536, 86] width 74 height 12
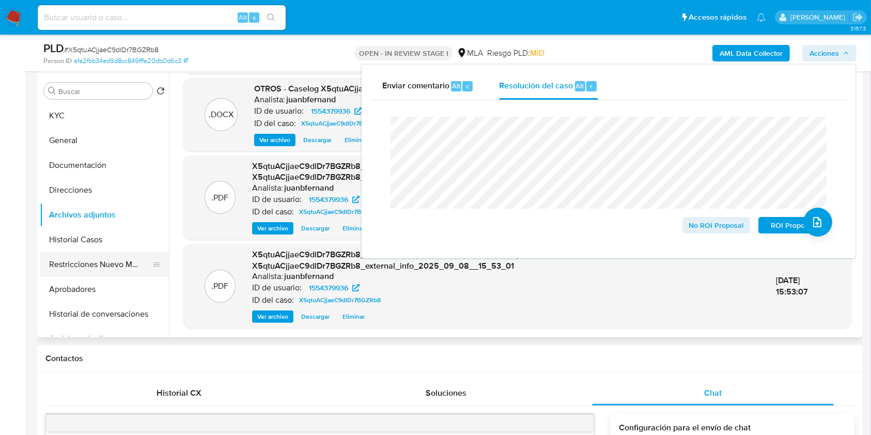
click at [92, 271] on button "Restricciones Nuevo Mundo" at bounding box center [100, 264] width 121 height 25
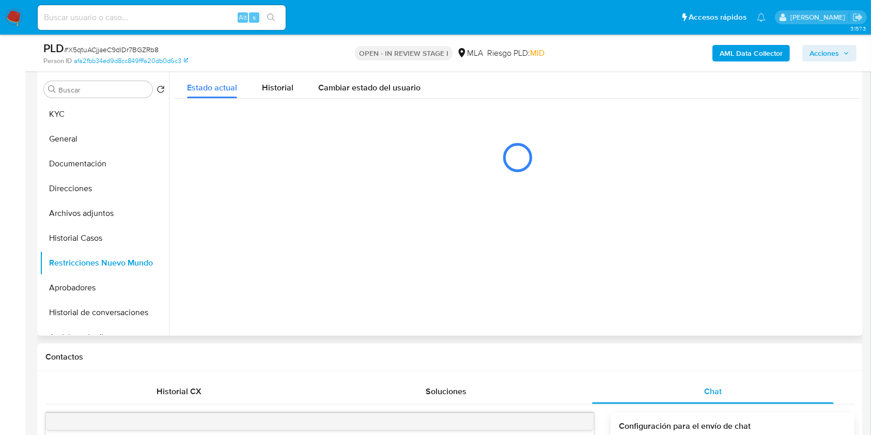
scroll to position [195, 0]
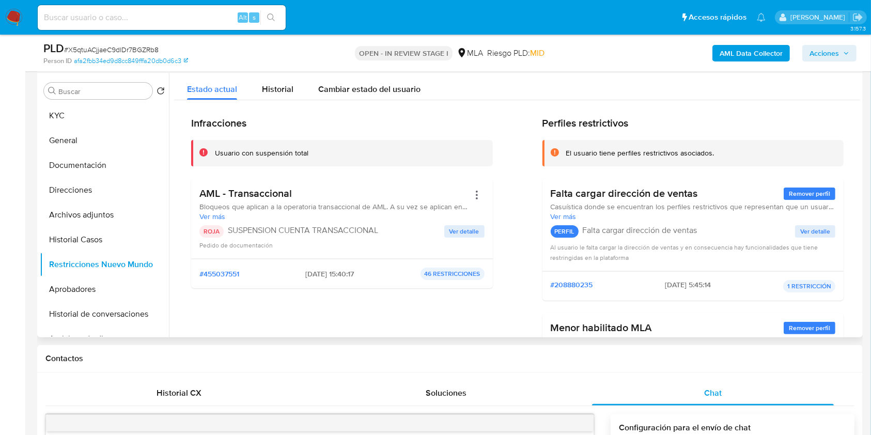
click at [823, 52] on span "Acciones" at bounding box center [824, 53] width 29 height 17
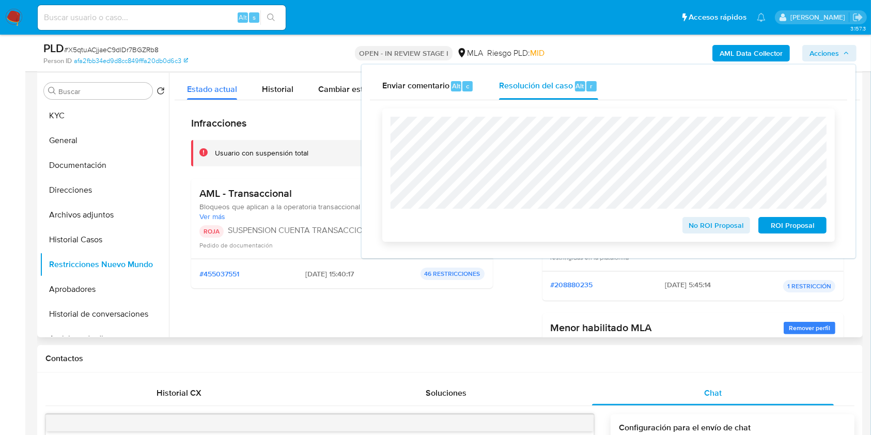
click at [793, 224] on span "ROI Proposal" at bounding box center [793, 225] width 54 height 14
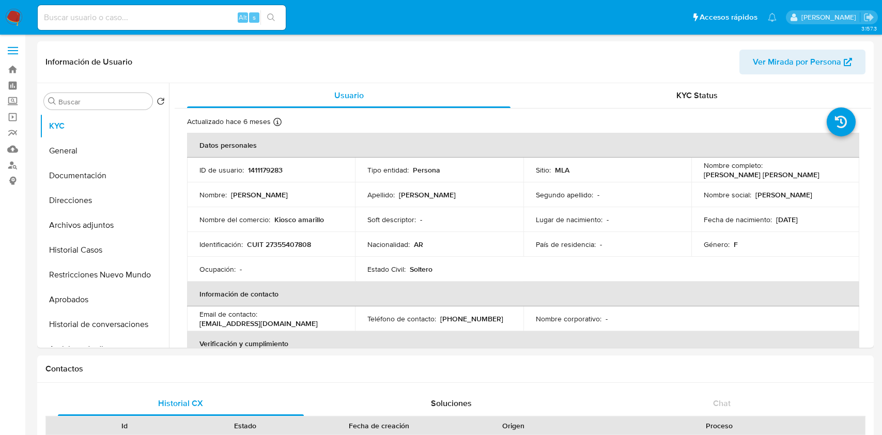
select select "10"
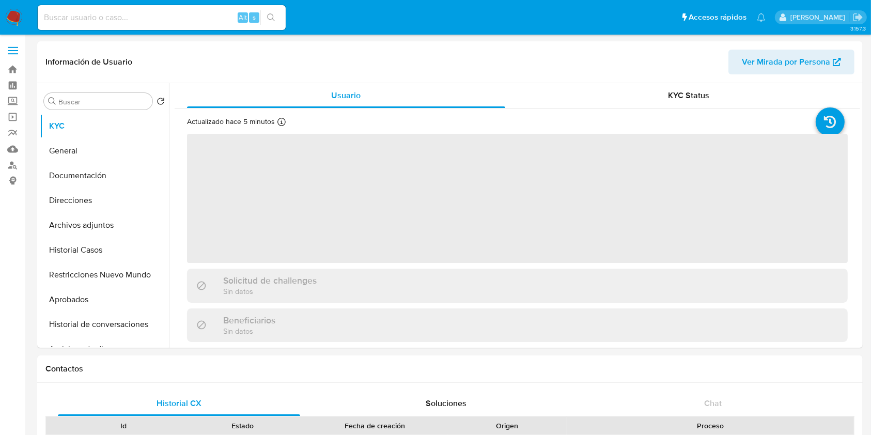
select select "10"
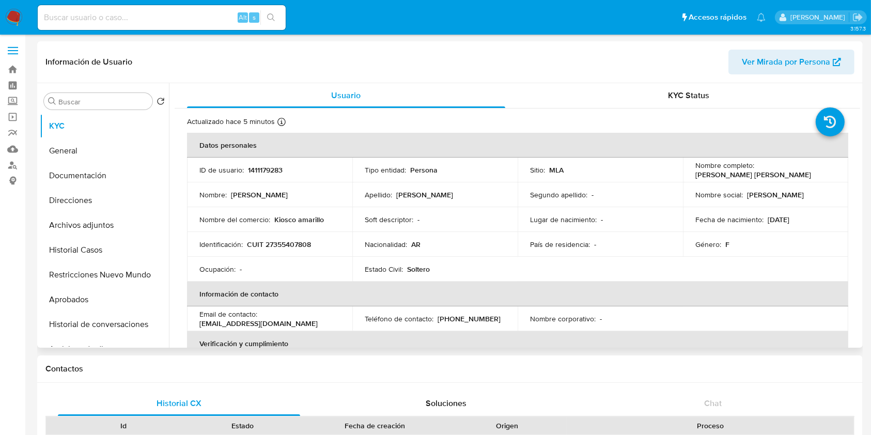
drag, startPoint x: 128, startPoint y: 55, endPoint x: 141, endPoint y: 50, distance: 13.9
click at [130, 54] on header "Información de Usuario Ver Mirada por Persona" at bounding box center [449, 62] width 809 height 25
click at [766, 175] on p "Daniela Soledad Calabrese" at bounding box center [754, 174] width 116 height 9
drag, startPoint x: 766, startPoint y: 175, endPoint x: 707, endPoint y: 177, distance: 59.0
click at [707, 177] on p "Daniela Soledad Calabrese" at bounding box center [754, 174] width 116 height 9
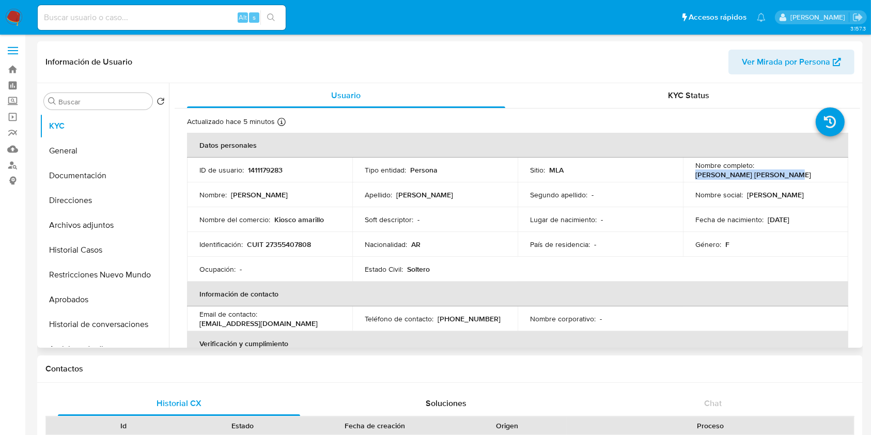
copy p "Daniela Soledad Calabrese"
click at [292, 240] on p "CUIT 27355407808" at bounding box center [279, 244] width 64 height 9
click at [293, 240] on p "CUIT 27355407808" at bounding box center [279, 244] width 64 height 9
copy p "27355407808"
select select "10"
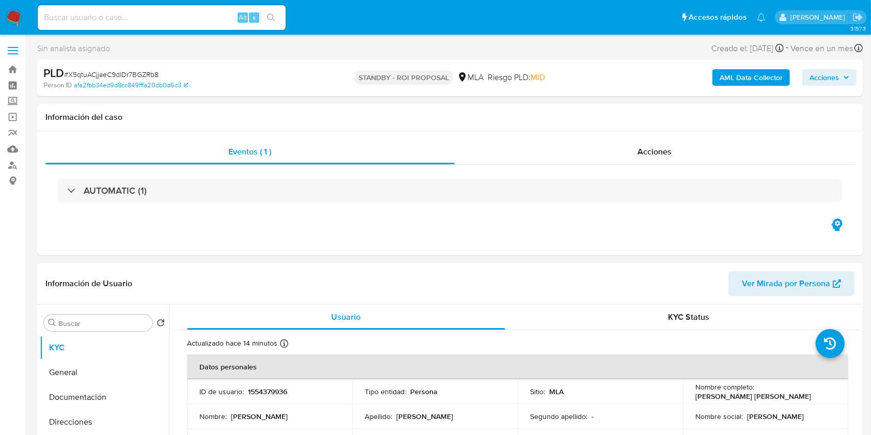
select select "10"
drag, startPoint x: 160, startPoint y: 16, endPoint x: 170, endPoint y: 18, distance: 9.5
click at [160, 16] on input at bounding box center [162, 17] width 248 height 13
paste input "odTdD5Ifi5qUSTlZvamspTVM"
type input "odTdD5Ifi5qUSTlZvamspTVM"
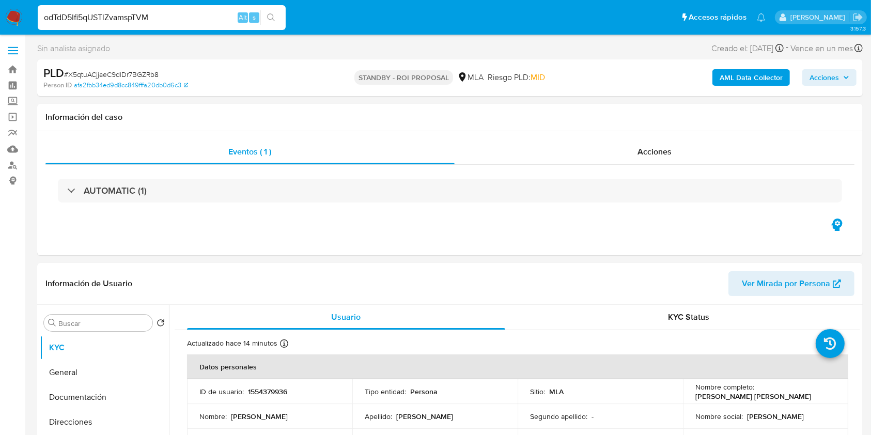
click at [272, 22] on button "search-icon" at bounding box center [271, 17] width 21 height 14
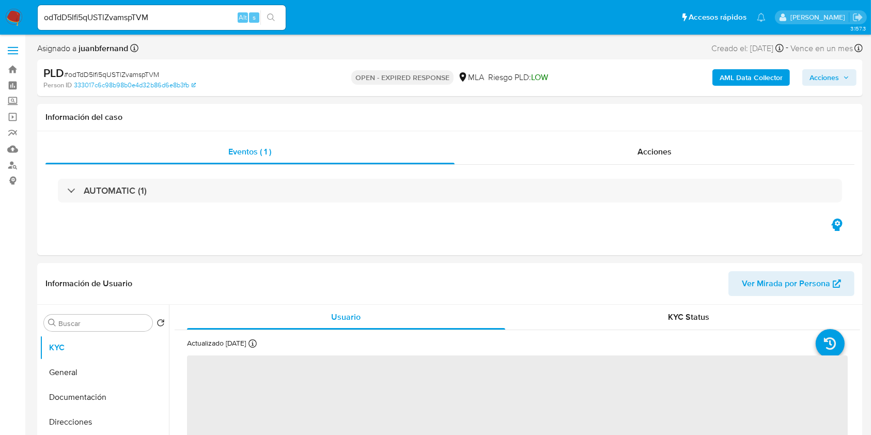
select select "10"
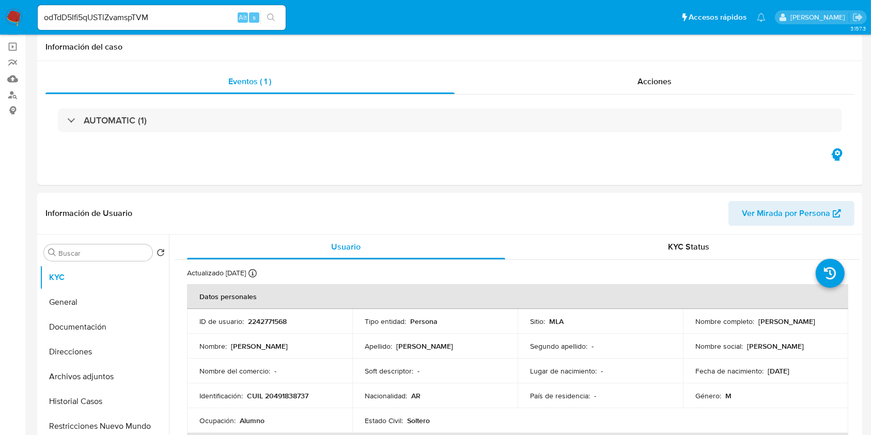
scroll to position [275, 0]
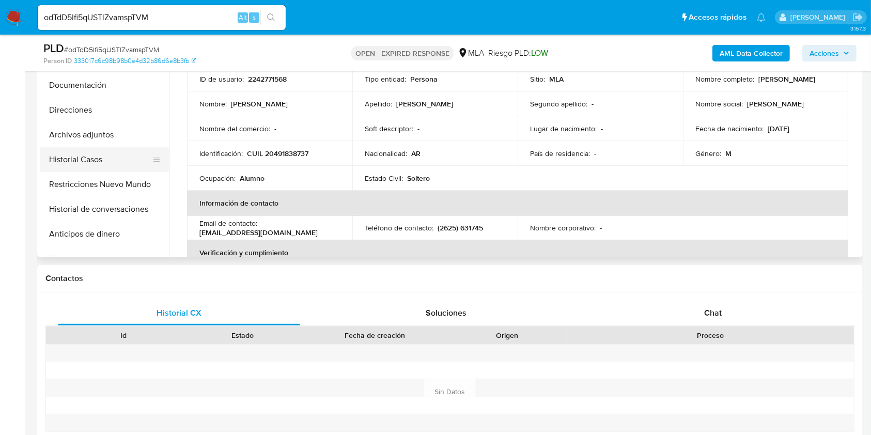
click at [102, 163] on button "Historial Casos" at bounding box center [100, 159] width 121 height 25
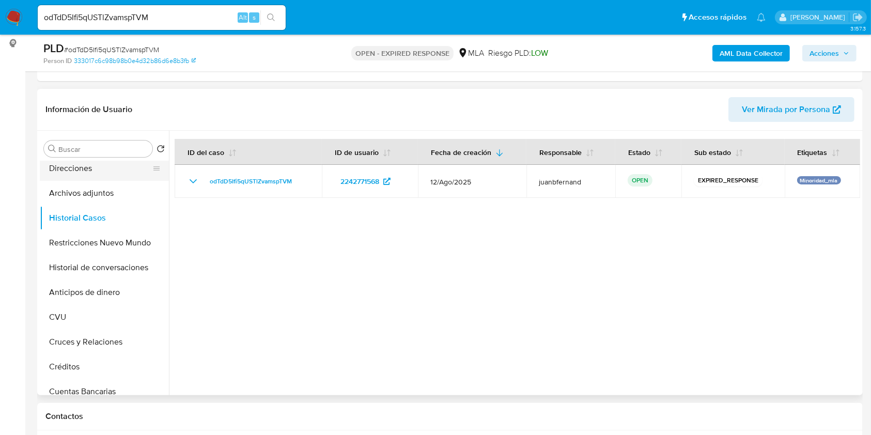
scroll to position [0, 0]
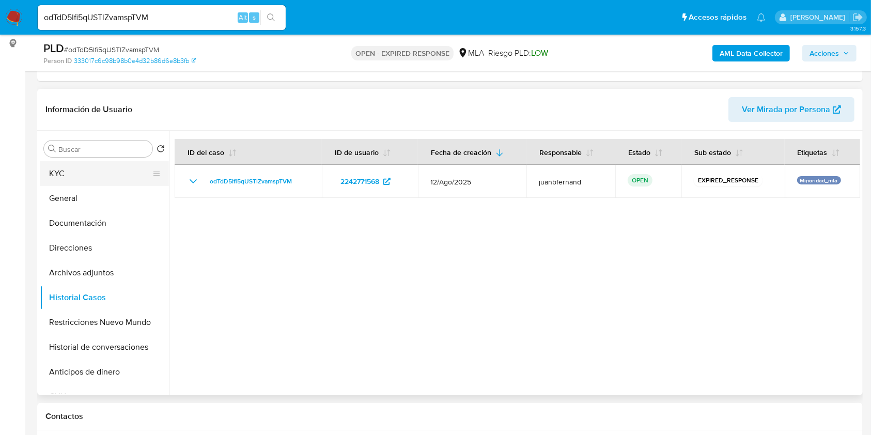
click at [104, 179] on button "KYC" at bounding box center [100, 173] width 121 height 25
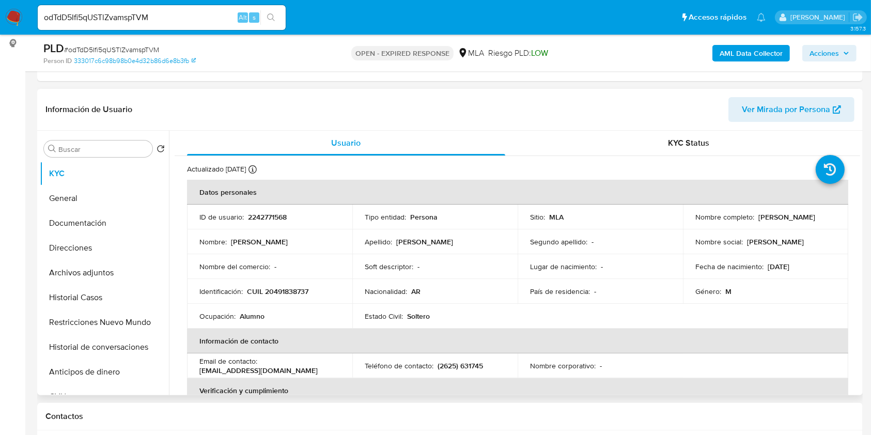
click at [790, 265] on p "[DATE]" at bounding box center [779, 266] width 22 height 9
drag, startPoint x: 794, startPoint y: 265, endPoint x: 770, endPoint y: 267, distance: 23.9
click at [770, 267] on p "[DATE]" at bounding box center [779, 266] width 22 height 9
copy p "[DATE]"
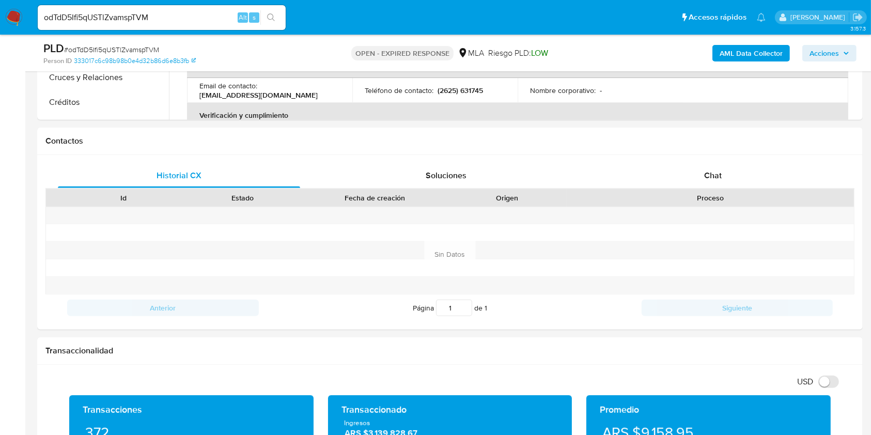
scroll to position [413, 0]
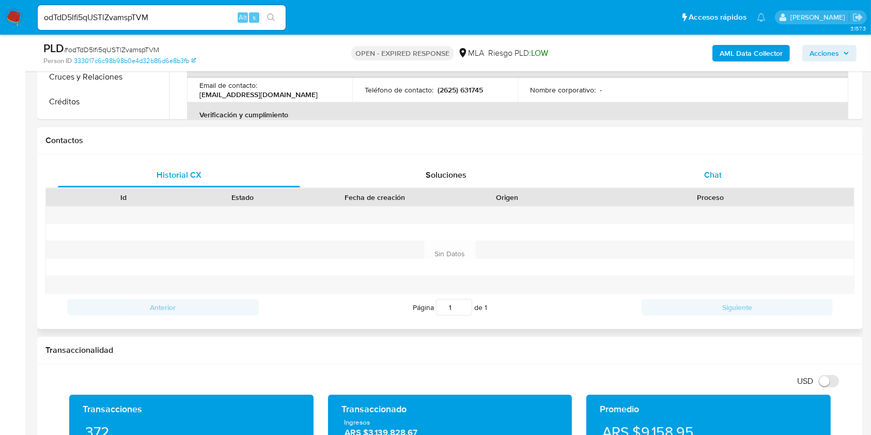
click at [729, 173] on div "Chat" at bounding box center [713, 175] width 242 height 25
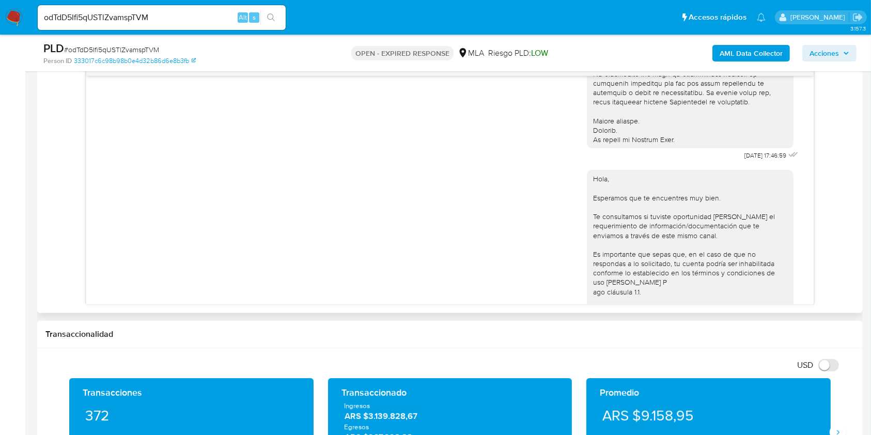
scroll to position [334, 0]
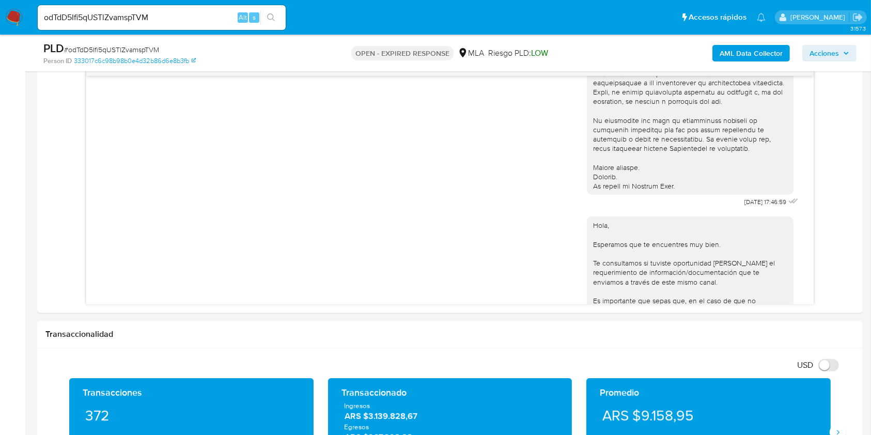
click at [203, 19] on input "odTdD5Ifi5qUSTlZvamspTVM" at bounding box center [162, 17] width 248 height 13
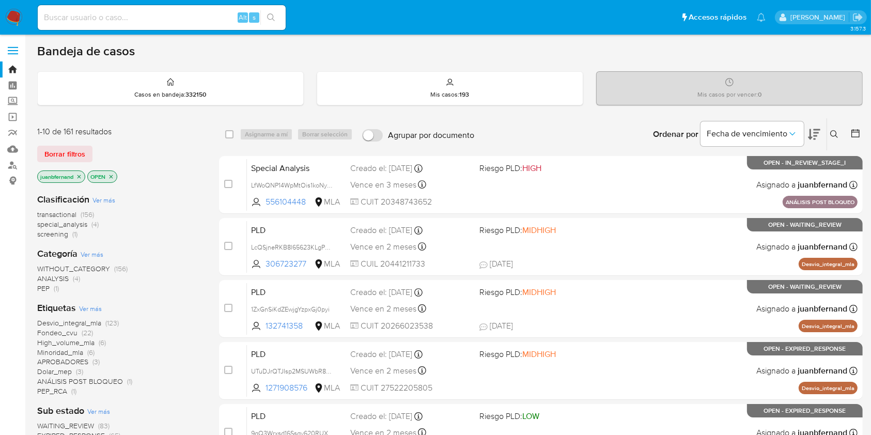
click at [216, 19] on input at bounding box center [162, 17] width 248 height 13
paste input "3Dpl65Vbc4TmPTf8Y9ElHE5d"
type input "3Dpl65Vbc4TmPTf8Y9ElHE5d"
click at [268, 18] on icon "search-icon" at bounding box center [271, 17] width 8 height 8
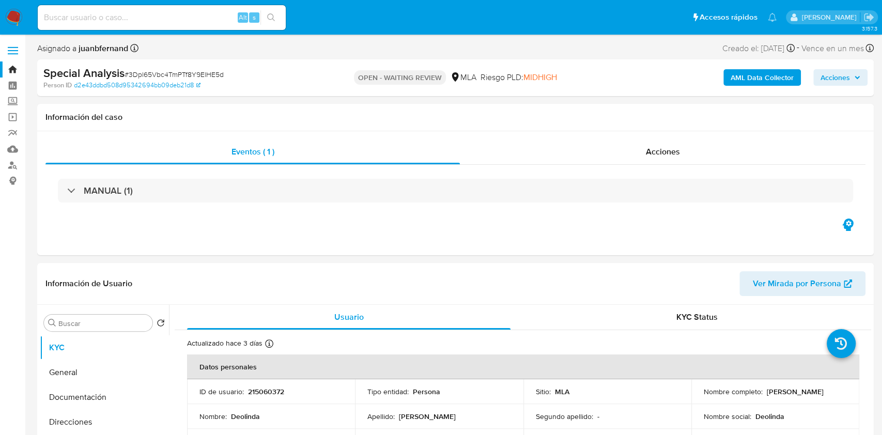
select select "10"
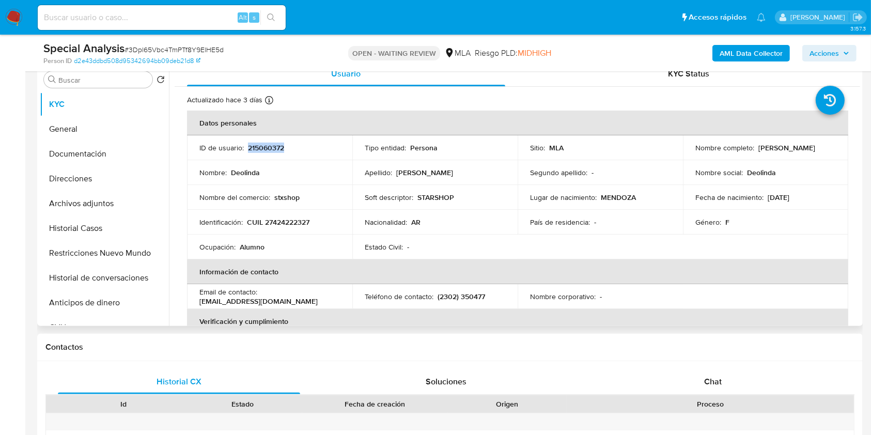
click at [760, 147] on p "Deolinda Ortiz" at bounding box center [787, 147] width 57 height 9
drag, startPoint x: 770, startPoint y: 147, endPoint x: 790, endPoint y: 148, distance: 20.2
click at [790, 148] on p "Deolinda Ortiz" at bounding box center [787, 147] width 57 height 9
copy p "Deolinda Ortiz"
click at [177, 53] on span "# 3Dpl65Vbc4TmPTf8Y9ElHE5d" at bounding box center [174, 49] width 99 height 10
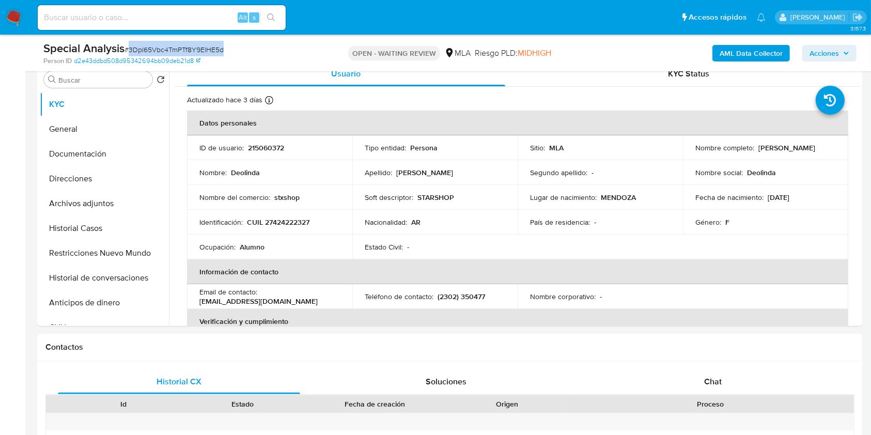
click at [177, 53] on span "# 3Dpl65Vbc4TmPTf8Y9ElHE5d" at bounding box center [174, 49] width 99 height 10
copy span "3Dpl65Vbc4TmPTf8Y9ElHE5d"
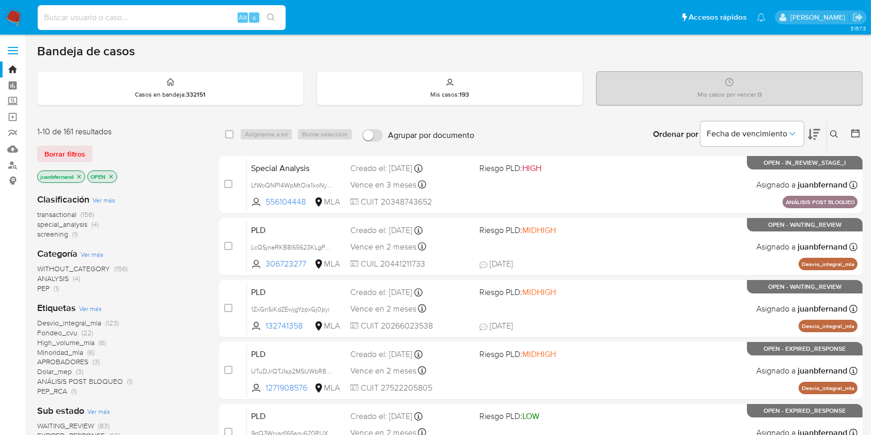
click at [102, 14] on input at bounding box center [162, 17] width 248 height 13
paste input "1E8CAHaAyMGLmkqPJtdE3K1M"
type input "1E8CAHaAyMGLmkqPJtdE3K1M"
click at [277, 22] on button "search-icon" at bounding box center [271, 17] width 21 height 14
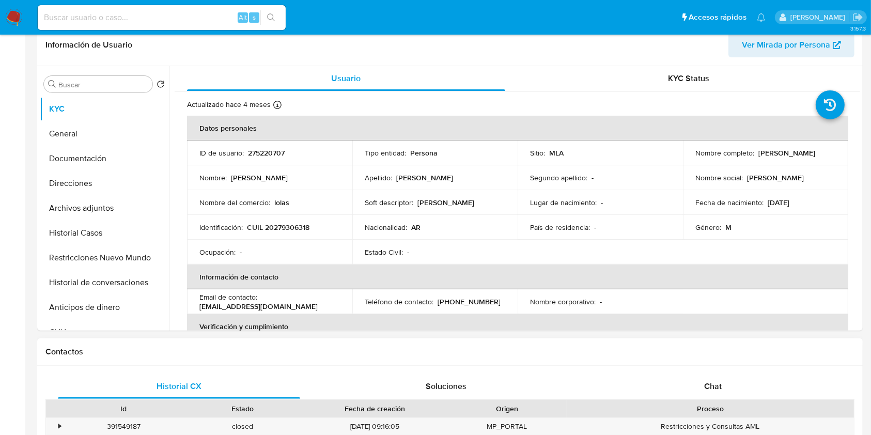
select select "10"
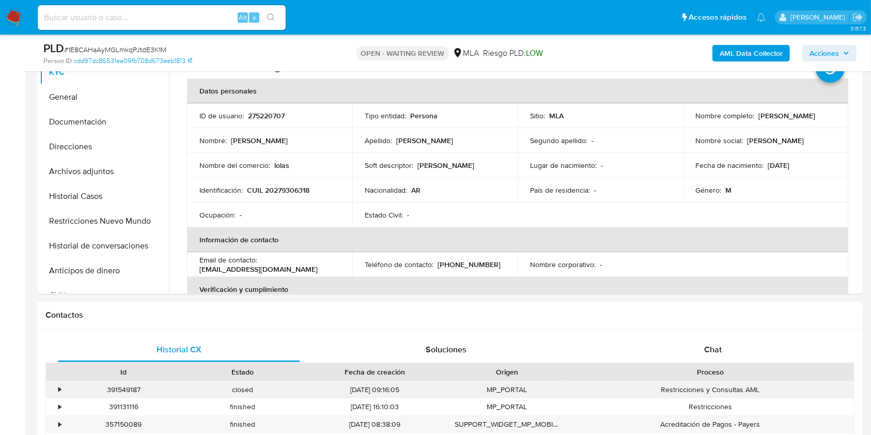
scroll to position [344, 0]
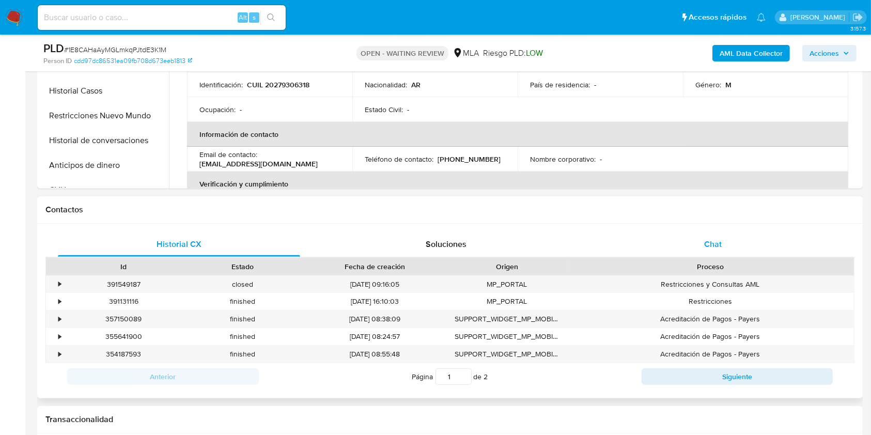
click at [704, 242] on span "Chat" at bounding box center [713, 244] width 18 height 12
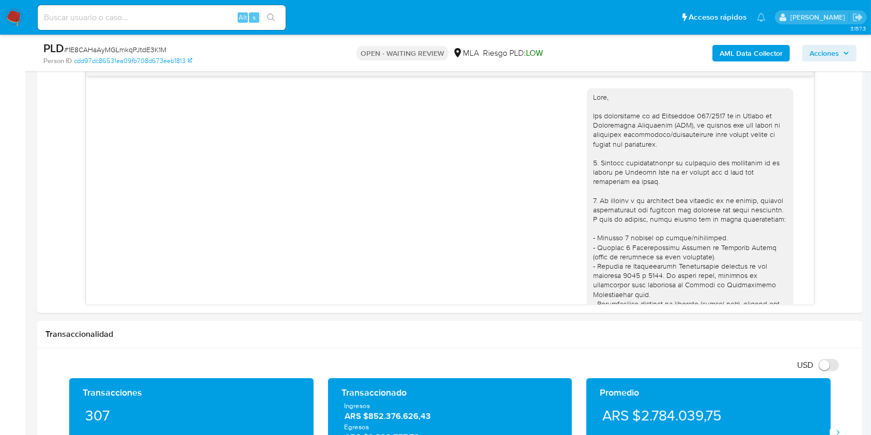
scroll to position [521, 0]
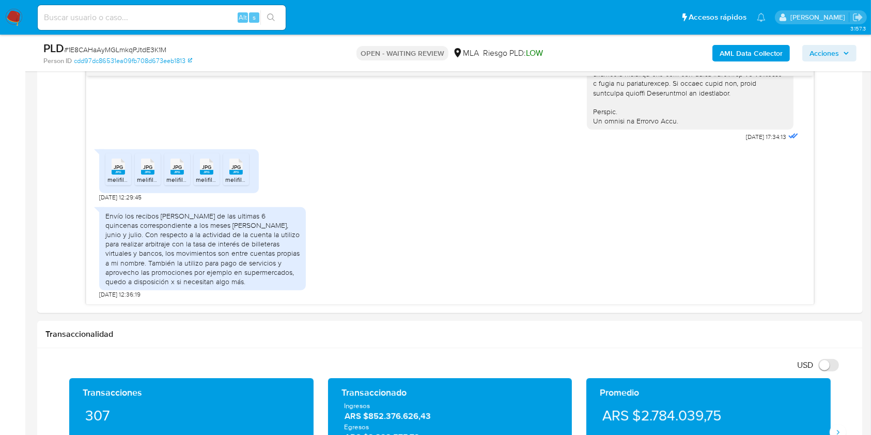
click at [195, 27] on div "Alt s" at bounding box center [162, 17] width 248 height 25
click at [198, 22] on input at bounding box center [162, 17] width 248 height 13
paste input "paSC8uh25X2GCZitJverXUJU"
type input "paSC8uh25X2GCZitJverXUJU"
click at [275, 20] on icon "search-icon" at bounding box center [271, 17] width 8 height 8
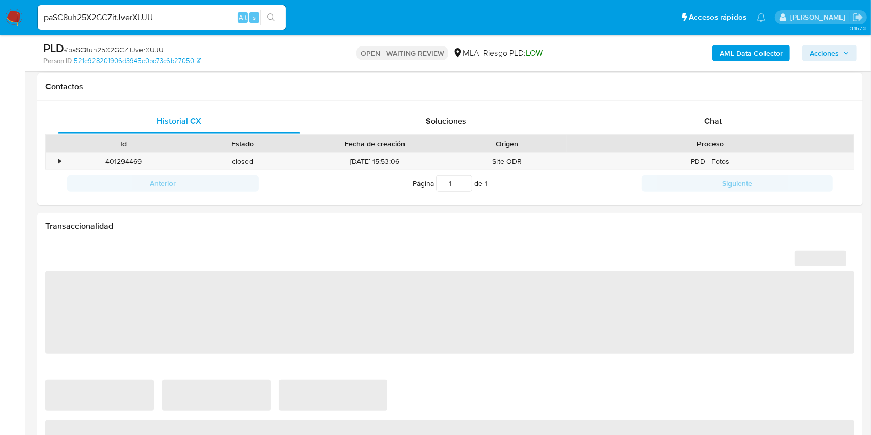
scroll to position [482, 0]
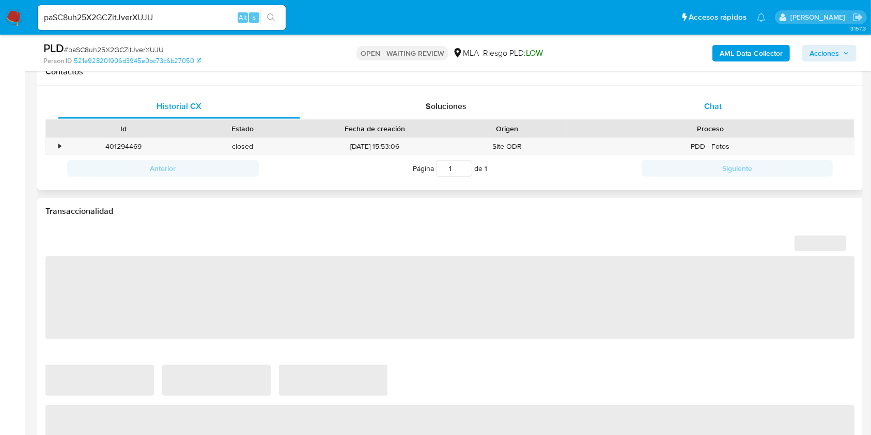
click at [688, 104] on div "Chat" at bounding box center [713, 106] width 242 height 25
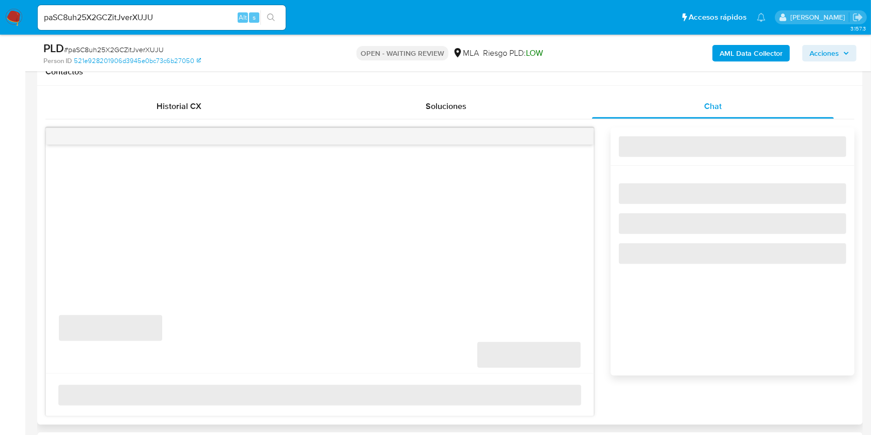
select select "10"
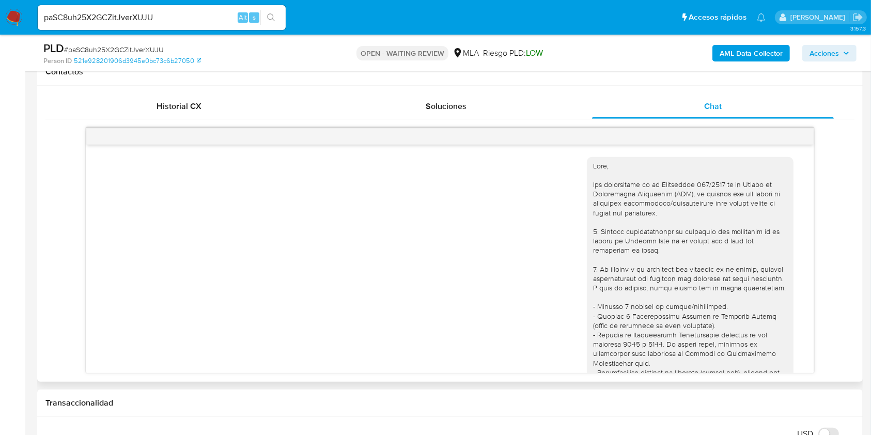
scroll to position [424, 0]
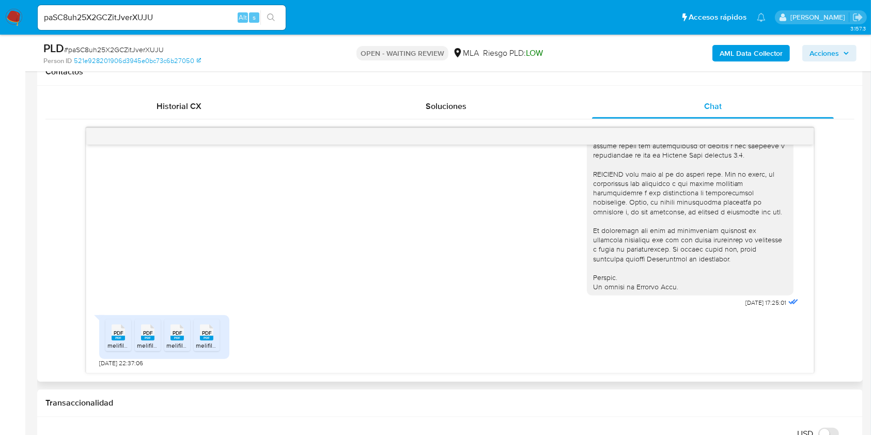
click at [205, 22] on input "paSC8uh25X2GCZitJverXUJU" at bounding box center [162, 17] width 248 height 13
paste input "bOdyhOThH0ngGD8T0i0Cdkha"
type input "bOdyhOThH0ngGD8T0i0Cdkha"
click at [269, 20] on icon "search-icon" at bounding box center [271, 17] width 8 height 8
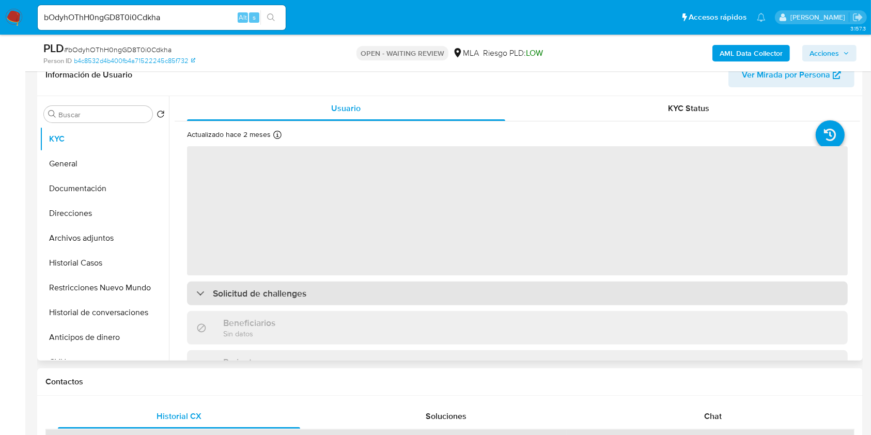
scroll to position [344, 0]
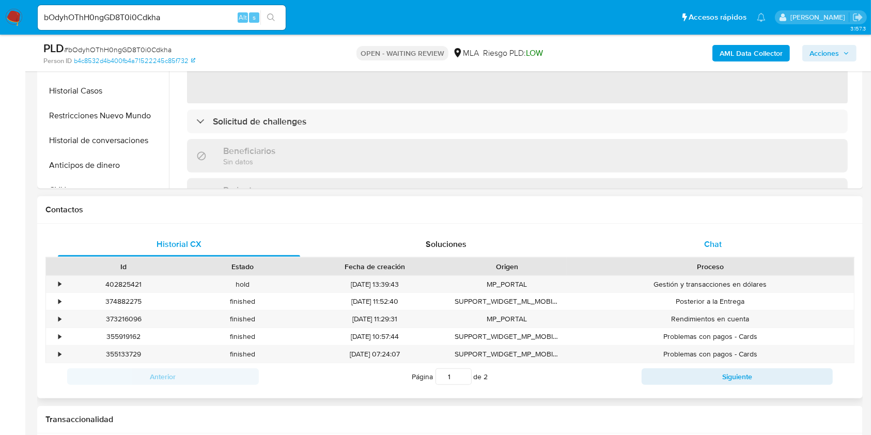
drag, startPoint x: 708, startPoint y: 257, endPoint x: 708, endPoint y: 251, distance: 6.2
click at [708, 254] on div "Historial CX Soluciones Chat Id Estado Fecha de creación Origen Proceso • 40282…" at bounding box center [449, 311] width 809 height 158
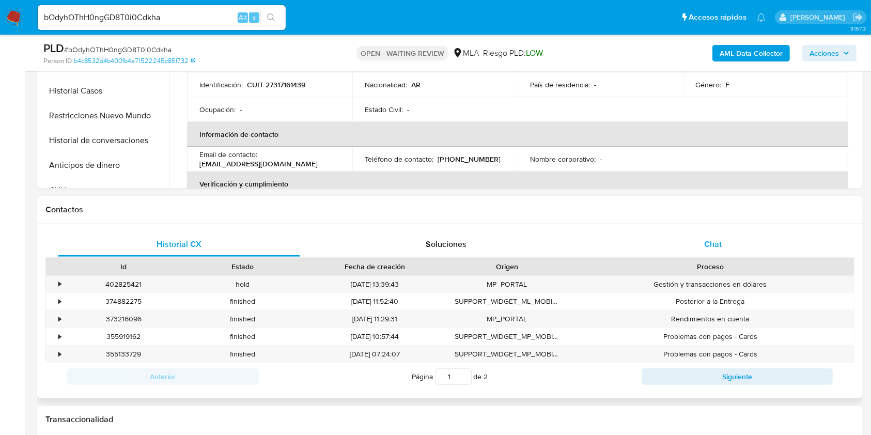
click at [708, 249] on span "Chat" at bounding box center [713, 244] width 18 height 12
select select "10"
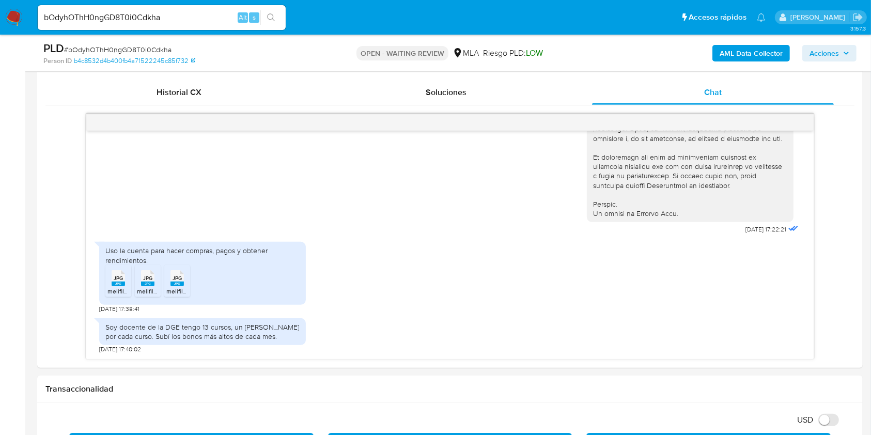
scroll to position [551, 0]
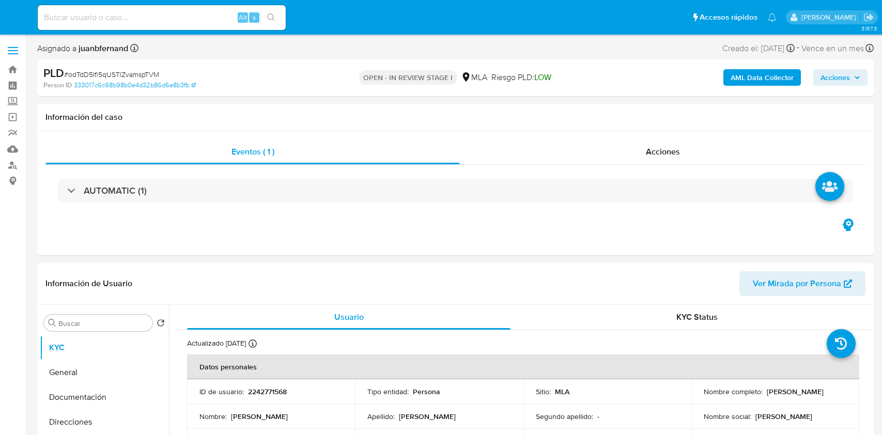
select select "10"
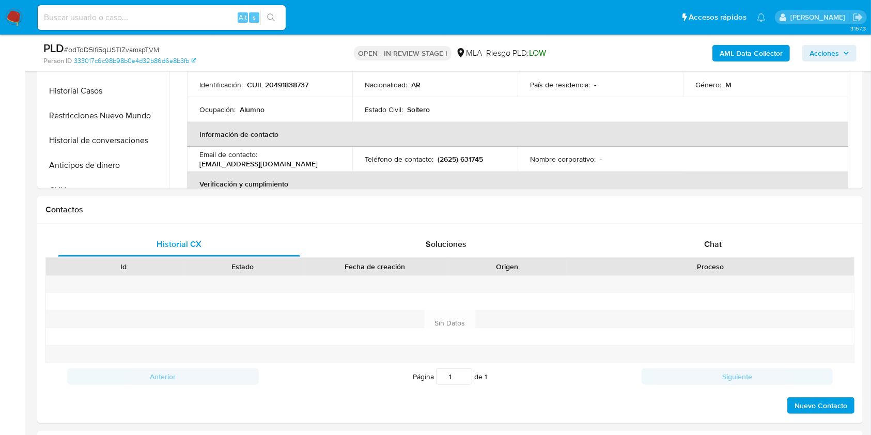
drag, startPoint x: 737, startPoint y: 235, endPoint x: 556, endPoint y: 193, distance: 185.2
click at [737, 235] on div "Chat" at bounding box center [713, 244] width 242 height 25
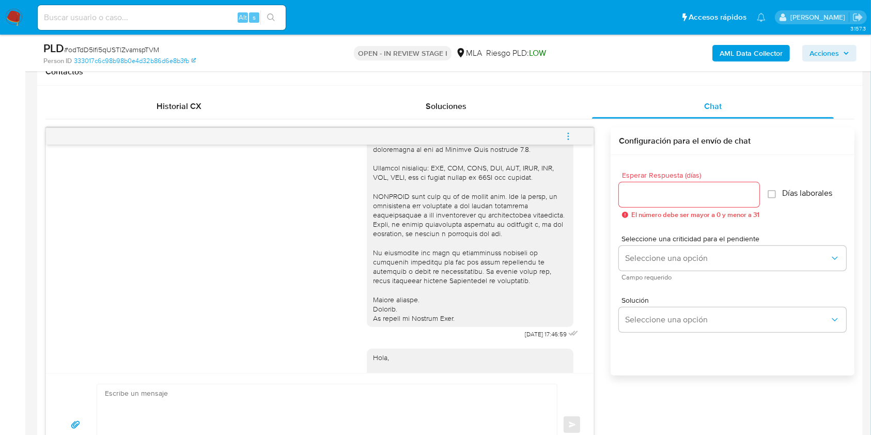
scroll to position [265, 0]
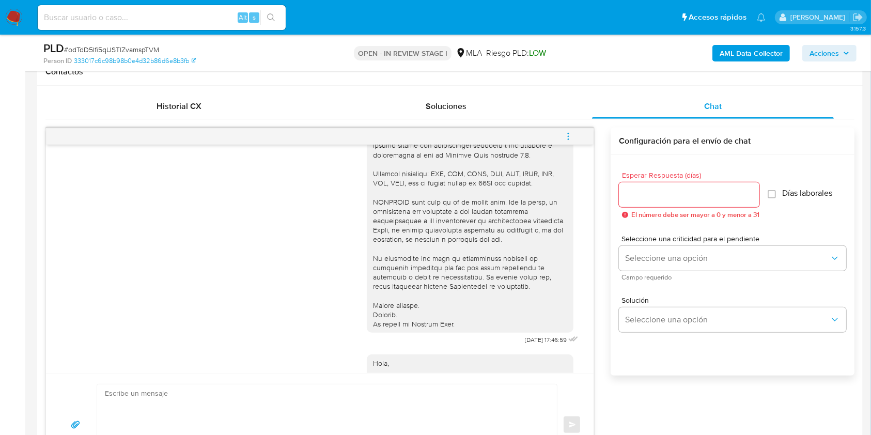
click at [571, 133] on icon "menu-action" at bounding box center [568, 136] width 9 height 9
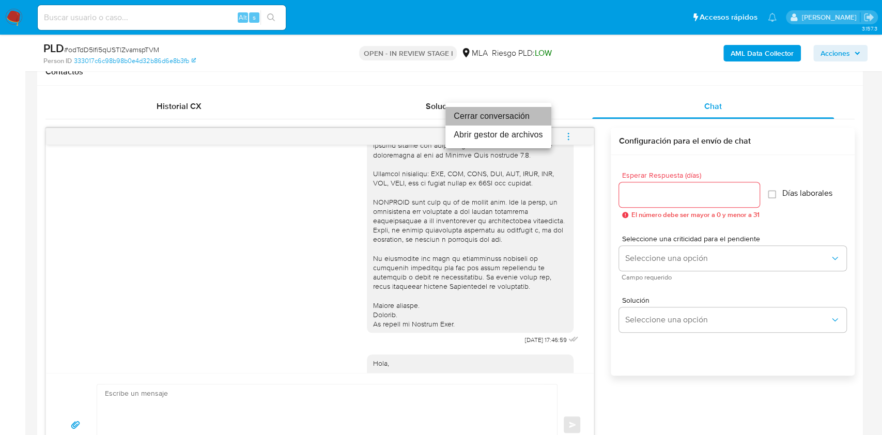
click at [476, 115] on li "Cerrar conversación" at bounding box center [499, 116] width 106 height 19
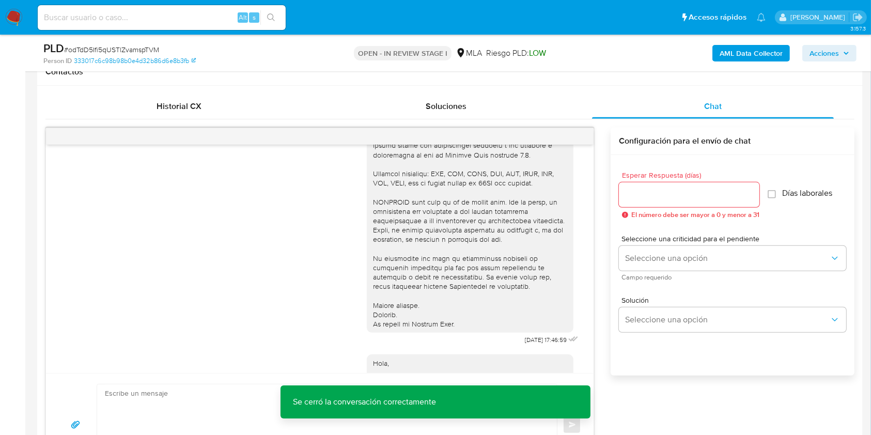
click at [525, 344] on span "18/08/2025 17:46:59" at bounding box center [546, 340] width 42 height 8
drag, startPoint x: 504, startPoint y: 348, endPoint x: 520, endPoint y: 348, distance: 15.5
click at [525, 344] on span "18/08/2025 17:46:59" at bounding box center [546, 340] width 42 height 8
copy span "[DATE]"
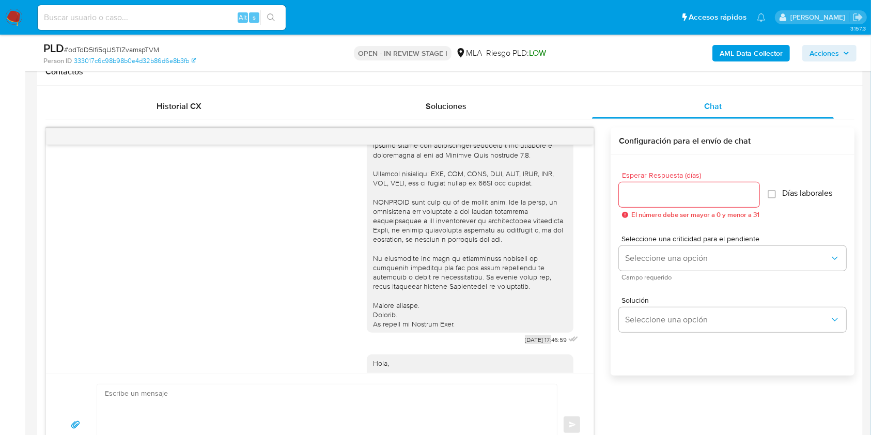
scroll to position [471, 0]
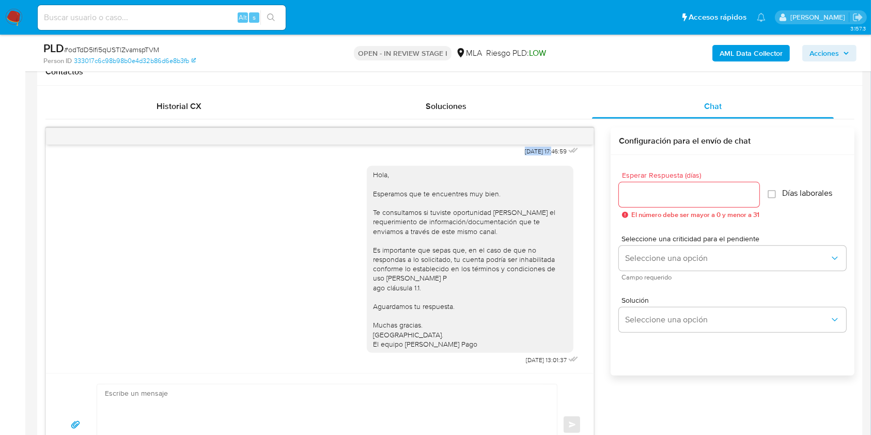
click at [526, 359] on span "22/08/2025 13:01:37" at bounding box center [546, 360] width 41 height 8
drag, startPoint x: 504, startPoint y: 359, endPoint x: 511, endPoint y: 362, distance: 7.4
click at [526, 359] on span "22/08/2025 13:01:37" at bounding box center [546, 360] width 41 height 8
click at [526, 360] on span "22/08/2025 13:01:37" at bounding box center [546, 360] width 41 height 8
drag, startPoint x: 504, startPoint y: 359, endPoint x: 524, endPoint y: 359, distance: 19.6
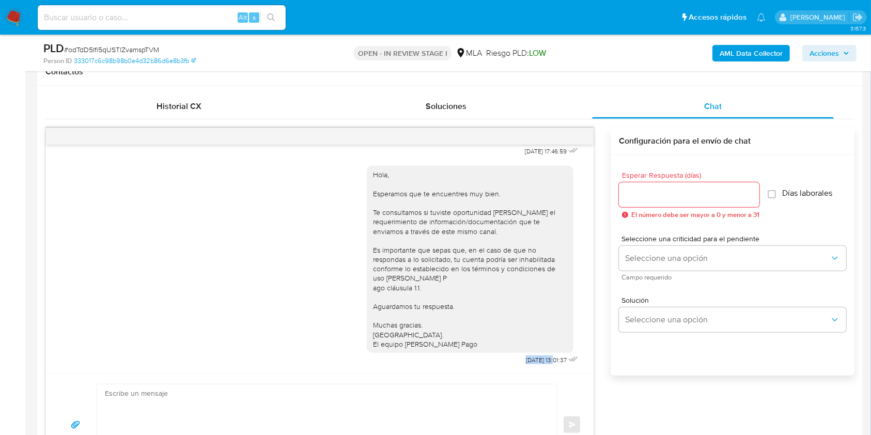
click at [526, 359] on span "22/08/2025 13:01:37" at bounding box center [546, 360] width 41 height 8
copy span "22/08/2025"
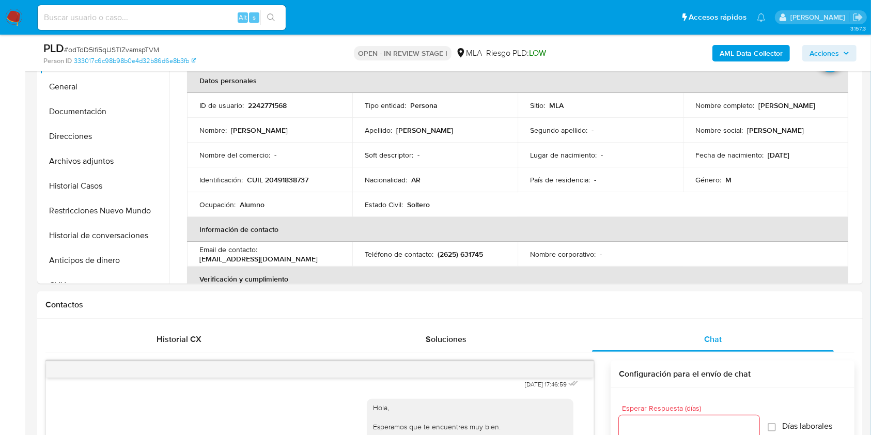
scroll to position [207, 0]
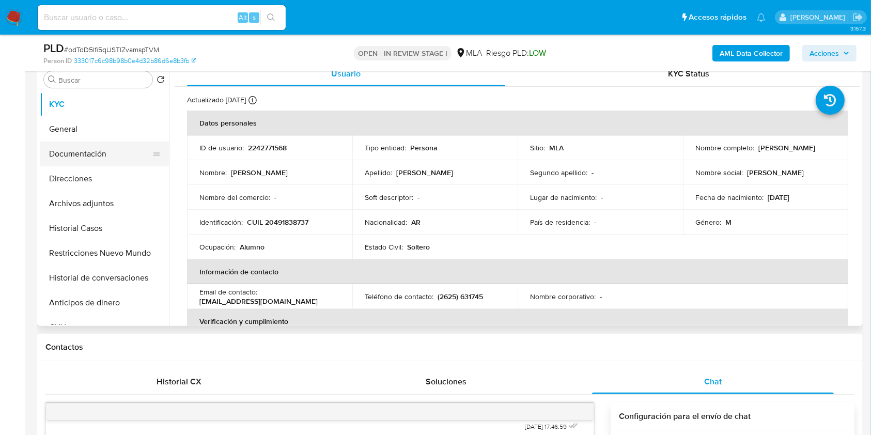
click at [103, 149] on button "Documentación" at bounding box center [100, 154] width 121 height 25
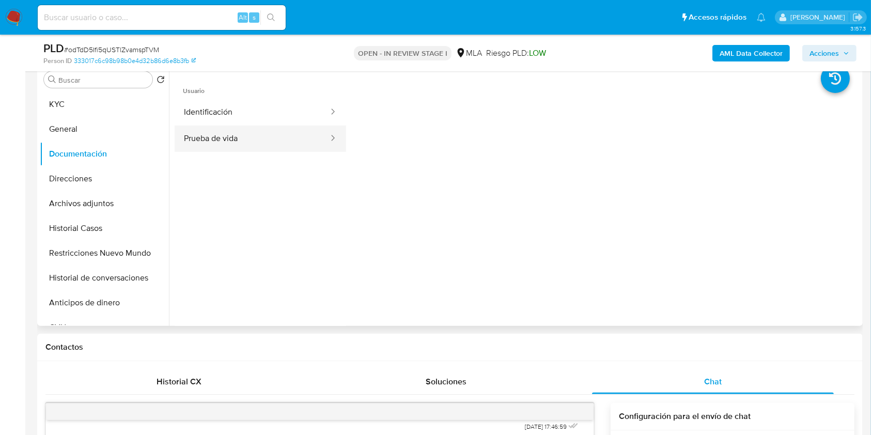
click at [269, 136] on button "Prueba de vida" at bounding box center [252, 139] width 155 height 26
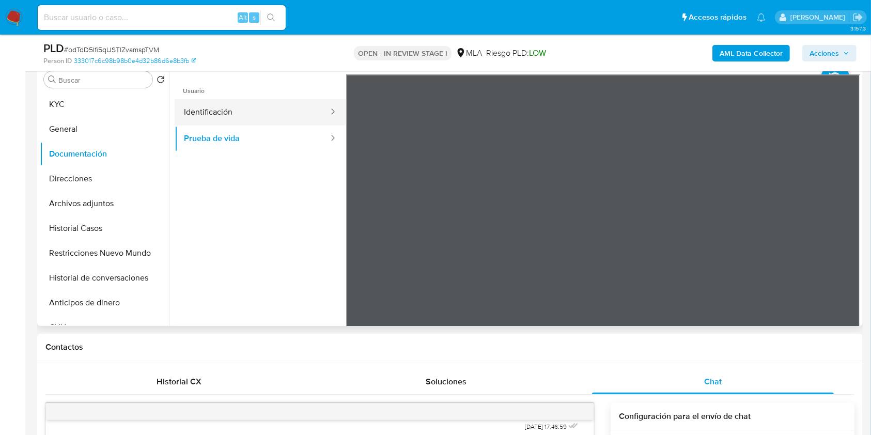
click at [281, 114] on button "Identificación" at bounding box center [252, 112] width 155 height 26
click at [851, 235] on icon at bounding box center [847, 242] width 21 height 21
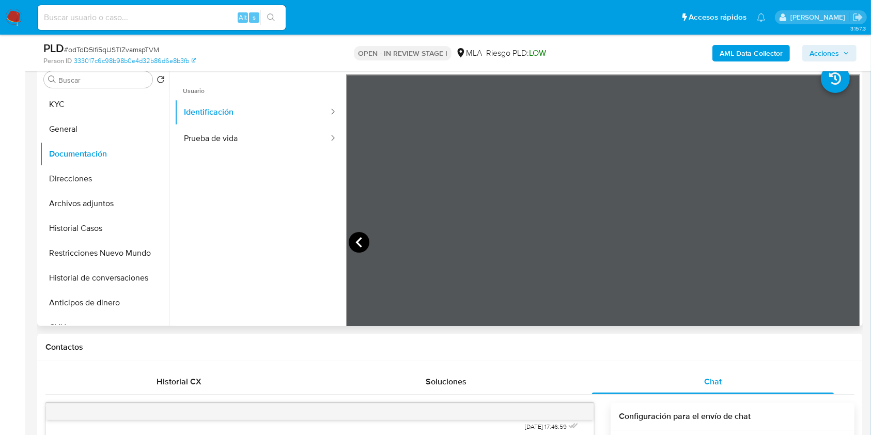
click at [360, 238] on icon at bounding box center [359, 242] width 6 height 10
click at [63, 104] on button "KYC" at bounding box center [100, 104] width 121 height 25
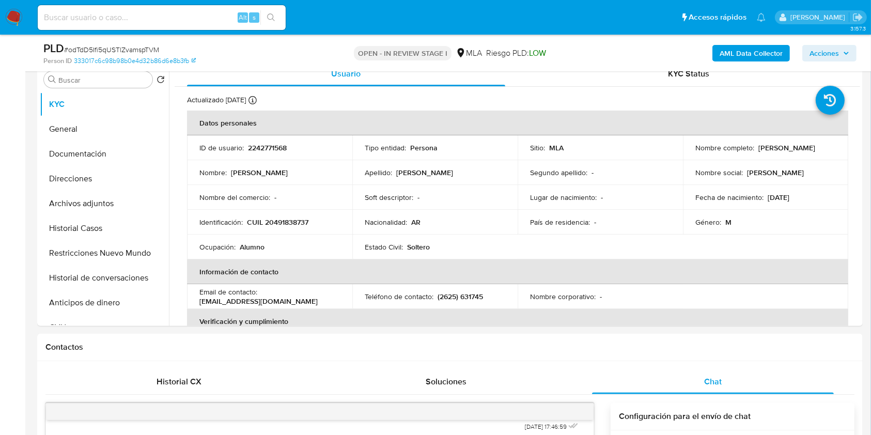
click at [307, 222] on p "CUIL 20491838737" at bounding box center [278, 222] width 62 height 9
click at [295, 218] on p "CUIL 20491838737" at bounding box center [278, 222] width 62 height 9
copy p "20491838737"
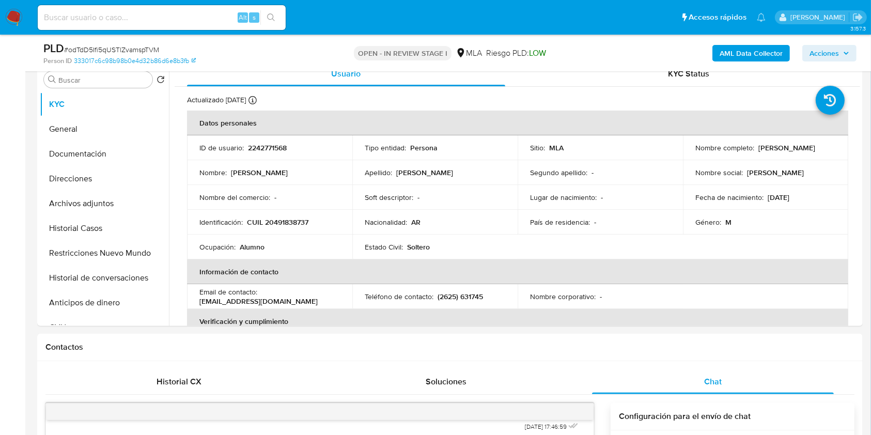
click at [98, 250] on button "Restricciones Nuevo Mundo" at bounding box center [100, 253] width 121 height 25
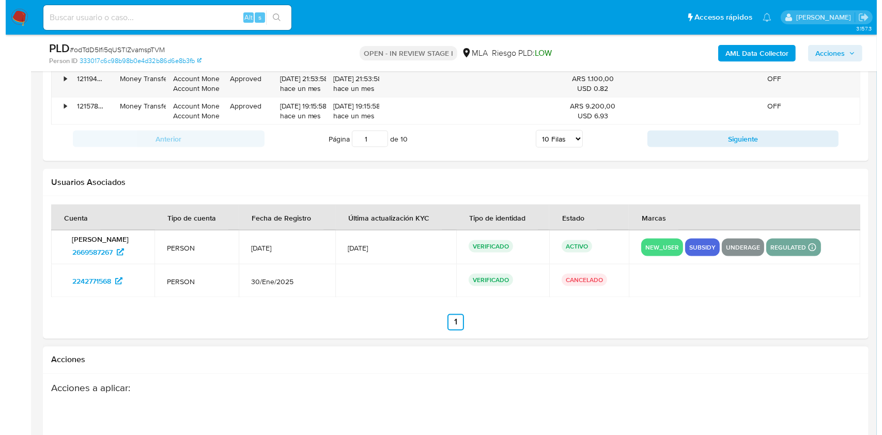
scroll to position [1851, 0]
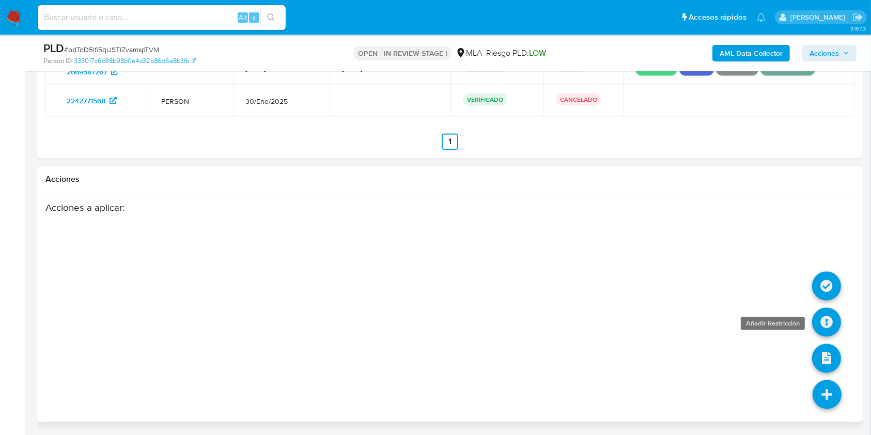
click at [824, 319] on icon at bounding box center [827, 322] width 29 height 29
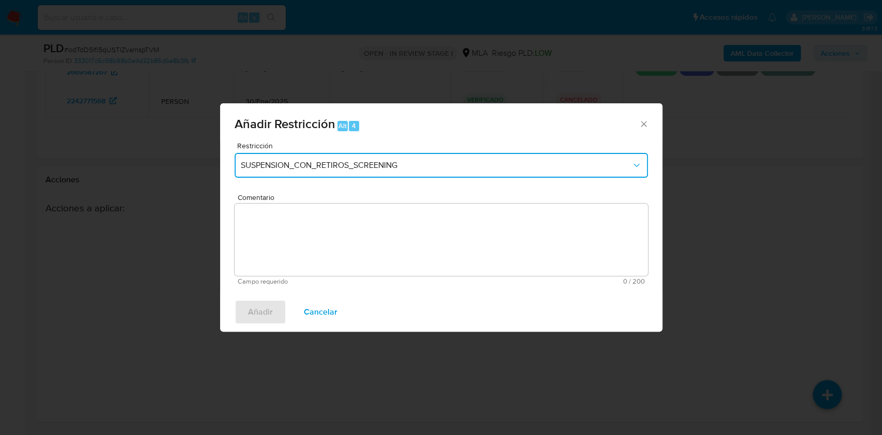
click at [415, 171] on button "SUSPENSION_CON_RETIROS_SCREENING" at bounding box center [441, 165] width 413 height 25
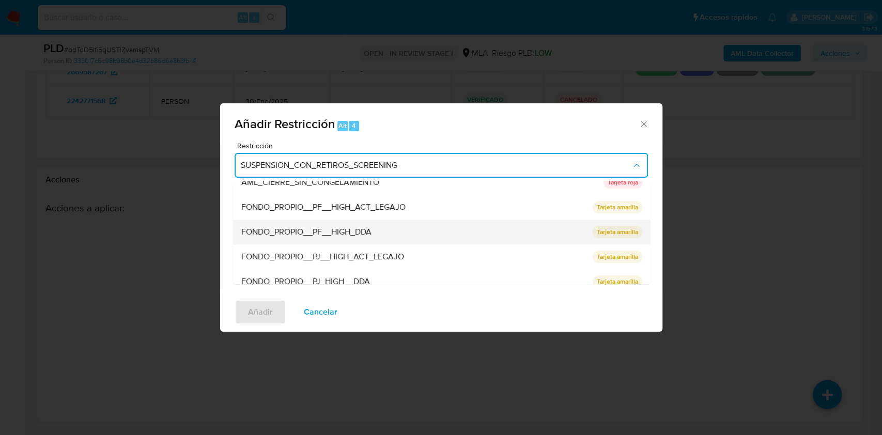
scroll to position [219, 0]
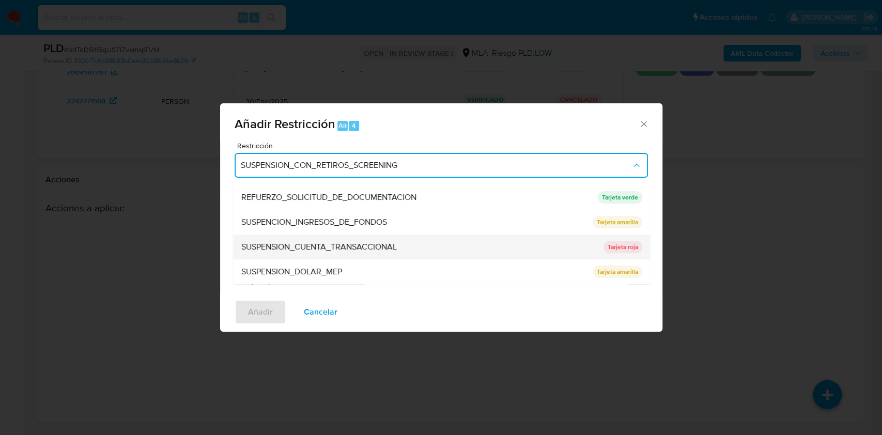
click at [347, 246] on span "SUSPENSION_CUENTA_TRANSACCIONAL" at bounding box center [319, 247] width 156 height 10
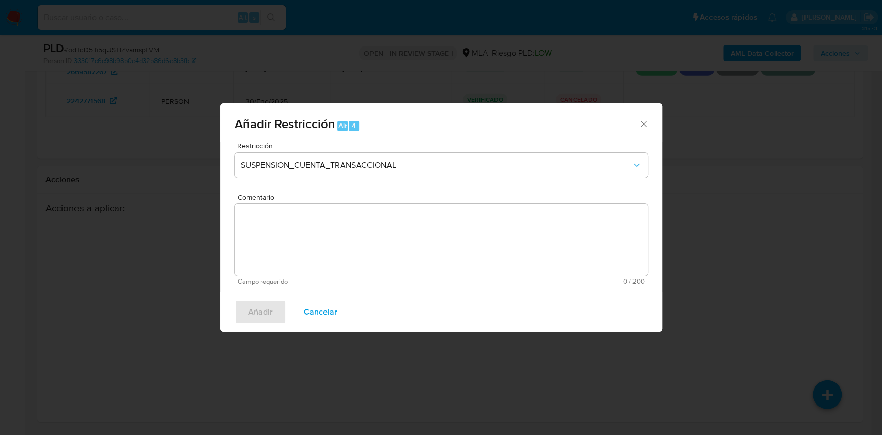
click at [370, 259] on textarea "Comentario" at bounding box center [441, 240] width 413 height 72
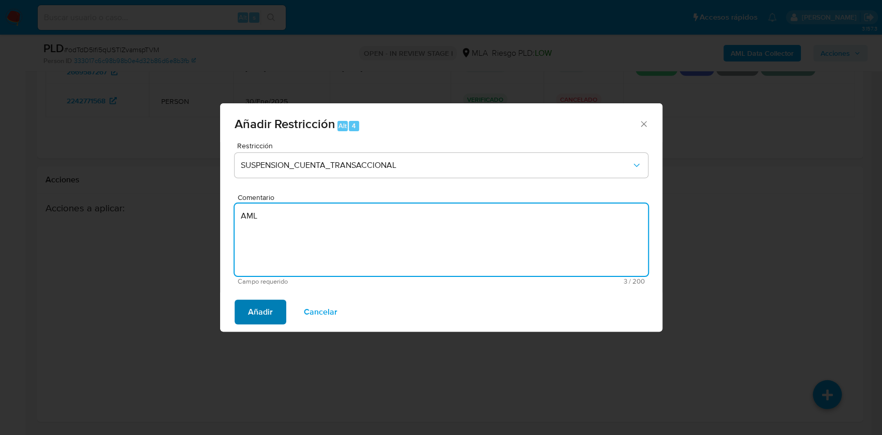
type textarea "AML"
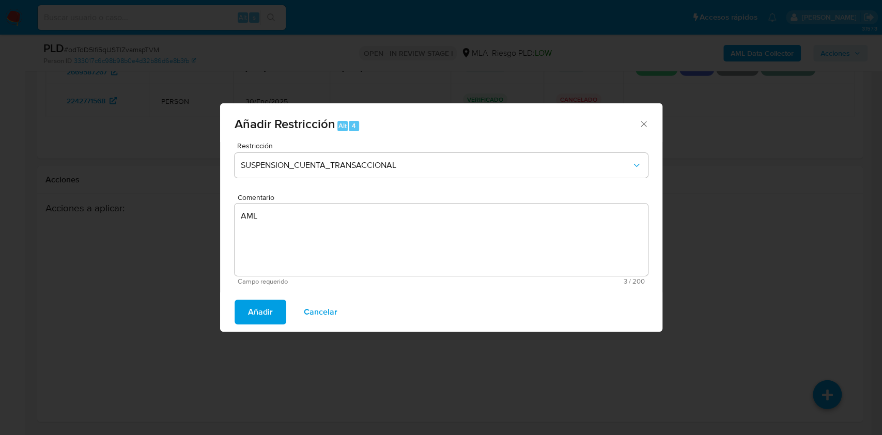
click at [265, 312] on span "Añadir" at bounding box center [260, 312] width 25 height 23
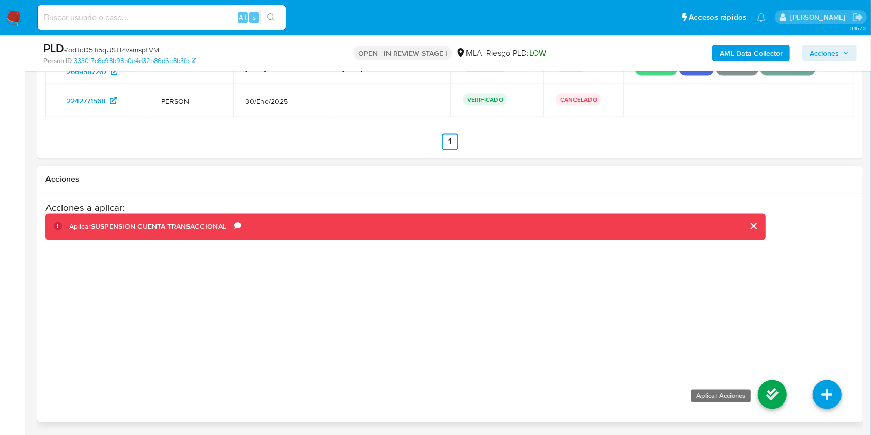
click at [775, 391] on icon at bounding box center [772, 394] width 29 height 29
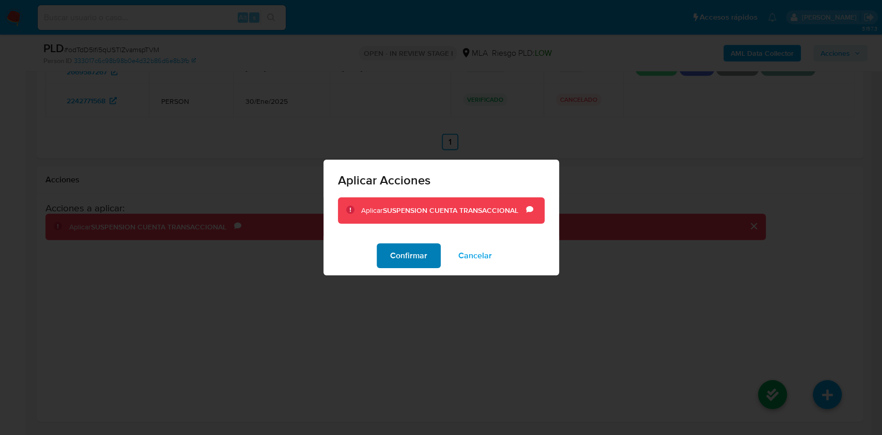
click at [394, 257] on span "Confirmar" at bounding box center [408, 255] width 37 height 23
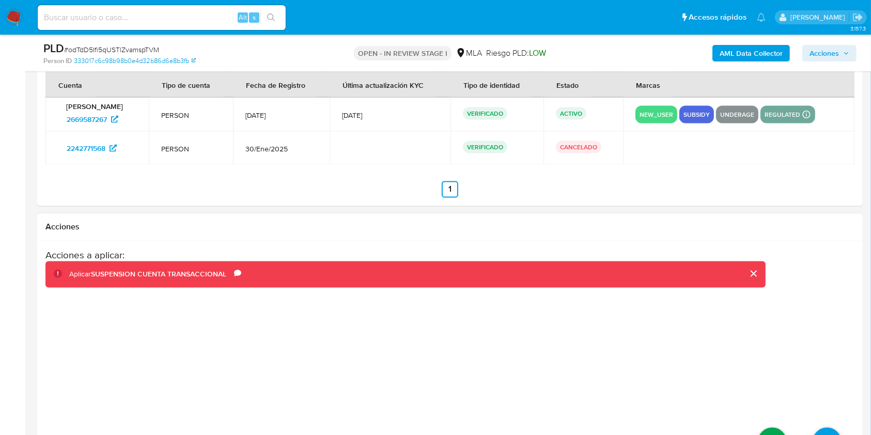
scroll to position [1782, 0]
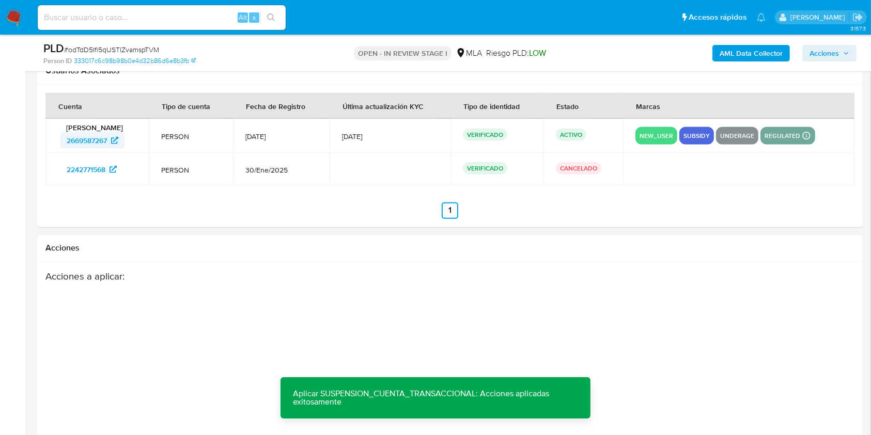
click at [75, 143] on span "2669587267" at bounding box center [87, 140] width 40 height 17
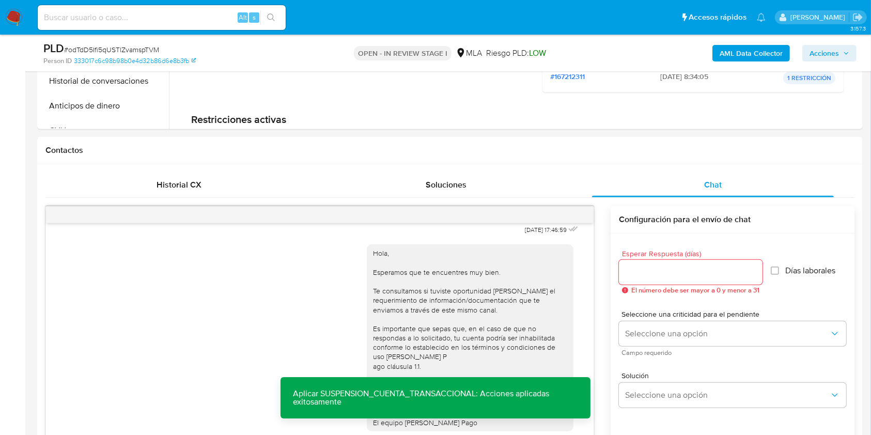
scroll to position [59, 0]
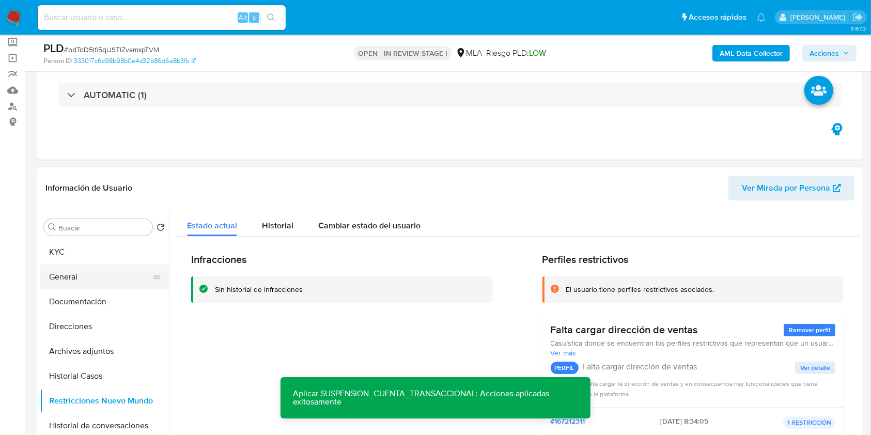
click at [80, 276] on button "General" at bounding box center [100, 277] width 121 height 25
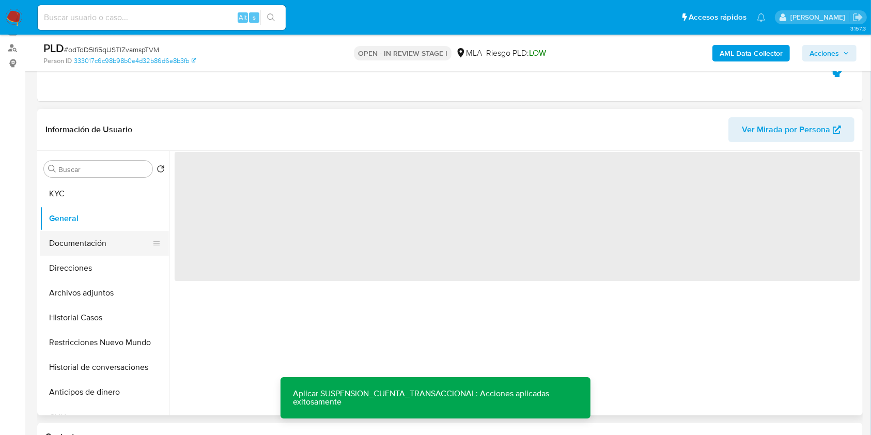
scroll to position [197, 0]
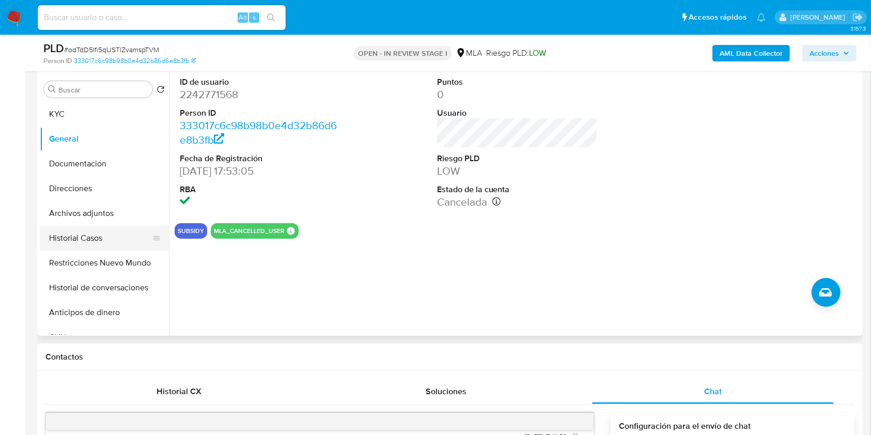
click at [88, 249] on button "Historial Casos" at bounding box center [100, 238] width 121 height 25
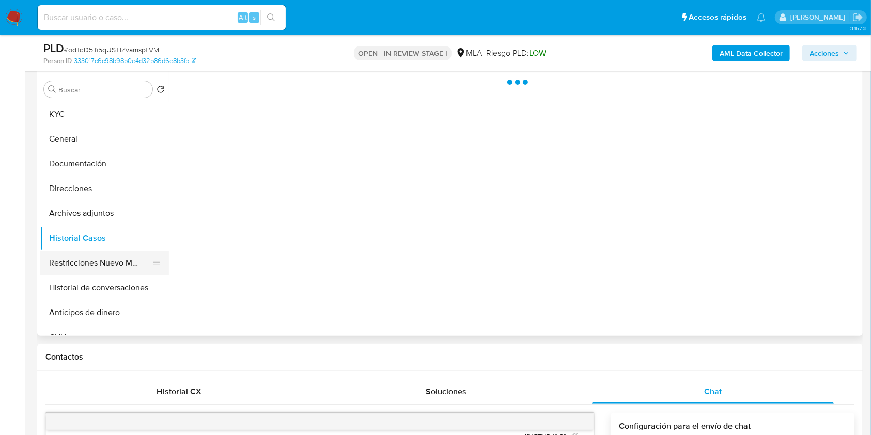
click at [87, 257] on button "Restricciones Nuevo Mundo" at bounding box center [100, 263] width 121 height 25
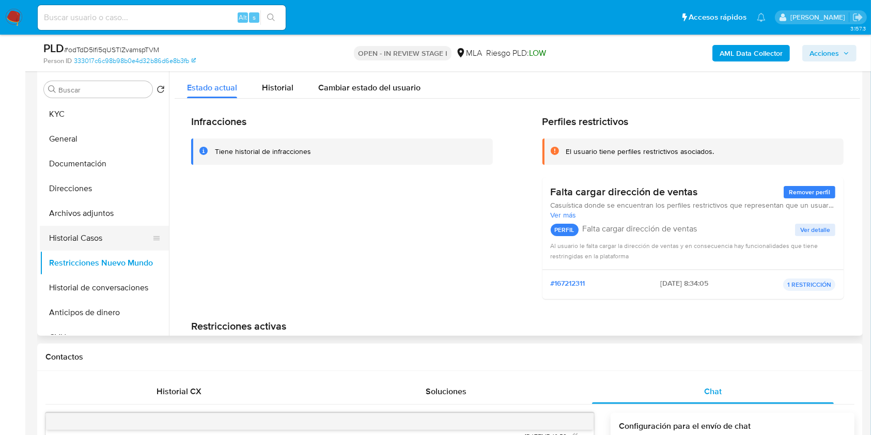
click at [110, 235] on button "Historial Casos" at bounding box center [100, 238] width 121 height 25
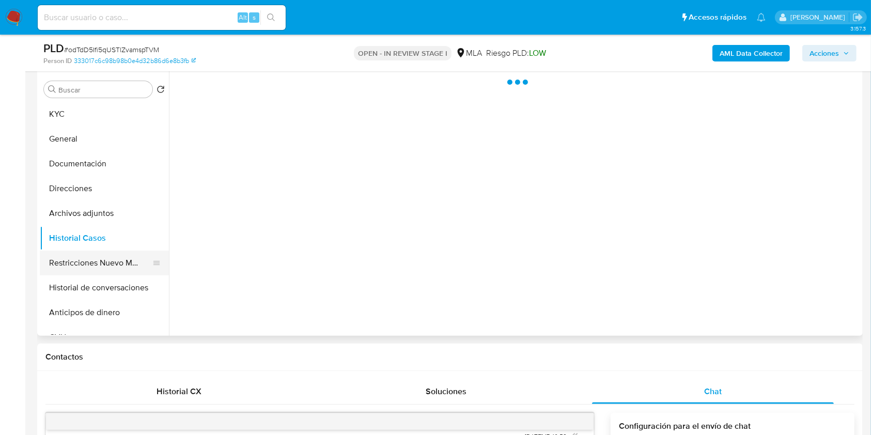
click at [103, 255] on button "Restricciones Nuevo Mundo" at bounding box center [100, 263] width 121 height 25
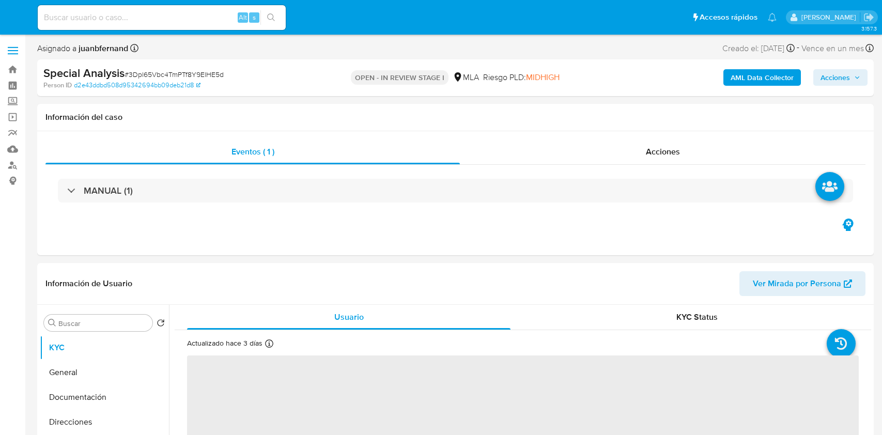
select select "10"
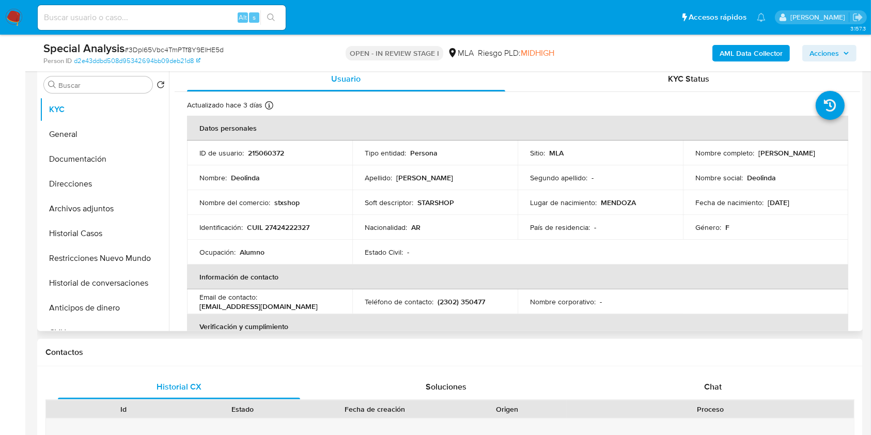
scroll to position [344, 0]
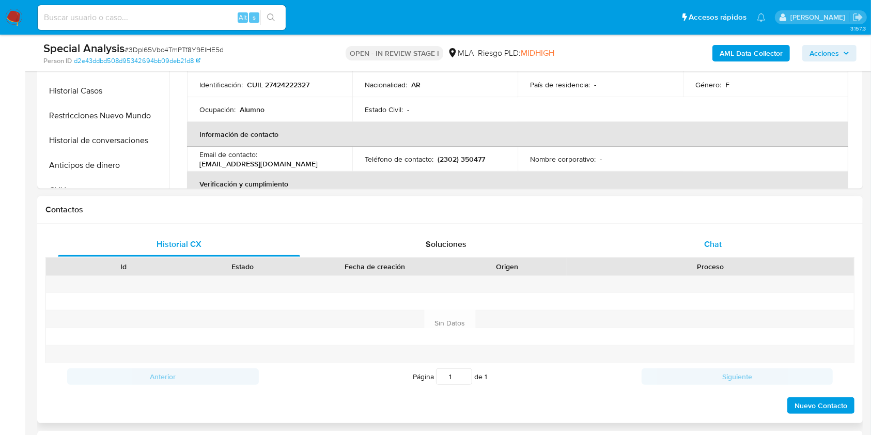
click at [723, 241] on div "Chat" at bounding box center [713, 244] width 242 height 25
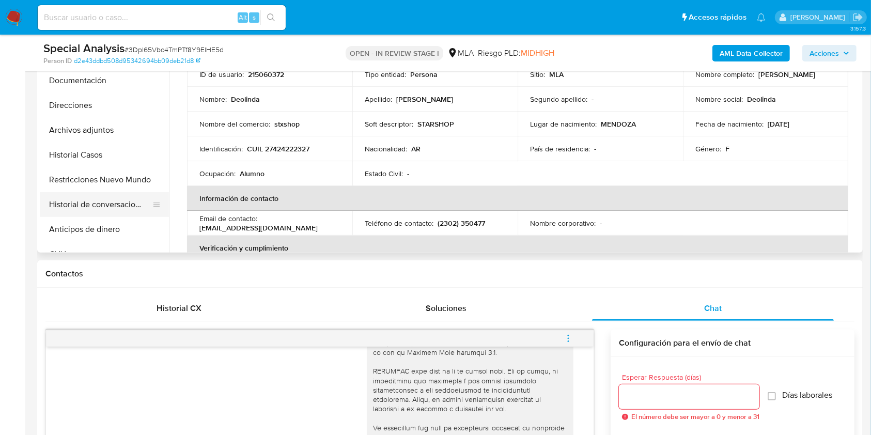
scroll to position [275, 0]
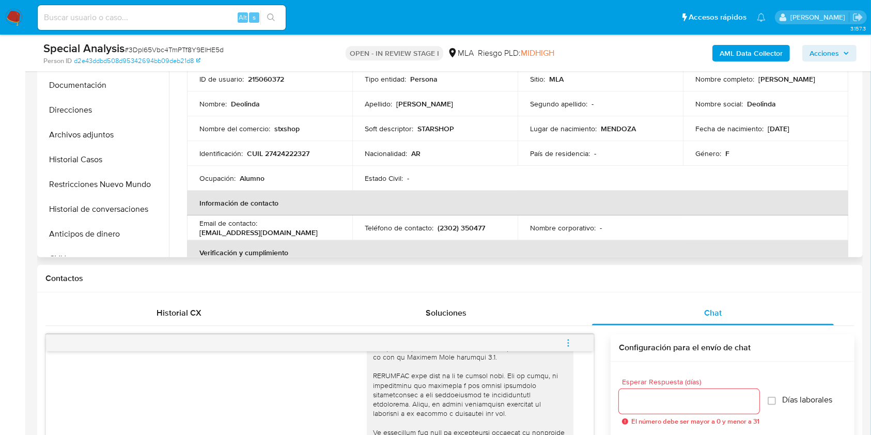
click at [273, 152] on p "CUIL 27424222327" at bounding box center [278, 153] width 63 height 9
copy p "27424222327"
click at [103, 96] on button "Documentación" at bounding box center [100, 85] width 121 height 25
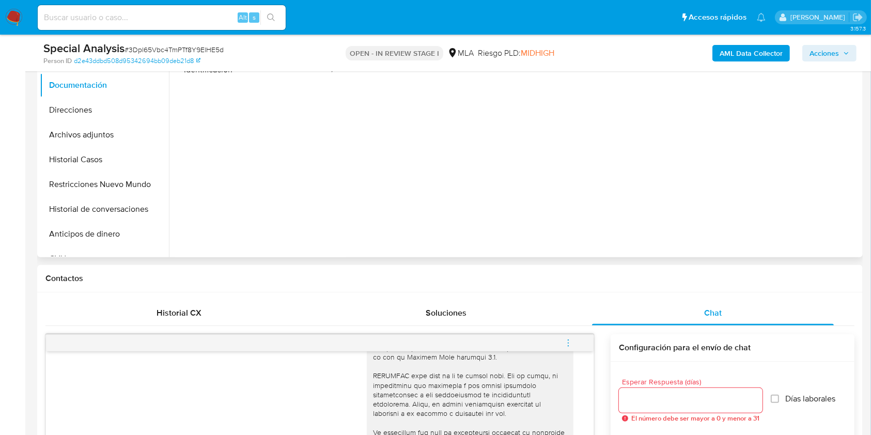
scroll to position [207, 0]
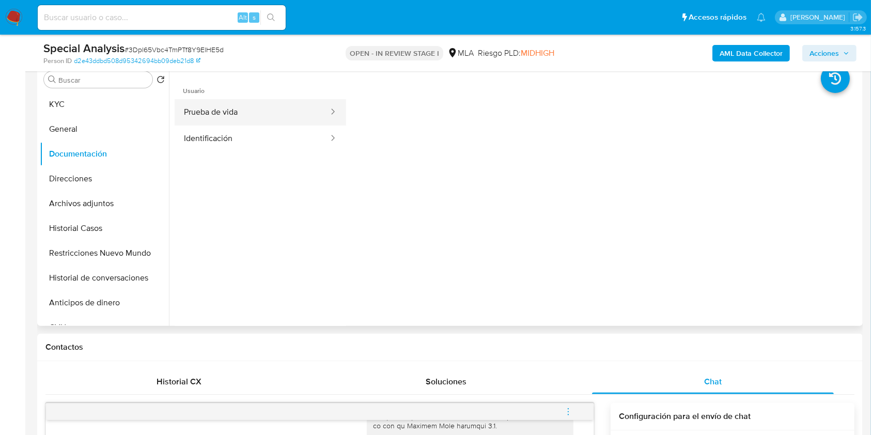
click at [254, 112] on button "Prueba de vida" at bounding box center [252, 112] width 155 height 26
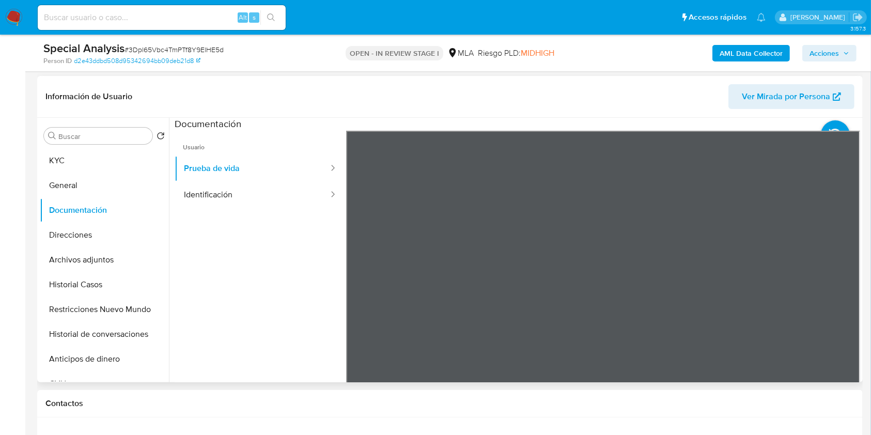
scroll to position [137, 0]
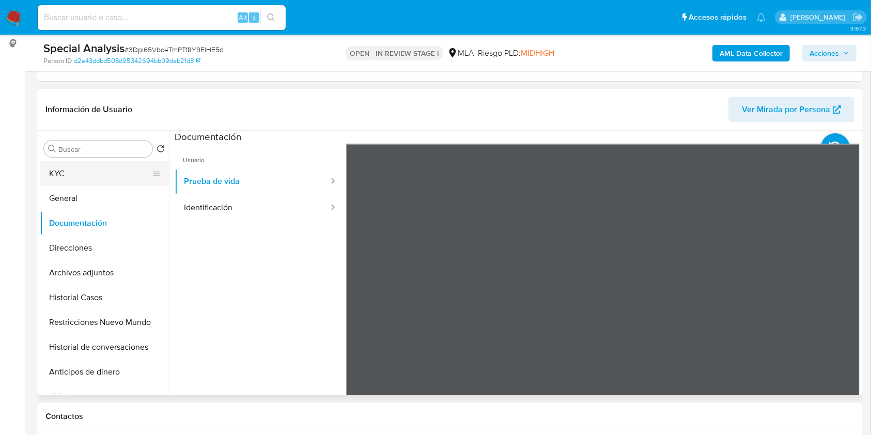
click at [73, 176] on button "KYC" at bounding box center [100, 173] width 121 height 25
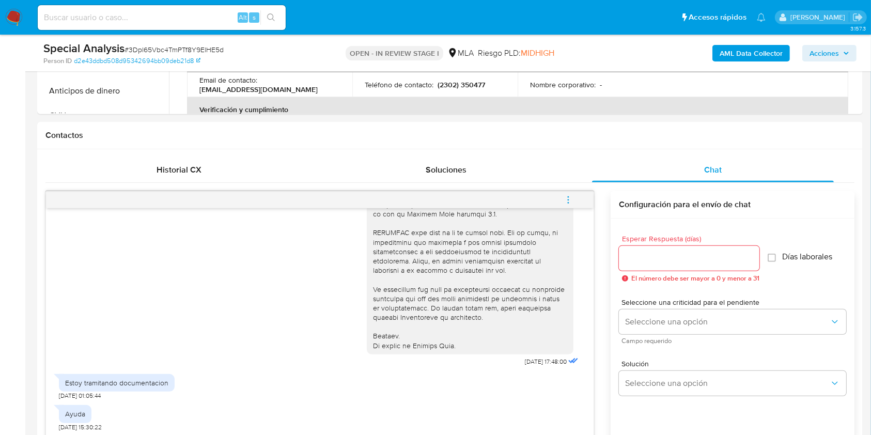
scroll to position [207, 0]
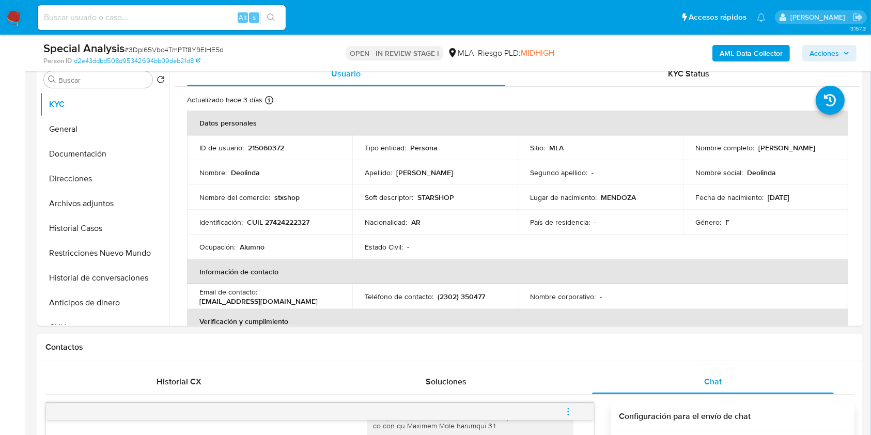
click at [748, 53] on b "AML Data Collector" at bounding box center [751, 53] width 63 height 17
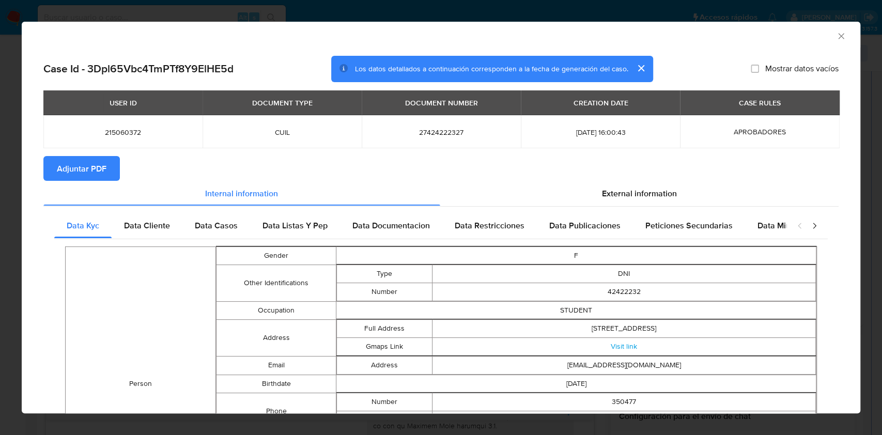
click at [97, 172] on span "Adjuntar PDF" at bounding box center [82, 168] width 50 height 23
click at [836, 36] on icon "Cerrar ventana" at bounding box center [841, 36] width 10 height 10
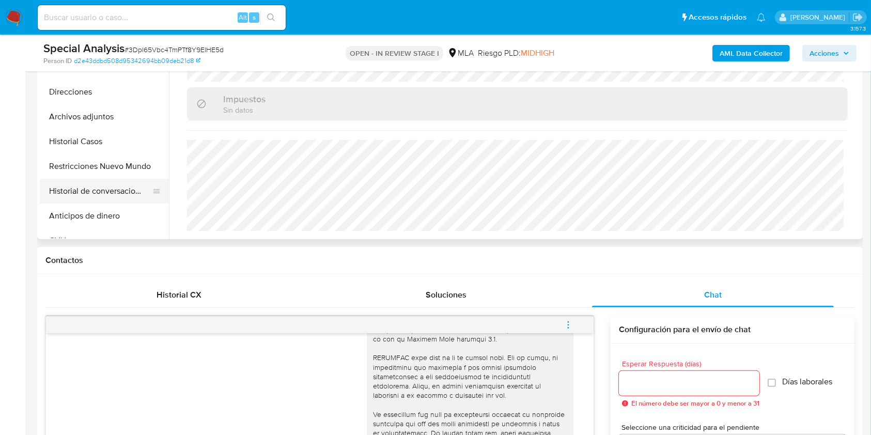
scroll to position [275, 0]
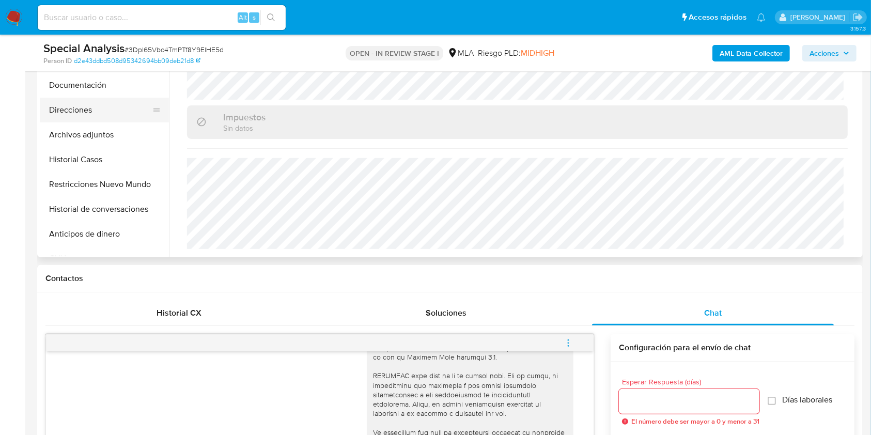
drag, startPoint x: 86, startPoint y: 102, endPoint x: 81, endPoint y: 107, distance: 7.0
click at [85, 103] on button "Direcciones" at bounding box center [100, 110] width 121 height 25
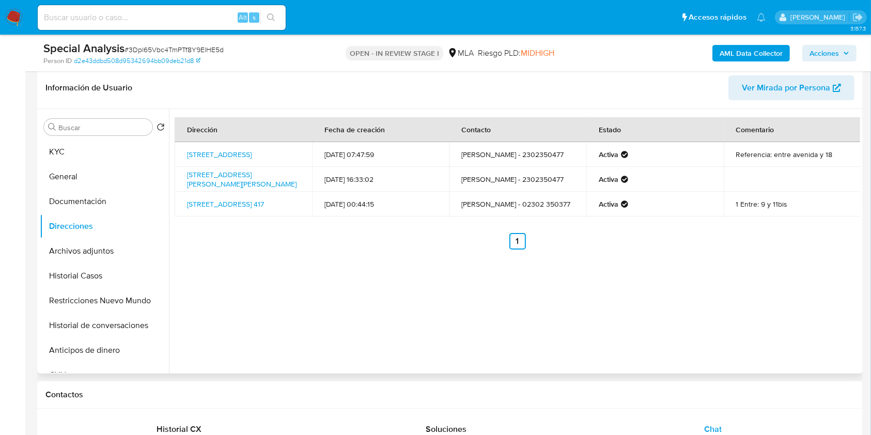
scroll to position [137, 0]
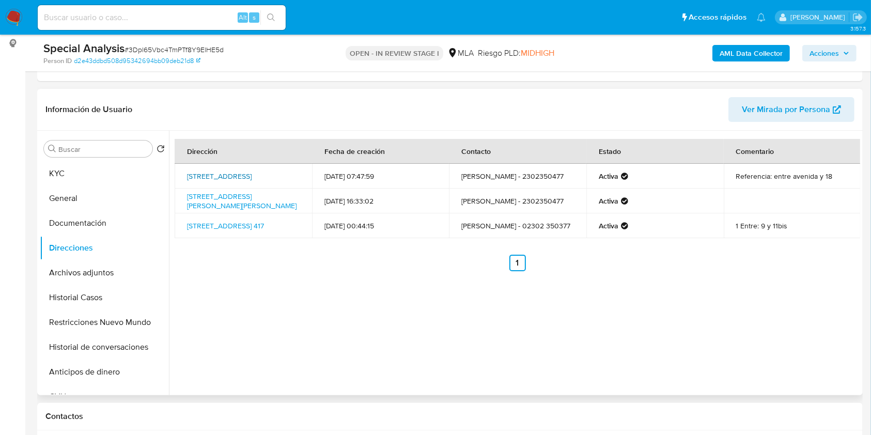
click at [234, 171] on link "[STREET_ADDRESS]" at bounding box center [219, 176] width 65 height 10
click at [242, 196] on link "[STREET_ADDRESS][PERSON_NAME][PERSON_NAME]" at bounding box center [242, 201] width 110 height 20
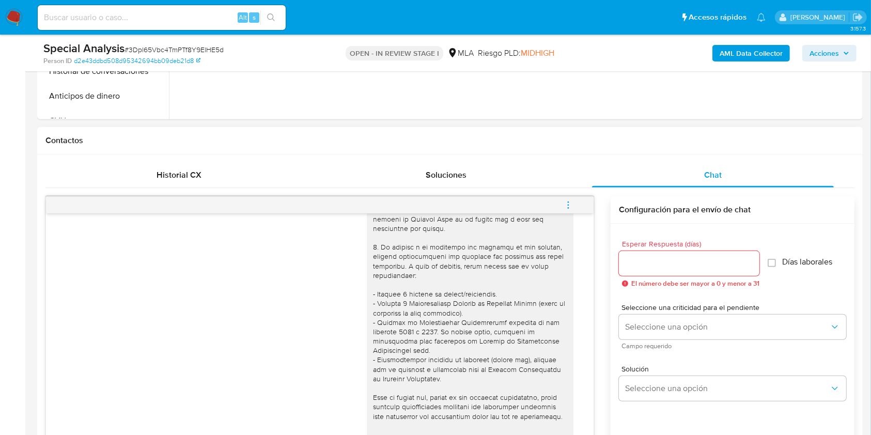
scroll to position [438, 0]
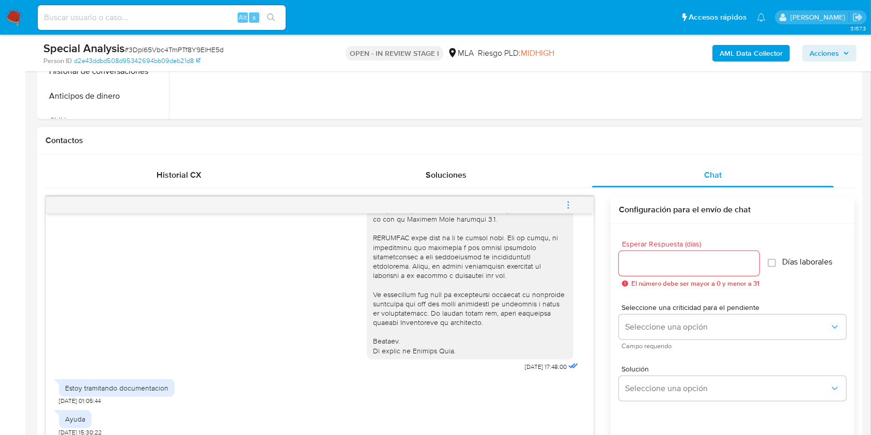
click at [525, 364] on span "[DATE] 17:48:00" at bounding box center [546, 367] width 42 height 8
drag, startPoint x: 503, startPoint y: 364, endPoint x: 525, endPoint y: 364, distance: 21.2
click at [525, 364] on span "[DATE] 17:48:00" at bounding box center [546, 367] width 42 height 8
copy span "[DATE]"
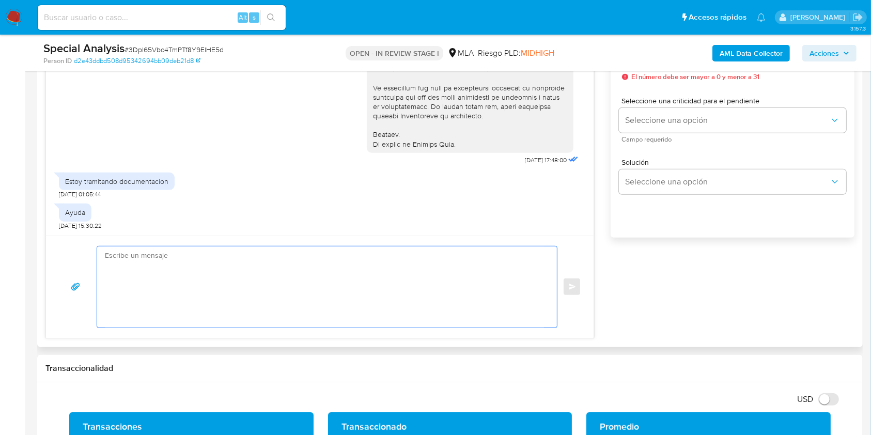
click at [276, 306] on textarea at bounding box center [324, 287] width 439 height 81
paste textarea "Hola XXX, Muchas gracias por tu respuesta. Analizamos tu caso y verificamos que…"
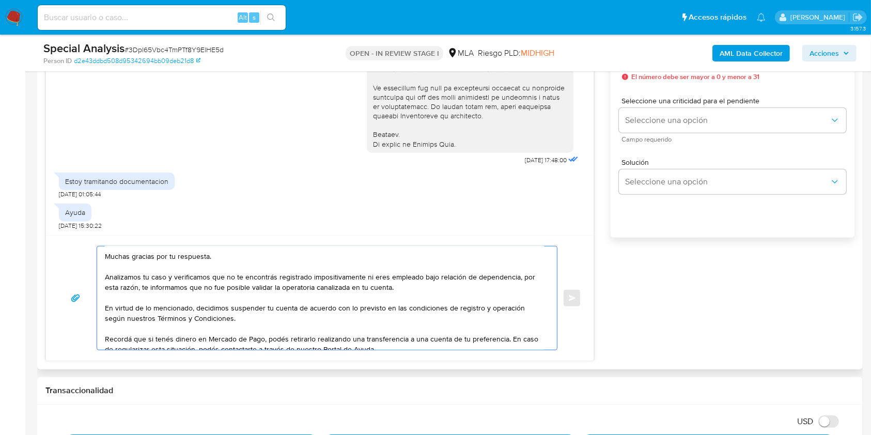
scroll to position [0, 0]
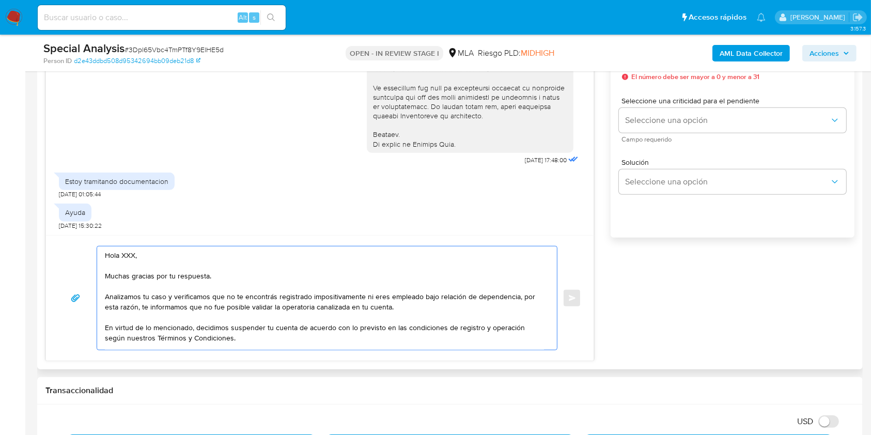
click at [128, 253] on textarea "Hola XXX, Muchas gracias por tu respuesta. Analizamos tu caso y verificamos que…" at bounding box center [324, 298] width 439 height 103
click at [145, 266] on textarea "Hola Muchas gracias por tu respuesta. Analizamos tu caso y verificamos que no t…" at bounding box center [324, 298] width 439 height 103
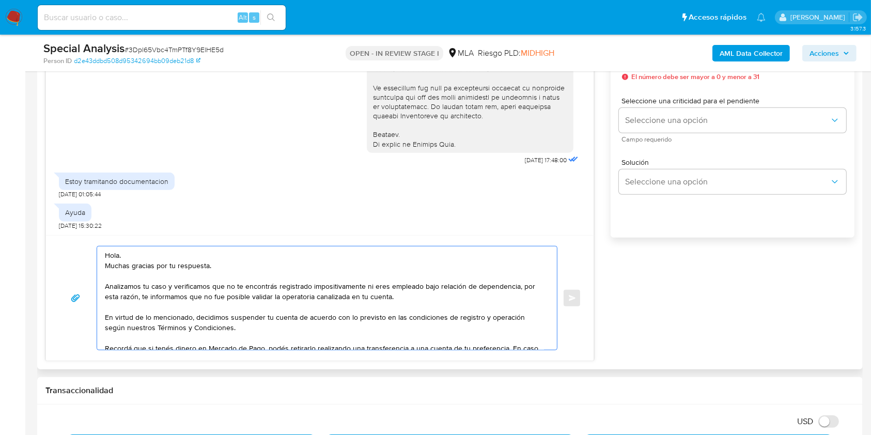
drag, startPoint x: 219, startPoint y: 265, endPoint x: 54, endPoint y: 266, distance: 164.4
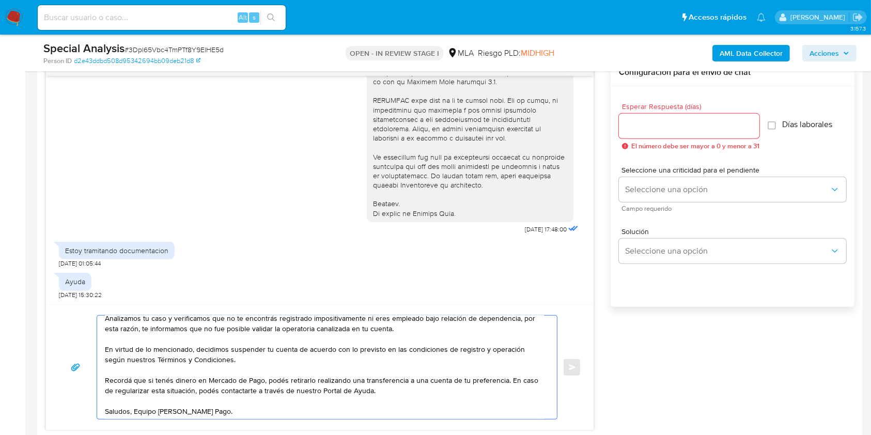
scroll to position [41, 0]
type textarea "Hola. Analizamos tu caso y verificamos que no te encontrás registrado impositiv…"
click at [698, 112] on div "Esperar Respuesta (días) El número debe ser mayor a 0 y menor a 31" at bounding box center [689, 126] width 141 height 47
click at [693, 122] on input "Esperar Respuesta (días)" at bounding box center [689, 125] width 141 height 13
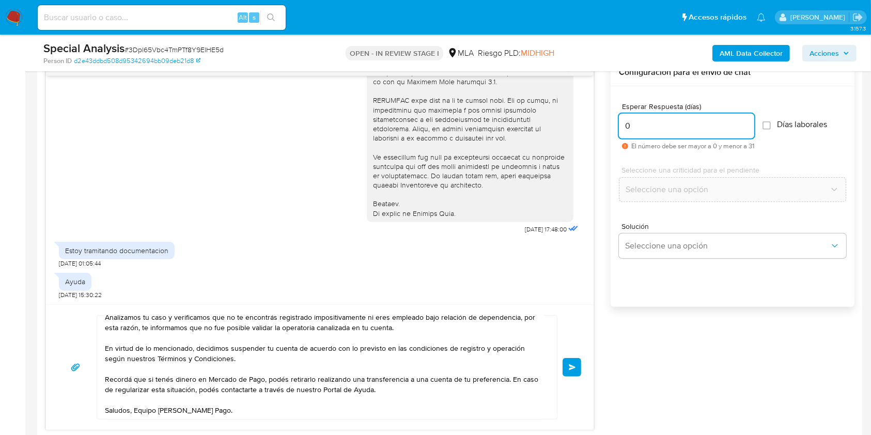
type input "0"
click at [208, 49] on span "# 3Dpl65Vbc4TmPTf8Y9ElHE5d" at bounding box center [174, 49] width 99 height 10
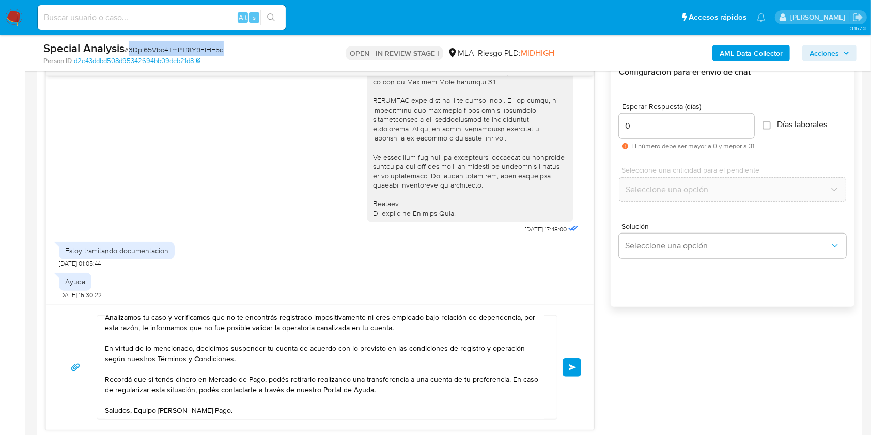
click at [208, 49] on span "# 3Dpl65Vbc4TmPTf8Y9ElHE5d" at bounding box center [174, 49] width 99 height 10
copy span "3Dpl65Vbc4TmPTf8Y9ElHE5d"
click at [577, 366] on button "Enviar" at bounding box center [572, 367] width 19 height 19
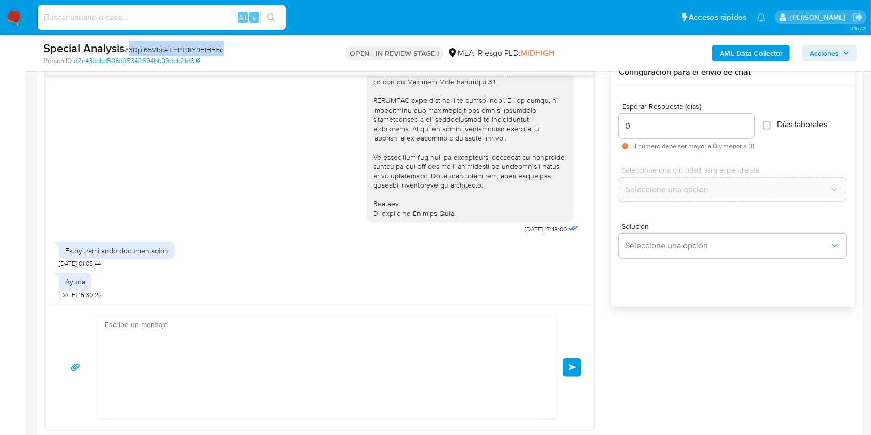
scroll to position [628, 0]
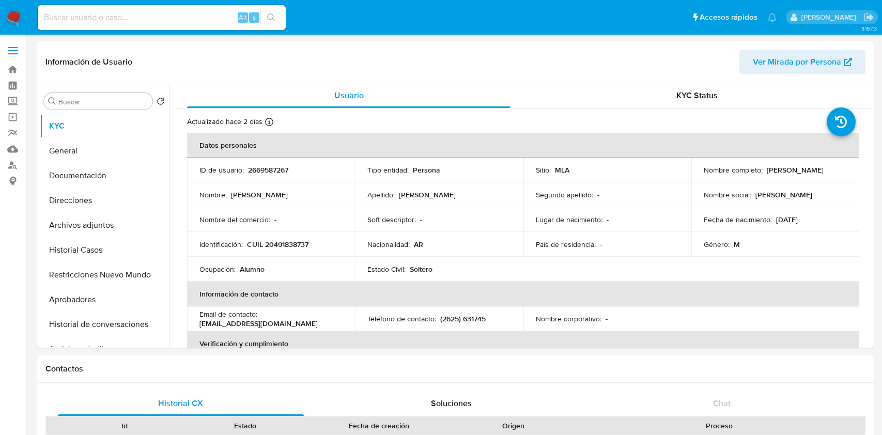
select select "10"
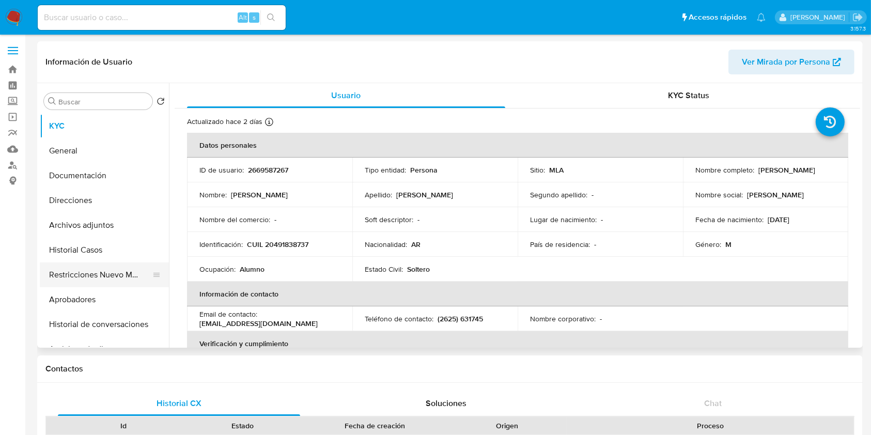
click at [105, 271] on button "Restricciones Nuevo Mundo" at bounding box center [100, 275] width 121 height 25
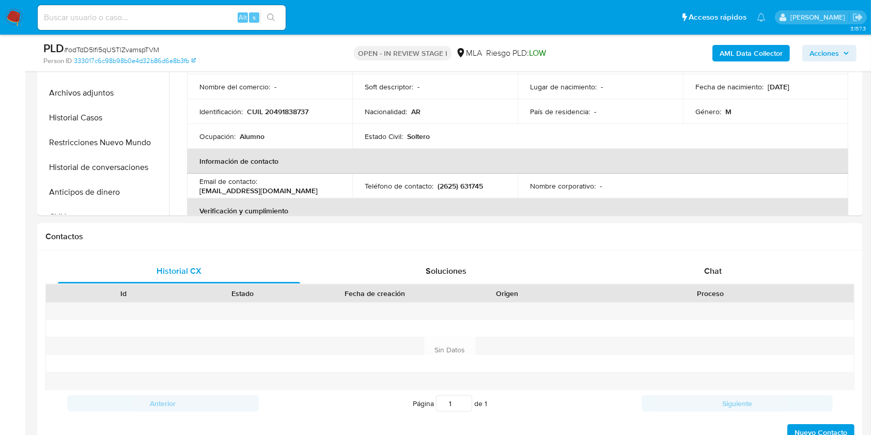
select select "10"
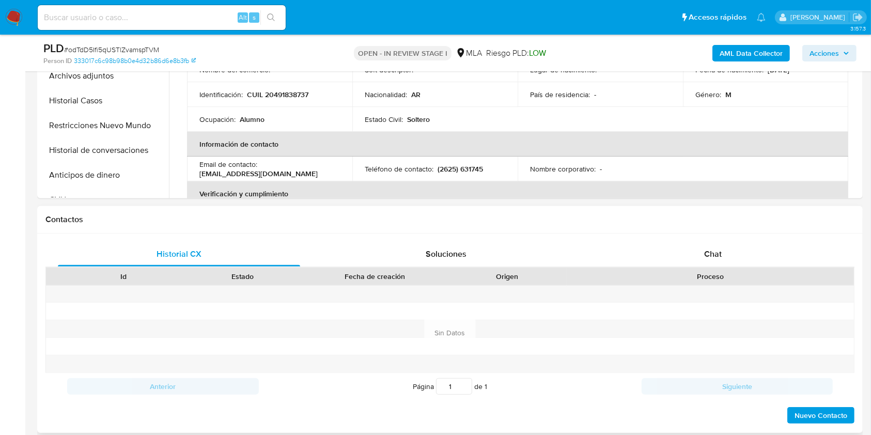
scroll to position [207, 0]
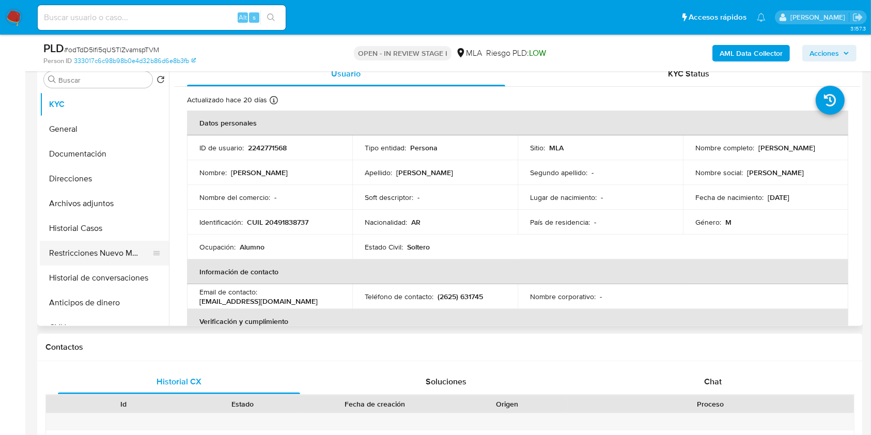
click at [94, 258] on button "Restricciones Nuevo Mundo" at bounding box center [100, 253] width 121 height 25
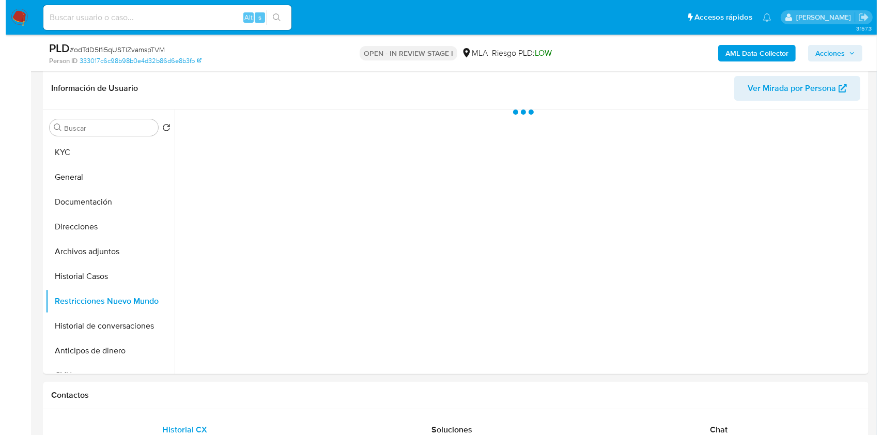
scroll to position [137, 0]
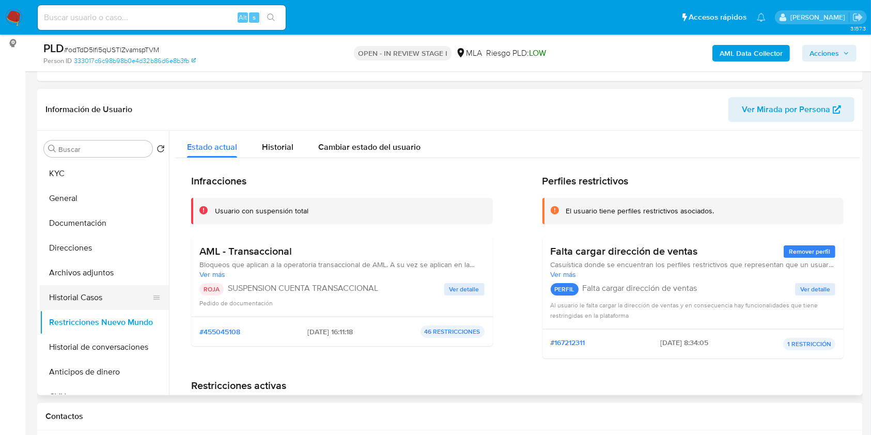
click at [106, 297] on button "Historial Casos" at bounding box center [100, 297] width 121 height 25
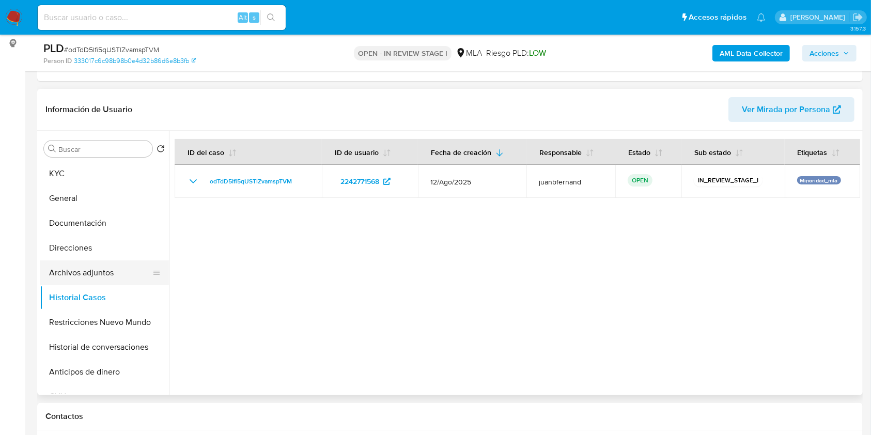
click at [107, 272] on button "Archivos adjuntos" at bounding box center [100, 273] width 121 height 25
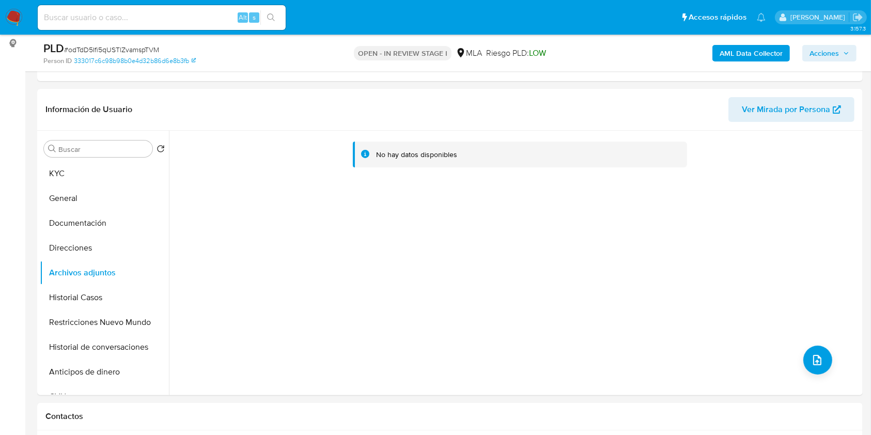
click at [748, 50] on b "AML Data Collector" at bounding box center [751, 53] width 63 height 17
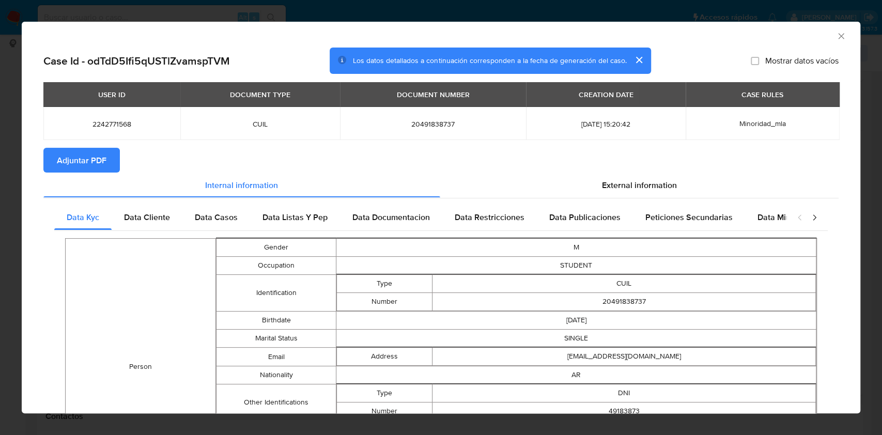
click at [87, 155] on span "Adjuntar PDF" at bounding box center [82, 160] width 50 height 23
click at [838, 37] on icon "Cerrar ventana" at bounding box center [841, 36] width 6 height 6
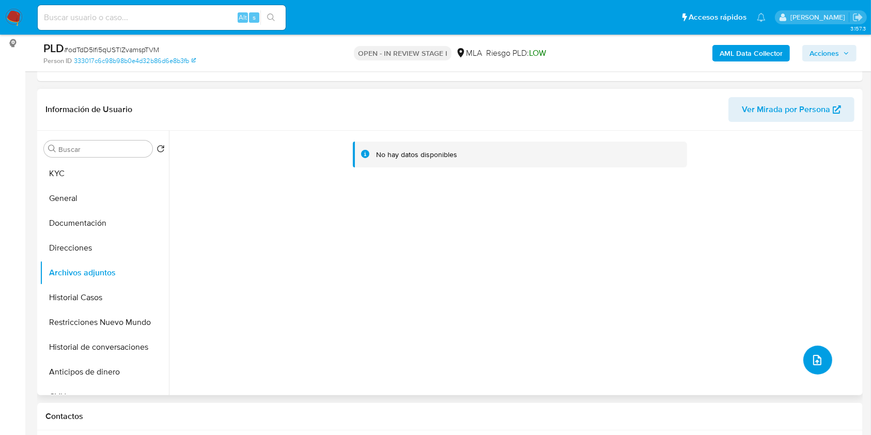
click at [819, 355] on span "upload-file" at bounding box center [817, 360] width 12 height 12
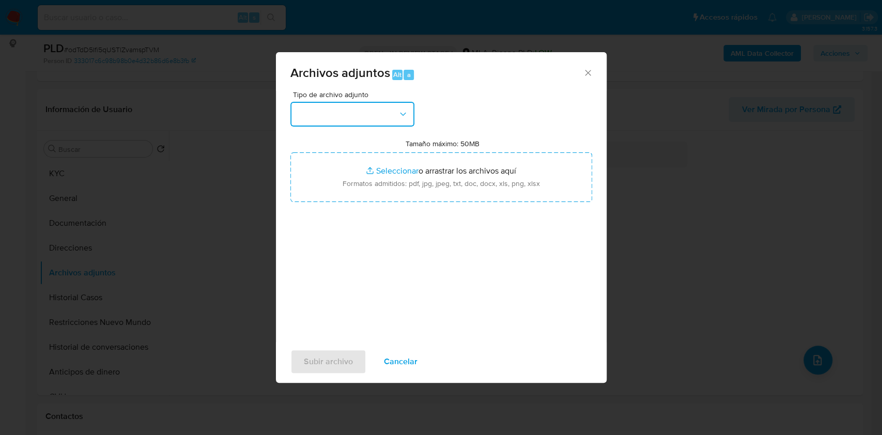
click at [308, 118] on button "button" at bounding box center [352, 114] width 124 height 25
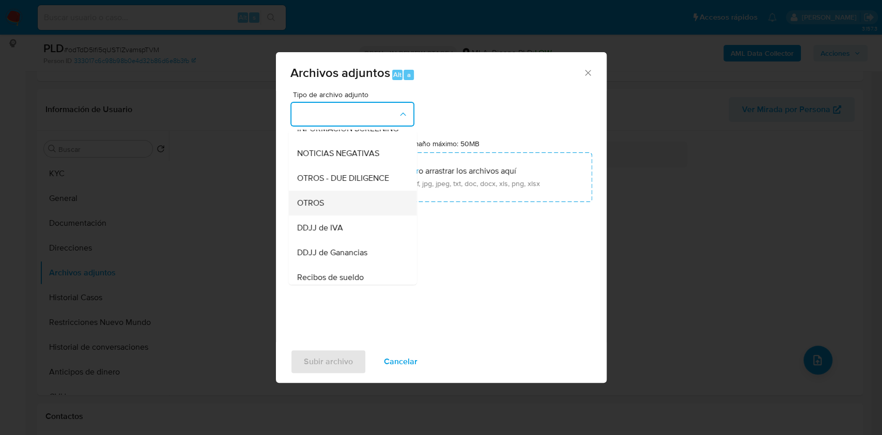
click at [335, 211] on div "OTROS" at bounding box center [349, 203] width 105 height 25
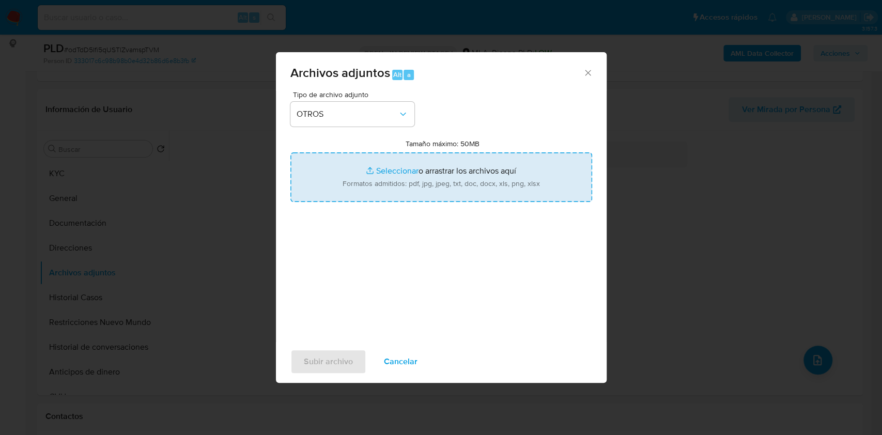
type input "C:\fakepath\Caselog odTdD5Ifi5qUSTlZvamspTVM_2025_08_18_23_14_20.docx"
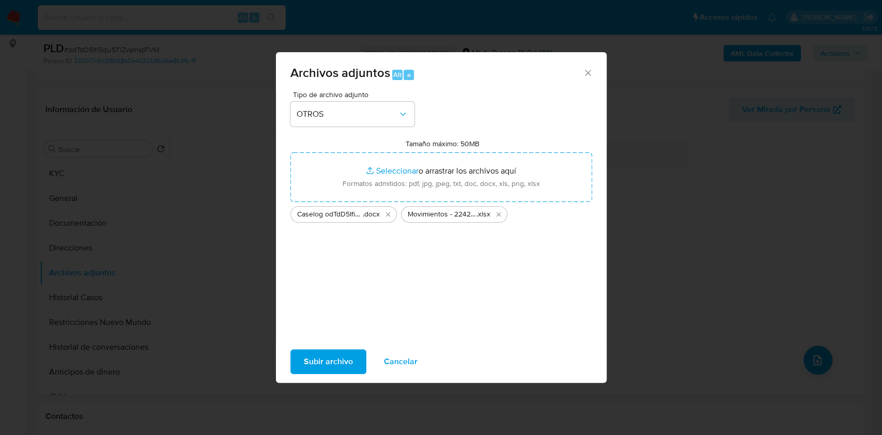
click at [342, 354] on span "Subir archivo" at bounding box center [328, 361] width 49 height 23
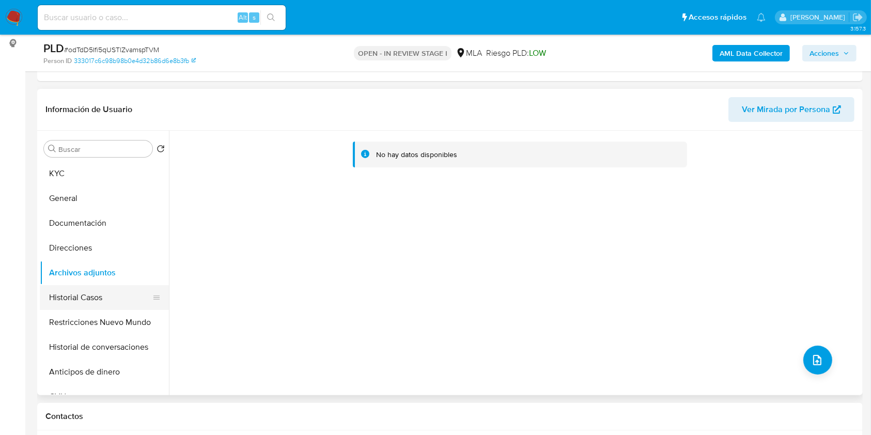
click at [104, 299] on button "Historial Casos" at bounding box center [100, 297] width 121 height 25
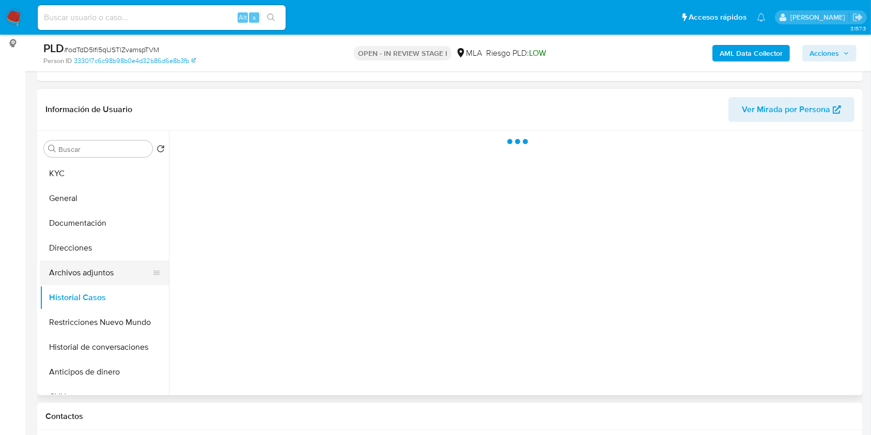
click at [106, 281] on button "Archivos adjuntos" at bounding box center [100, 273] width 121 height 25
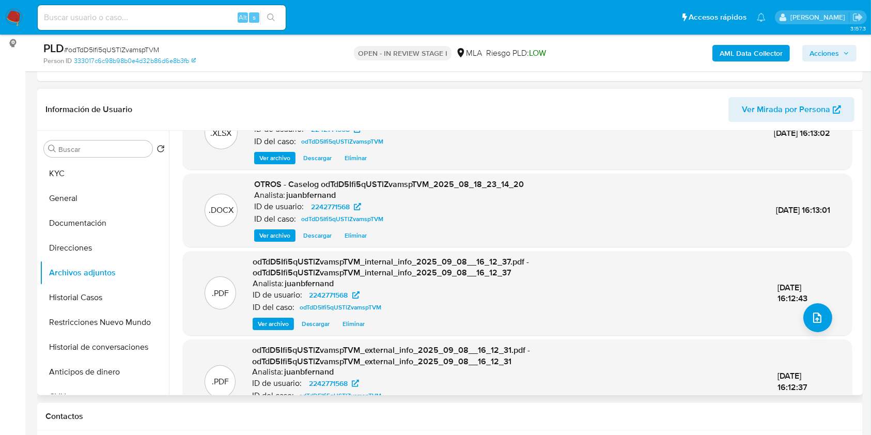
scroll to position [80, 0]
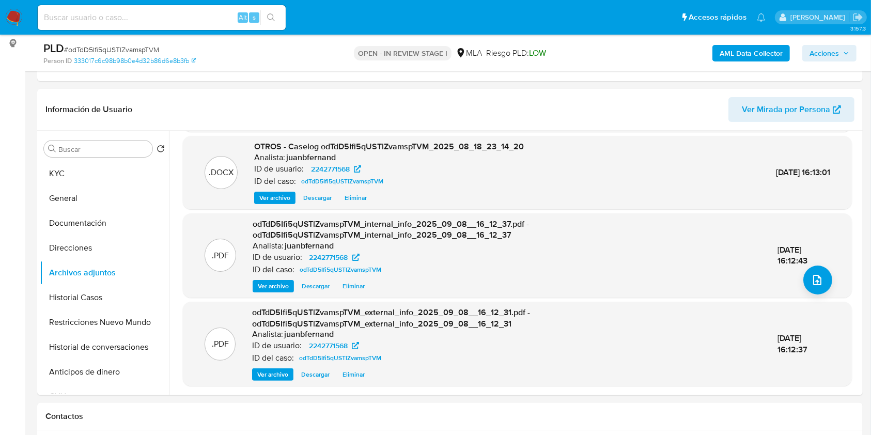
click at [844, 56] on span "Acciones" at bounding box center [830, 53] width 40 height 14
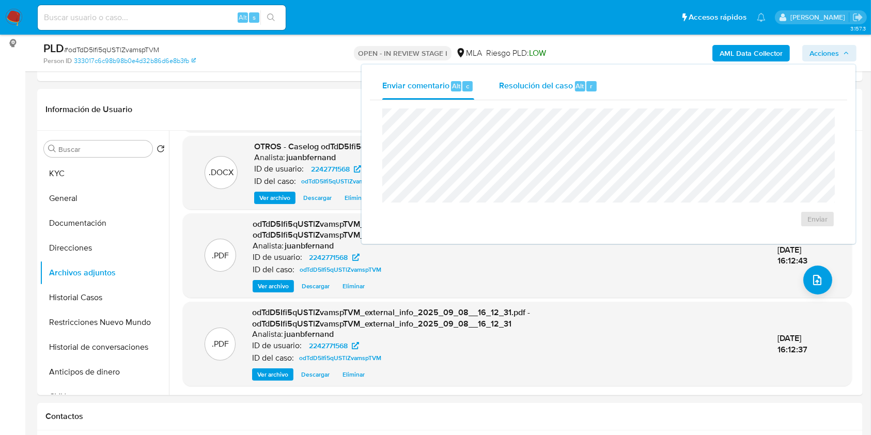
click at [507, 86] on span "Resolución del caso" at bounding box center [536, 86] width 74 height 12
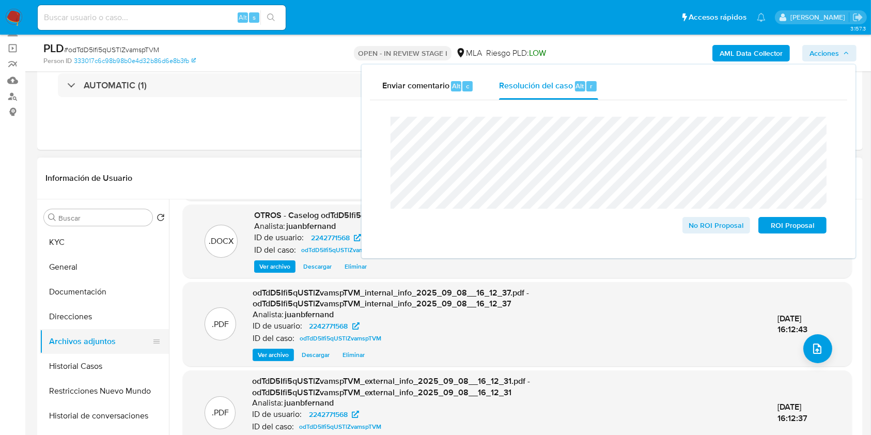
scroll to position [69, 0]
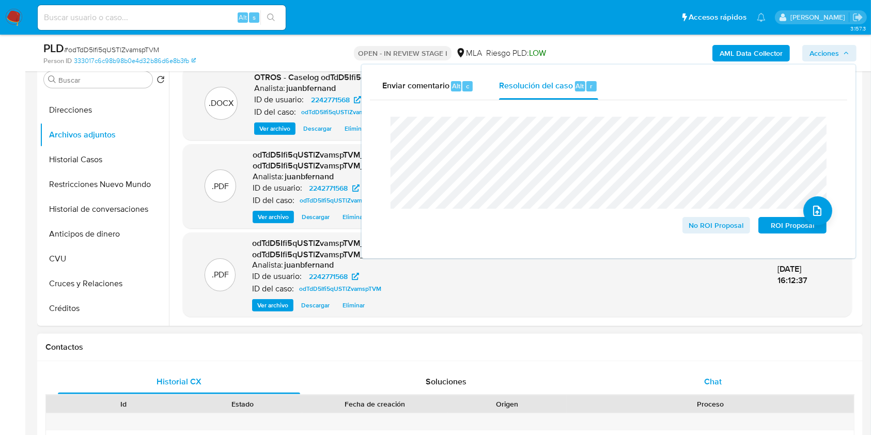
click at [724, 377] on div "Chat" at bounding box center [713, 382] width 242 height 25
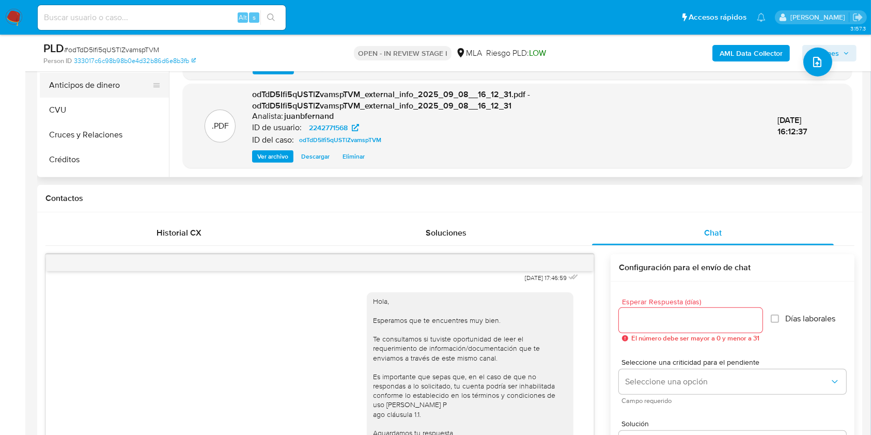
scroll to position [275, 0]
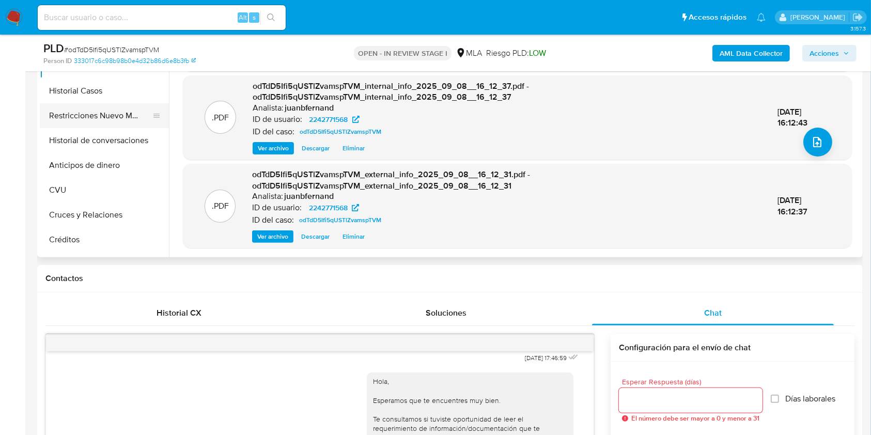
click at [104, 122] on button "Restricciones Nuevo Mundo" at bounding box center [100, 115] width 121 height 25
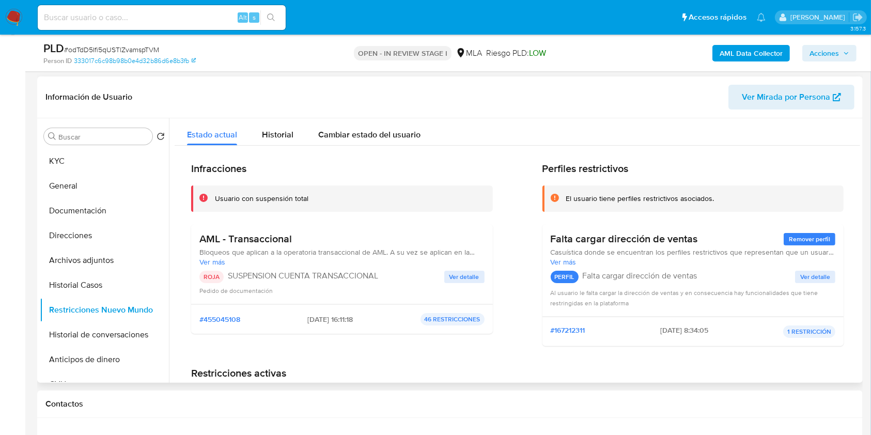
scroll to position [137, 0]
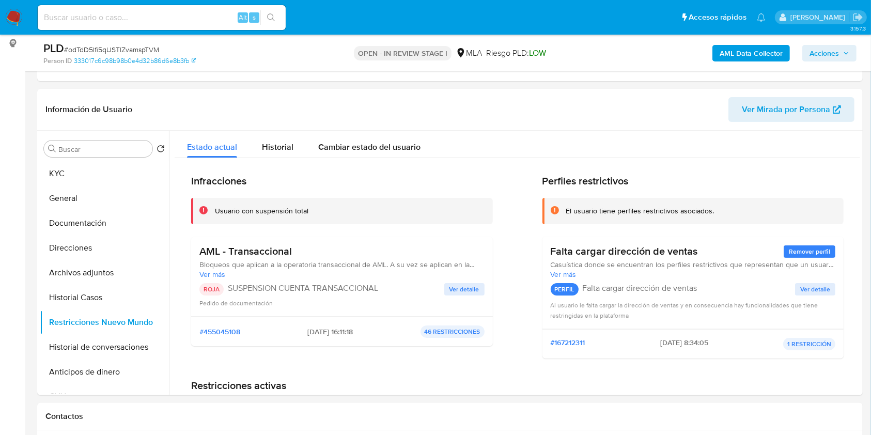
click at [821, 60] on span "Acciones" at bounding box center [824, 53] width 29 height 17
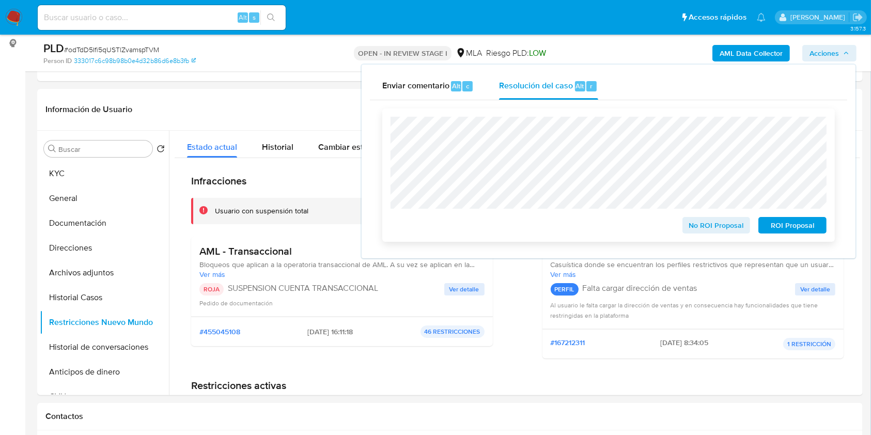
click at [795, 231] on span "ROI Proposal" at bounding box center [793, 225] width 54 height 14
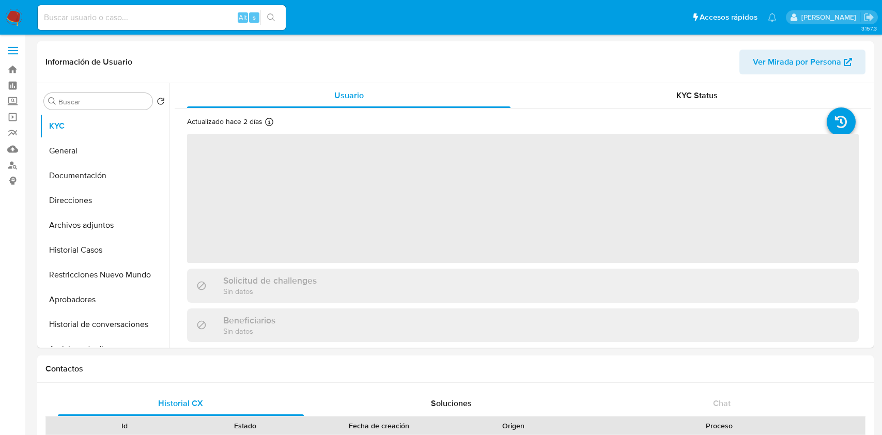
select select "10"
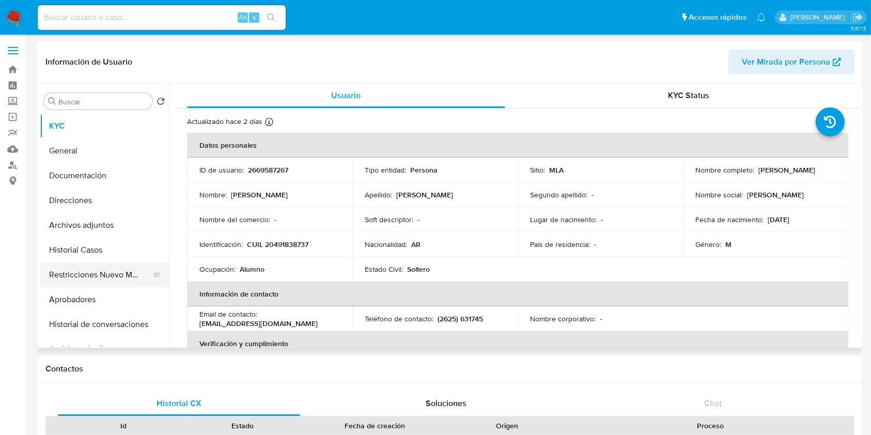
click at [94, 268] on button "Restricciones Nuevo Mundo" at bounding box center [100, 275] width 121 height 25
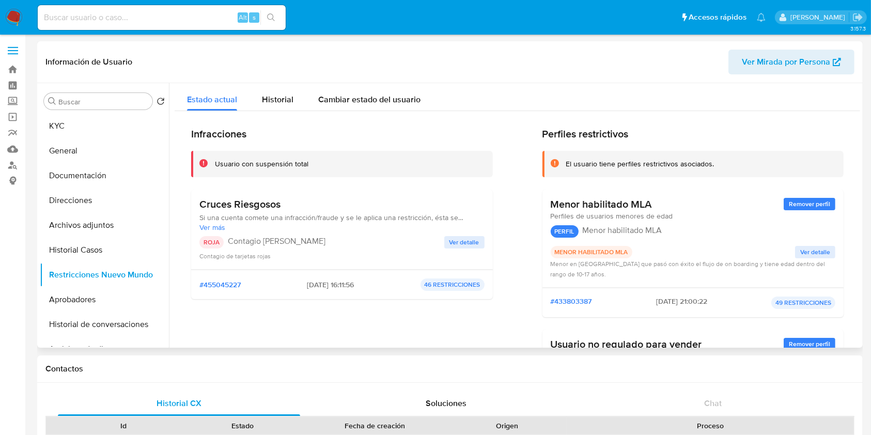
click at [469, 246] on span "Ver detalle" at bounding box center [465, 242] width 30 height 10
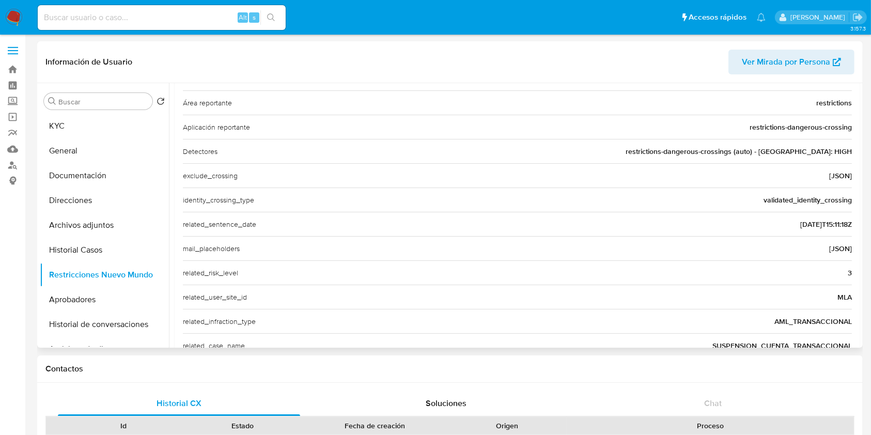
scroll to position [344, 0]
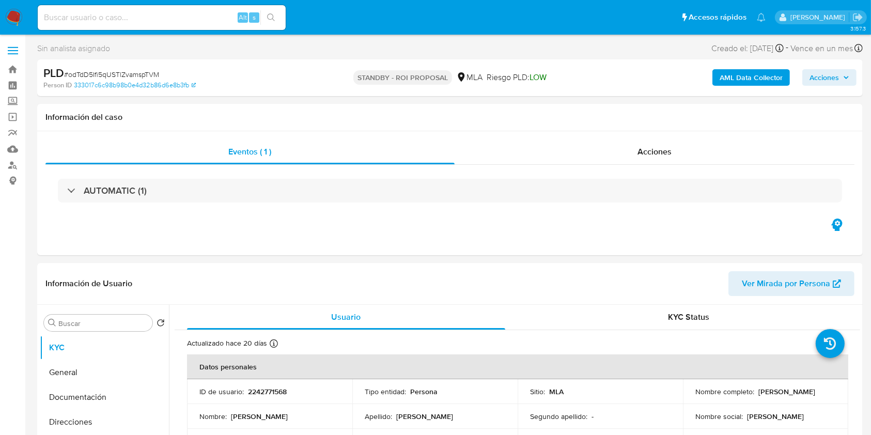
select select "10"
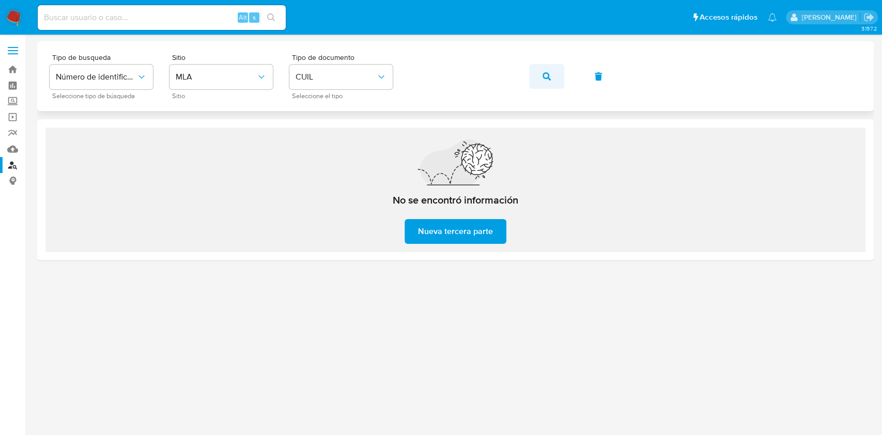
click at [561, 81] on button "button" at bounding box center [546, 76] width 35 height 25
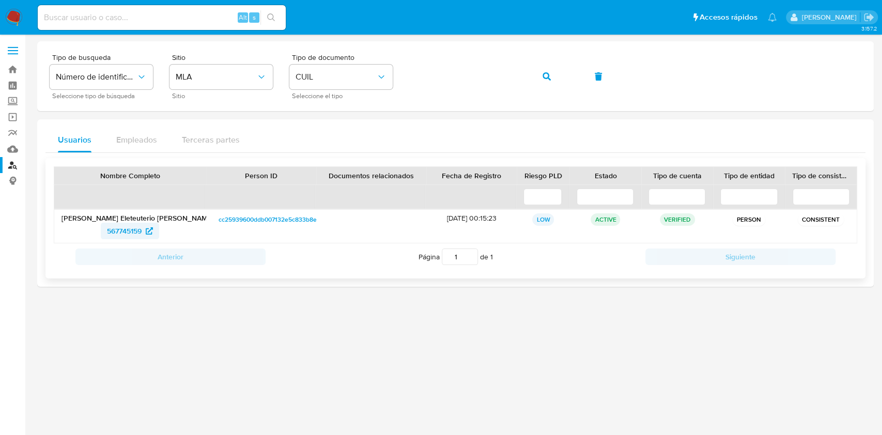
click at [136, 234] on span "567745159" at bounding box center [124, 231] width 35 height 17
click at [552, 82] on button "button" at bounding box center [546, 76] width 35 height 25
click at [134, 226] on span "1339705334" at bounding box center [124, 231] width 40 height 17
click at [546, 76] on icon "button" at bounding box center [547, 76] width 8 height 8
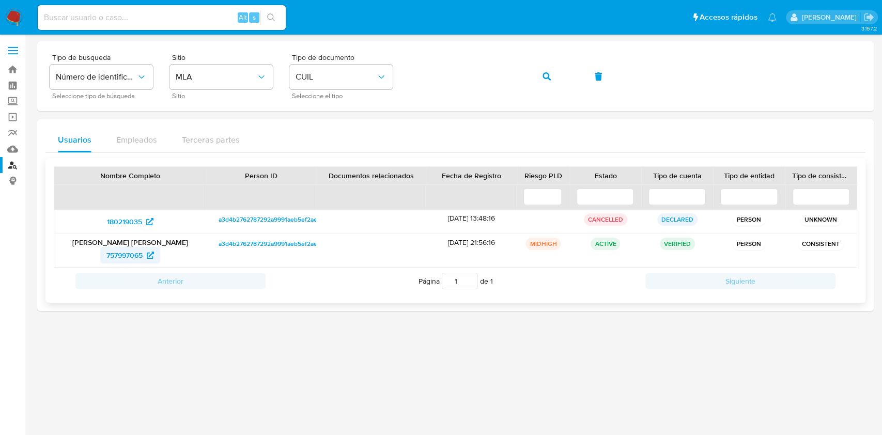
click at [131, 254] on span "757997065" at bounding box center [124, 255] width 36 height 17
click at [526, 78] on div "Tipo de busqueda Número de identificación Seleccione tipo de búsqueda Sitio MLA…" at bounding box center [456, 76] width 812 height 45
click at [548, 81] on span "button" at bounding box center [547, 76] width 8 height 23
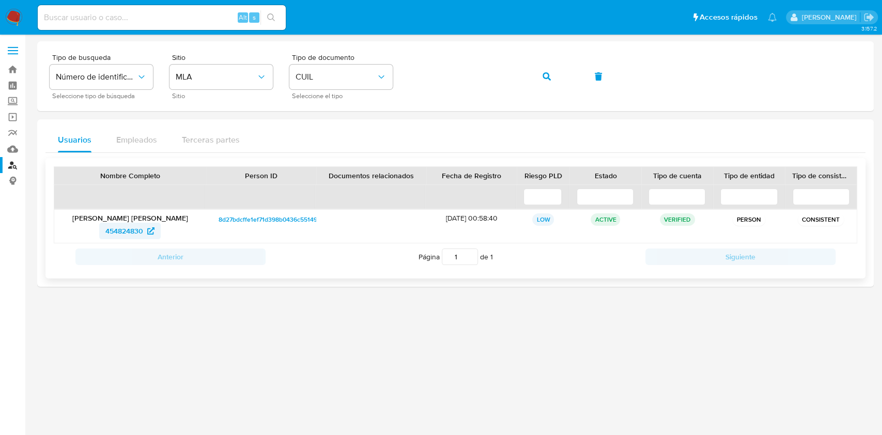
click at [130, 235] on span "454824830" at bounding box center [124, 231] width 38 height 17
click at [540, 82] on button "button" at bounding box center [546, 76] width 35 height 25
click at [133, 224] on span "136941996" at bounding box center [125, 231] width 34 height 17
click at [538, 85] on button "button" at bounding box center [546, 76] width 35 height 25
click at [124, 229] on span "411964985" at bounding box center [125, 231] width 34 height 17
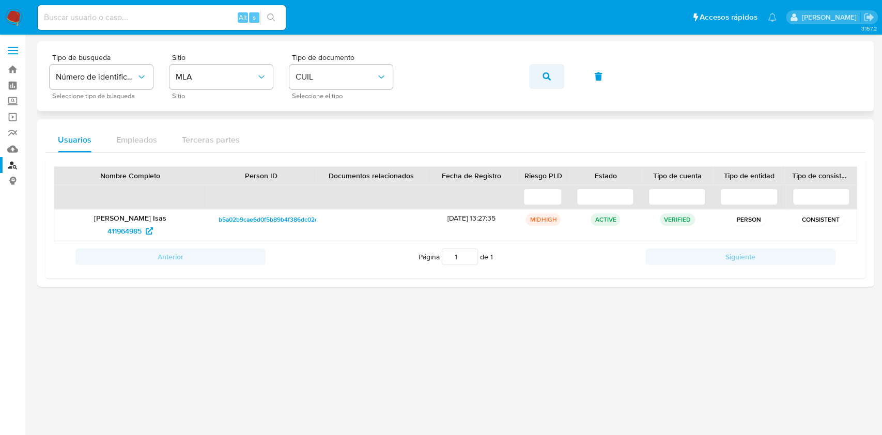
click at [537, 74] on button "button" at bounding box center [546, 76] width 35 height 25
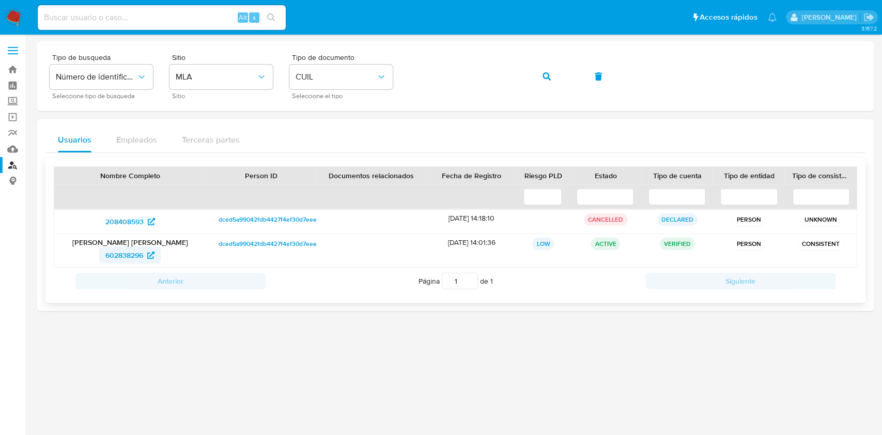
click at [141, 255] on span "602838296" at bounding box center [124, 255] width 38 height 17
click at [538, 79] on button "button" at bounding box center [546, 76] width 35 height 25
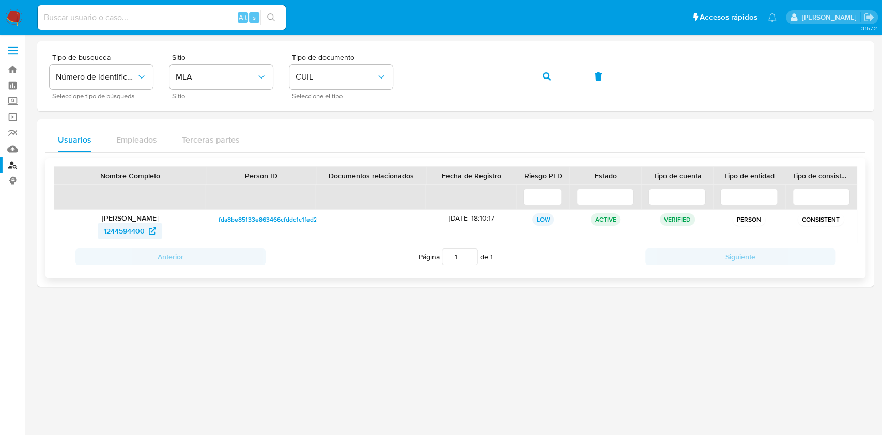
click at [134, 231] on span "1244594400" at bounding box center [124, 231] width 41 height 17
click at [529, 75] on div "Tipo de busqueda Número de identificación Seleccione tipo de búsqueda Sitio MLA…" at bounding box center [456, 76] width 812 height 45
click at [546, 77] on icon "button" at bounding box center [547, 76] width 8 height 8
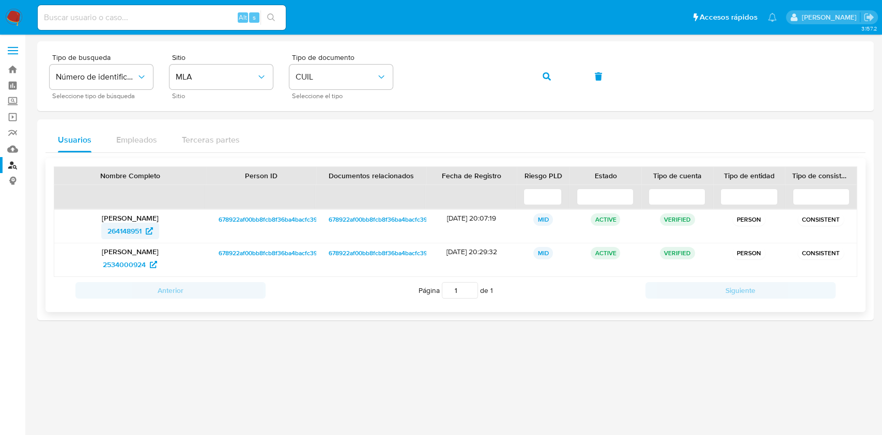
click at [149, 231] on icon at bounding box center [149, 230] width 7 height 7
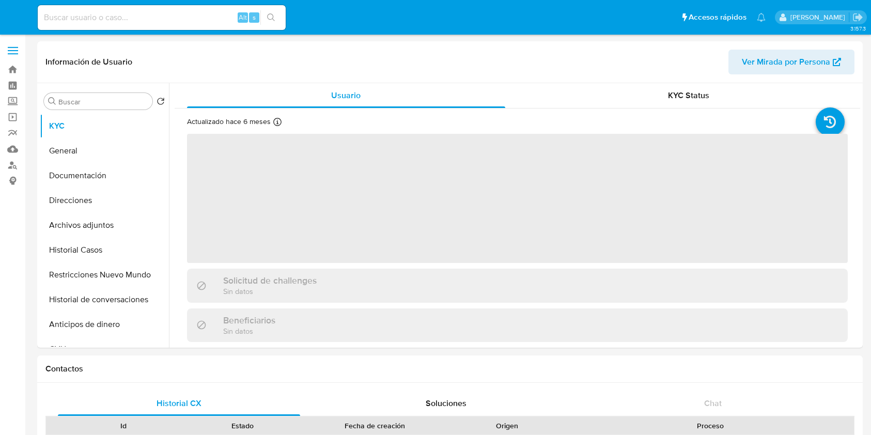
select select "10"
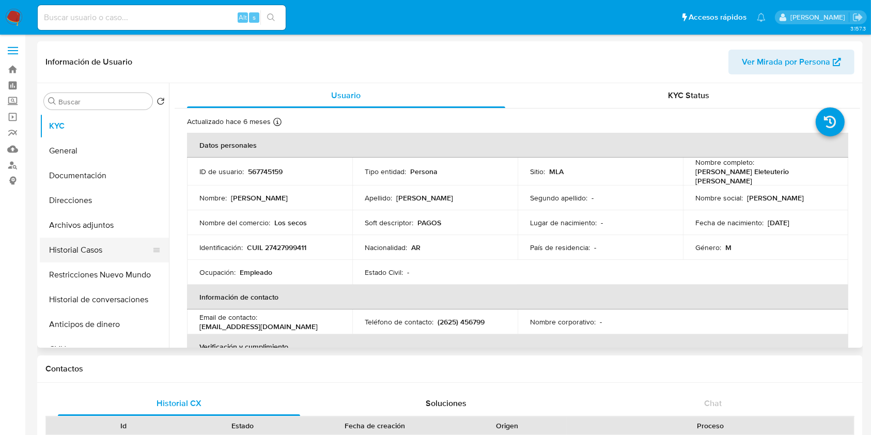
click at [96, 251] on button "Historial Casos" at bounding box center [100, 250] width 121 height 25
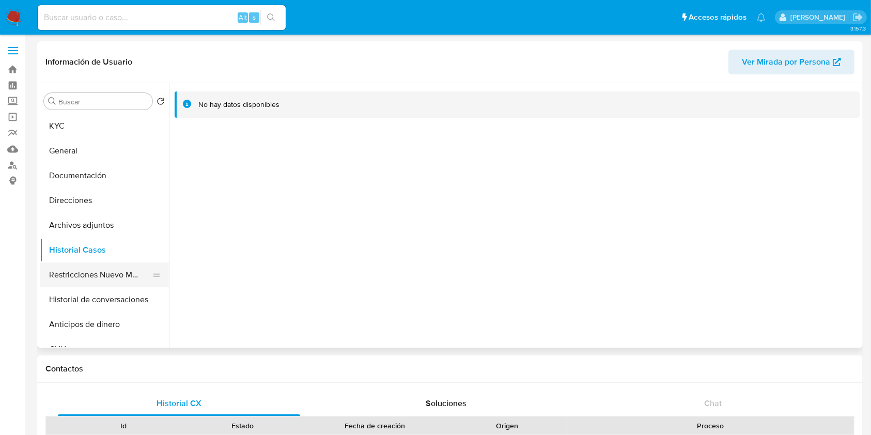
click at [75, 269] on button "Restricciones Nuevo Mundo" at bounding box center [100, 275] width 121 height 25
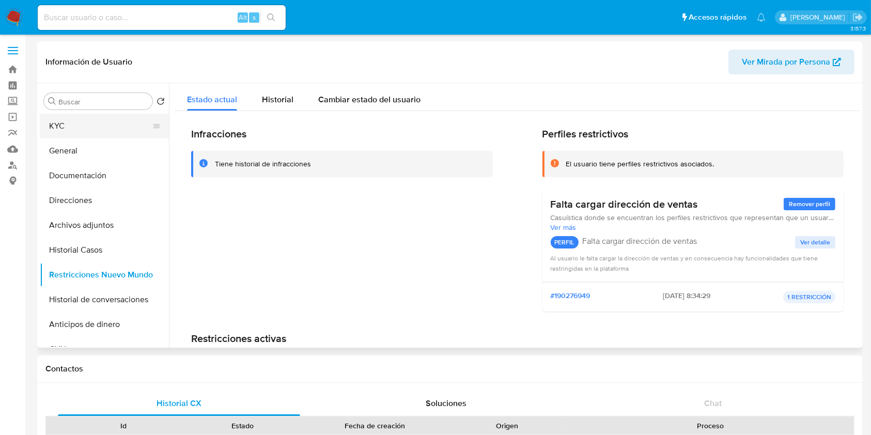
click at [103, 122] on button "KYC" at bounding box center [100, 126] width 121 height 25
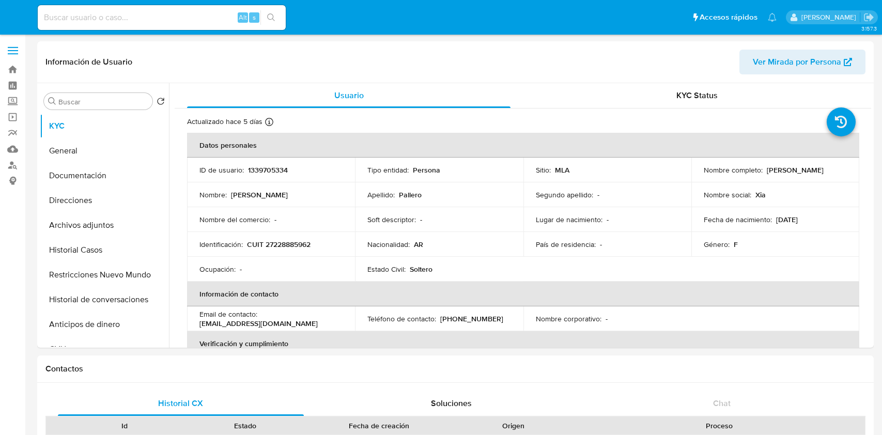
select select "10"
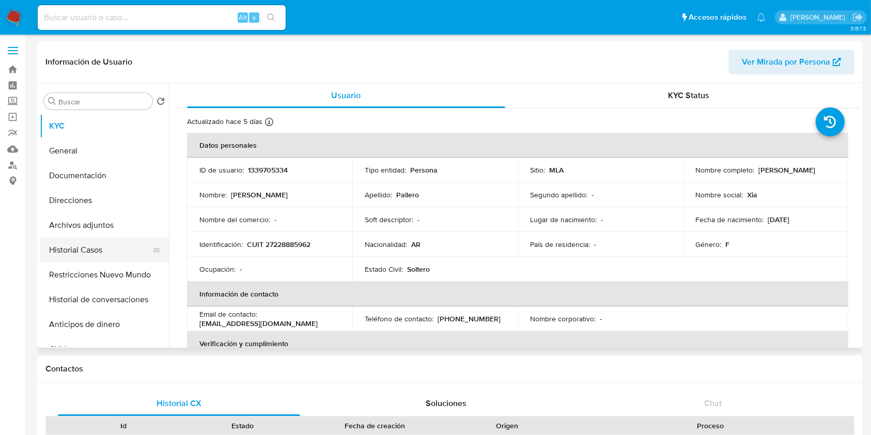
click at [96, 247] on button "Historial Casos" at bounding box center [100, 250] width 121 height 25
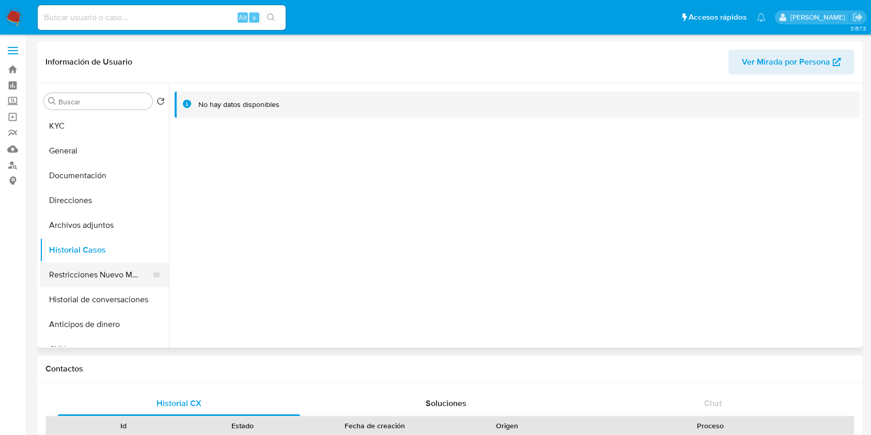
click at [77, 280] on button "Restricciones Nuevo Mundo" at bounding box center [100, 275] width 121 height 25
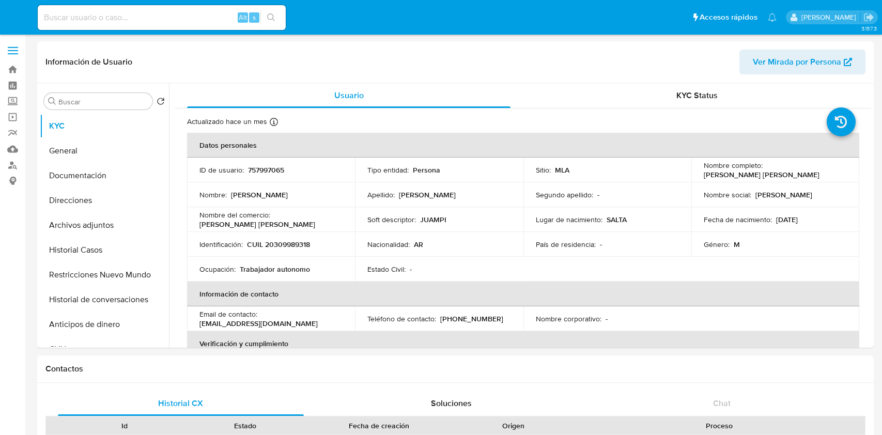
select select "10"
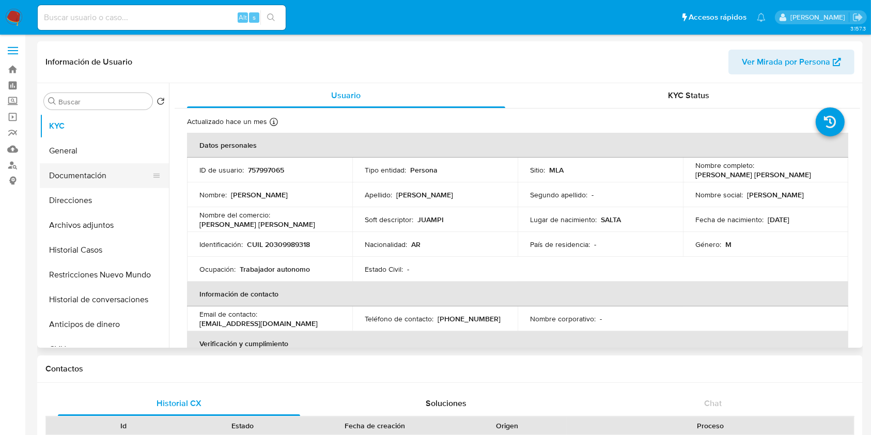
click at [95, 167] on button "Documentación" at bounding box center [100, 175] width 121 height 25
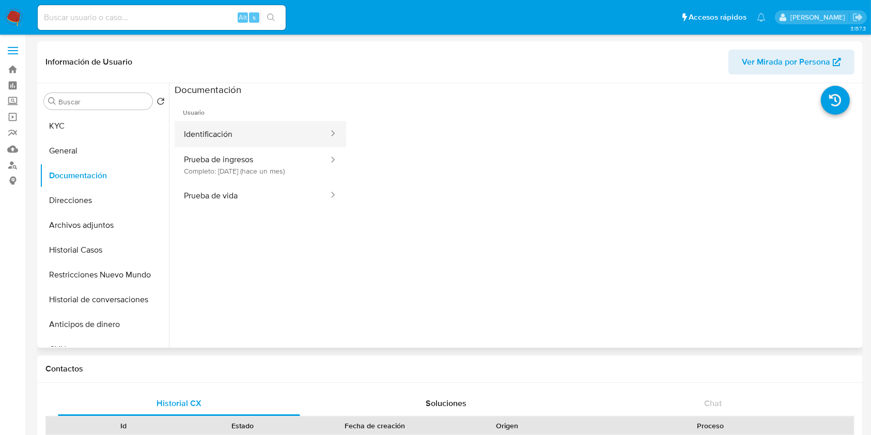
click at [248, 137] on button "Identificación" at bounding box center [252, 134] width 155 height 26
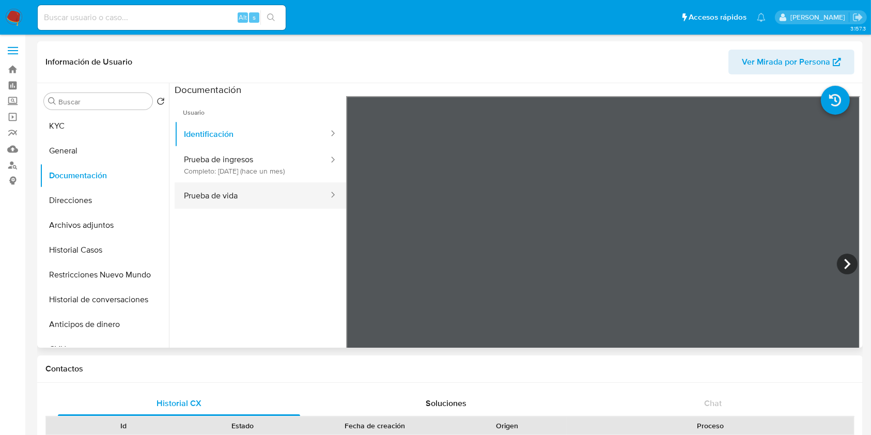
click at [236, 196] on button "Prueba de vida" at bounding box center [252, 195] width 155 height 26
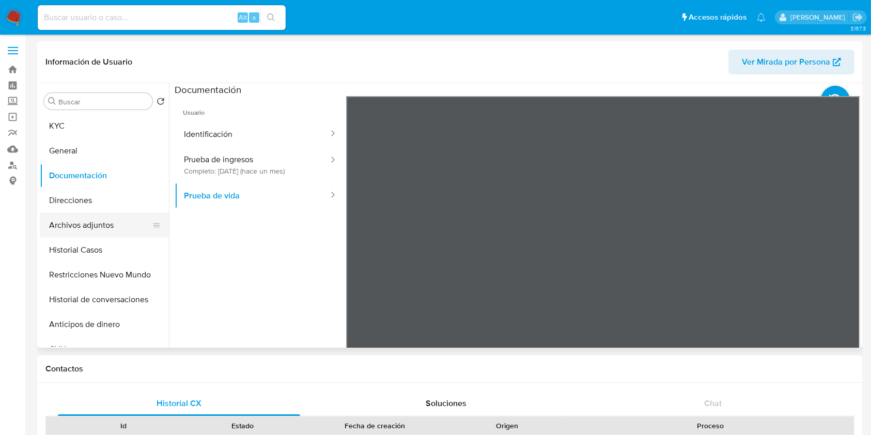
click at [86, 233] on button "Archivos adjuntos" at bounding box center [100, 225] width 121 height 25
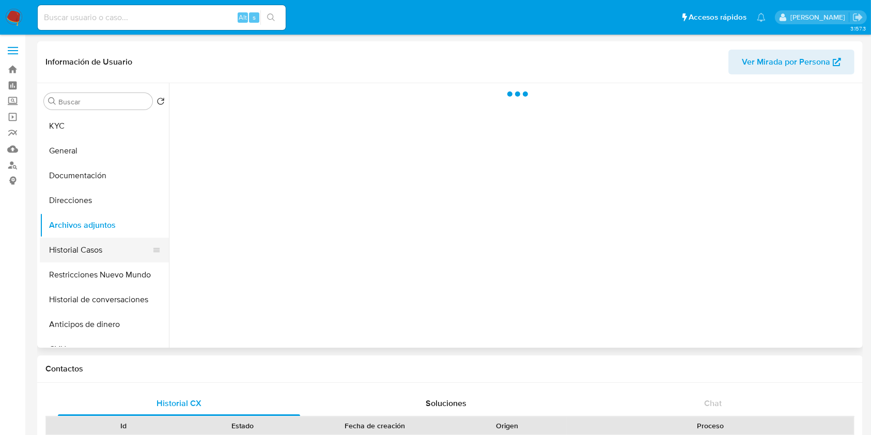
click at [79, 246] on button "Historial Casos" at bounding box center [100, 250] width 121 height 25
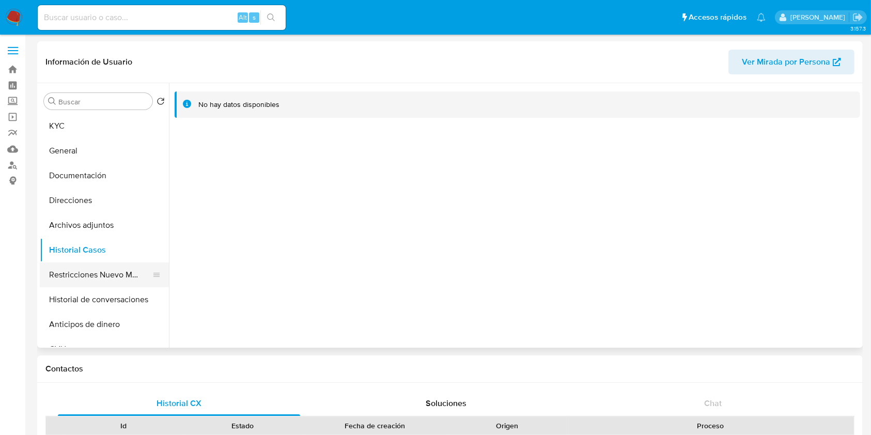
click at [95, 269] on button "Restricciones Nuevo Mundo" at bounding box center [100, 275] width 121 height 25
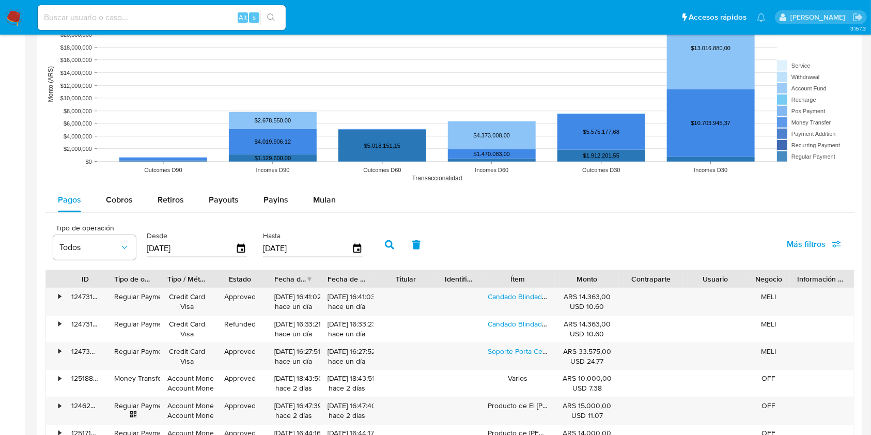
scroll to position [1202, 0]
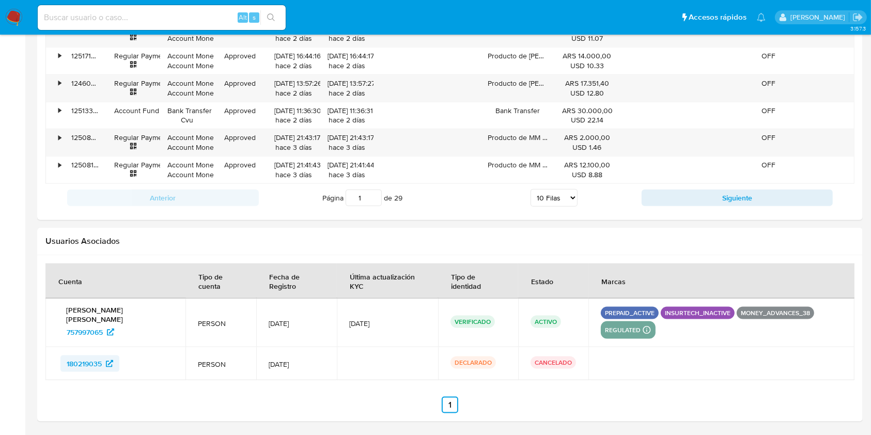
click at [90, 361] on span "180219035" at bounding box center [84, 364] width 35 height 17
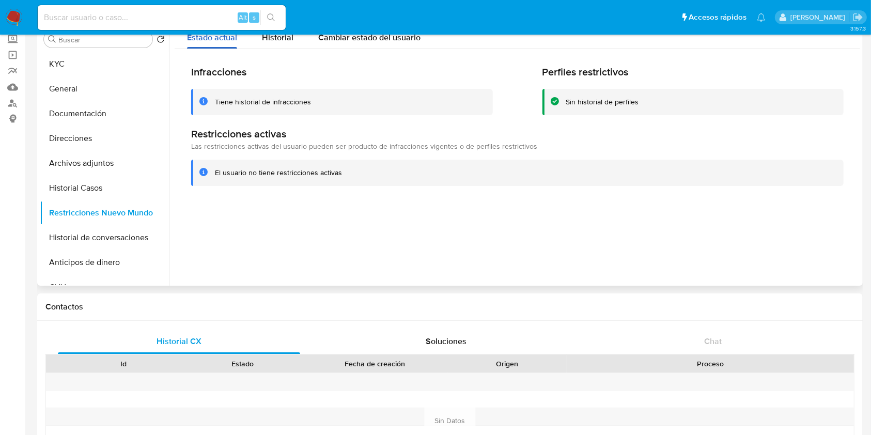
scroll to position [0, 0]
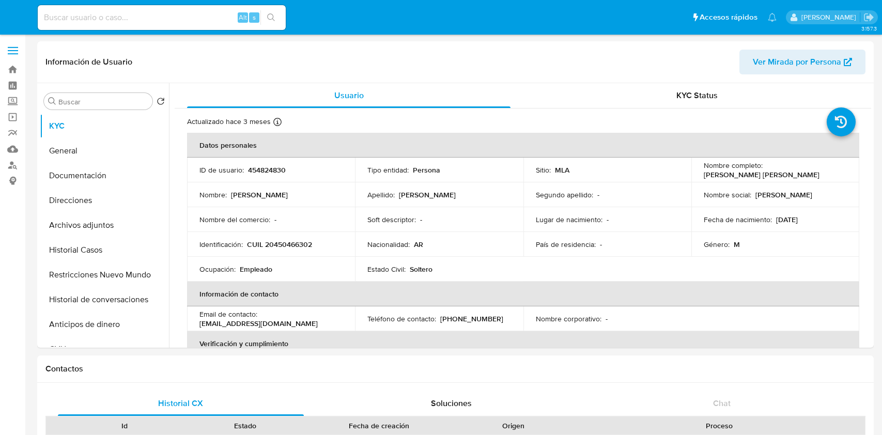
select select "10"
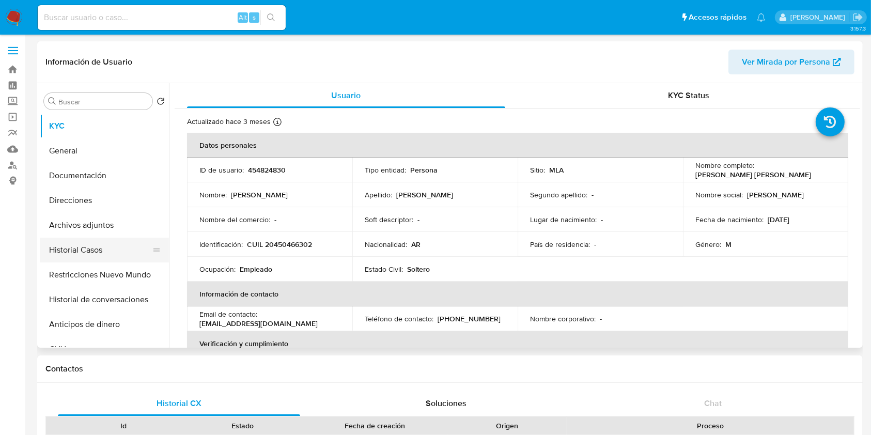
click at [91, 248] on button "Historial Casos" at bounding box center [100, 250] width 121 height 25
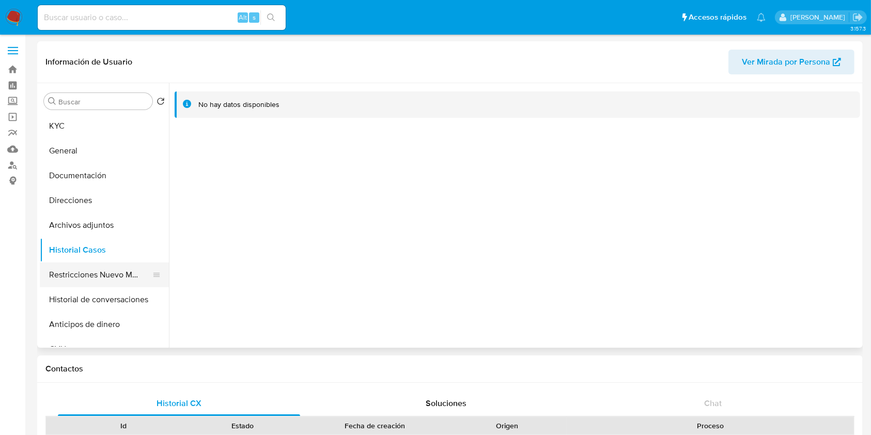
click at [108, 273] on button "Restricciones Nuevo Mundo" at bounding box center [100, 275] width 121 height 25
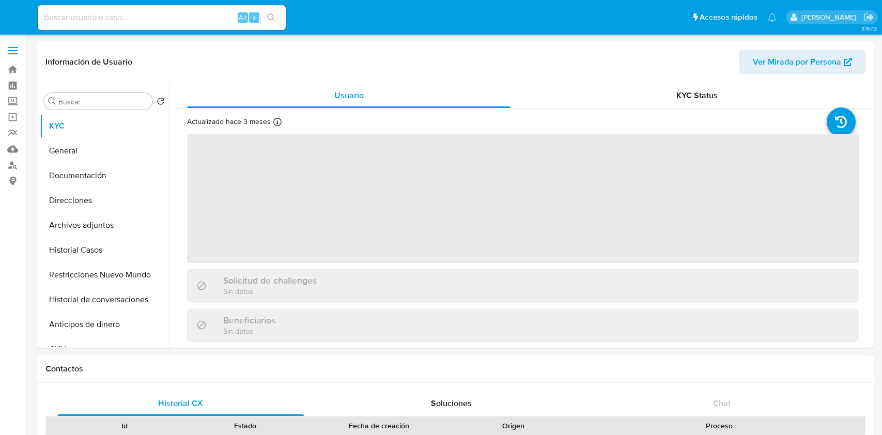
select select "10"
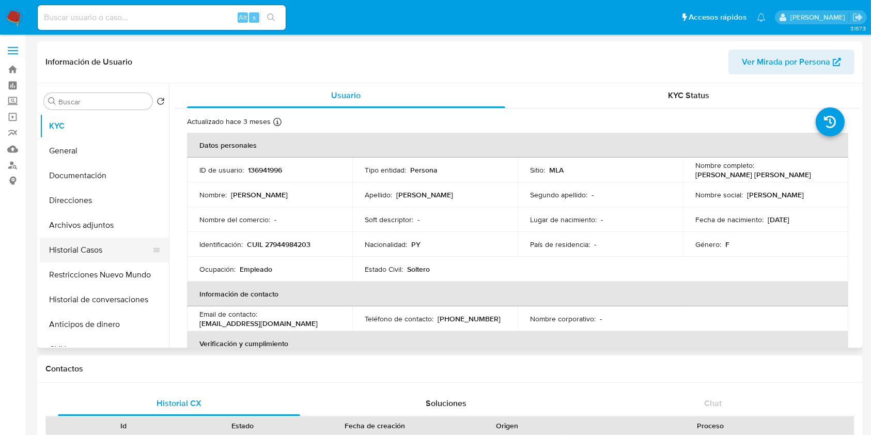
click at [89, 251] on button "Historial Casos" at bounding box center [100, 250] width 121 height 25
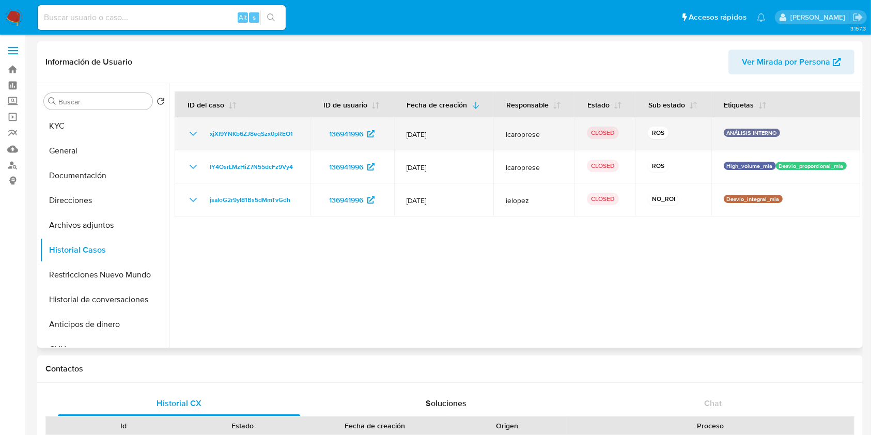
click at [189, 134] on icon "Mostrar/Ocultar" at bounding box center [193, 134] width 12 height 12
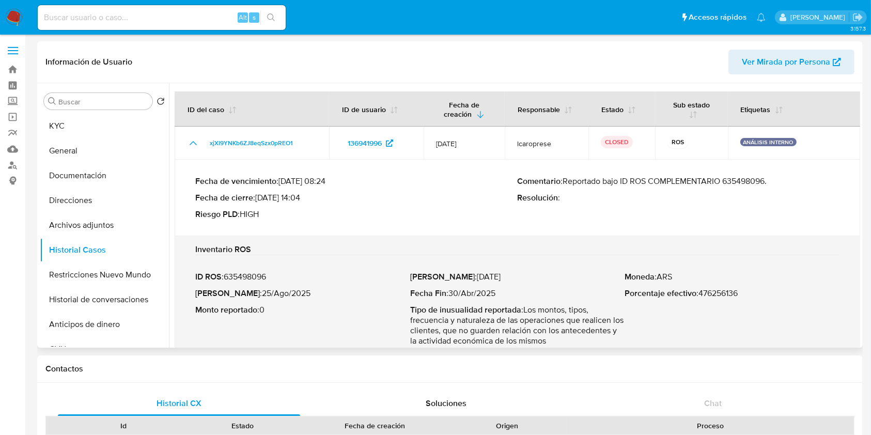
click at [749, 182] on p "Comentario : Reportado bajo ID ROS COMPLEMENTARIO 635498096." at bounding box center [679, 181] width 323 height 10
click at [318, 183] on p "Fecha de vencimiento : 08/10/2025 08:24" at bounding box center [356, 181] width 323 height 10
drag, startPoint x: 318, startPoint y: 183, endPoint x: 300, endPoint y: 189, distance: 18.8
click at [300, 188] on div "Fecha de vencimiento : 08/10/2025 08:24 Fecha de cierre : 26/08/2025 14:04 Ries…" at bounding box center [356, 197] width 323 height 43
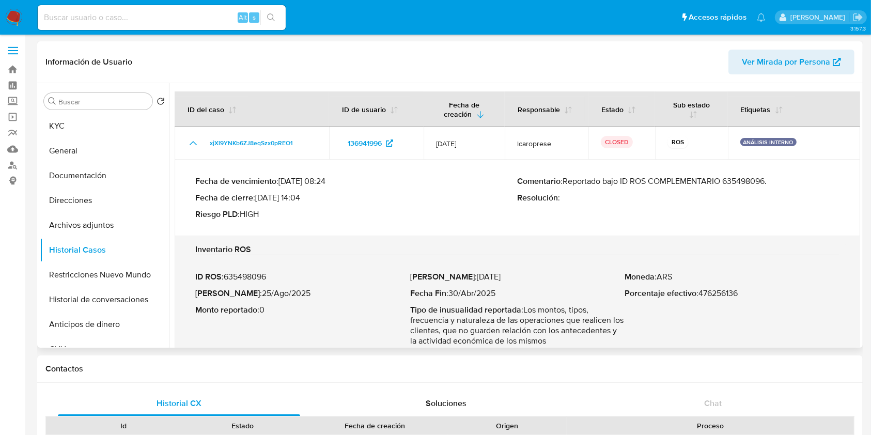
click at [281, 293] on p "Fecha ROS : 25/Ago/2025" at bounding box center [302, 293] width 215 height 10
drag, startPoint x: 281, startPoint y: 293, endPoint x: 244, endPoint y: 298, distance: 37.1
click at [244, 298] on p "Fecha ROS : 25/Ago/2025" at bounding box center [302, 293] width 215 height 10
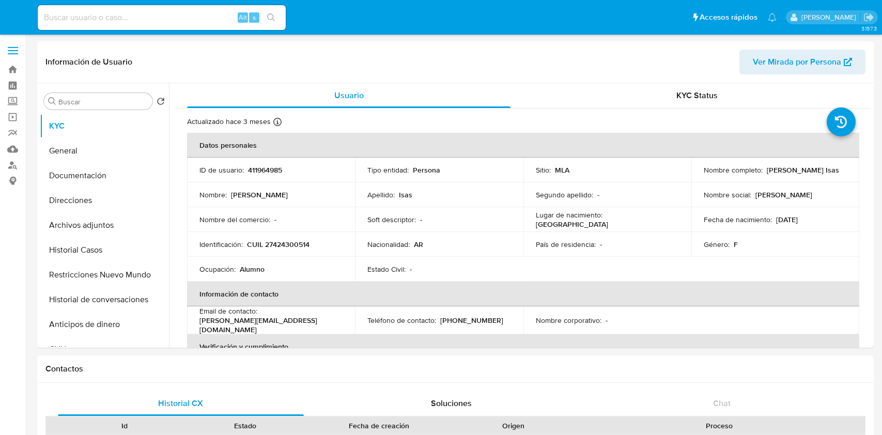
select select "10"
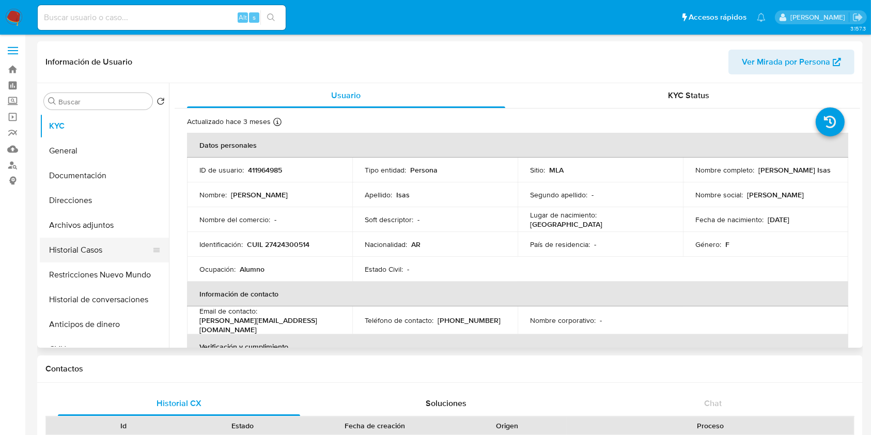
click at [90, 242] on button "Historial Casos" at bounding box center [100, 250] width 121 height 25
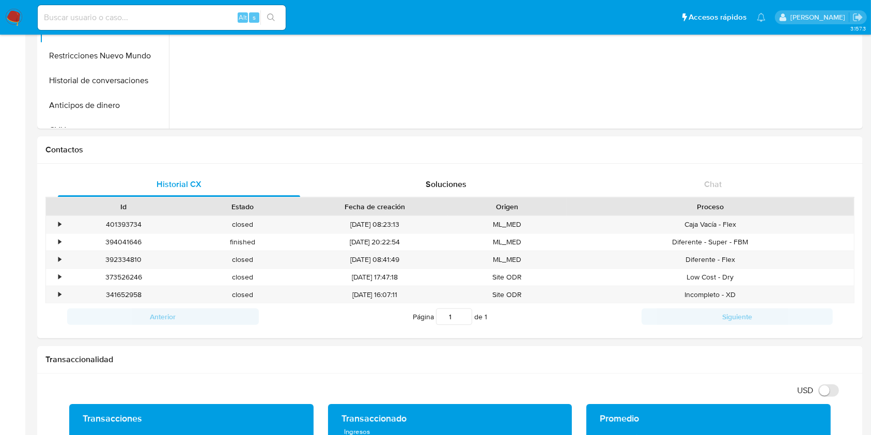
scroll to position [43, 0]
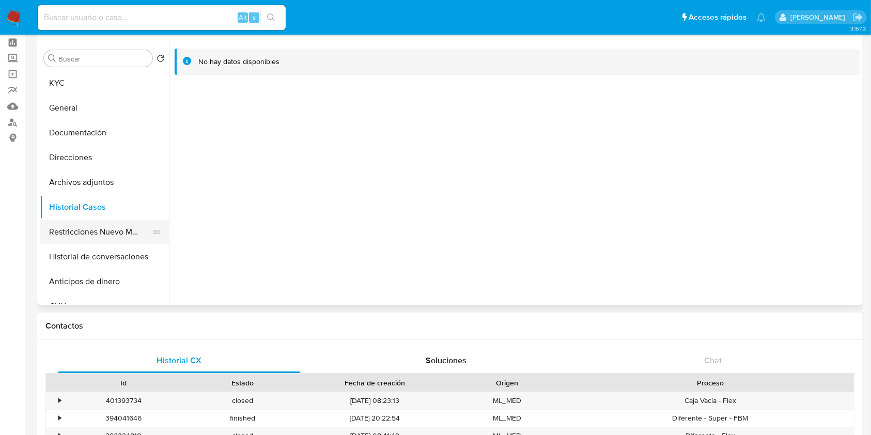
click at [98, 227] on button "Restricciones Nuevo Mundo" at bounding box center [100, 232] width 121 height 25
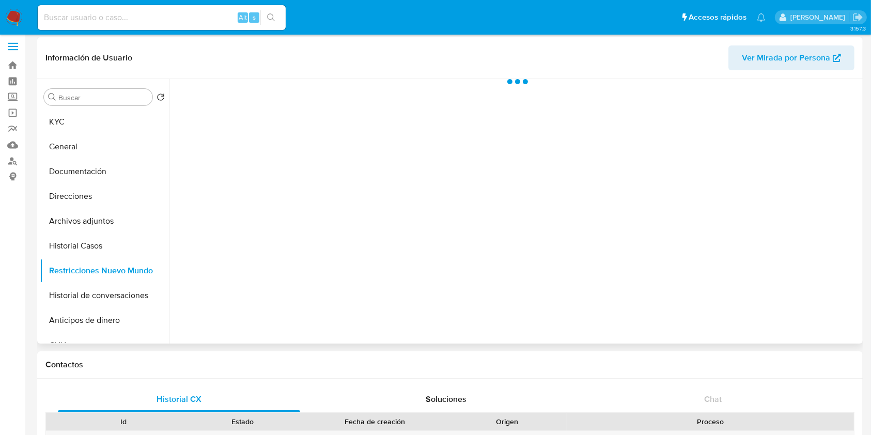
scroll to position [0, 0]
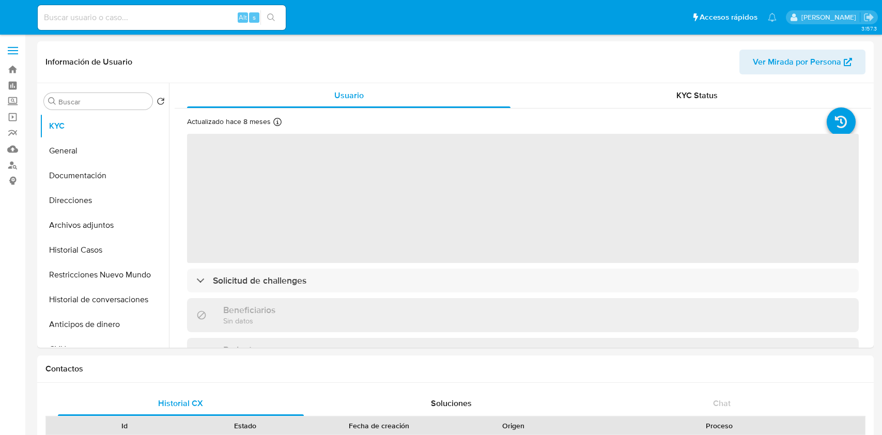
select select "10"
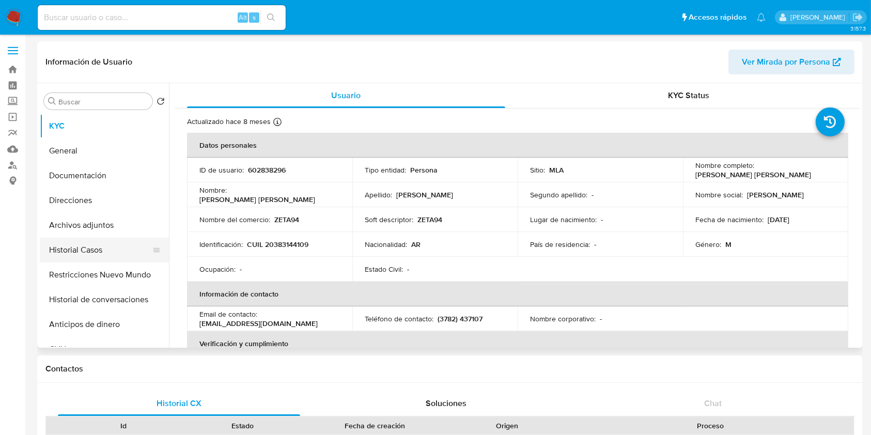
click at [79, 251] on button "Historial Casos" at bounding box center [100, 250] width 121 height 25
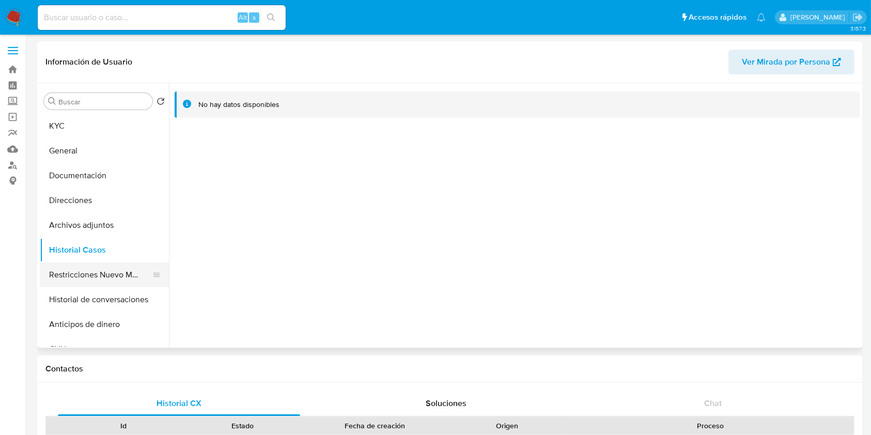
click at [83, 267] on button "Restricciones Nuevo Mundo" at bounding box center [100, 275] width 121 height 25
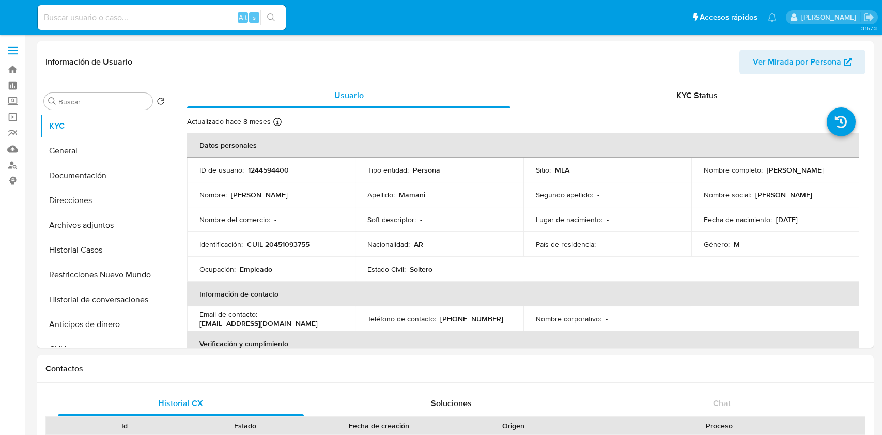
select select "10"
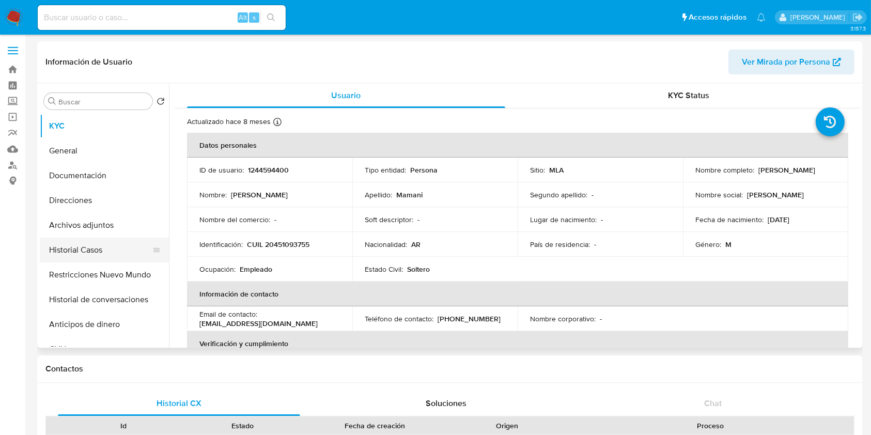
click at [110, 249] on button "Historial Casos" at bounding box center [100, 250] width 121 height 25
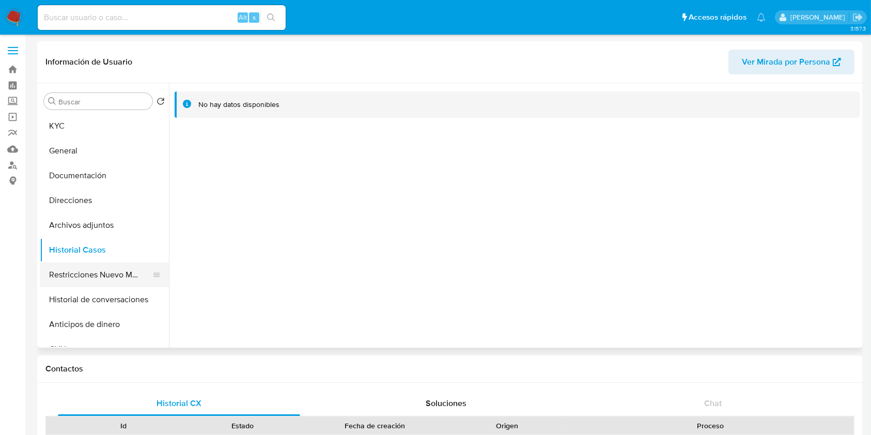
click at [71, 271] on button "Restricciones Nuevo Mundo" at bounding box center [100, 275] width 121 height 25
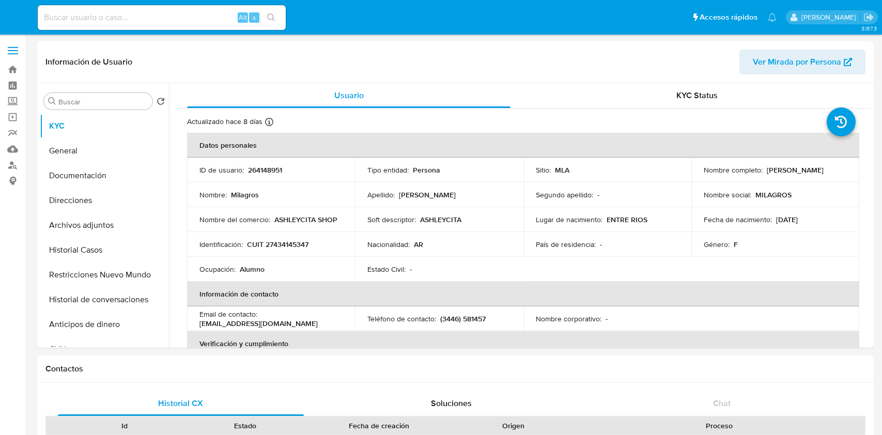
select select "10"
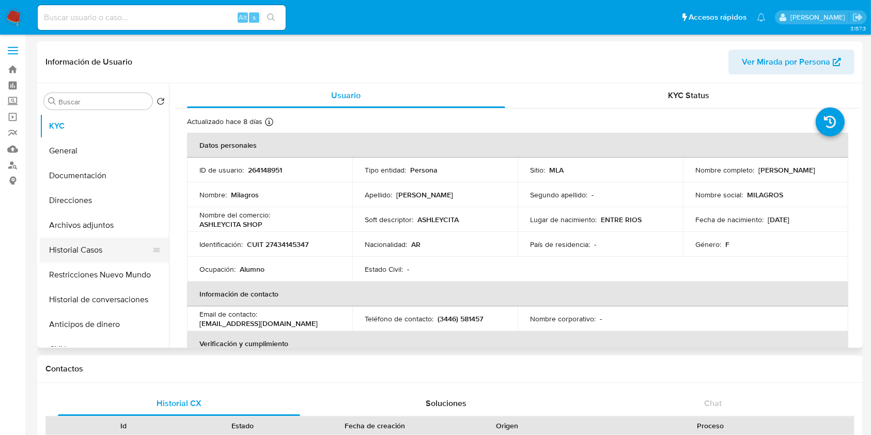
click at [112, 249] on button "Historial Casos" at bounding box center [100, 250] width 121 height 25
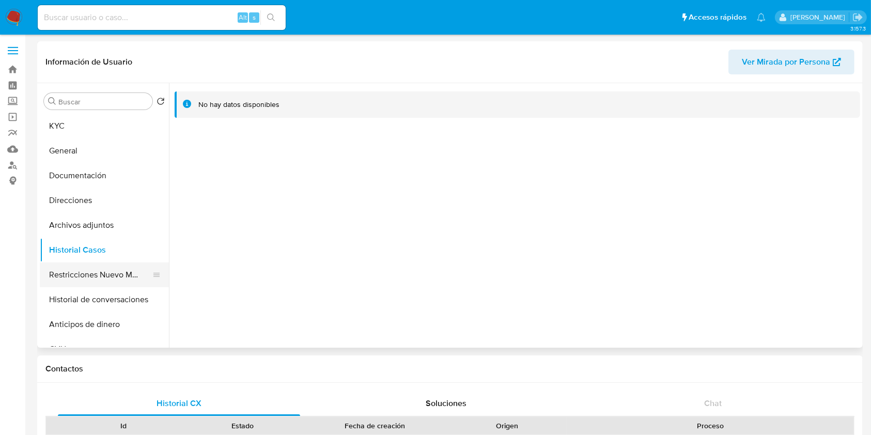
click at [90, 277] on button "Restricciones Nuevo Mundo" at bounding box center [100, 275] width 121 height 25
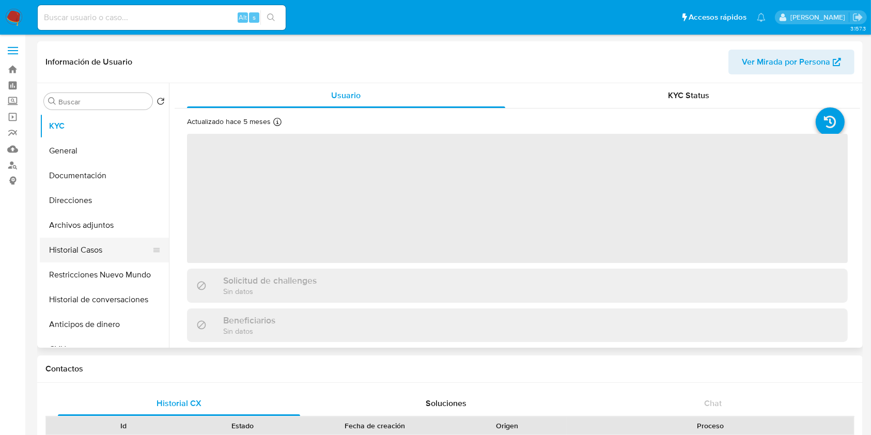
click at [109, 248] on button "Historial Casos" at bounding box center [100, 250] width 121 height 25
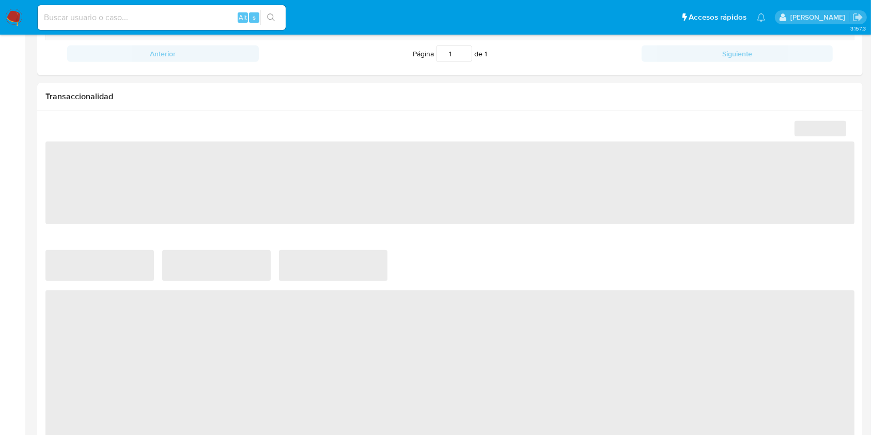
select select "10"
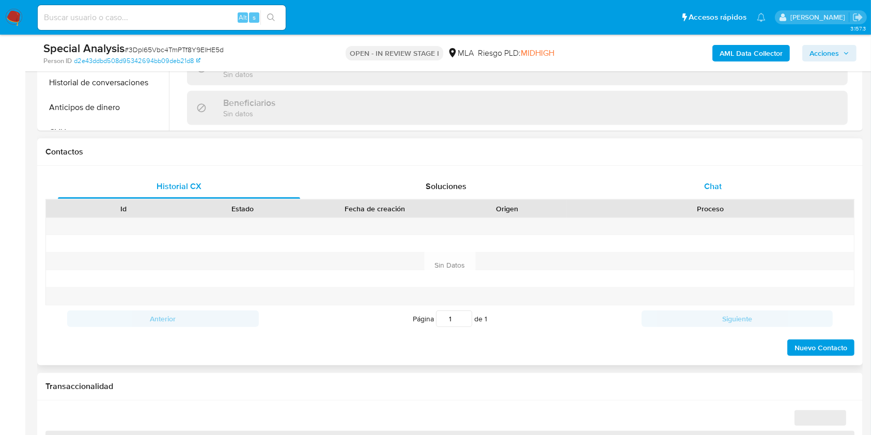
scroll to position [413, 0]
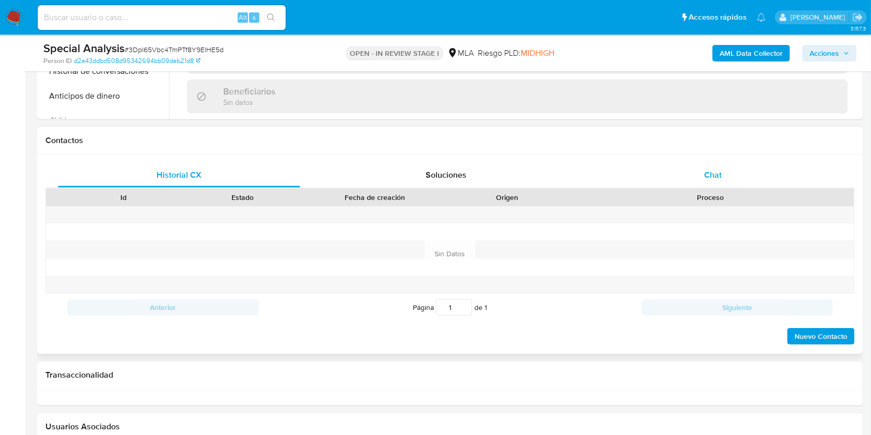
click at [742, 179] on div "Chat" at bounding box center [713, 175] width 242 height 25
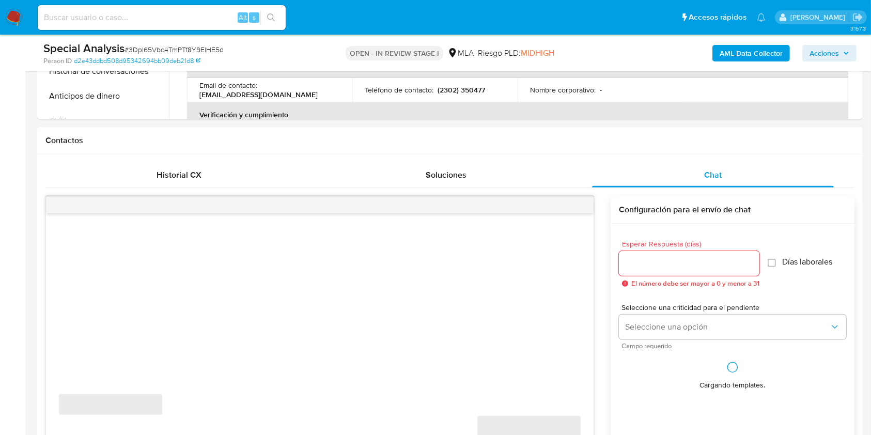
select select "10"
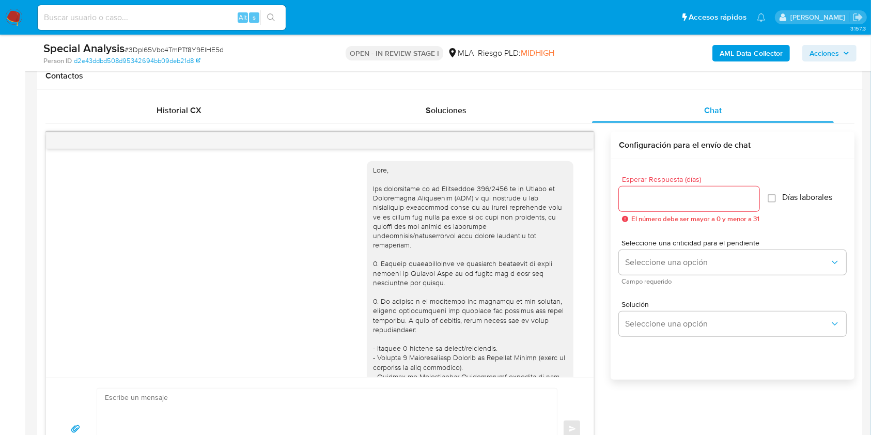
scroll to position [628, 0]
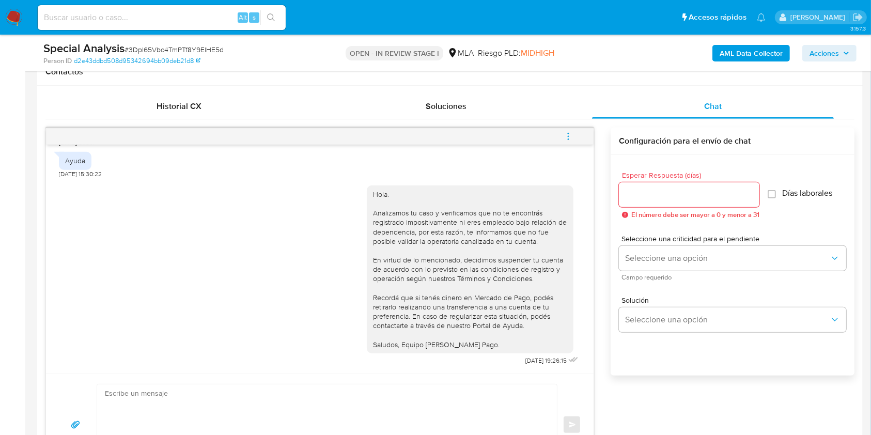
click at [576, 132] on button "menu-action" at bounding box center [569, 136] width 34 height 25
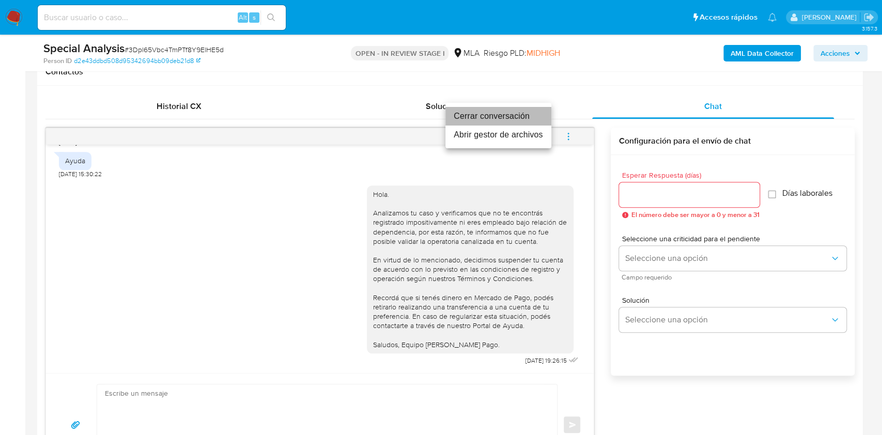
click at [499, 116] on li "Cerrar conversación" at bounding box center [499, 116] width 106 height 19
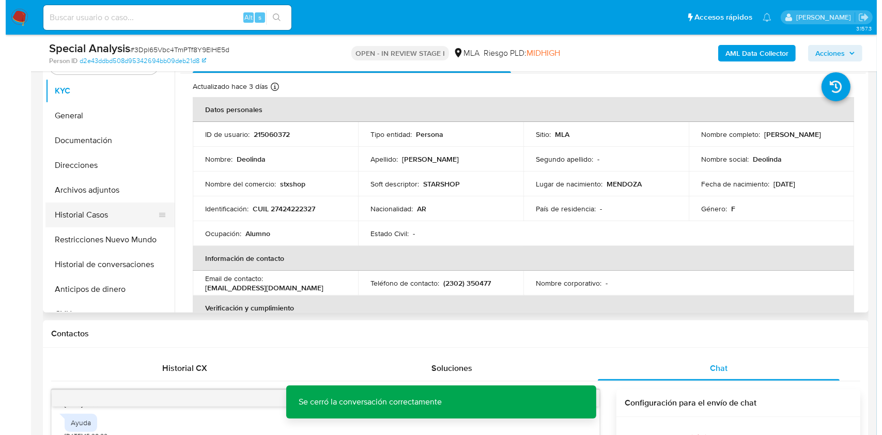
scroll to position [207, 0]
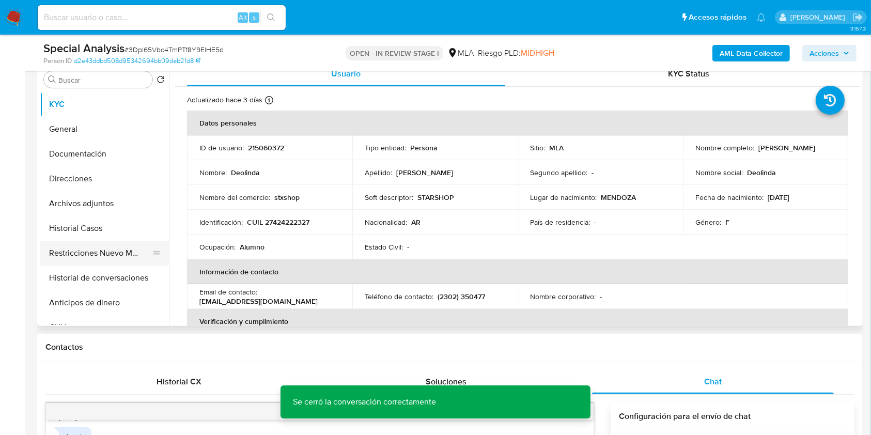
click at [105, 253] on button "Restricciones Nuevo Mundo" at bounding box center [100, 253] width 121 height 25
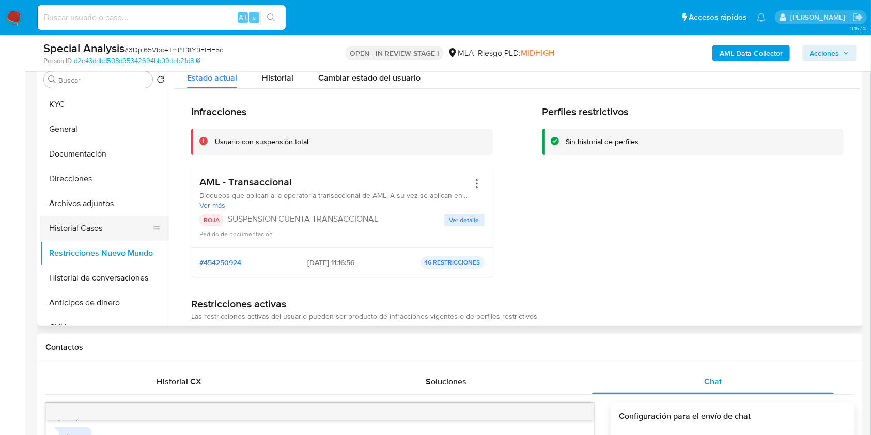
click at [87, 228] on button "Historial Casos" at bounding box center [100, 228] width 121 height 25
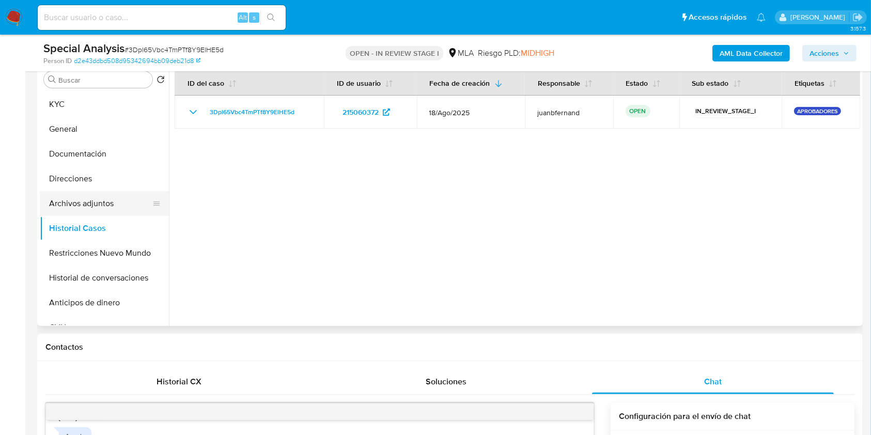
click at [99, 200] on button "Archivos adjuntos" at bounding box center [100, 203] width 121 height 25
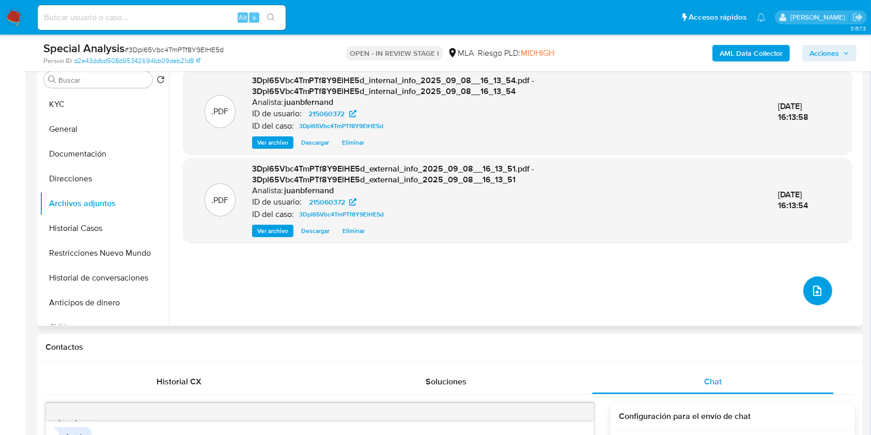
click at [820, 283] on button "upload-file" at bounding box center [818, 291] width 29 height 29
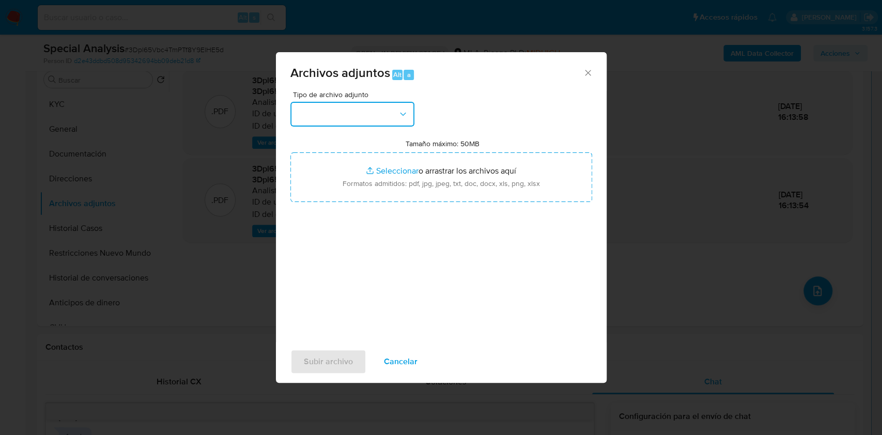
click at [352, 115] on button "button" at bounding box center [352, 114] width 124 height 25
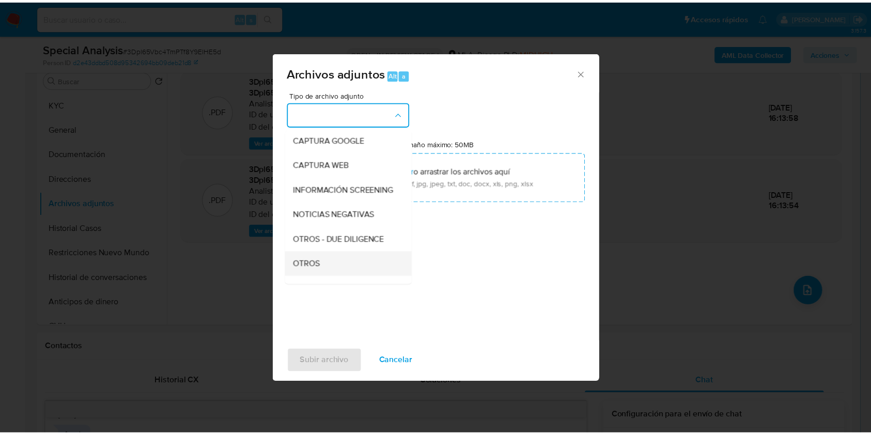
scroll to position [137, 0]
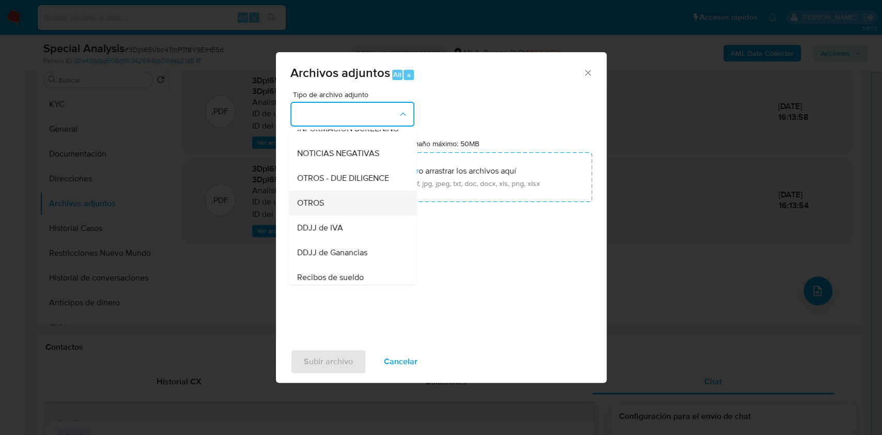
click at [343, 211] on div "OTROS" at bounding box center [349, 203] width 105 height 25
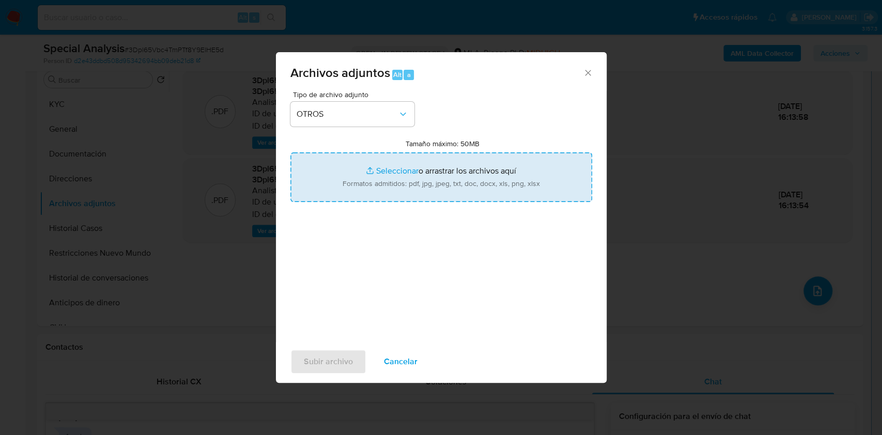
type input "C:\fakepath\Caselog 3Dpl65Vbc4TmPTf8Y9ElHE5d_2025_09_05_08_48_50.docx"
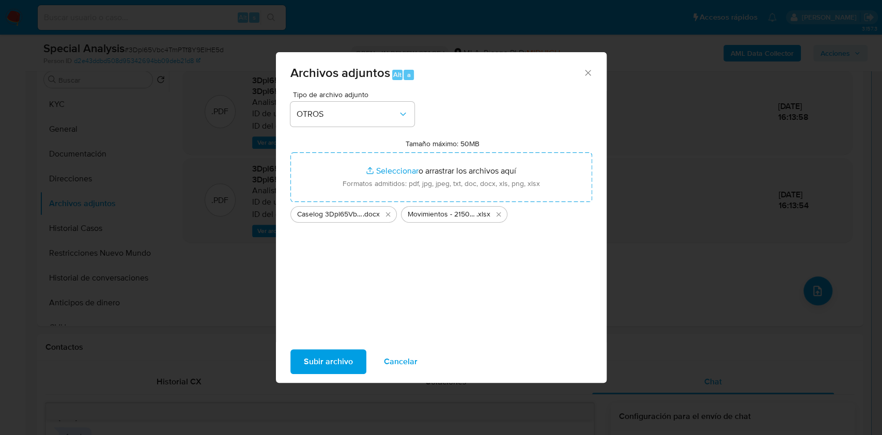
click at [328, 366] on span "Subir archivo" at bounding box center [328, 361] width 49 height 23
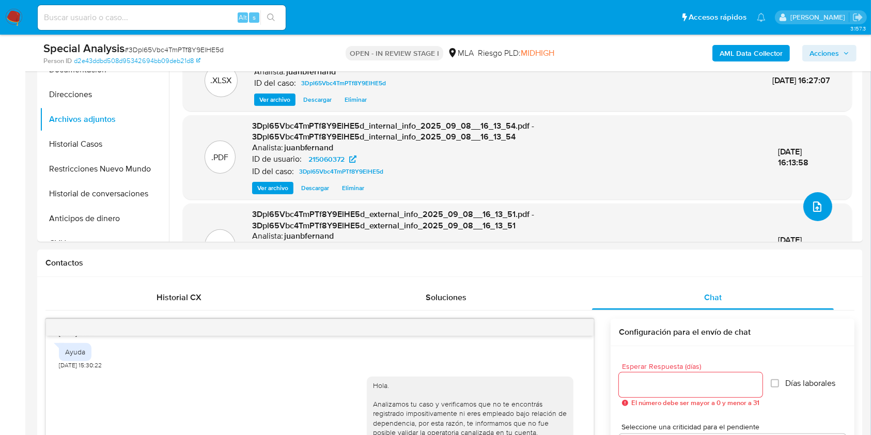
scroll to position [275, 0]
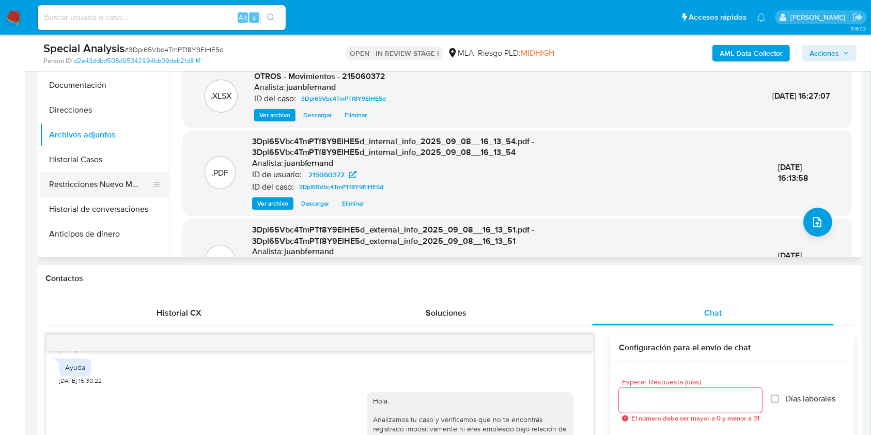
click at [75, 192] on button "Restricciones Nuevo Mundo" at bounding box center [100, 184] width 121 height 25
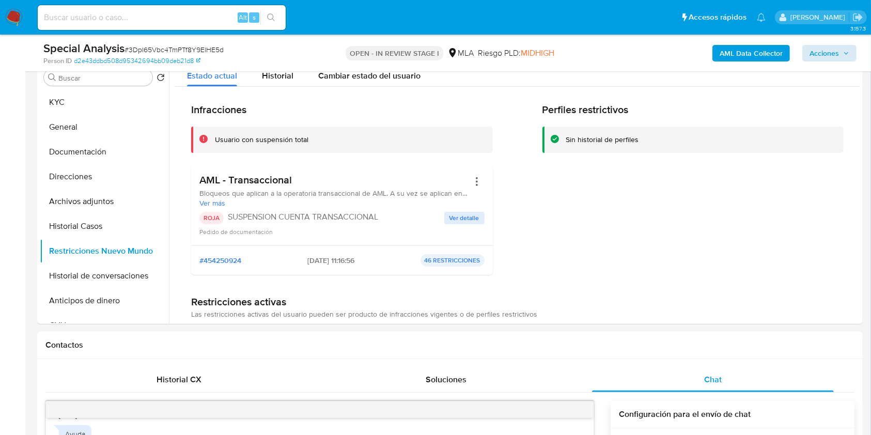
scroll to position [207, 0]
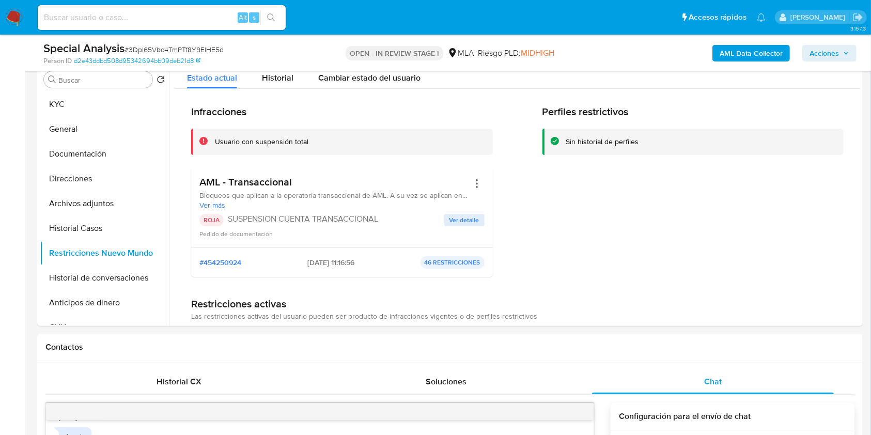
click at [833, 50] on span "Acciones" at bounding box center [824, 53] width 29 height 17
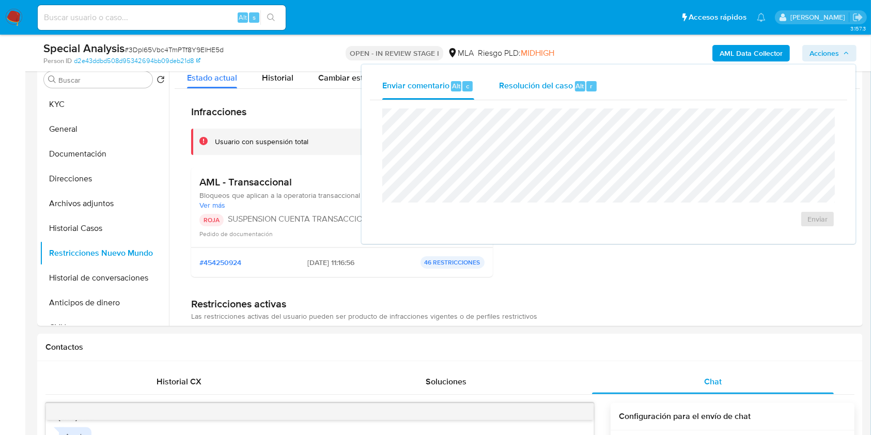
click at [557, 82] on span "Resolución del caso" at bounding box center [536, 86] width 74 height 12
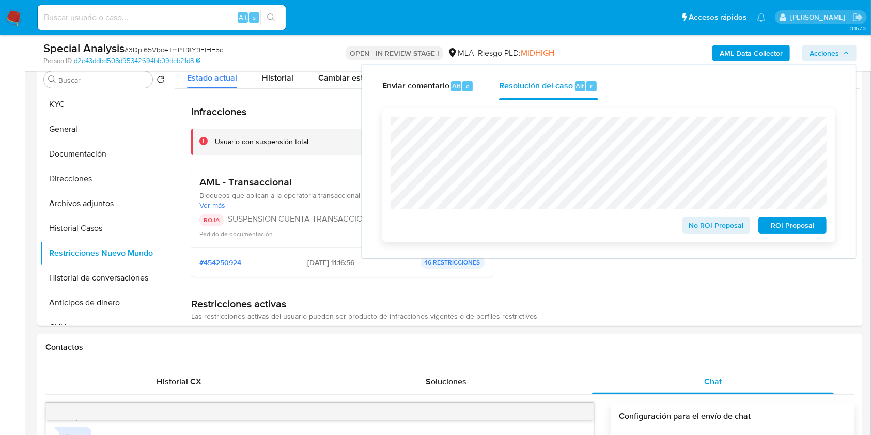
click at [802, 224] on span "ROI Proposal" at bounding box center [793, 225] width 54 height 14
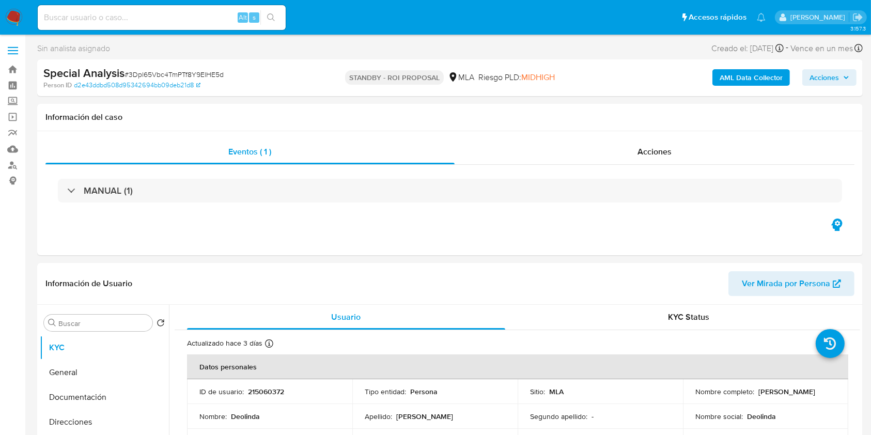
select select "10"
click at [216, 19] on input at bounding box center [162, 17] width 248 height 13
paste input "QOphJnzqLr3z8yPBJ5gw8rHX"
type input "QOphJnzqLr3z8yPBJ5gw8rHX"
click at [267, 21] on icon "search-icon" at bounding box center [271, 17] width 8 height 8
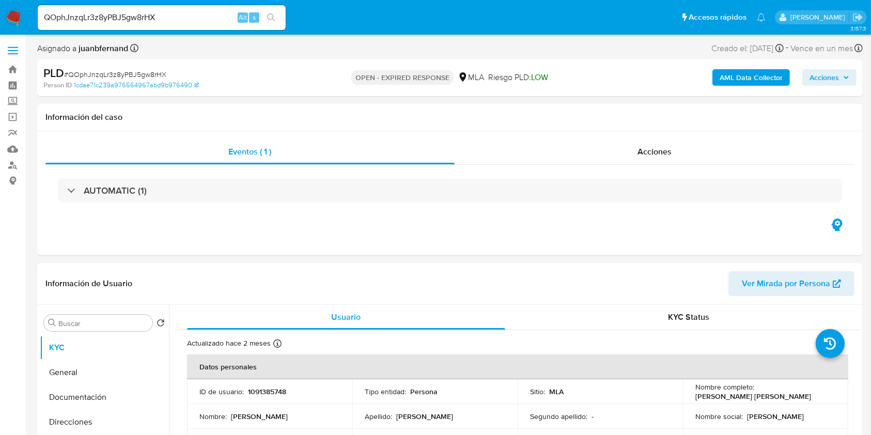
select select "10"
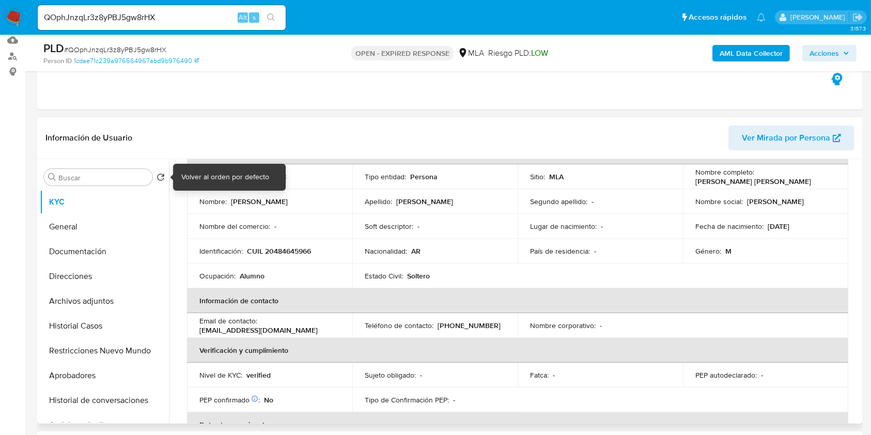
scroll to position [275, 0]
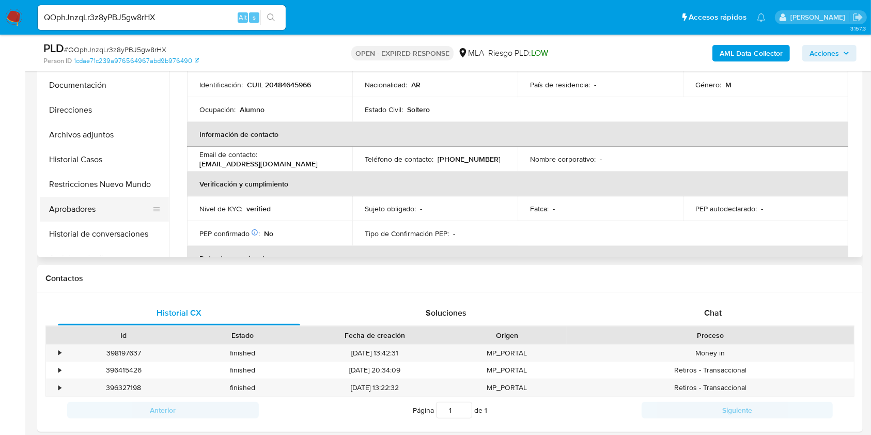
click at [86, 203] on button "Aprobadores" at bounding box center [100, 209] width 121 height 25
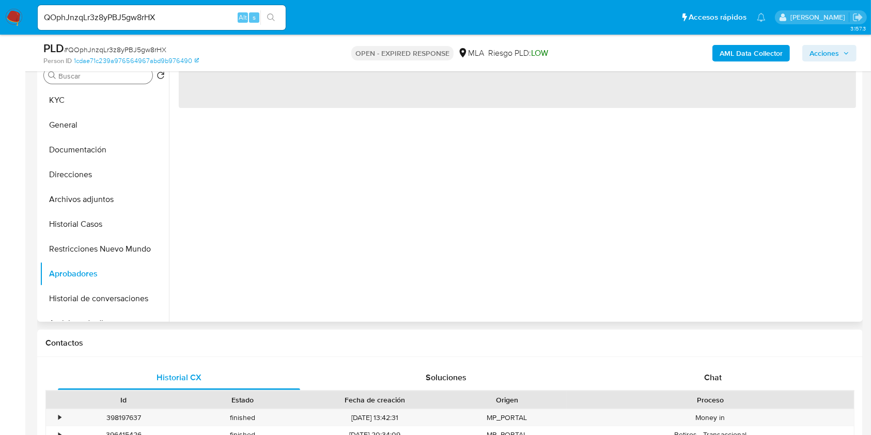
scroll to position [69, 0]
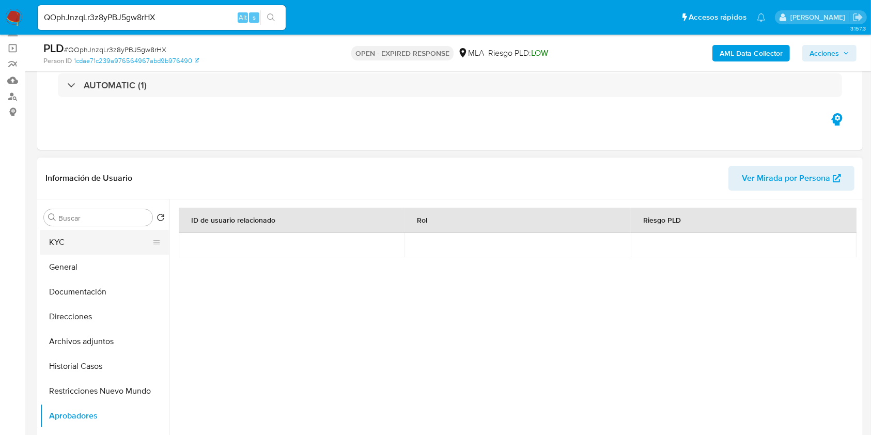
click at [56, 242] on button "KYC" at bounding box center [100, 242] width 121 height 25
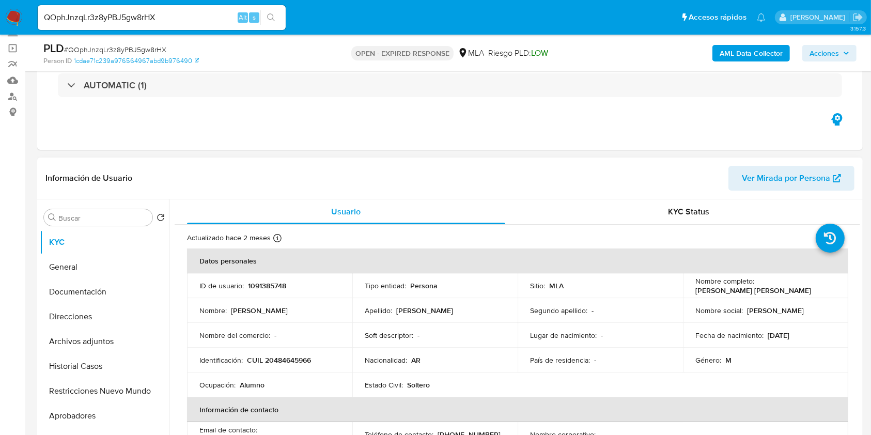
click at [790, 335] on p "24/02/2008" at bounding box center [779, 335] width 22 height 9
drag, startPoint x: 797, startPoint y: 335, endPoint x: 767, endPoint y: 338, distance: 30.1
click at [768, 338] on p "24/02/2008" at bounding box center [779, 335] width 22 height 9
copy p "24/02/2008"
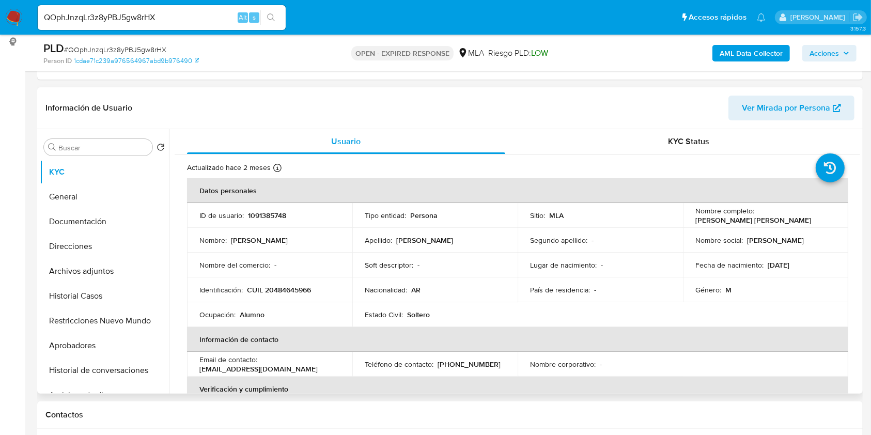
scroll to position [275, 0]
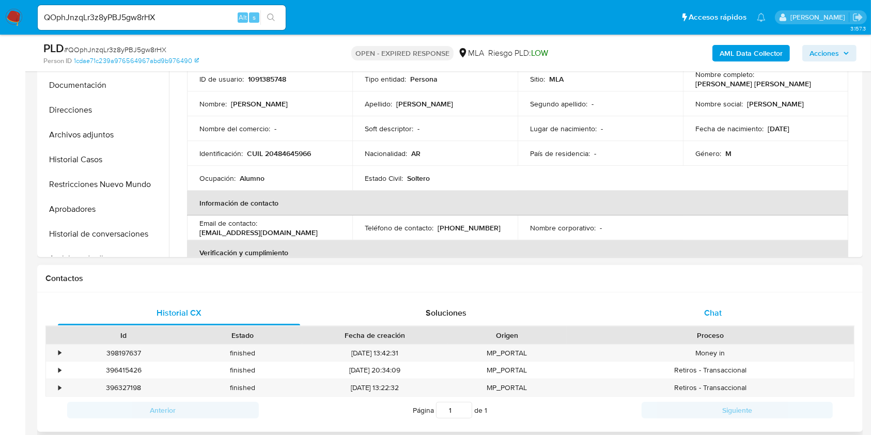
drag, startPoint x: 716, startPoint y: 324, endPoint x: 692, endPoint y: 320, distance: 25.1
click at [717, 325] on div "Chat" at bounding box center [713, 313] width 242 height 25
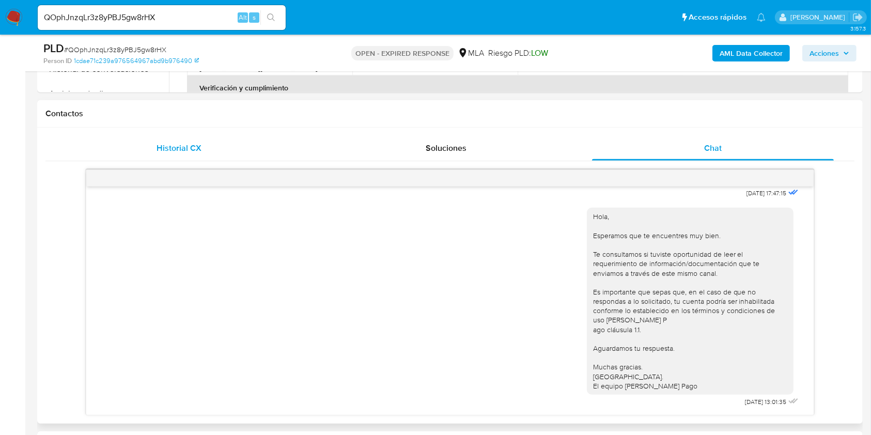
scroll to position [482, 0]
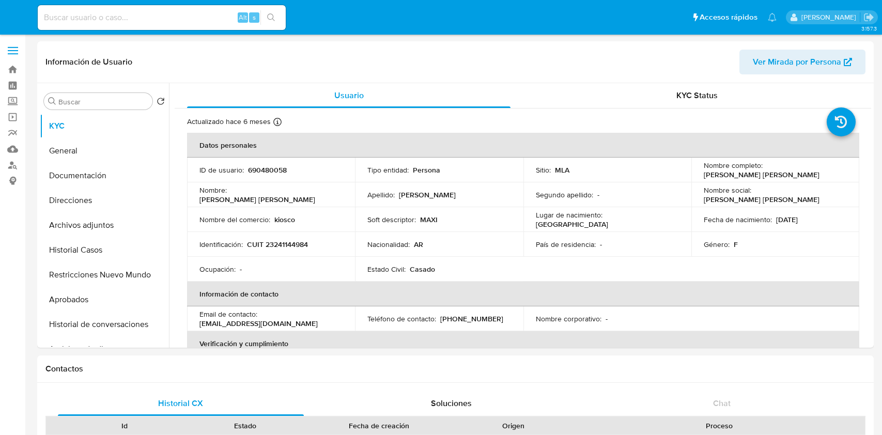
select select "10"
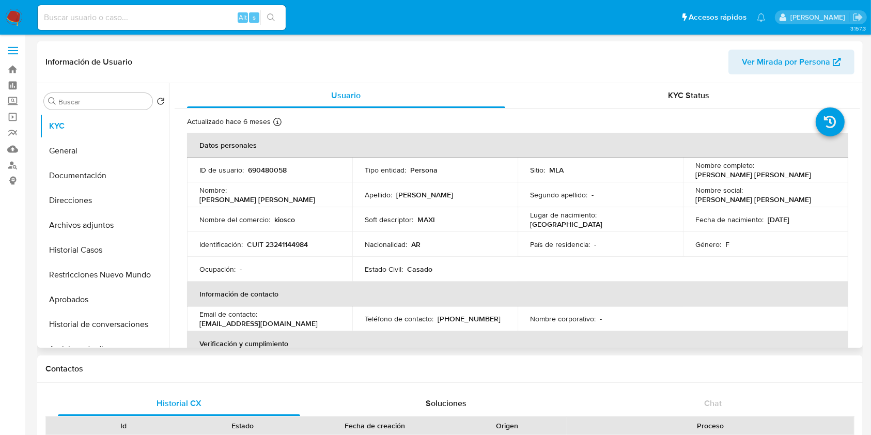
click at [768, 177] on p "[PERSON_NAME] [PERSON_NAME]" at bounding box center [754, 174] width 116 height 9
drag, startPoint x: 768, startPoint y: 177, endPoint x: 703, endPoint y: 179, distance: 64.7
click at [703, 179] on p "[PERSON_NAME] [PERSON_NAME]" at bounding box center [754, 174] width 116 height 9
copy p "[PERSON_NAME] [PERSON_NAME]"
click at [300, 241] on p "CUIT 23241144984" at bounding box center [277, 244] width 61 height 9
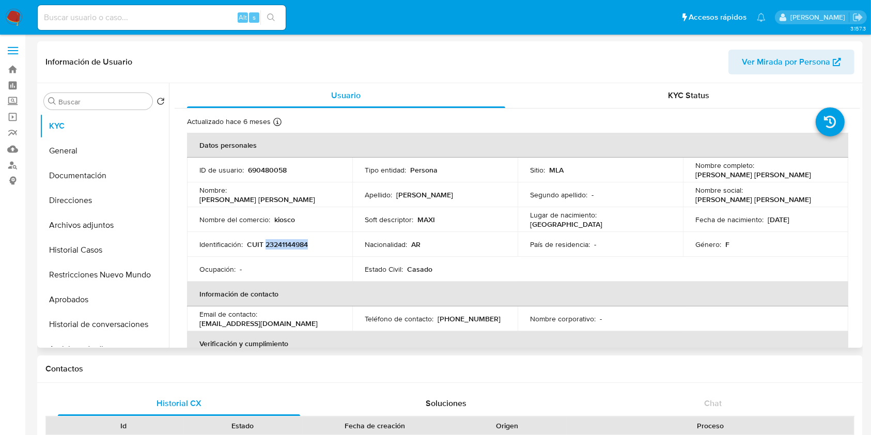
click at [300, 241] on p "CUIT 23241144984" at bounding box center [277, 244] width 61 height 9
copy p "23241144984"
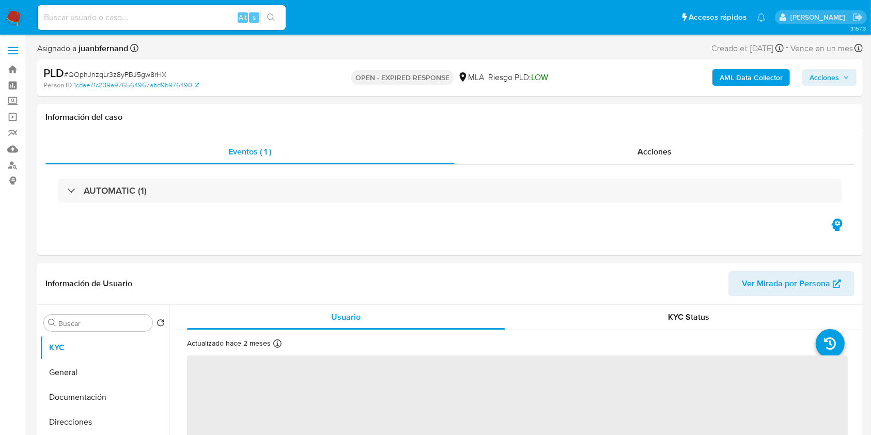
click at [140, 72] on span "# QOphJnzqLr3z8yPBJ5gw8rHX" at bounding box center [115, 74] width 102 height 10
copy span "QOphJnzqLr3z8yPBJ5gw8rHX"
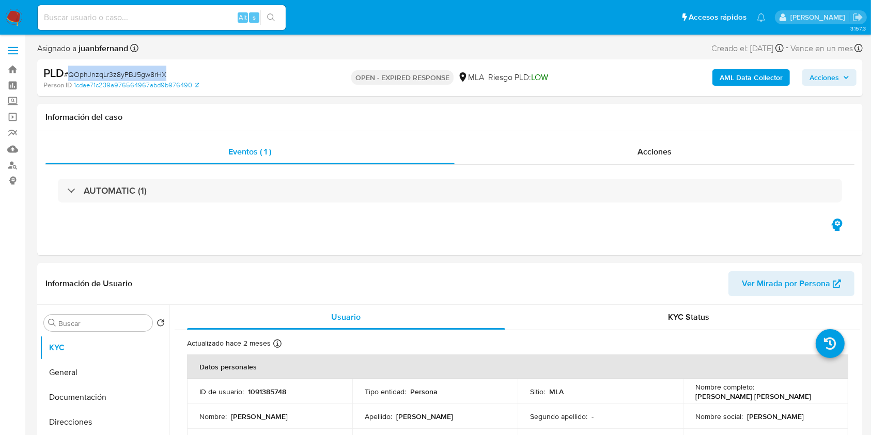
select select "10"
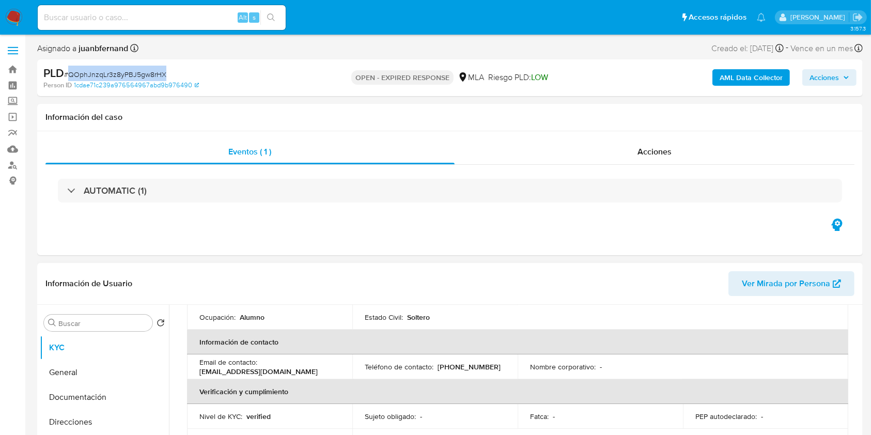
scroll to position [344, 0]
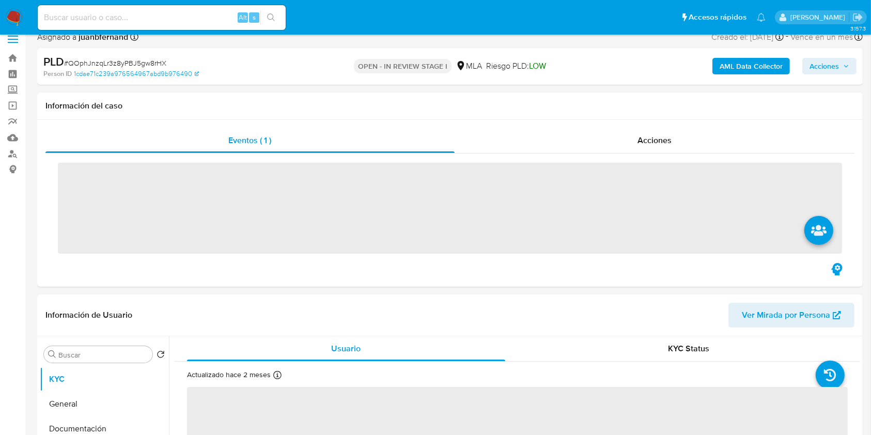
scroll to position [413, 0]
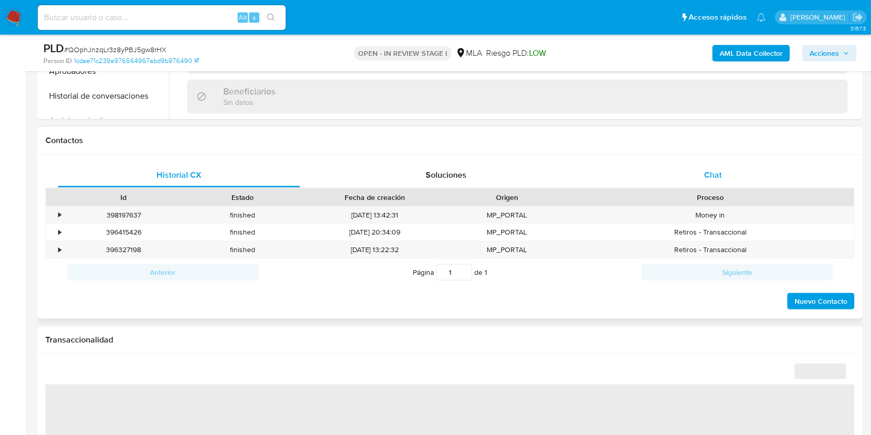
click at [743, 182] on div "Chat" at bounding box center [713, 175] width 242 height 25
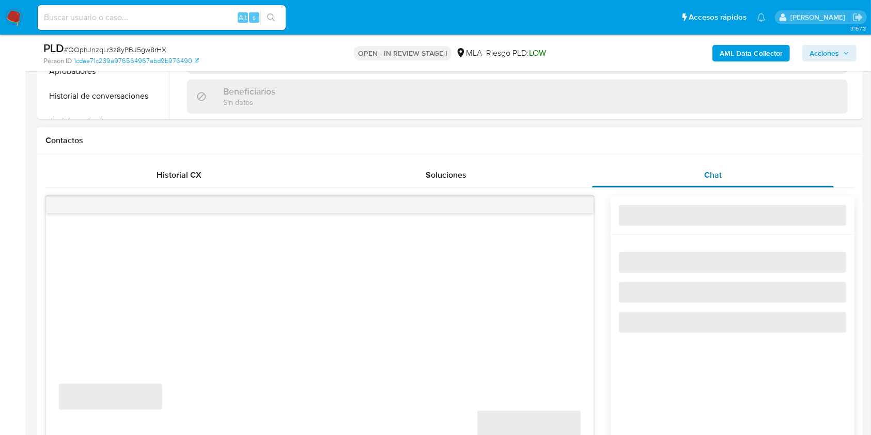
select select "10"
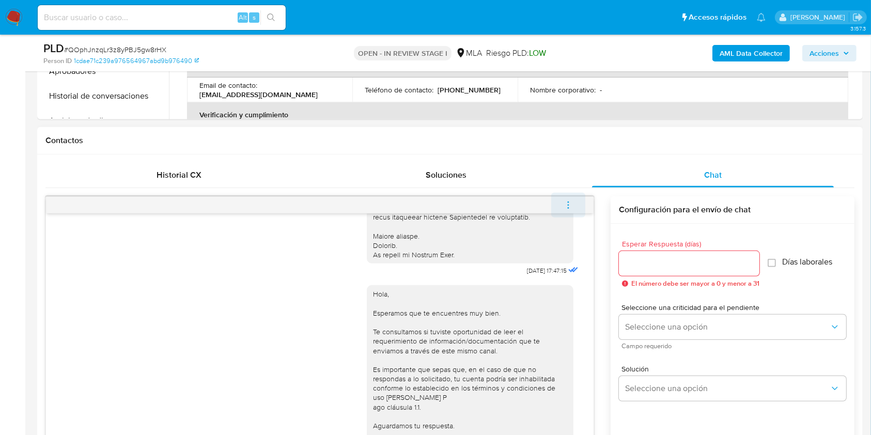
scroll to position [471, 0]
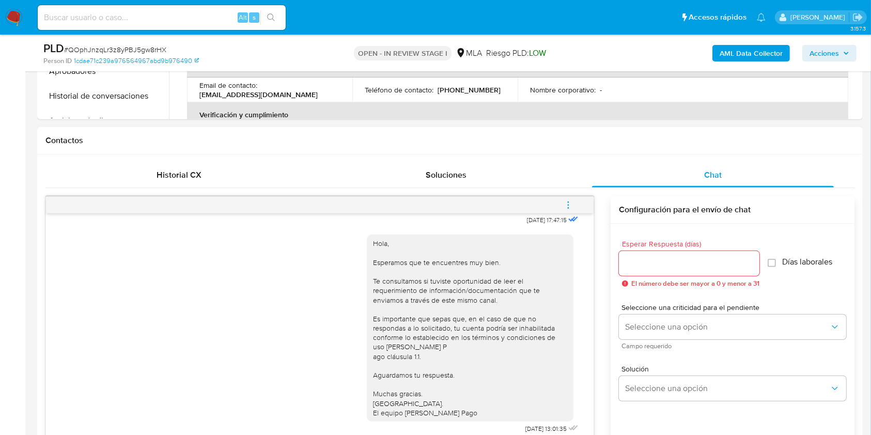
click at [573, 199] on span "menu-action" at bounding box center [568, 205] width 9 height 25
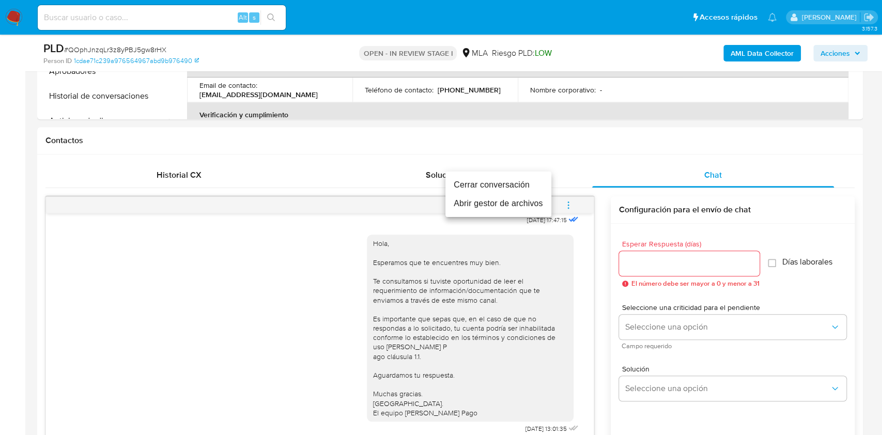
click at [486, 181] on li "Cerrar conversación" at bounding box center [499, 185] width 106 height 19
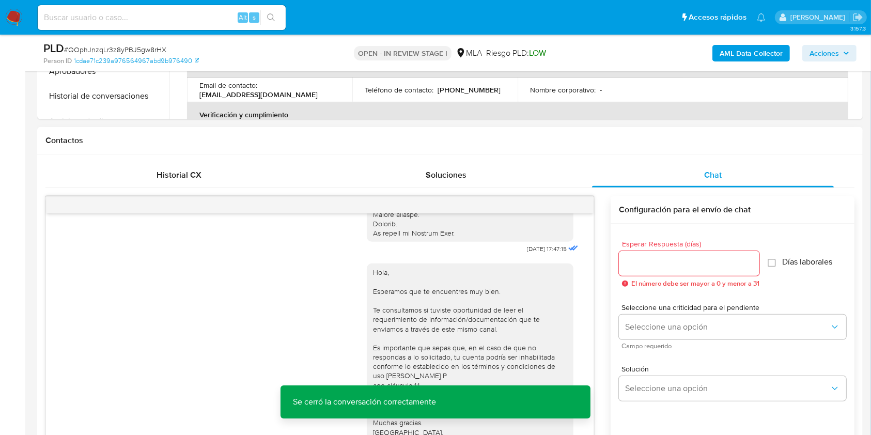
scroll to position [403, 0]
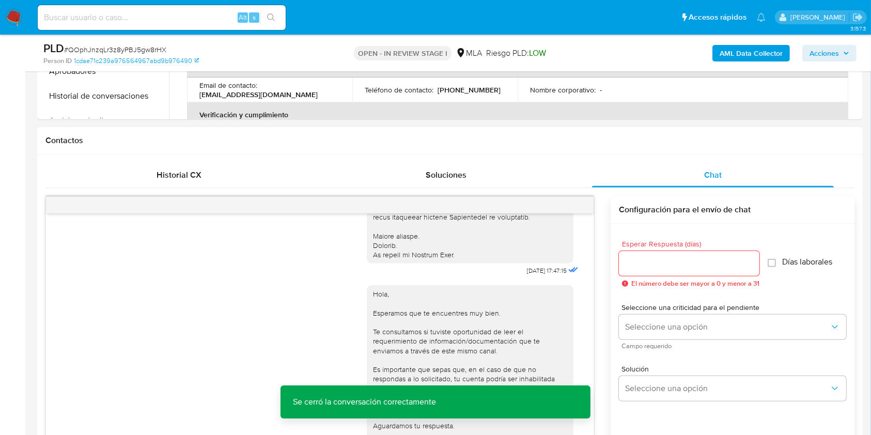
click at [527, 275] on span "18/08/2025 17:47:15" at bounding box center [547, 271] width 40 height 8
drag, startPoint x: 508, startPoint y: 280, endPoint x: 522, endPoint y: 281, distance: 14.0
click at [527, 275] on span "18/08/2025 17:47:15" at bounding box center [547, 271] width 40 height 8
click at [529, 275] on span "18/08/2025 17:47:15" at bounding box center [547, 271] width 40 height 8
drag, startPoint x: 529, startPoint y: 281, endPoint x: 506, endPoint y: 282, distance: 22.7
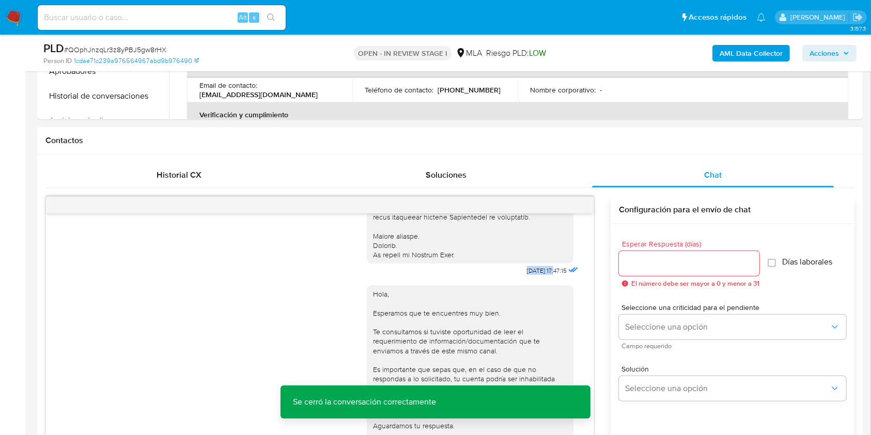
click at [527, 275] on span "18/08/2025 17:47:15" at bounding box center [547, 271] width 40 height 8
copy span "18/08/2025"
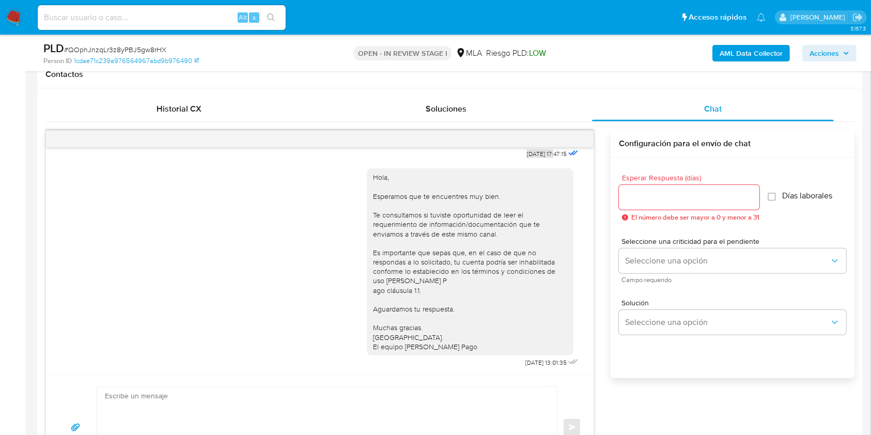
scroll to position [551, 0]
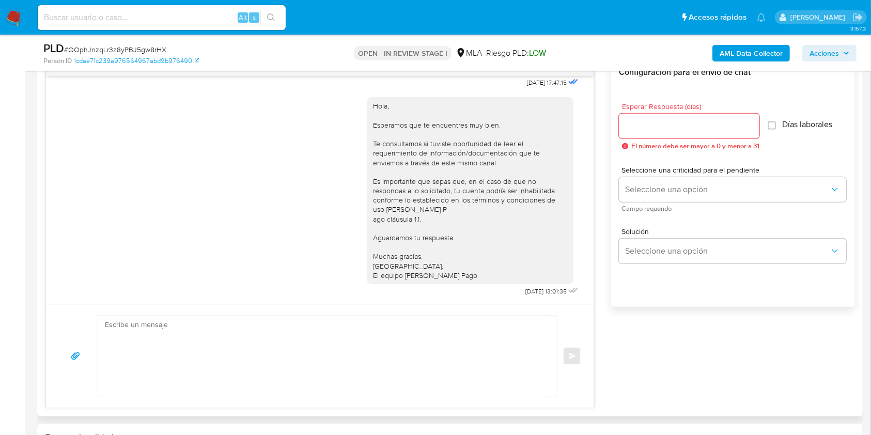
click at [526, 292] on span "22/08/2025 13:01:35" at bounding box center [546, 291] width 41 height 8
drag, startPoint x: 504, startPoint y: 292, endPoint x: 528, endPoint y: 292, distance: 23.3
click at [528, 292] on span "22/08/2025 13:01:35" at bounding box center [546, 291] width 41 height 8
copy span "22/08/2025"
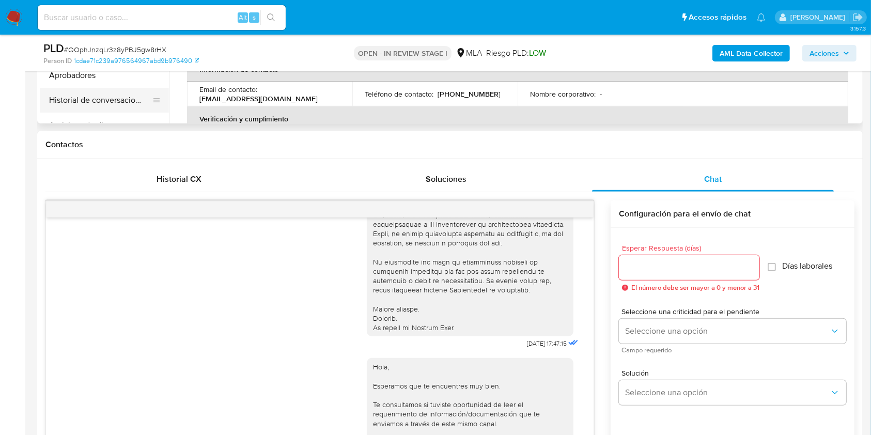
scroll to position [275, 0]
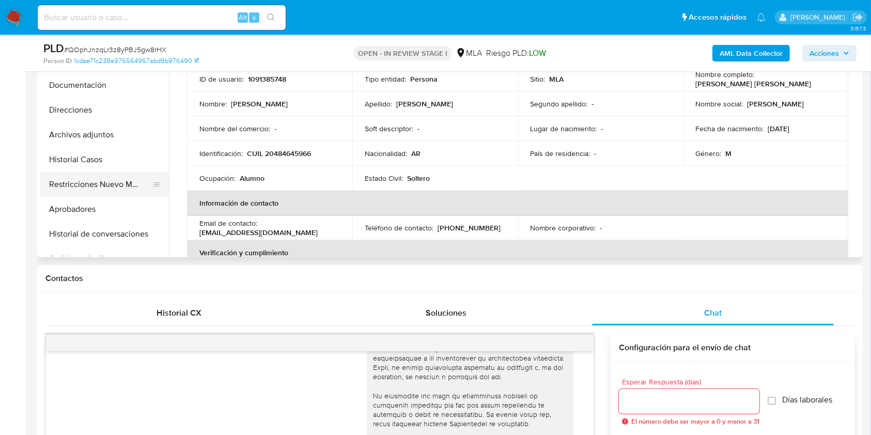
click at [89, 185] on button "Restricciones Nuevo Mundo" at bounding box center [100, 184] width 121 height 25
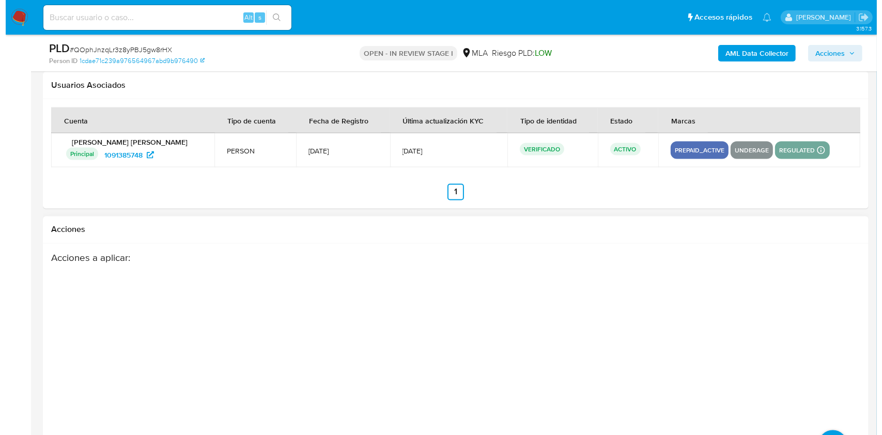
scroll to position [1818, 0]
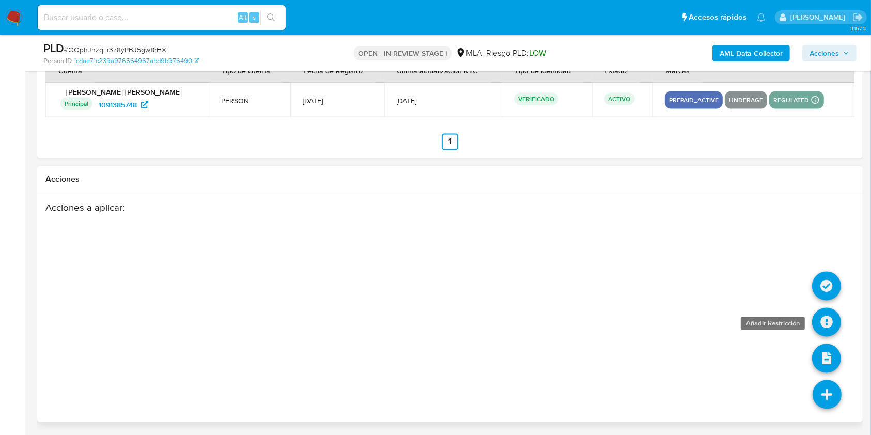
click at [831, 323] on icon at bounding box center [827, 322] width 29 height 29
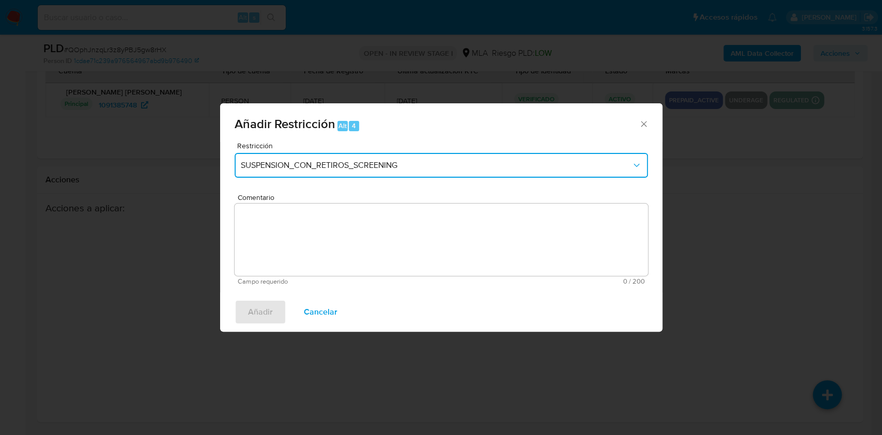
click at [385, 165] on span "SUSPENSION_CON_RETIROS_SCREENING" at bounding box center [436, 165] width 391 height 10
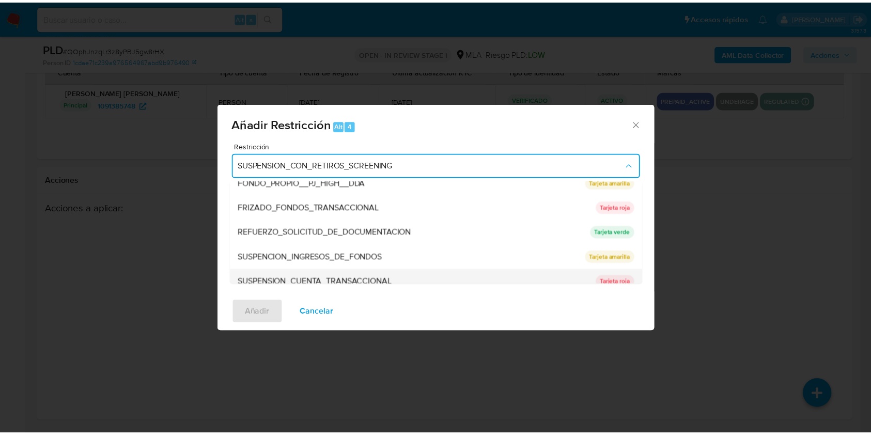
scroll to position [219, 0]
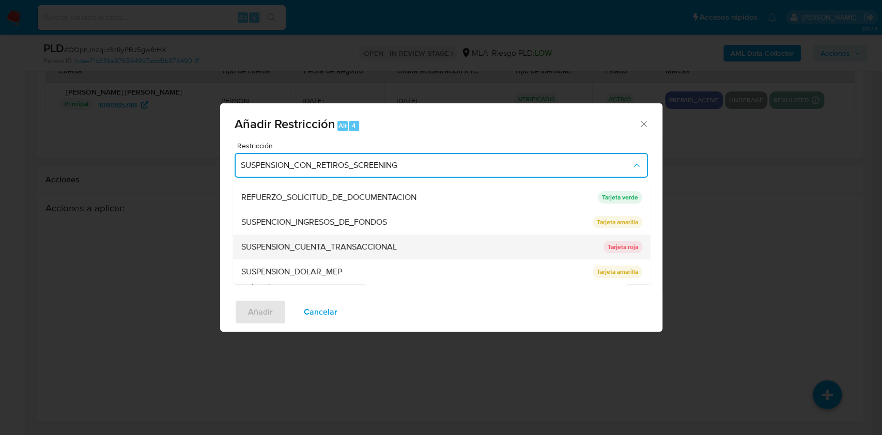
click at [327, 250] on span "SUSPENSION_CUENTA_TRANSACCIONAL" at bounding box center [319, 247] width 156 height 10
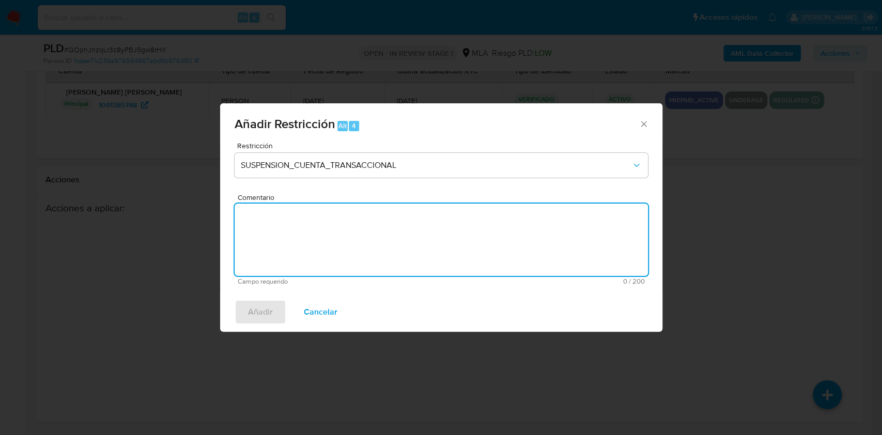
click at [344, 247] on textarea "Comentario" at bounding box center [441, 240] width 413 height 72
type textarea "AML"
click at [250, 320] on span "Añadir" at bounding box center [260, 312] width 25 height 23
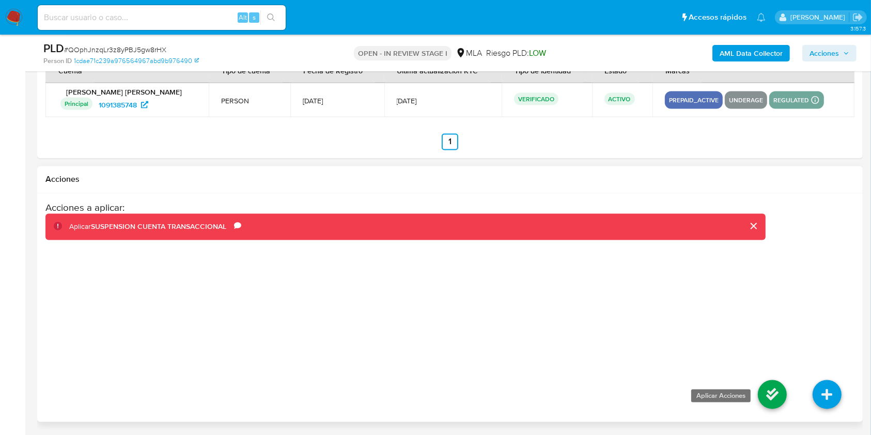
click at [776, 393] on icon at bounding box center [772, 394] width 29 height 29
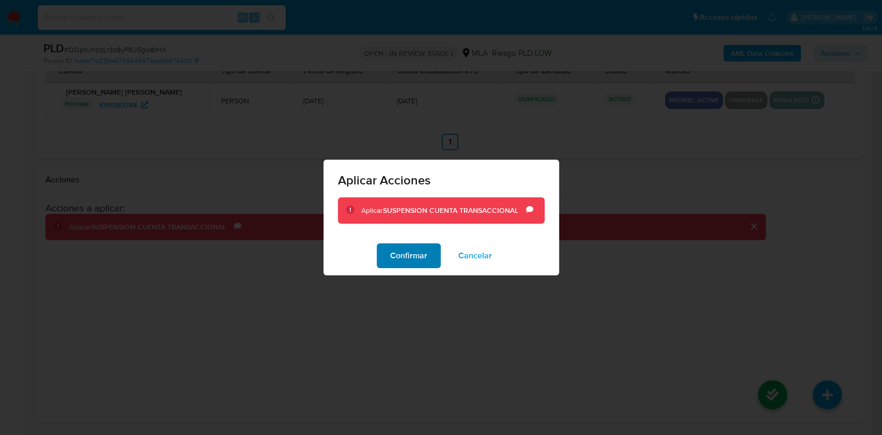
click at [413, 258] on span "Confirmar" at bounding box center [408, 255] width 37 height 23
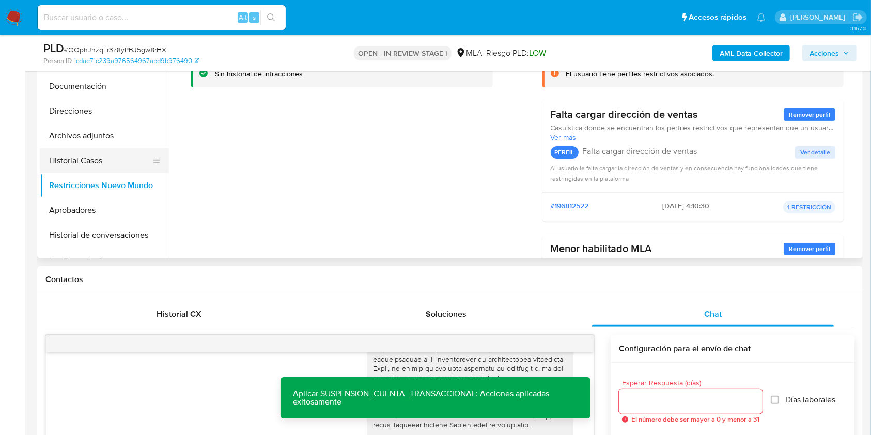
scroll to position [233, 0]
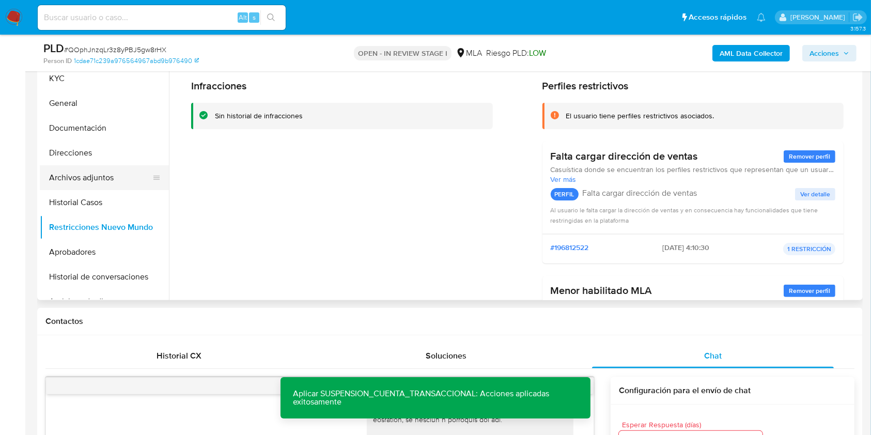
click at [67, 186] on button "Archivos adjuntos" at bounding box center [100, 177] width 121 height 25
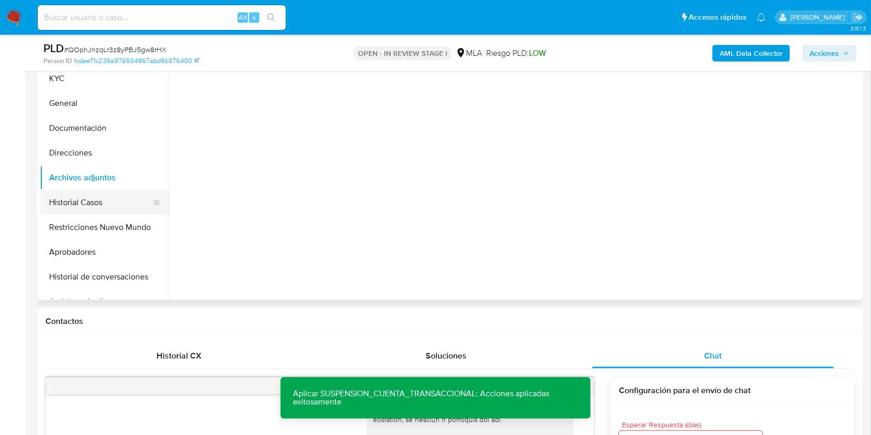
click at [71, 199] on button "Historial Casos" at bounding box center [100, 202] width 121 height 25
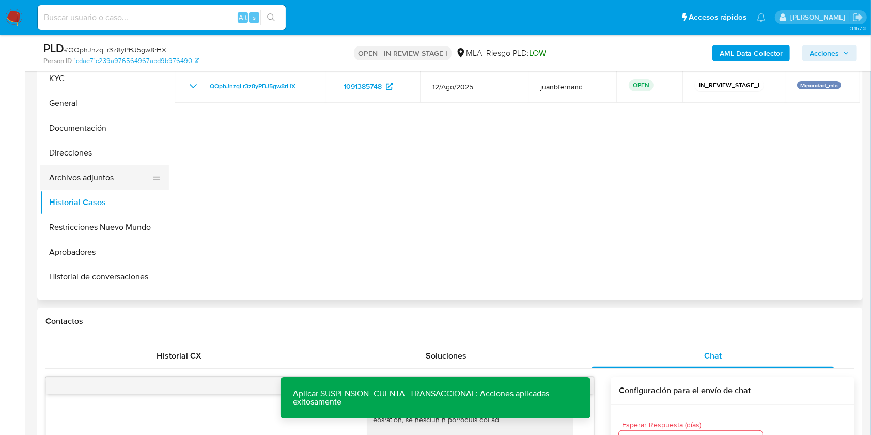
click at [79, 168] on button "Archivos adjuntos" at bounding box center [100, 177] width 121 height 25
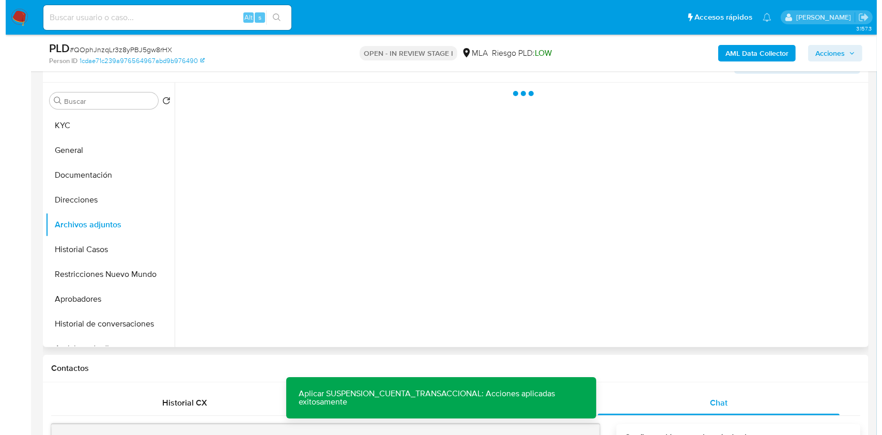
scroll to position [164, 0]
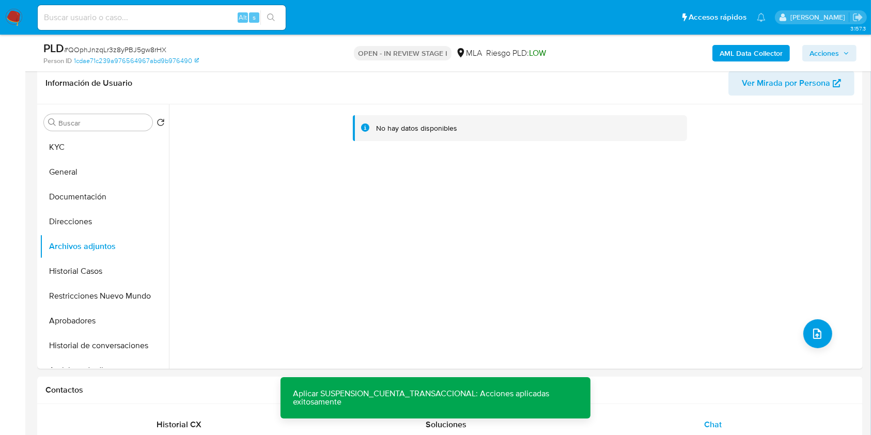
click at [752, 50] on b "AML Data Collector" at bounding box center [751, 53] width 63 height 17
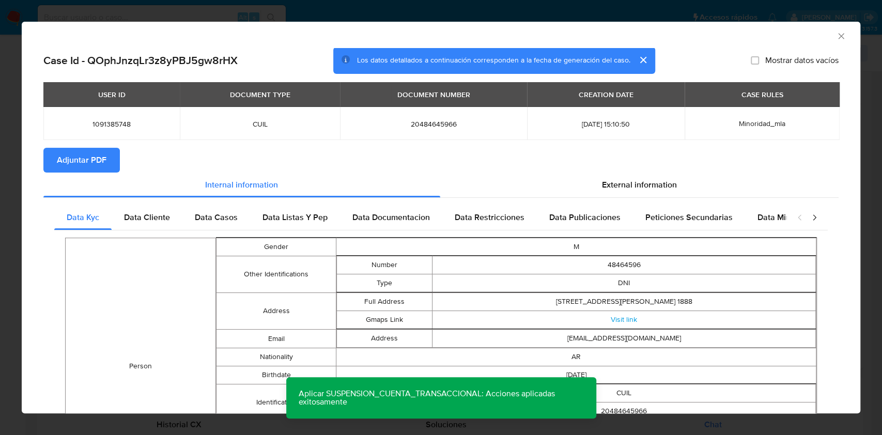
click at [95, 162] on span "Adjuntar PDF" at bounding box center [82, 160] width 50 height 23
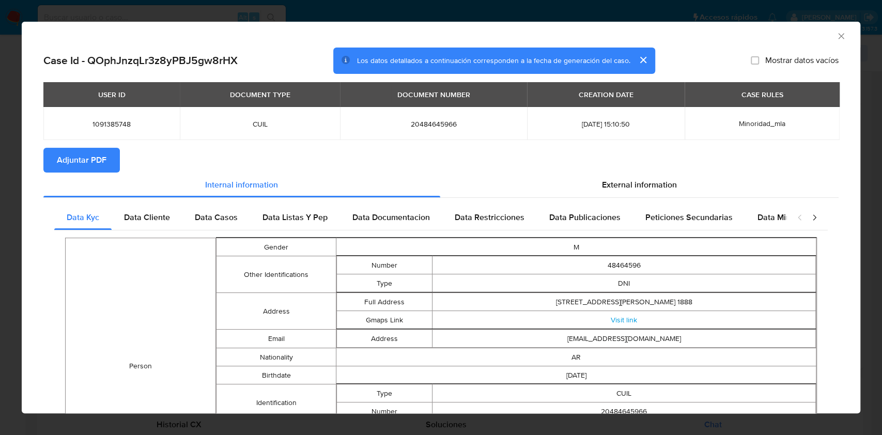
click at [836, 38] on icon "Cerrar ventana" at bounding box center [841, 36] width 10 height 10
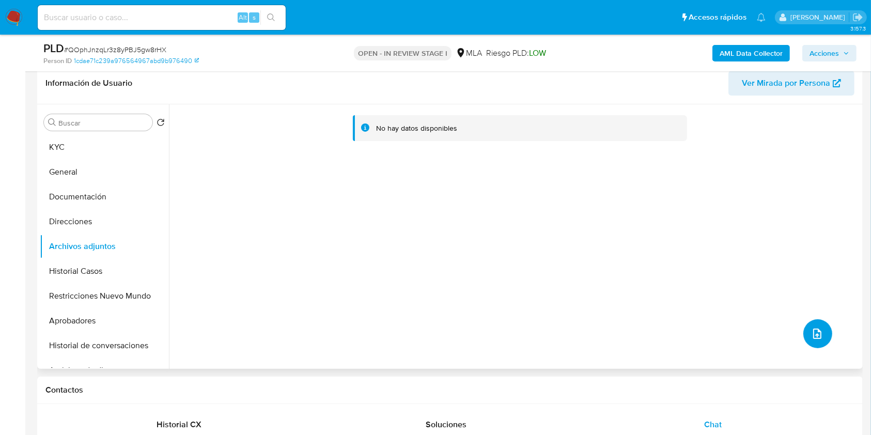
click at [820, 333] on button "upload-file" at bounding box center [818, 333] width 29 height 29
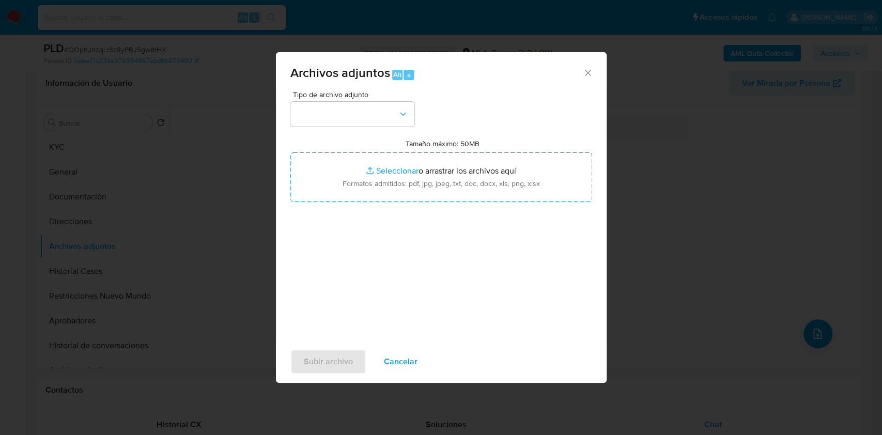
click at [403, 126] on div "Tipo de archivo adjunto Tamaño máximo: 50MB Seleccionar archivos Seleccionar o …" at bounding box center [441, 213] width 302 height 244
click at [385, 122] on button "button" at bounding box center [352, 114] width 124 height 25
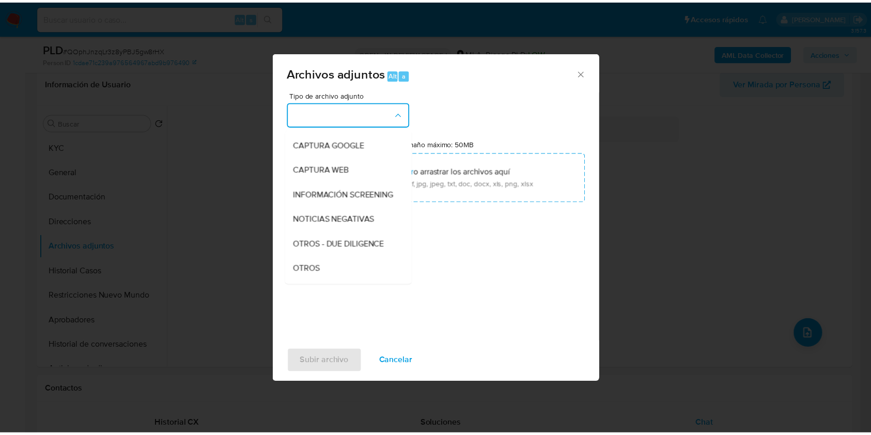
scroll to position [207, 0]
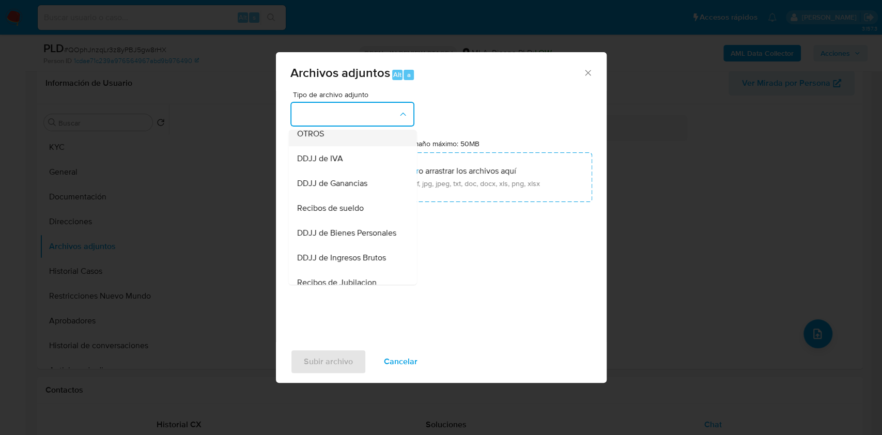
click at [335, 146] on div "OTROS" at bounding box center [349, 133] width 105 height 25
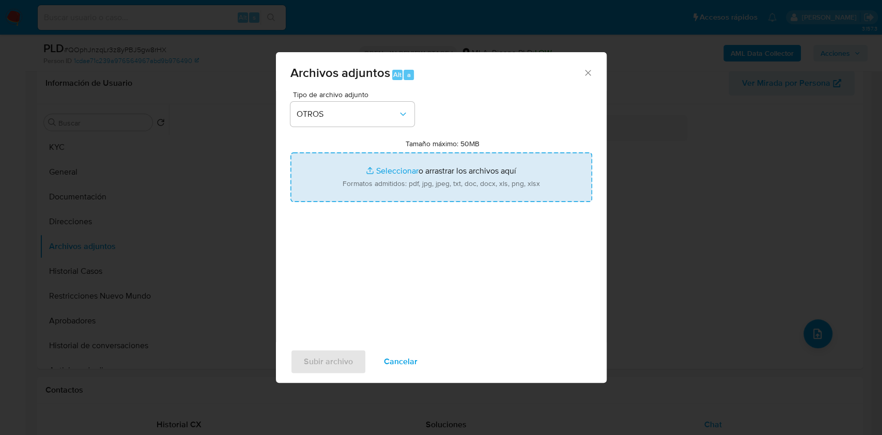
type input "C:\fakepath\Caselog QOphJnzqLr3z8yPBJ5gw8rHX_2025_08_18_17_58_34.docx"
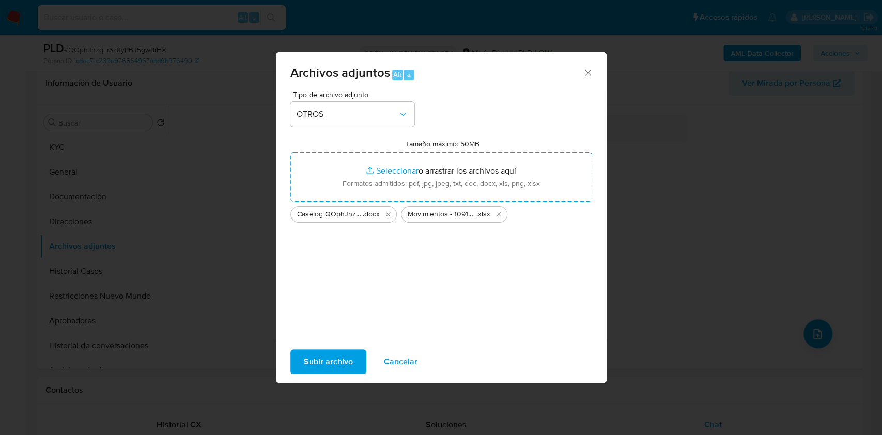
click at [344, 364] on span "Subir archivo" at bounding box center [328, 361] width 49 height 23
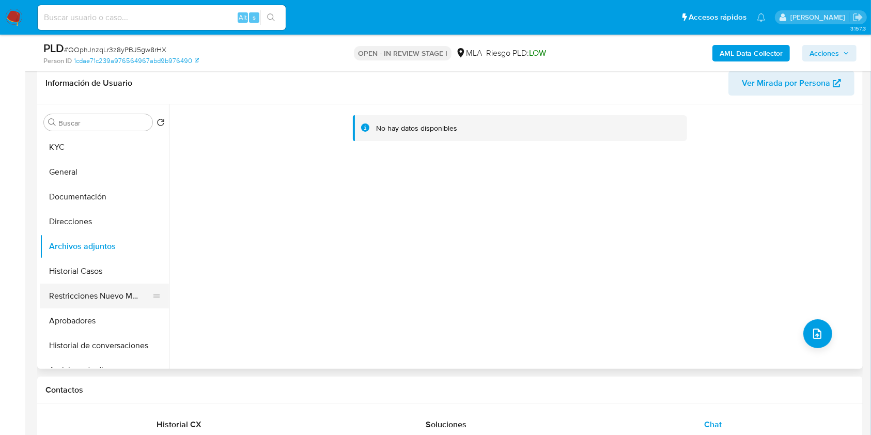
click at [80, 295] on button "Restricciones Nuevo Mundo" at bounding box center [100, 296] width 121 height 25
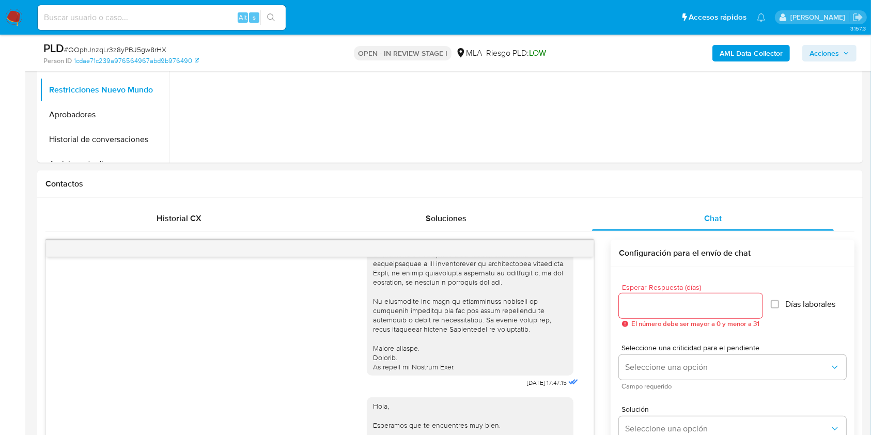
scroll to position [164, 0]
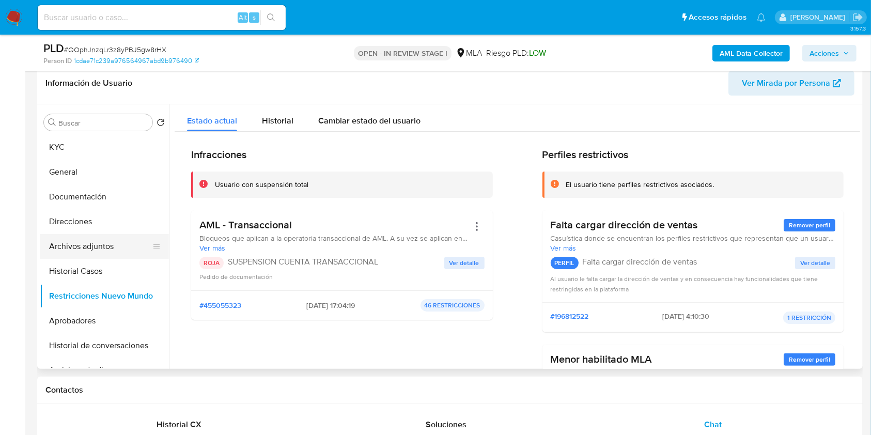
click at [75, 240] on button "Archivos adjuntos" at bounding box center [100, 246] width 121 height 25
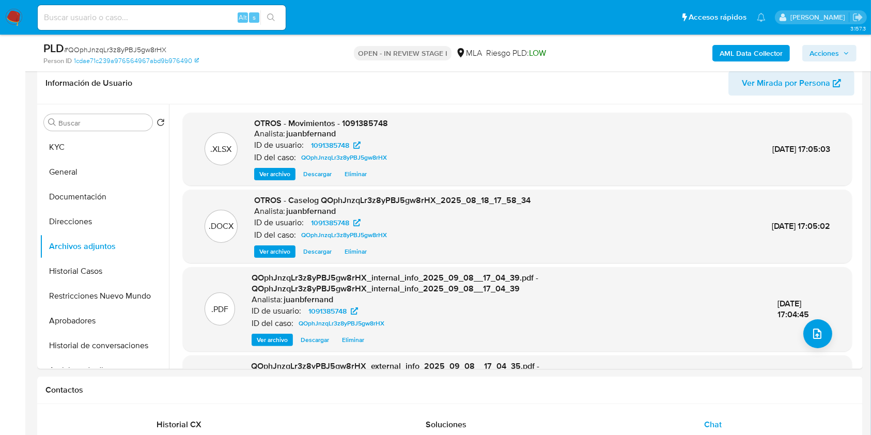
click at [826, 49] on span "Acciones" at bounding box center [824, 53] width 29 height 17
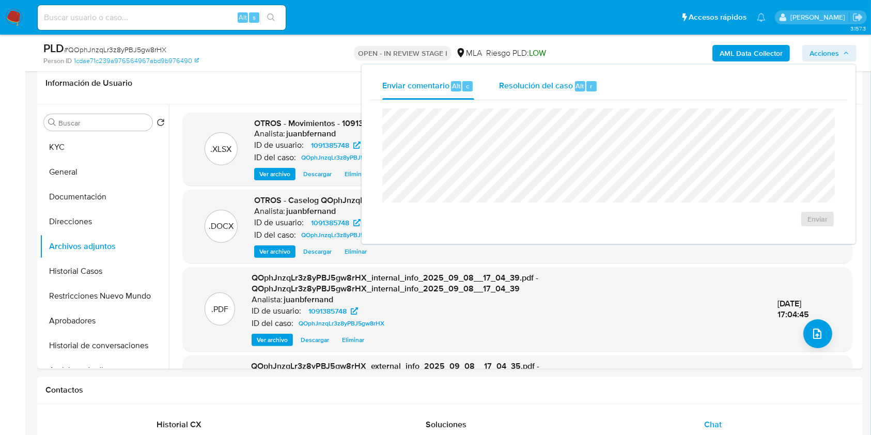
click at [566, 84] on span "Resolución del caso" at bounding box center [536, 86] width 74 height 12
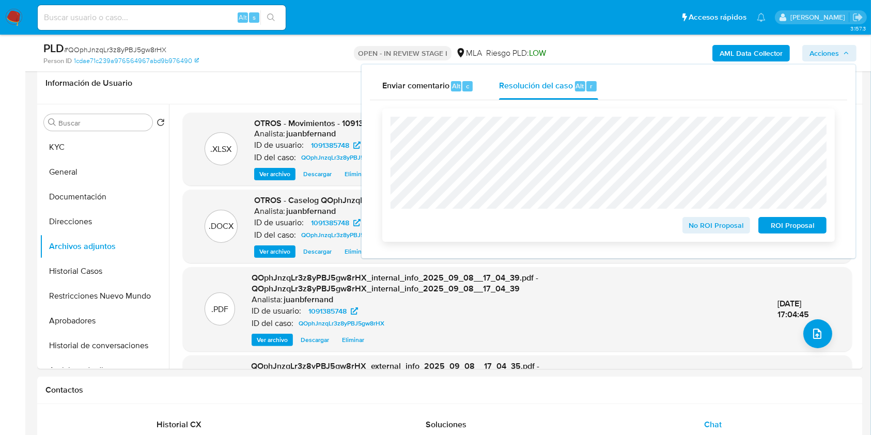
click at [802, 226] on span "ROI Proposal" at bounding box center [793, 225] width 54 height 14
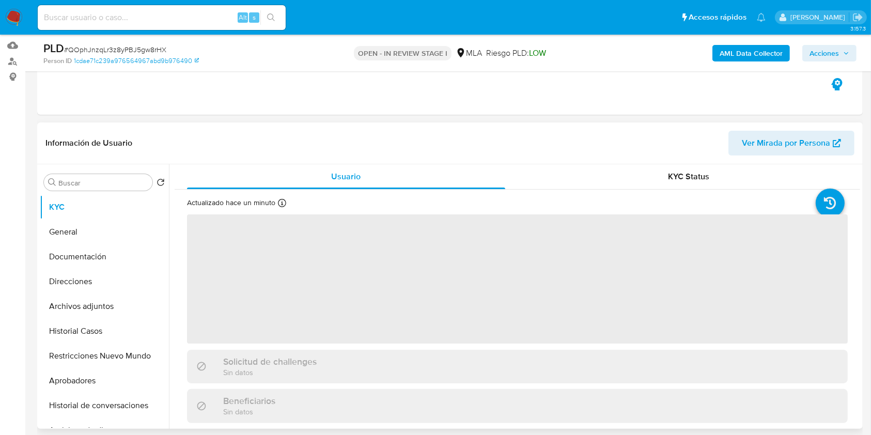
scroll to position [207, 0]
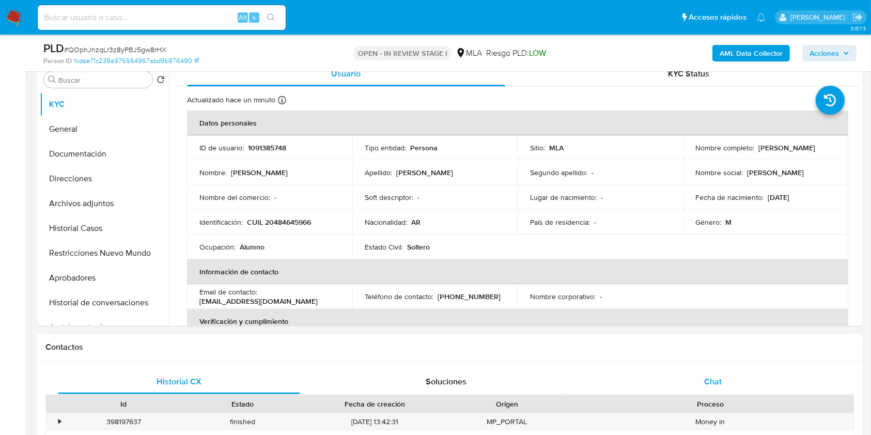
click at [765, 373] on div "Chat" at bounding box center [713, 382] width 242 height 25
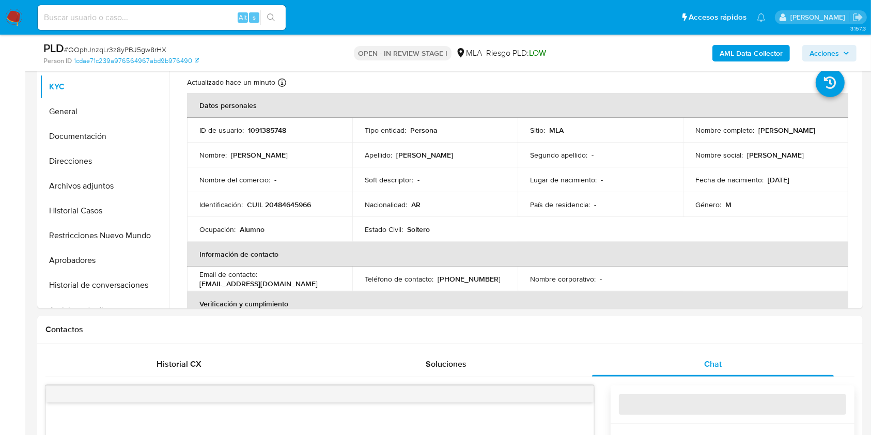
select select "10"
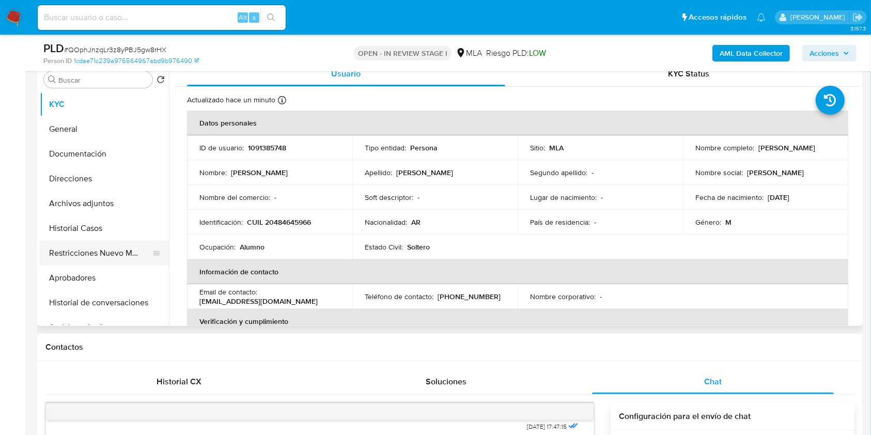
click at [108, 244] on button "Restricciones Nuevo Mundo" at bounding box center [100, 253] width 121 height 25
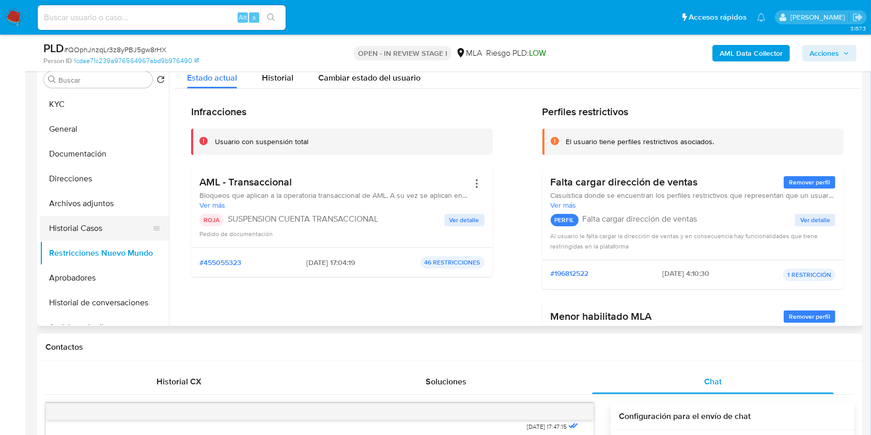
click at [112, 220] on button "Historial Casos" at bounding box center [100, 228] width 121 height 25
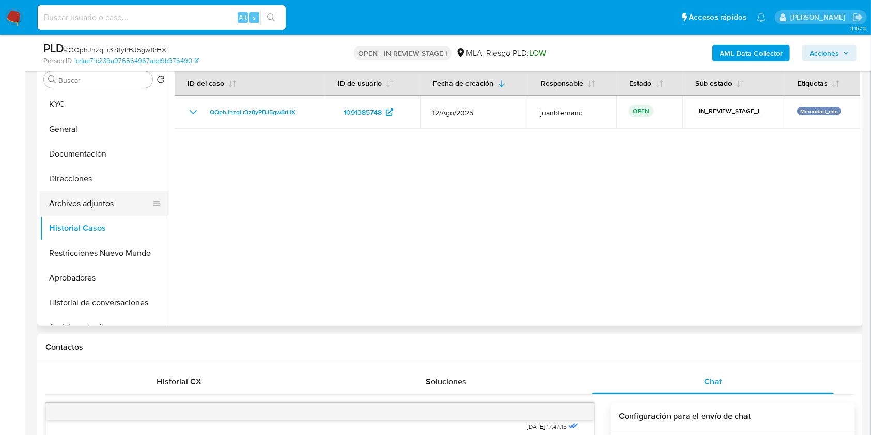
click at [115, 202] on button "Archivos adjuntos" at bounding box center [100, 203] width 121 height 25
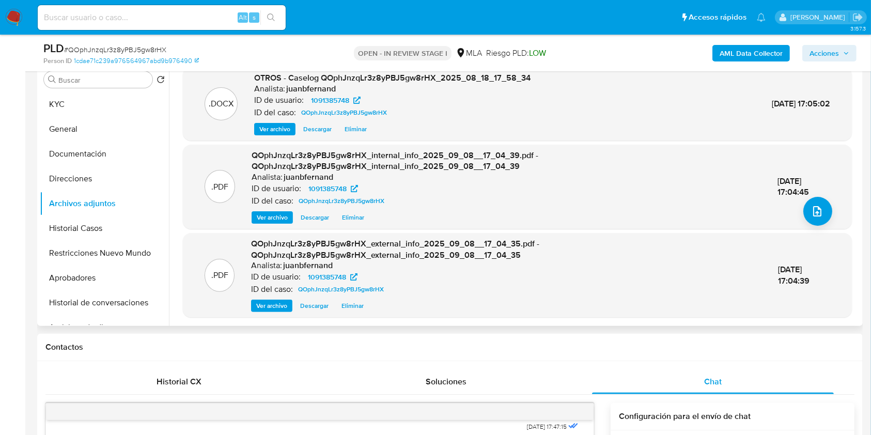
scroll to position [80, 0]
drag, startPoint x: 823, startPoint y: 45, endPoint x: 793, endPoint y: 57, distance: 32.2
click at [824, 45] on span "Acciones" at bounding box center [824, 53] width 29 height 17
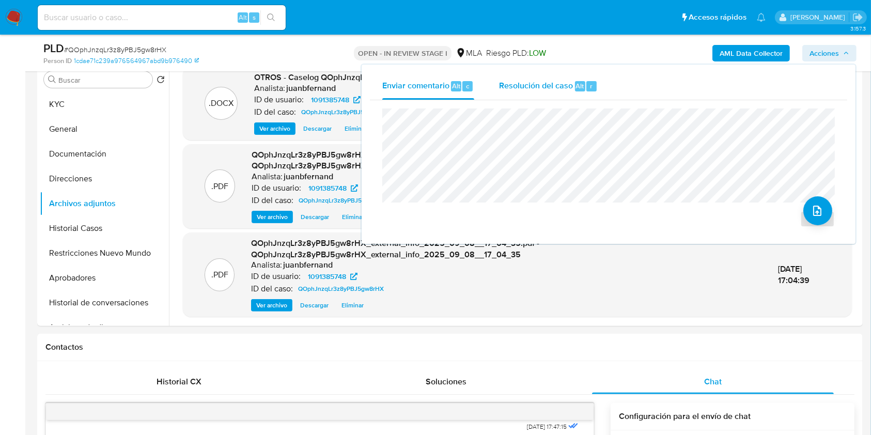
click at [570, 93] on div "Resolución del caso Alt r" at bounding box center [548, 86] width 99 height 27
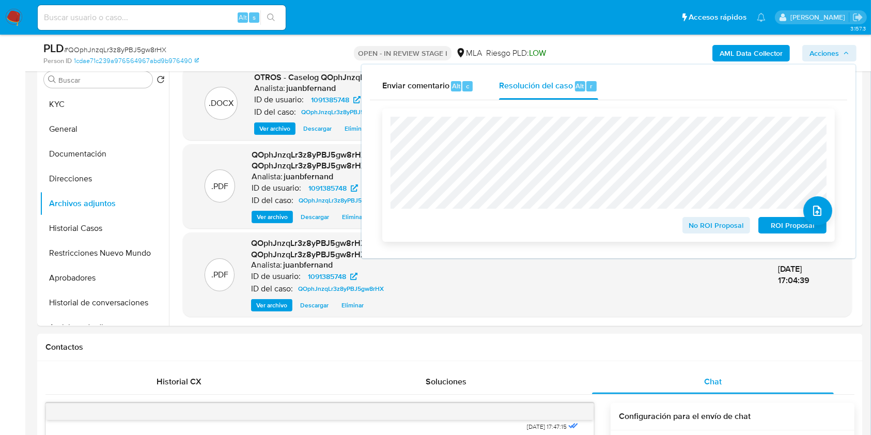
drag, startPoint x: 787, startPoint y: 225, endPoint x: 522, endPoint y: 238, distance: 266.0
click at [787, 226] on span "ROI Proposal" at bounding box center [793, 225] width 54 height 14
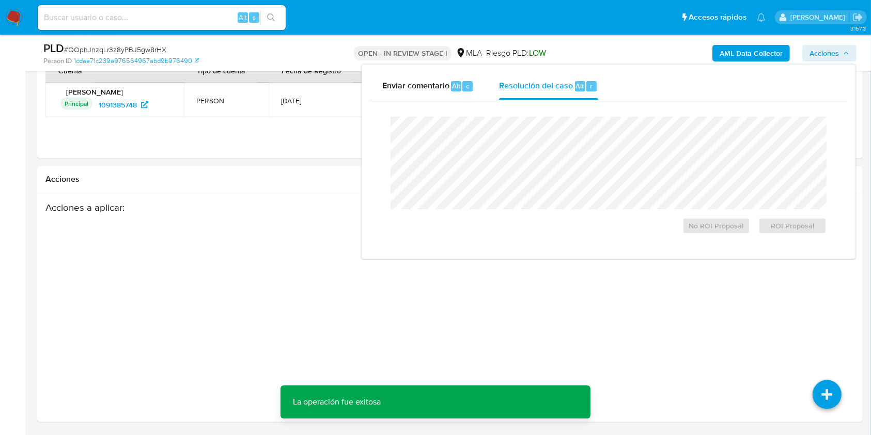
scroll to position [1749, 0]
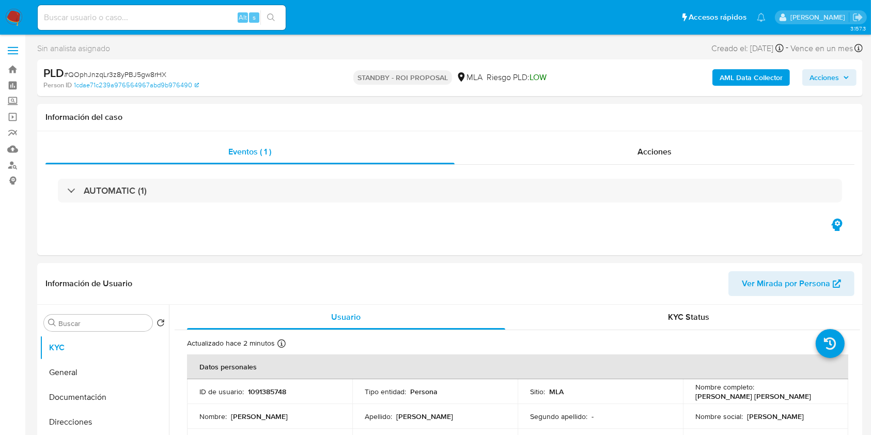
select select "10"
click at [174, 20] on input at bounding box center [162, 17] width 248 height 13
paste input "BiRdfYm6JvuWRVRRbirAKcCq"
type input "BiRdfYm6JvuWRVRRbirAKcCq"
click at [270, 13] on icon "search-icon" at bounding box center [271, 17] width 8 height 8
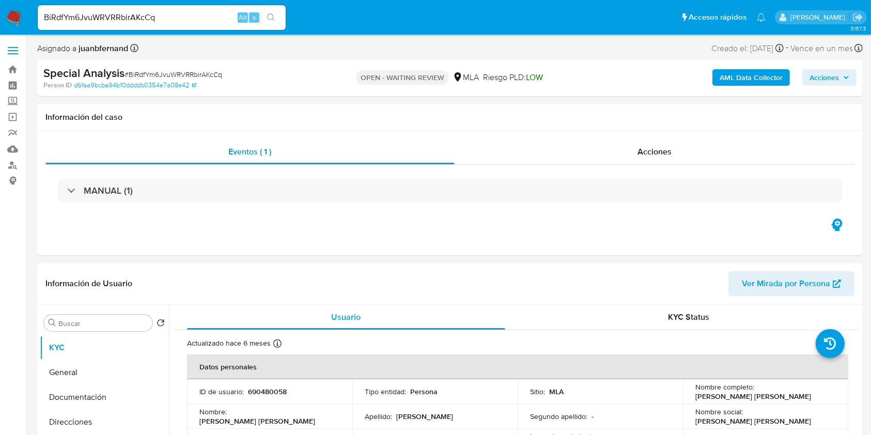
select select "10"
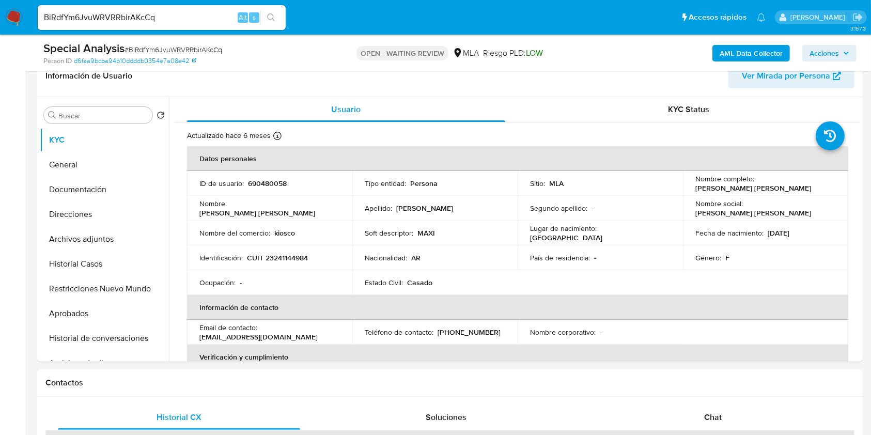
scroll to position [207, 0]
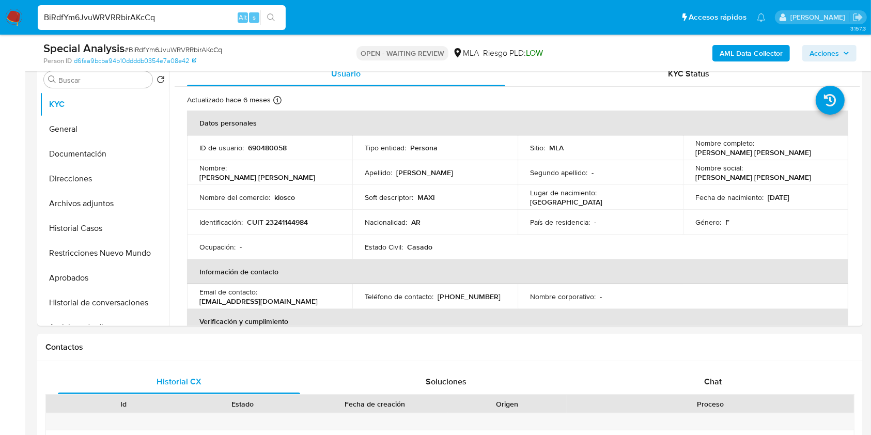
click at [226, 18] on input "BiRdfYm6JvuWRVRRbirAKcCq" at bounding box center [162, 17] width 248 height 13
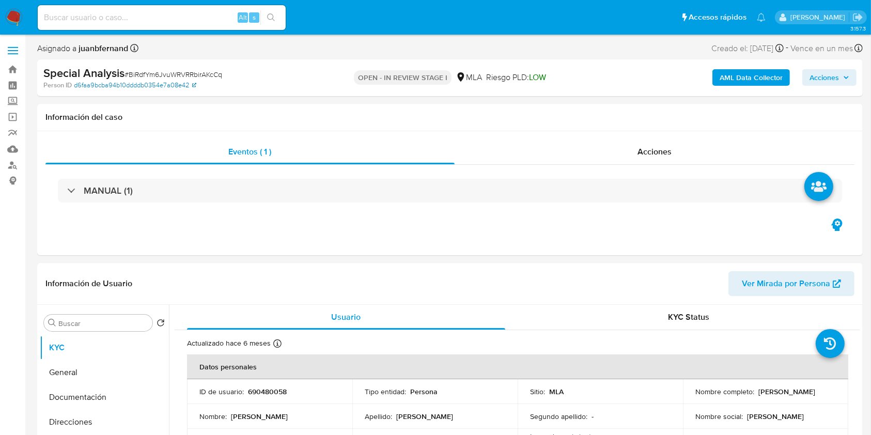
select select "10"
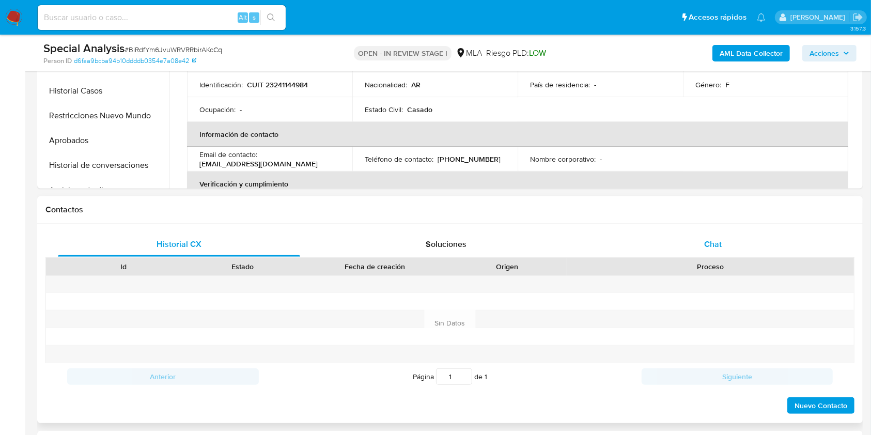
click at [743, 242] on div "Chat" at bounding box center [713, 244] width 242 height 25
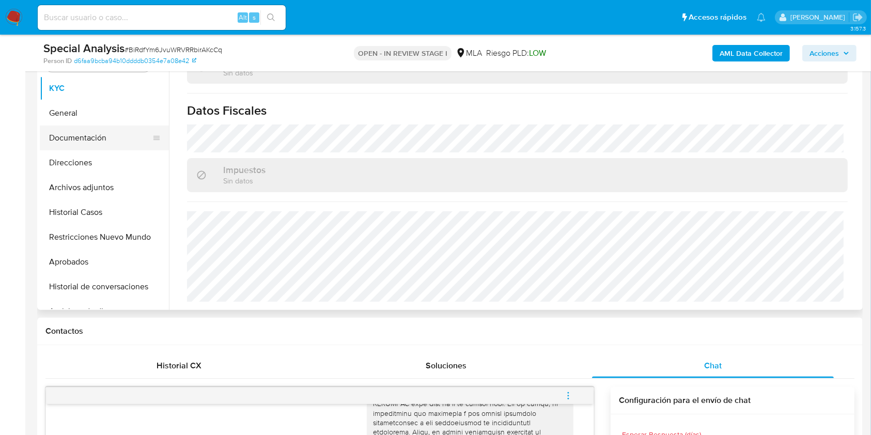
scroll to position [137, 0]
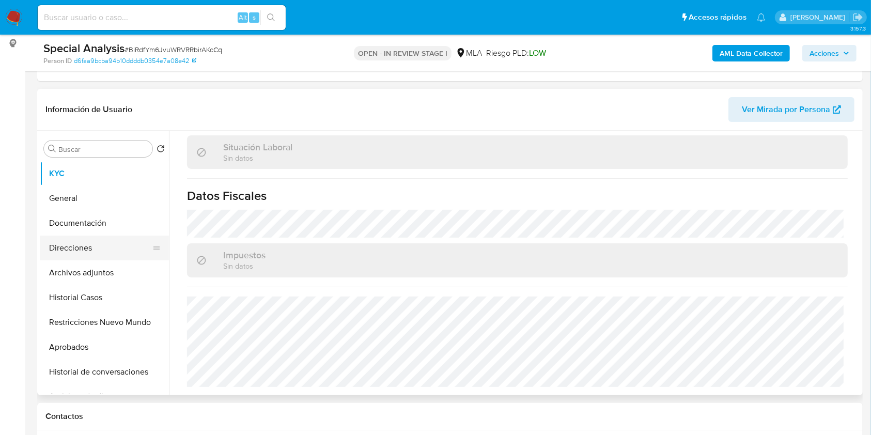
click at [85, 248] on button "Direcciones" at bounding box center [100, 248] width 121 height 25
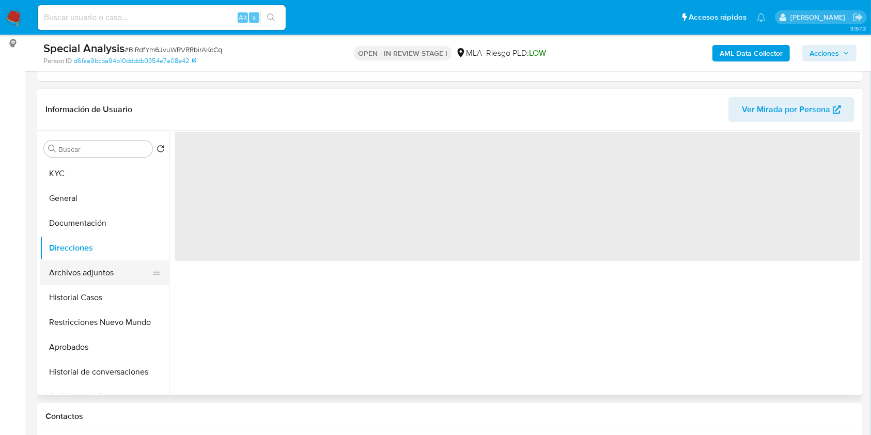
scroll to position [0, 0]
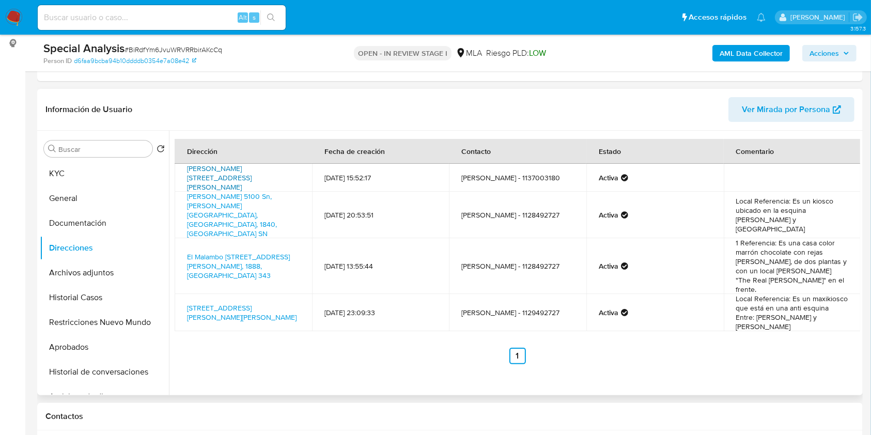
click at [243, 168] on link "Salvador Soreda 4696, Villa Domínico, Buenos Aires, 1872, Argentina 4696" at bounding box center [219, 177] width 65 height 29
click at [242, 196] on link "Estanislao Del Campo 5100 Sn, Ezpeleta Oeste, Buenos Aires, 1840, Argentina SN" at bounding box center [232, 215] width 90 height 48
click at [247, 303] on link "Avenida Lamadrid 3700, Bernal Oeste, Buenos Aires, 1876, Argentina 3700" at bounding box center [242, 313] width 110 height 20
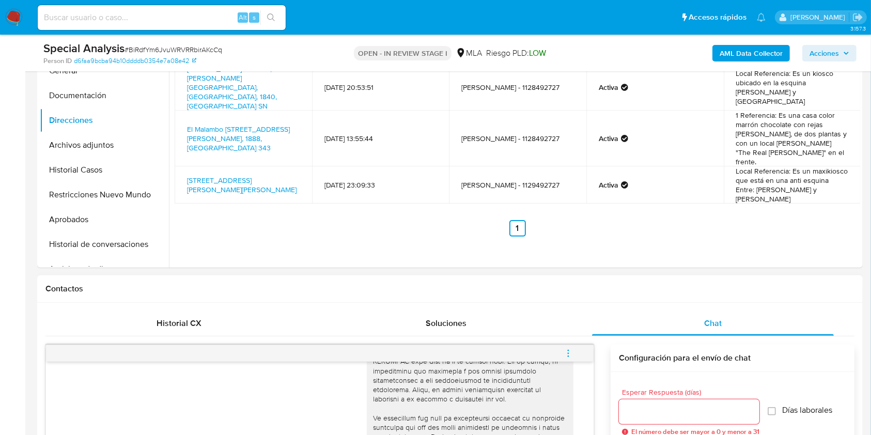
scroll to position [551, 0]
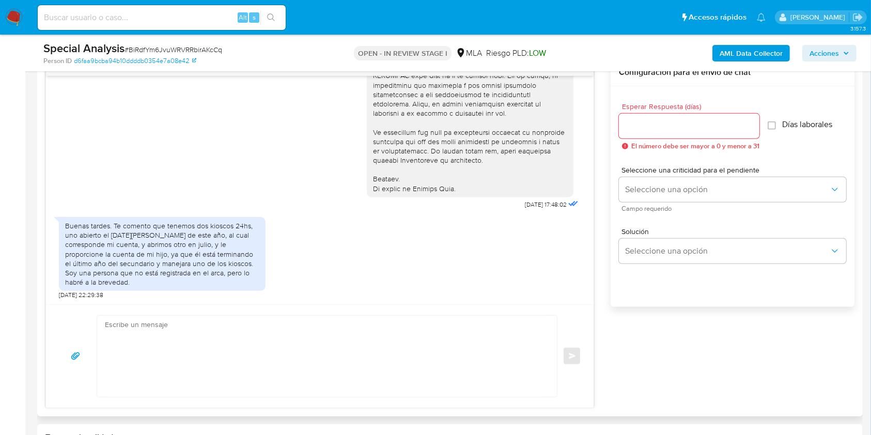
click at [60, 293] on span "18/08/2025 22:29:38" at bounding box center [81, 295] width 44 height 8
drag, startPoint x: 60, startPoint y: 293, endPoint x: 78, endPoint y: 296, distance: 17.8
click at [78, 296] on span "18/08/2025 22:29:38" at bounding box center [81, 295] width 44 height 8
copy span "18/08/2025"
click at [117, 225] on div "Buenas tardes. Te comento que tenemos dos kioscos 24hs, uno abierto el 2 de jun…" at bounding box center [162, 254] width 194 height 66
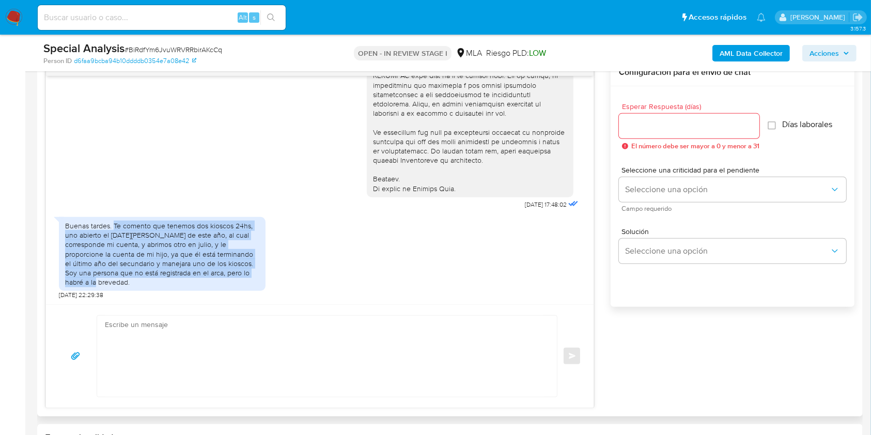
drag, startPoint x: 117, startPoint y: 225, endPoint x: 121, endPoint y: 279, distance: 53.9
click at [121, 279] on div "Buenas tardes. Te comento que tenemos dos kioscos 24hs, uno abierto el 2 de jun…" at bounding box center [162, 254] width 194 height 66
copy div "Te comento que tenemos dos kioscos 24hs, uno abierto el 2 de junio de este año,…"
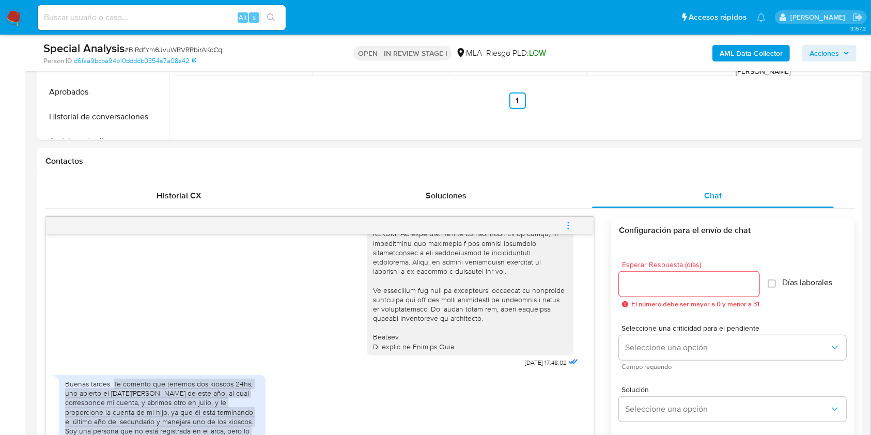
scroll to position [207, 0]
